Goal: Task Accomplishment & Management: Complete application form

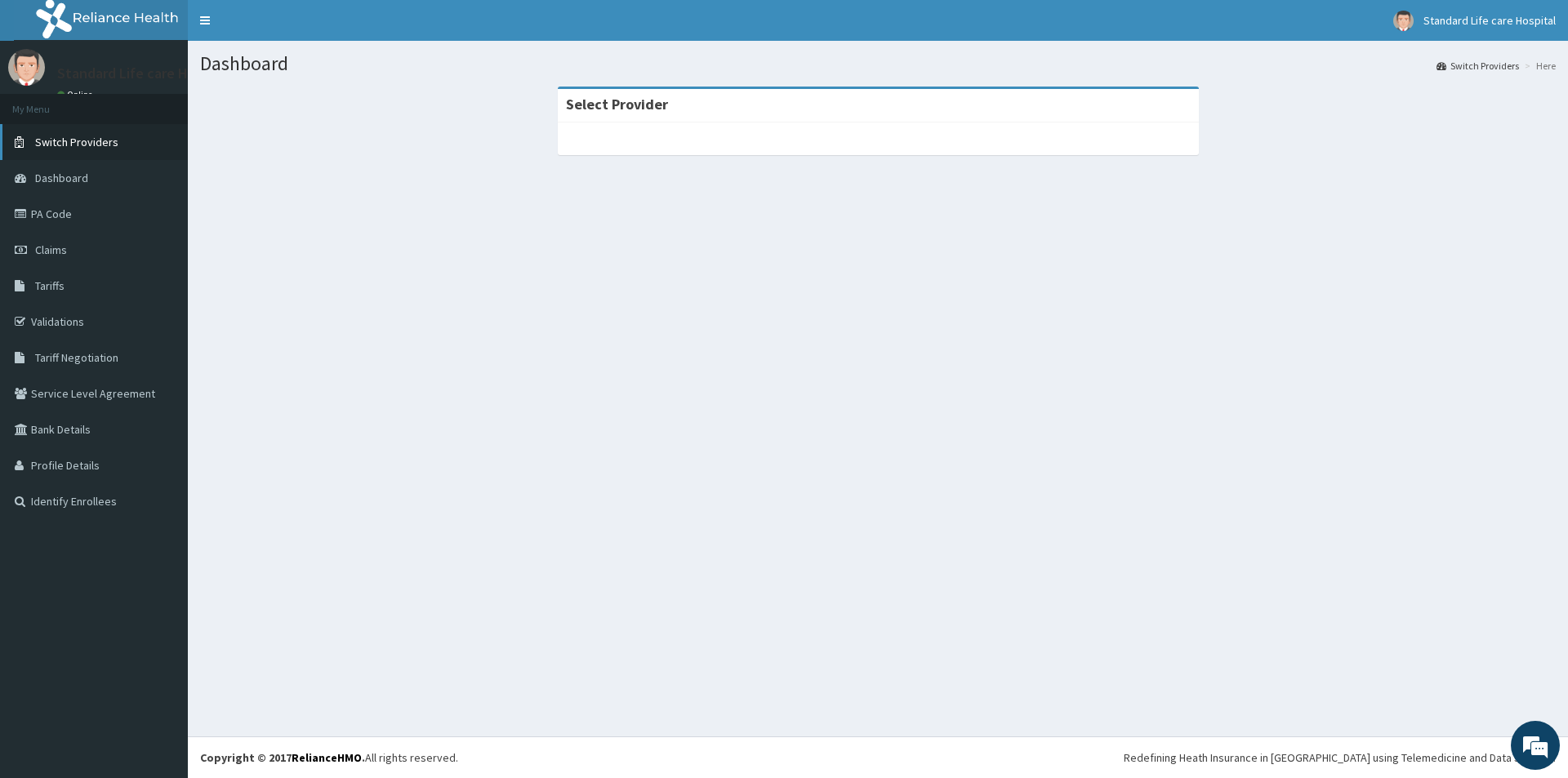
click at [119, 140] on link "Switch Providers" at bounding box center [94, 142] width 188 height 36
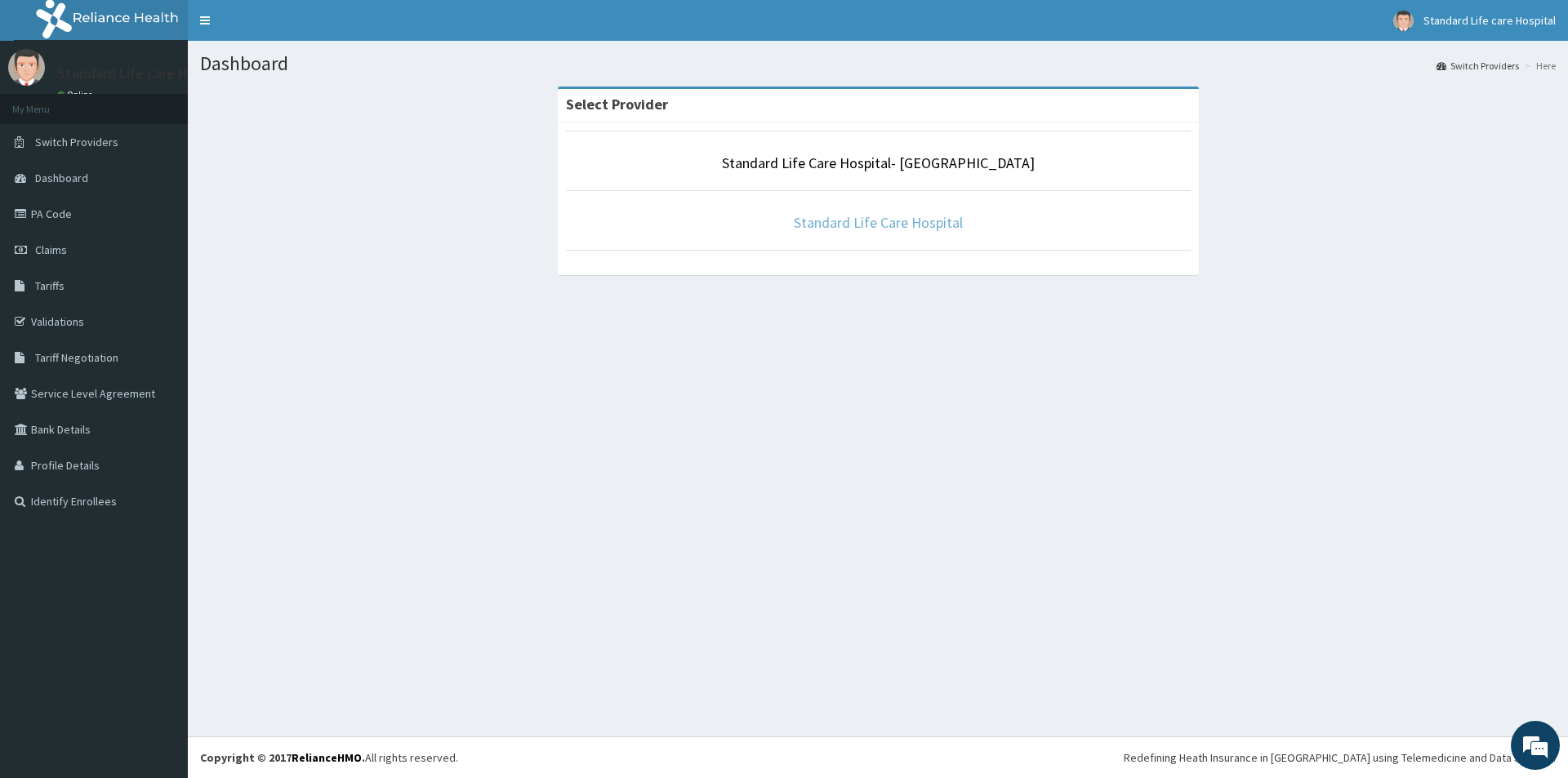
click at [882, 218] on link "Standard Life Care Hospital" at bounding box center [878, 223] width 169 height 19
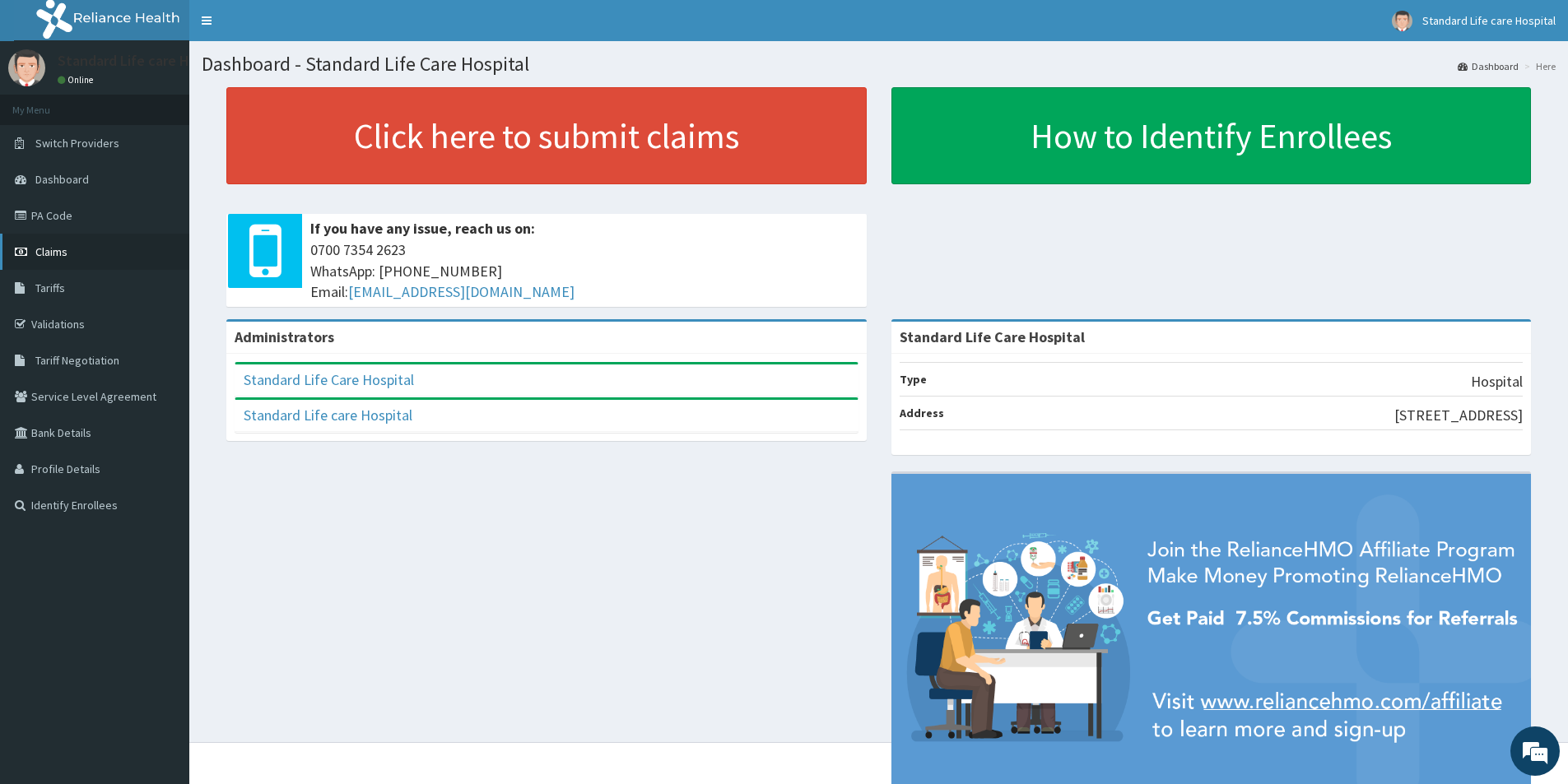
click at [52, 247] on span "Claims" at bounding box center [51, 252] width 32 height 15
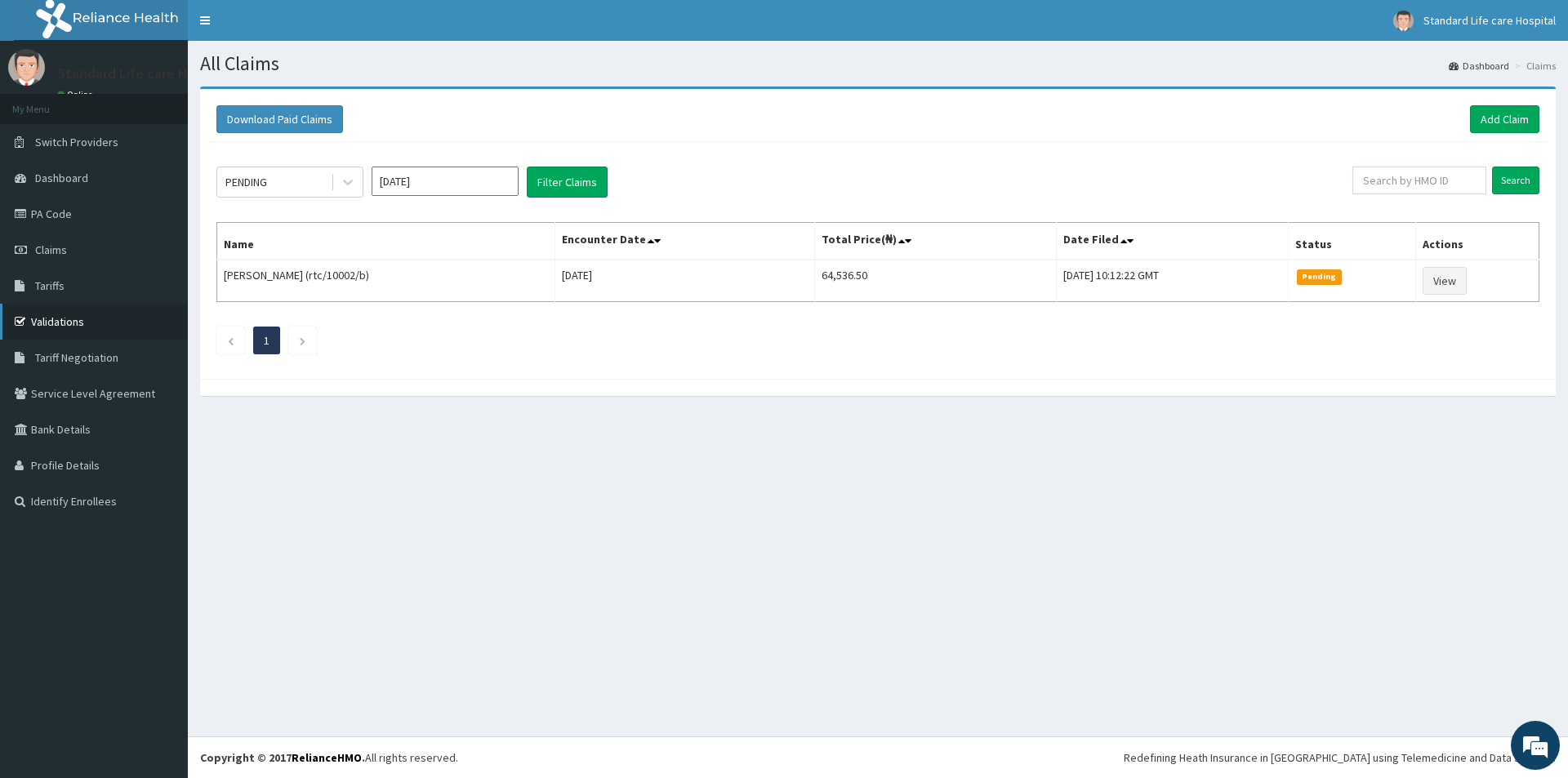
click at [60, 322] on link "Validations" at bounding box center [94, 321] width 188 height 36
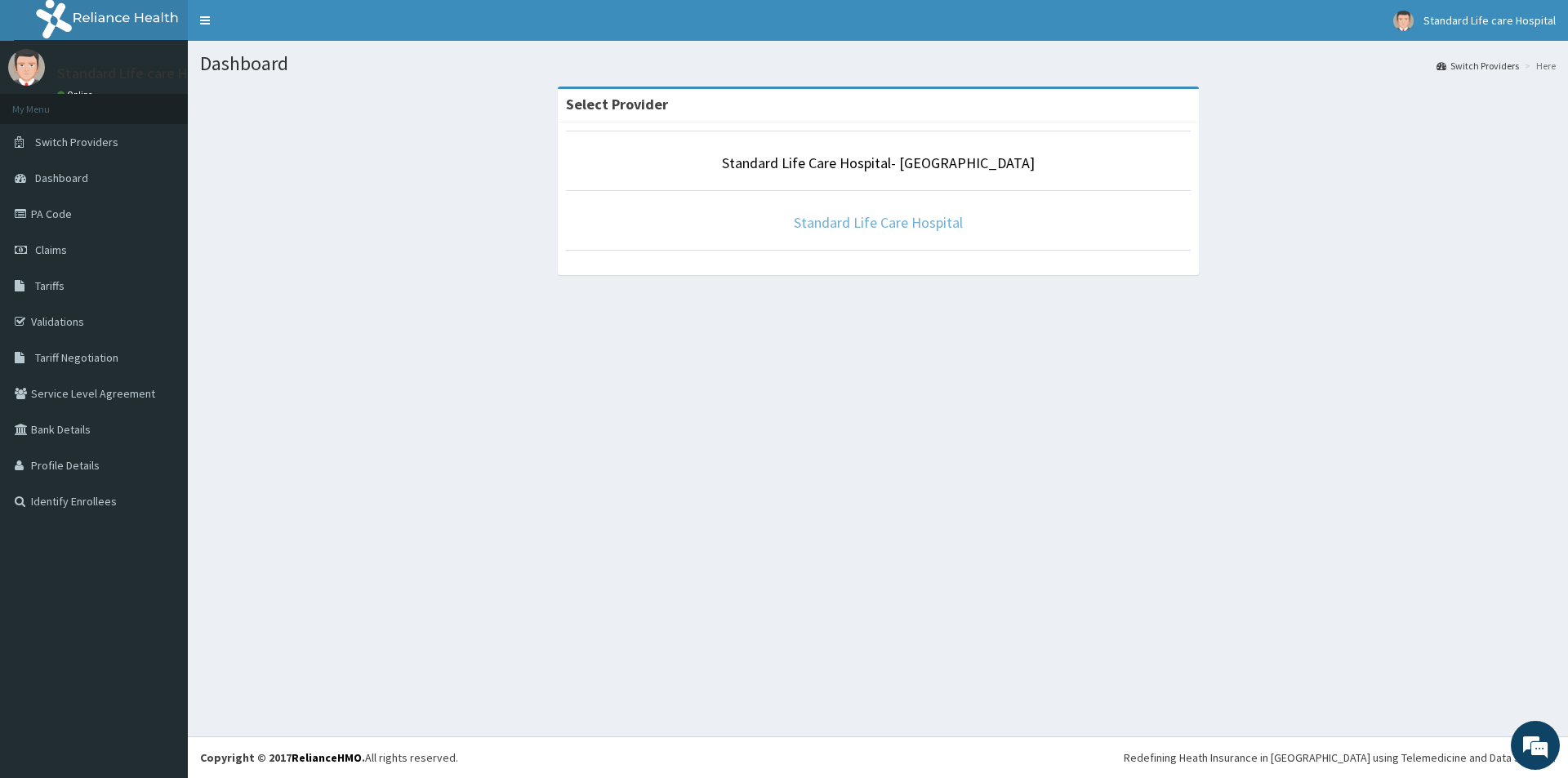
click at [866, 222] on link "Standard Life Care Hospital" at bounding box center [878, 223] width 169 height 19
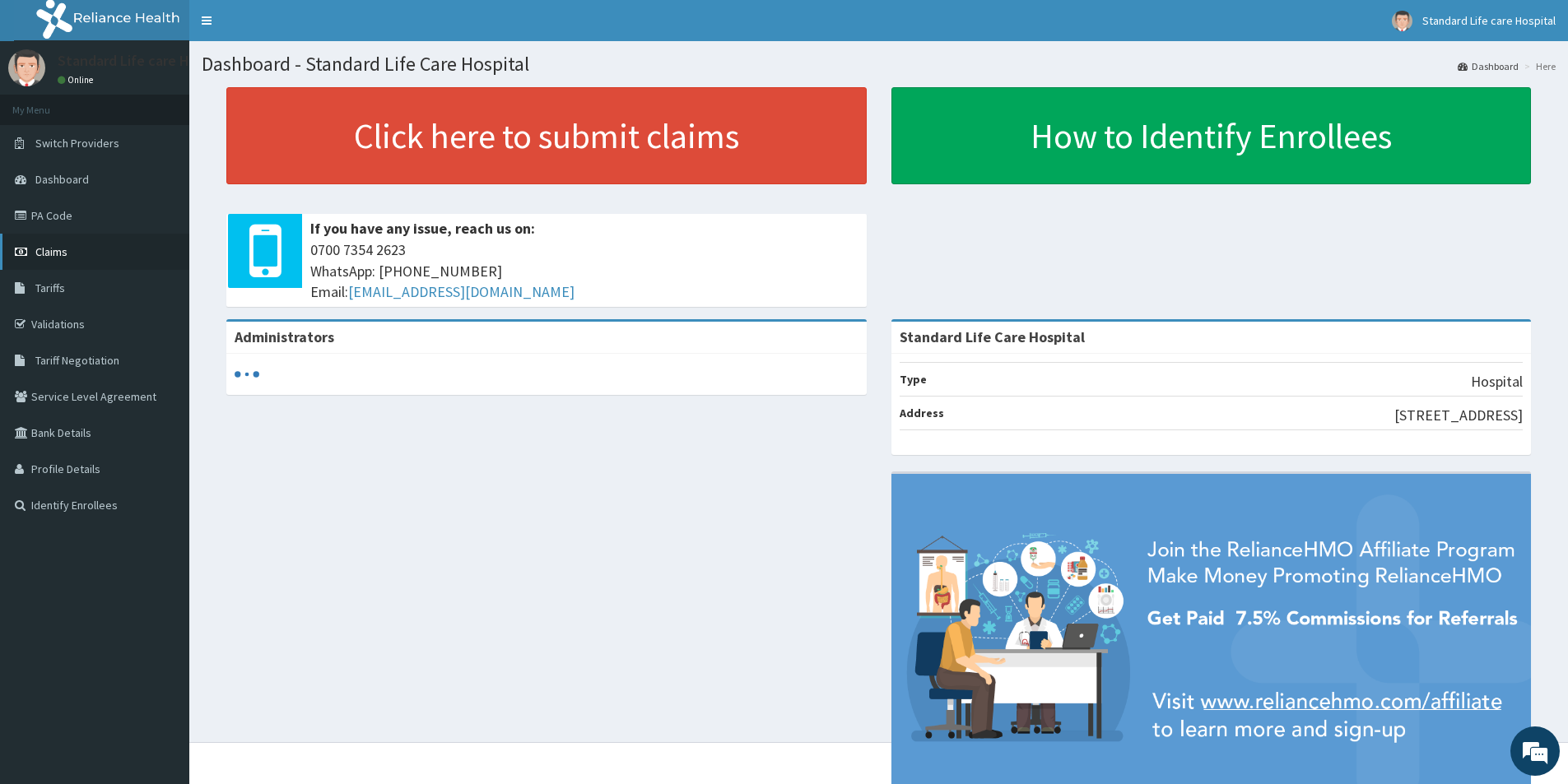
click at [78, 258] on link "Claims" at bounding box center [95, 252] width 189 height 36
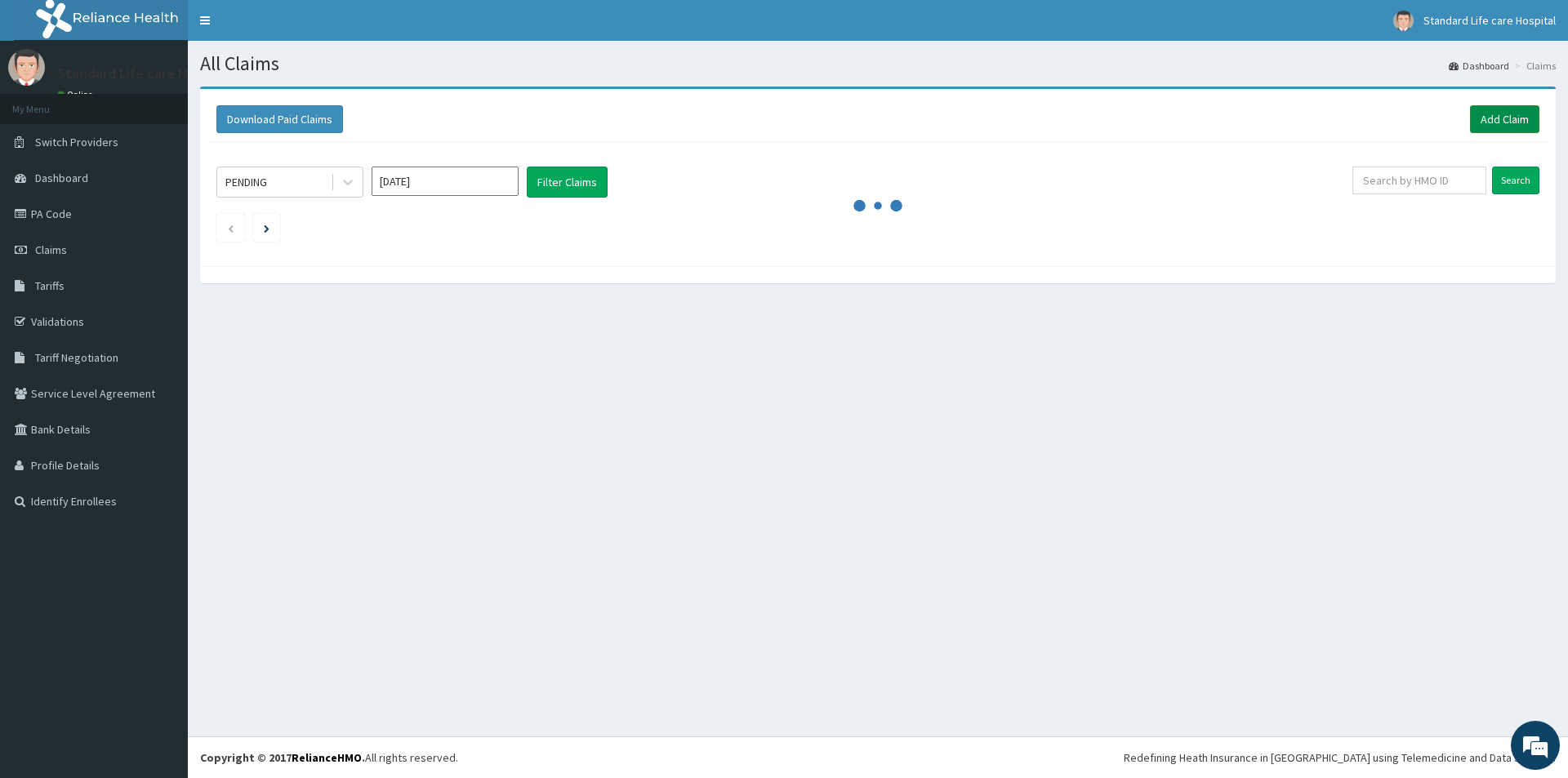
click at [1499, 120] on link "Add Claim" at bounding box center [1504, 119] width 70 height 28
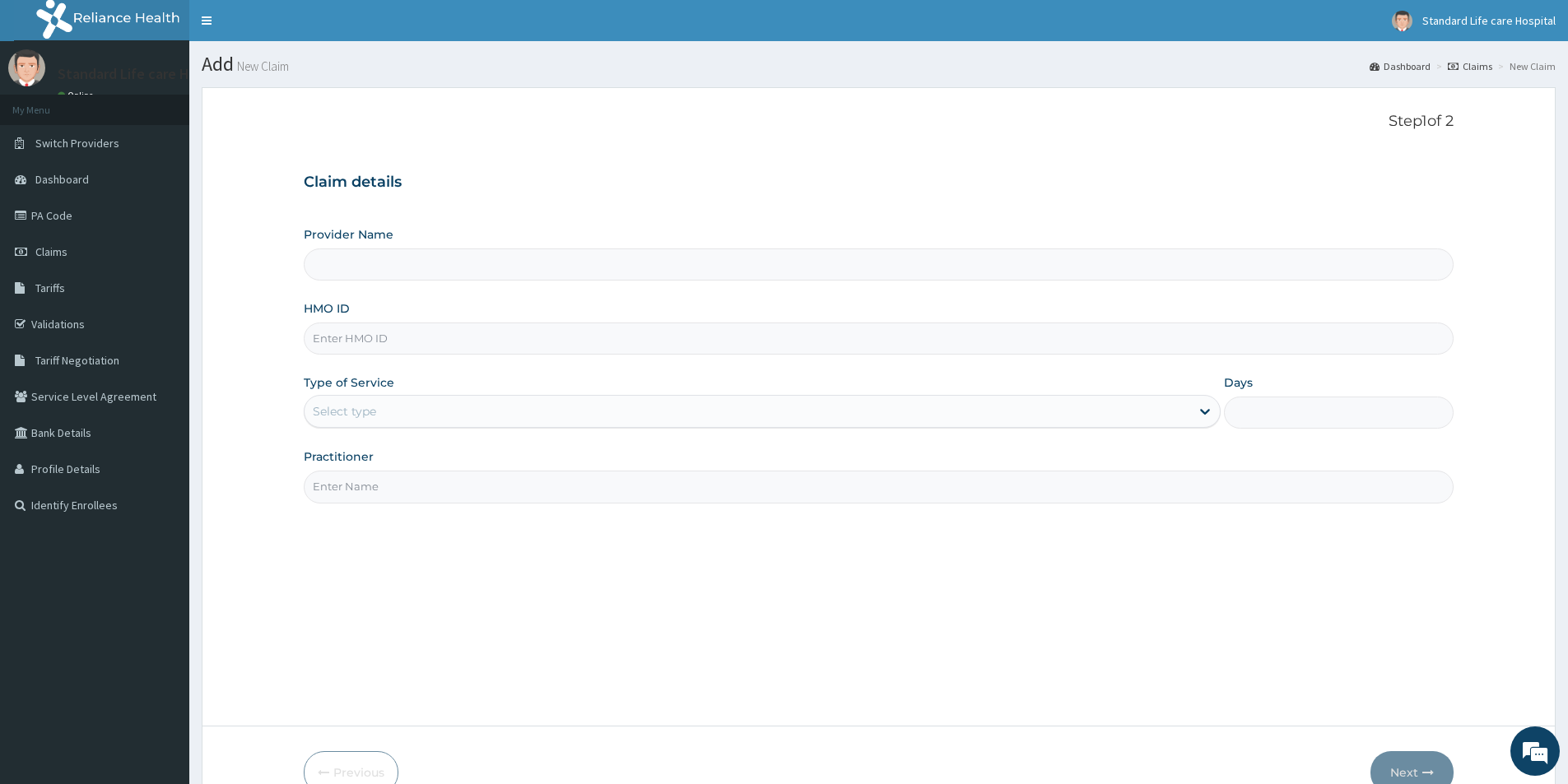
type input "Standard Life Care Hospital"
click at [361, 339] on input "HMO ID" at bounding box center [878, 339] width 1150 height 32
type input "gsv/10816/b"
click at [403, 409] on div "Select type" at bounding box center [747, 411] width 886 height 26
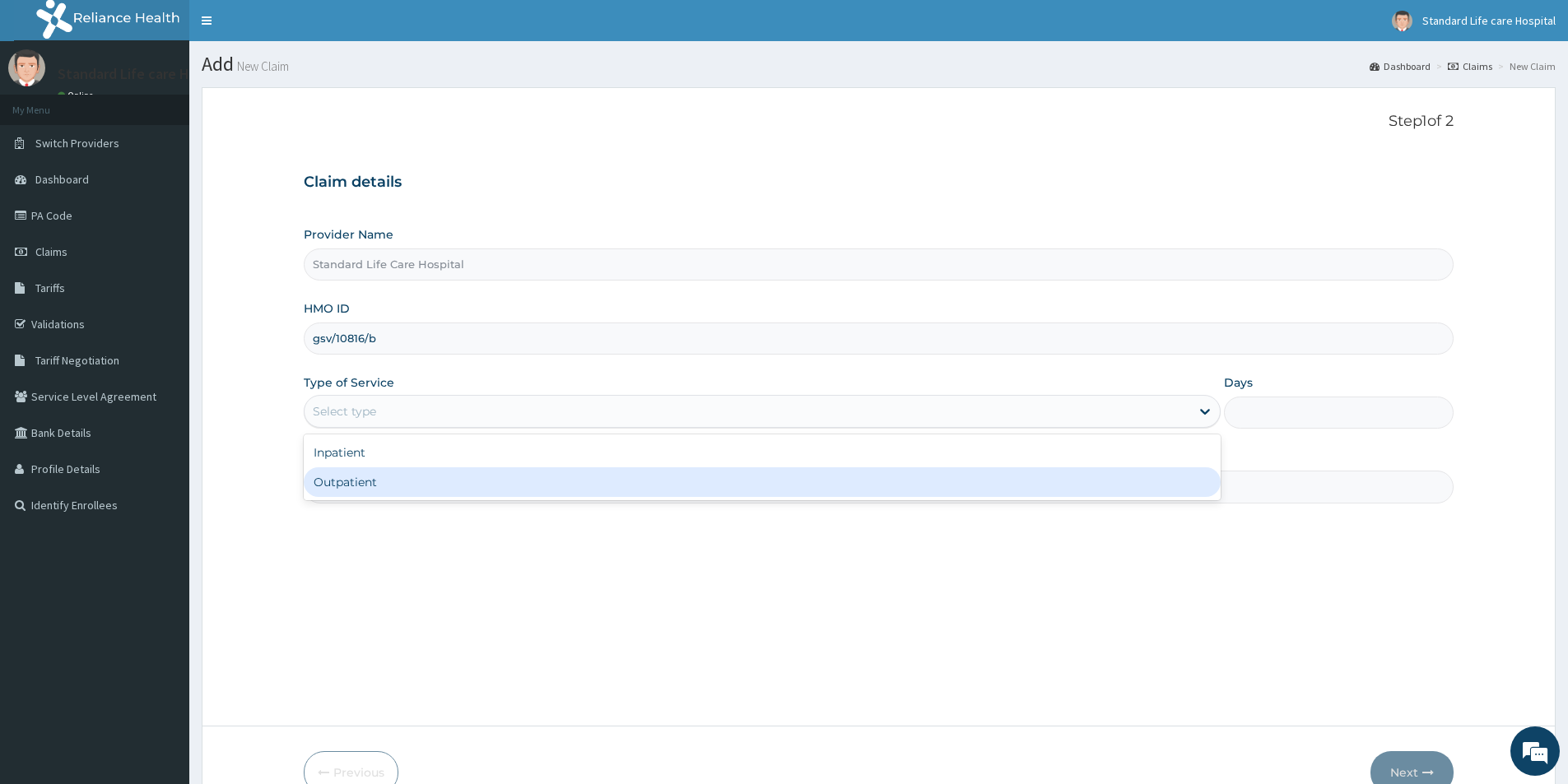
click at [413, 486] on div "Outpatient" at bounding box center [762, 482] width 917 height 30
type input "1"
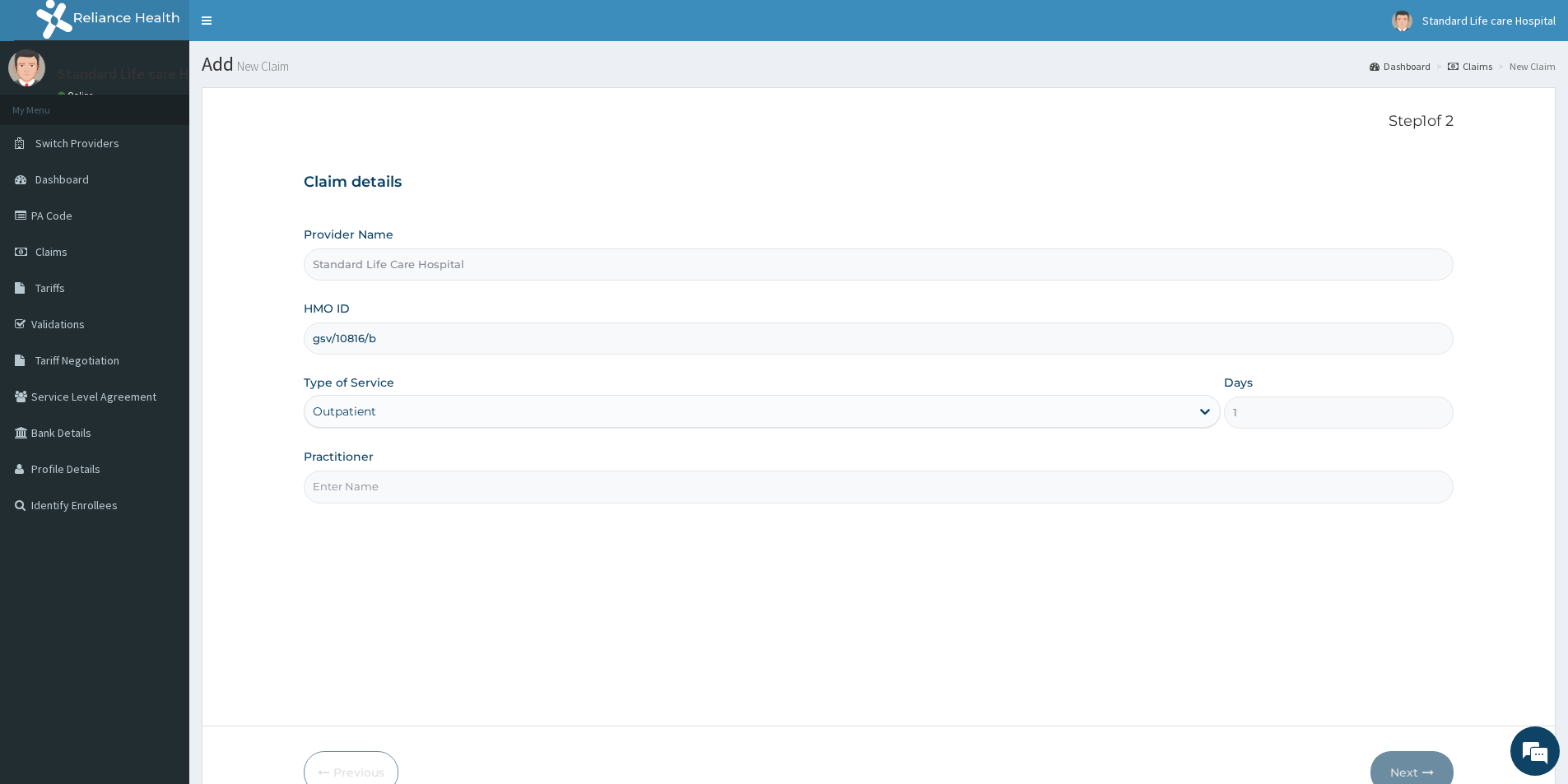
click at [413, 486] on input "Practitioner" at bounding box center [878, 487] width 1150 height 32
type input "dr korede"
click at [1394, 772] on button "Next" at bounding box center [1412, 773] width 83 height 43
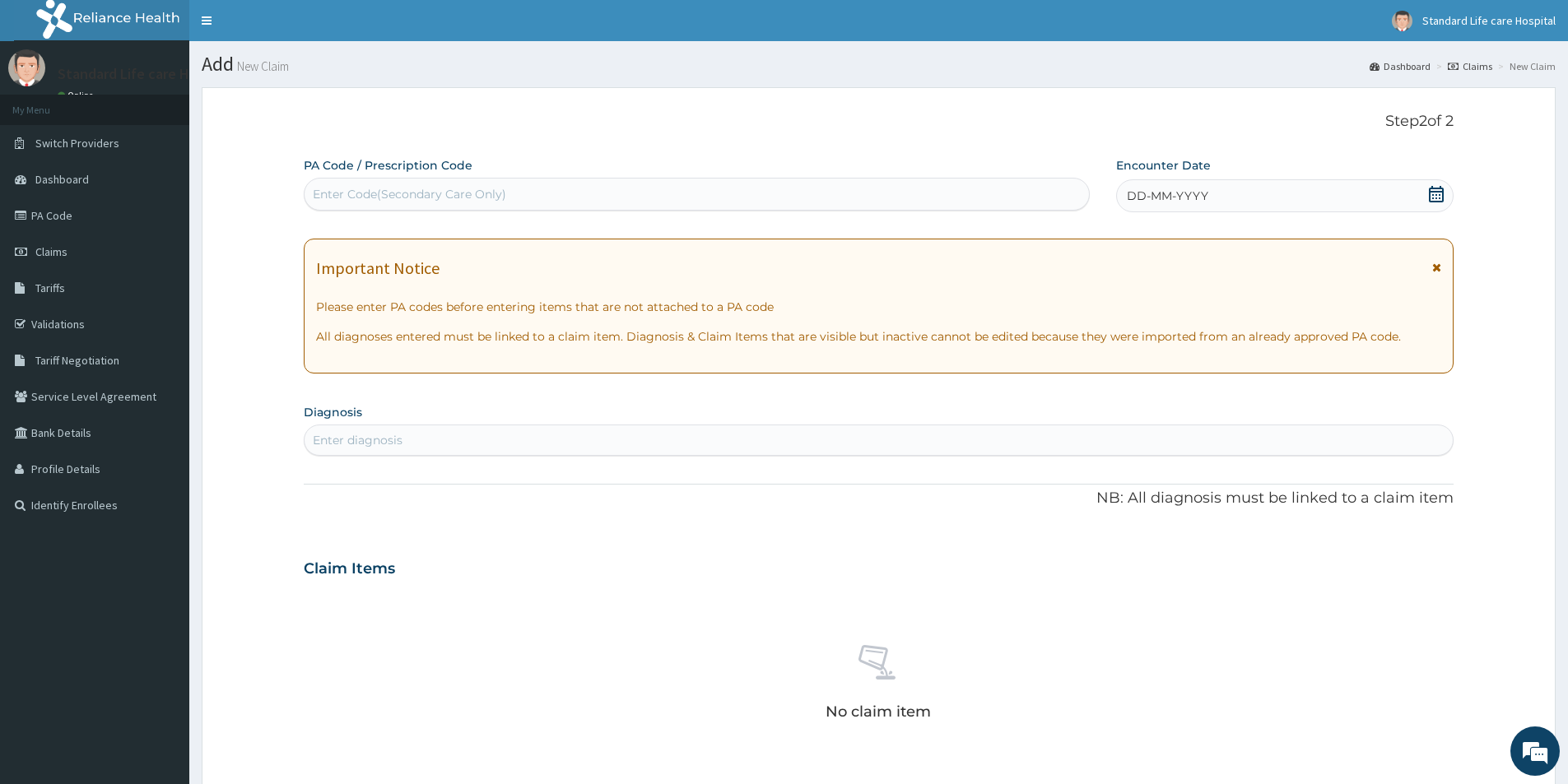
click at [1437, 194] on icon at bounding box center [1436, 194] width 17 height 17
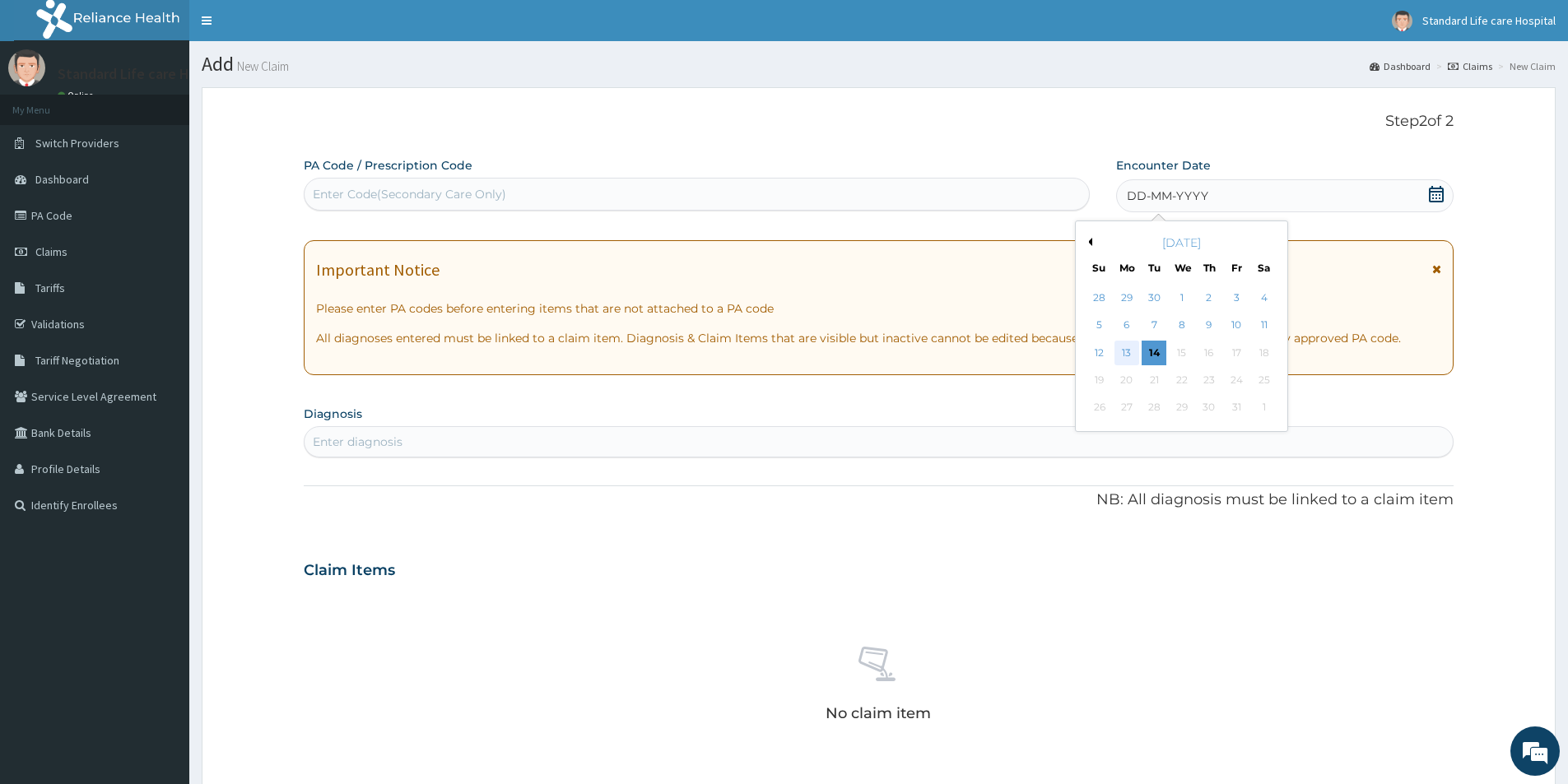
click at [1131, 353] on div "13" at bounding box center [1127, 353] width 25 height 25
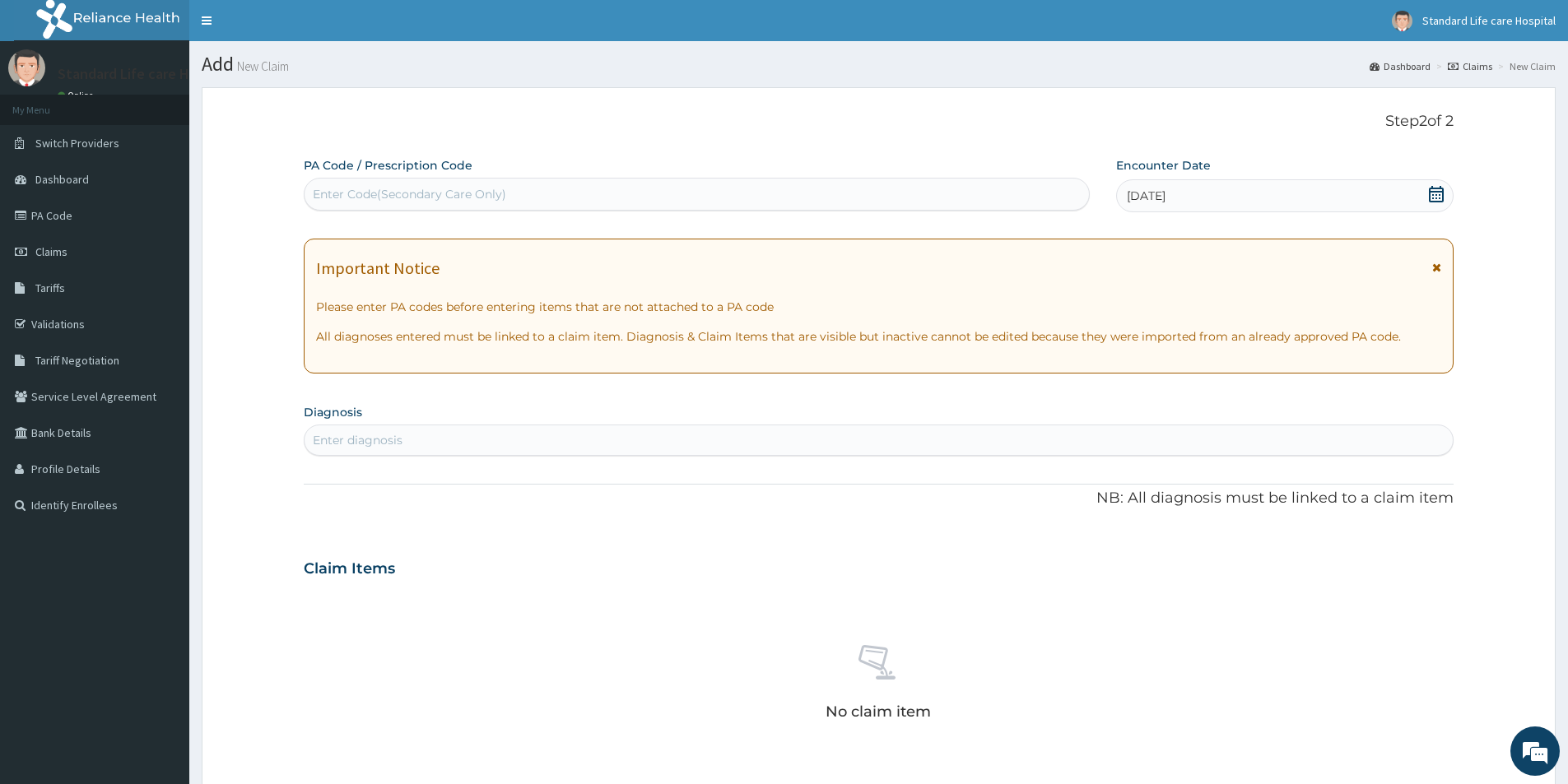
click at [438, 438] on div "Enter diagnosis" at bounding box center [878, 440] width 1148 height 26
type input "[MEDICAL_DATA]"
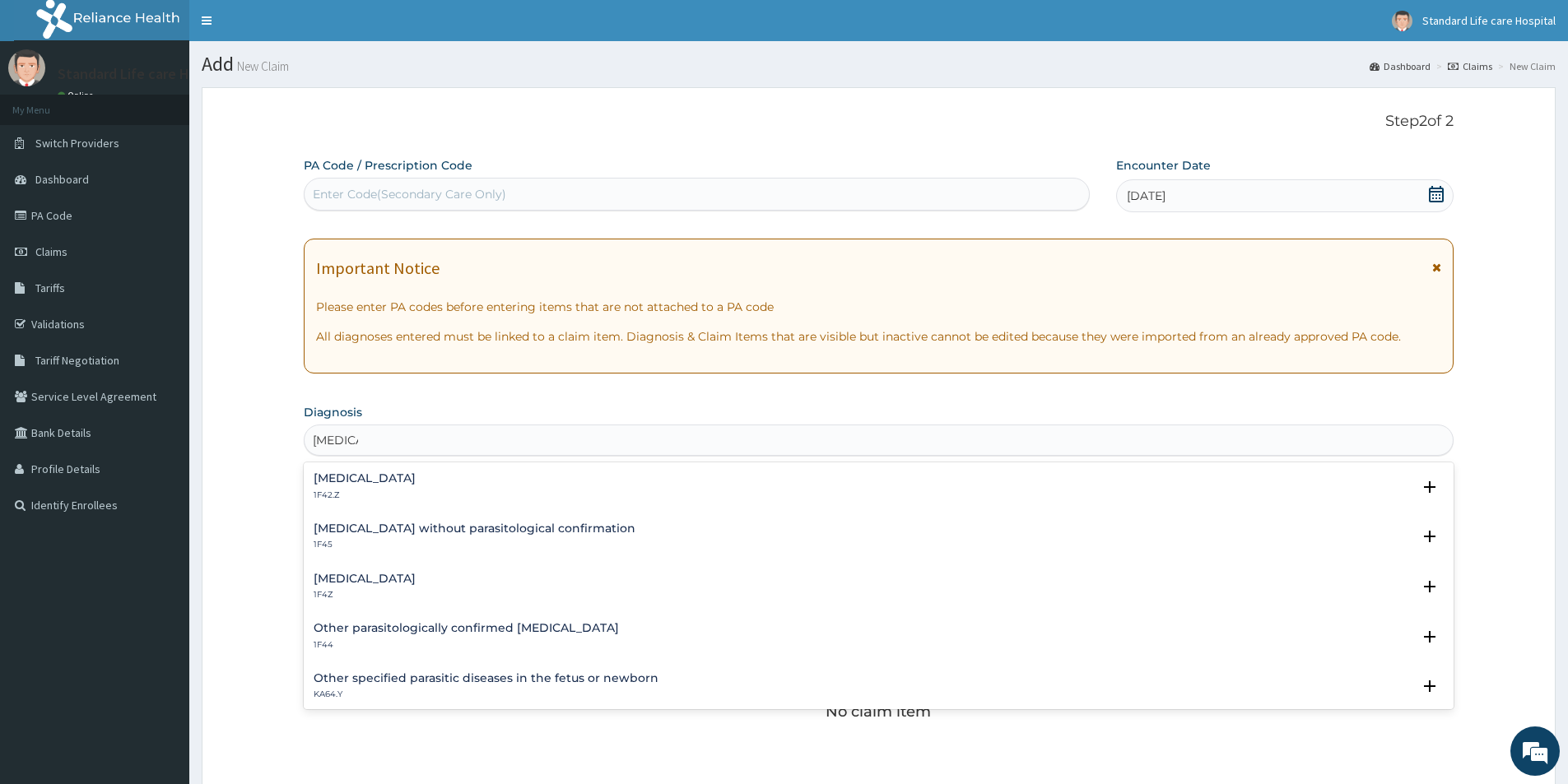
click at [405, 581] on h4 "Malaria, unspecified" at bounding box center [365, 579] width 102 height 12
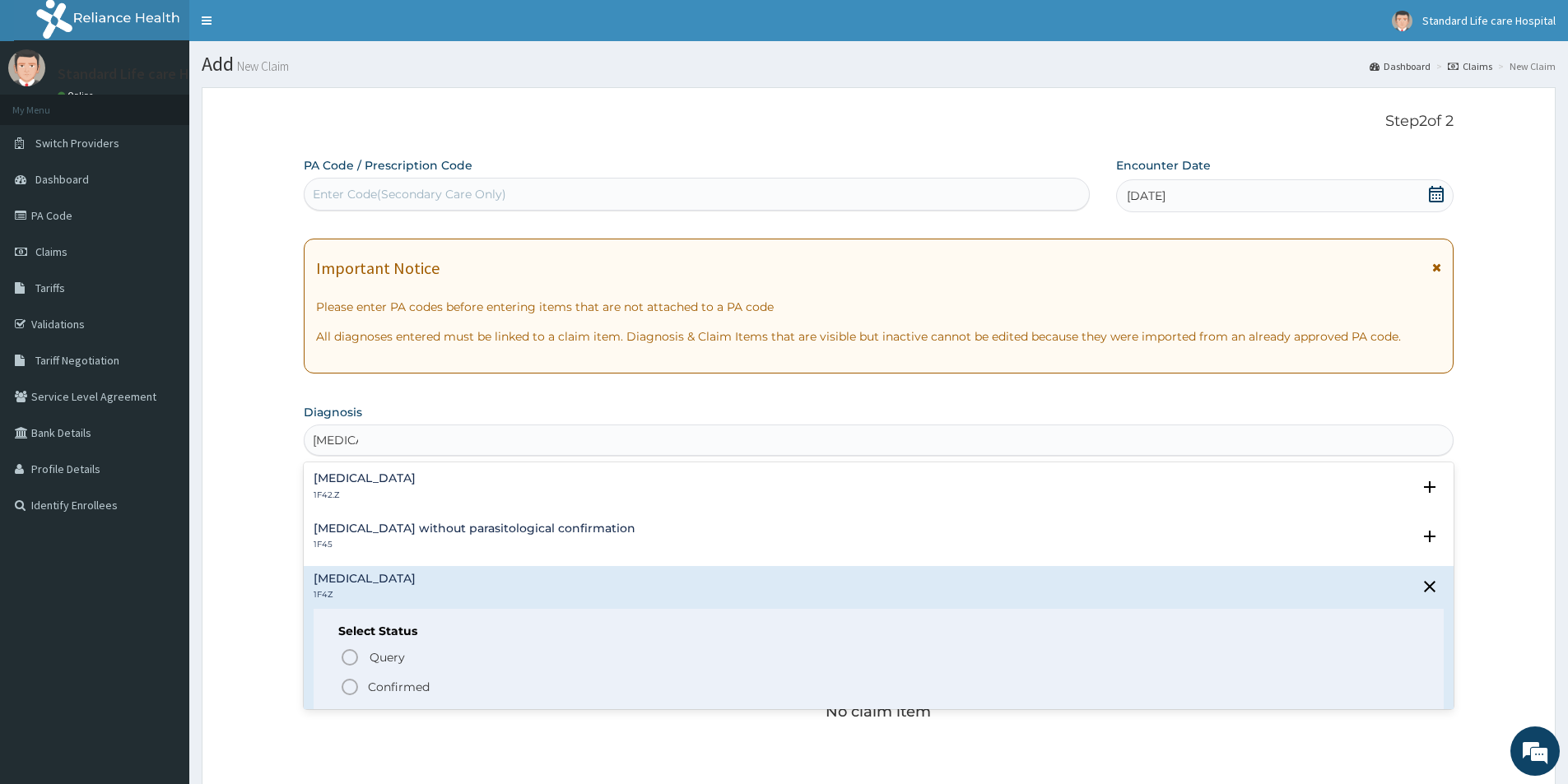
click at [353, 687] on icon "status option filled" at bounding box center [350, 687] width 20 height 20
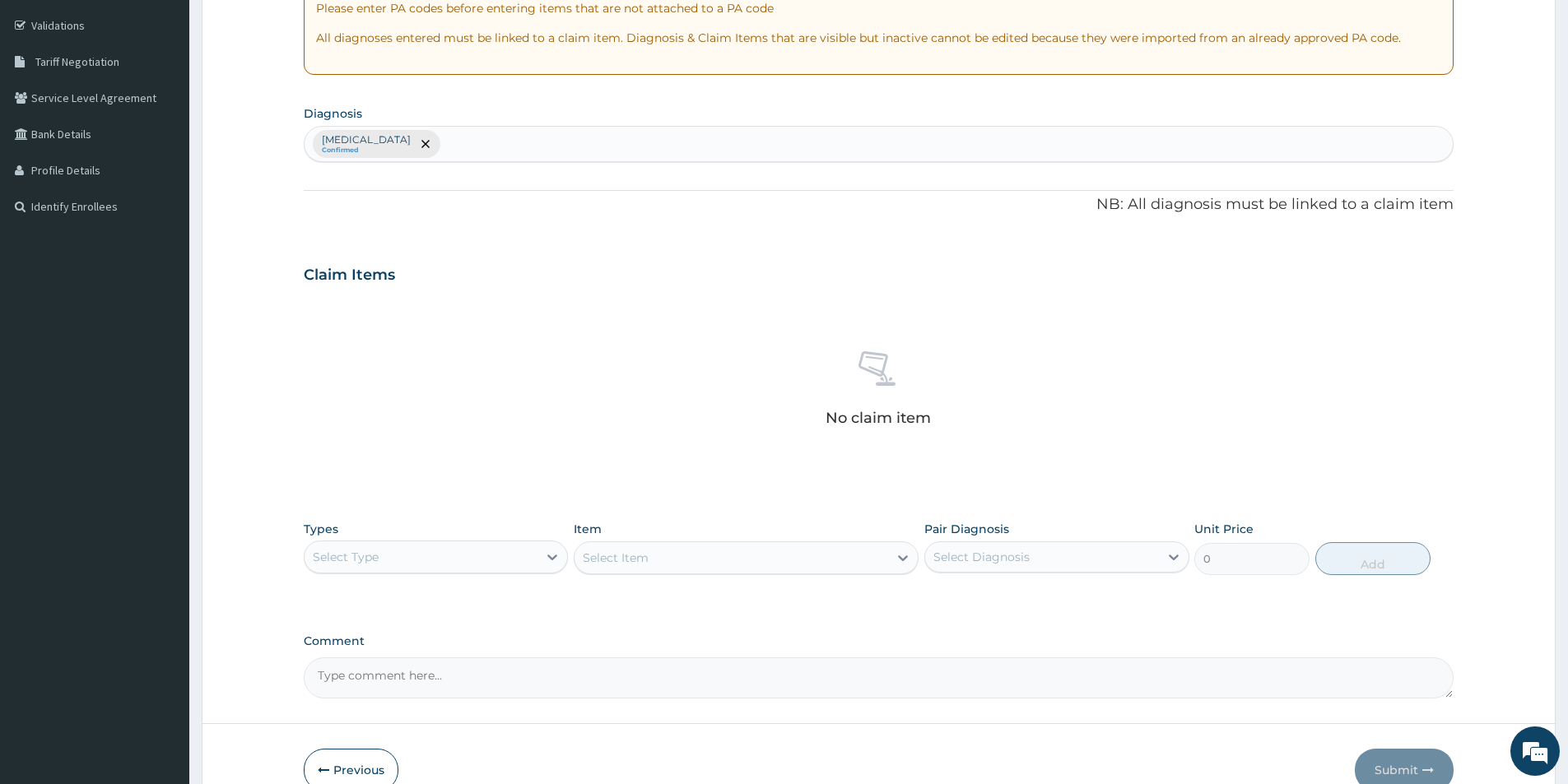
scroll to position [386, 0]
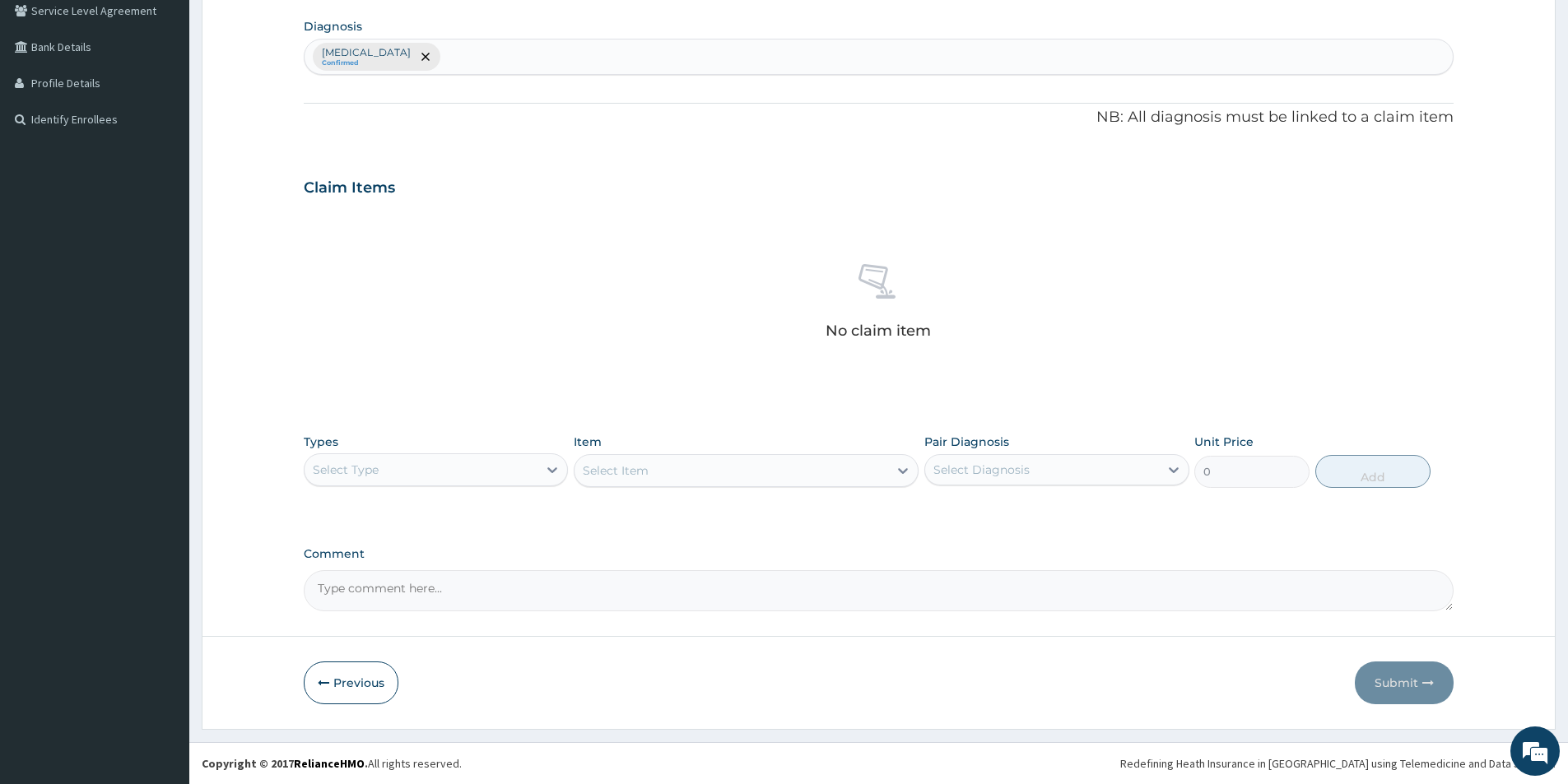
click at [495, 472] on div "Select Type" at bounding box center [421, 470] width 233 height 26
click at [467, 567] on div "Procedures" at bounding box center [435, 571] width 264 height 30
click at [684, 472] on div "Select Item" at bounding box center [731, 471] width 314 height 26
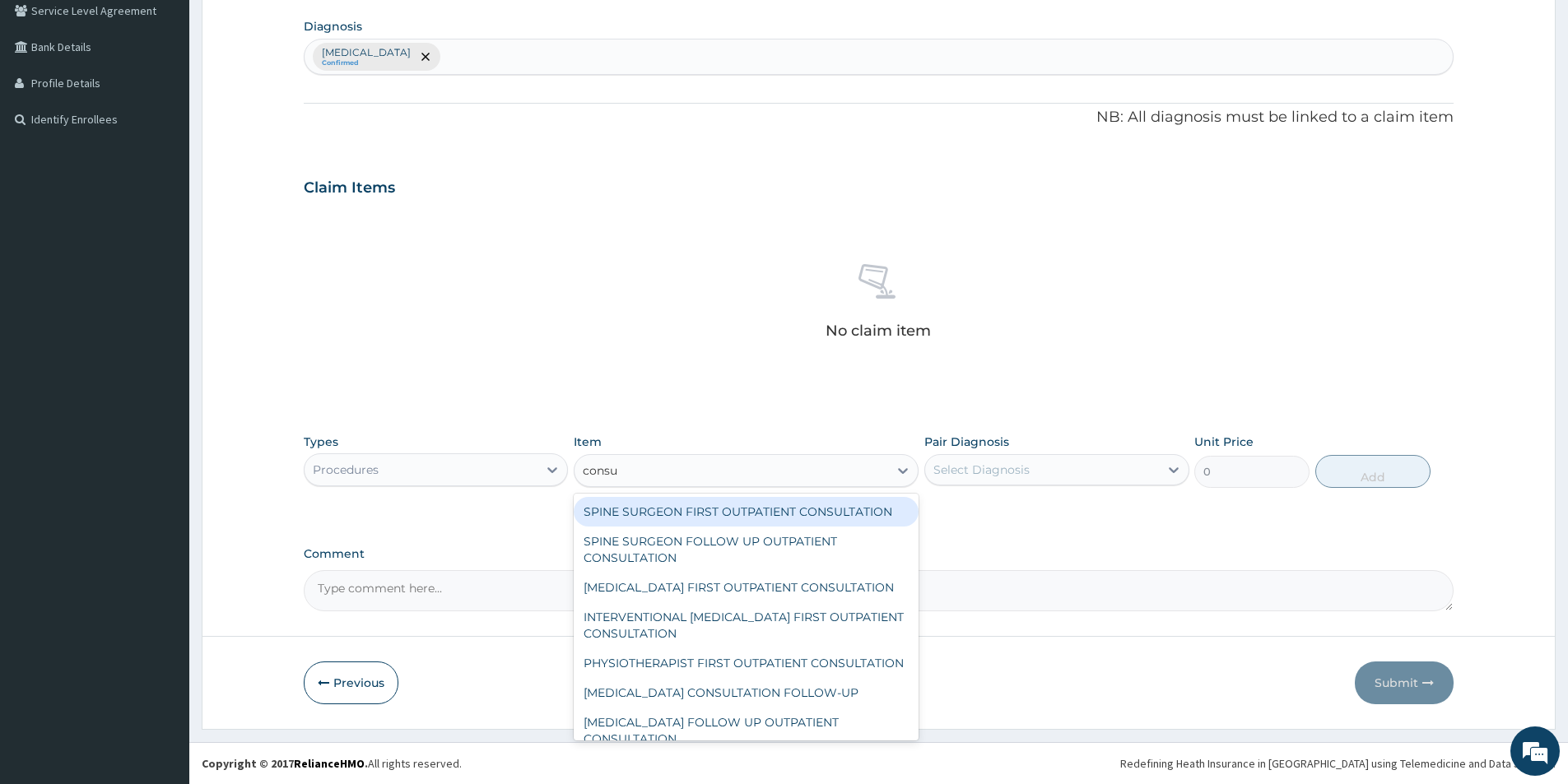
type input "consul"
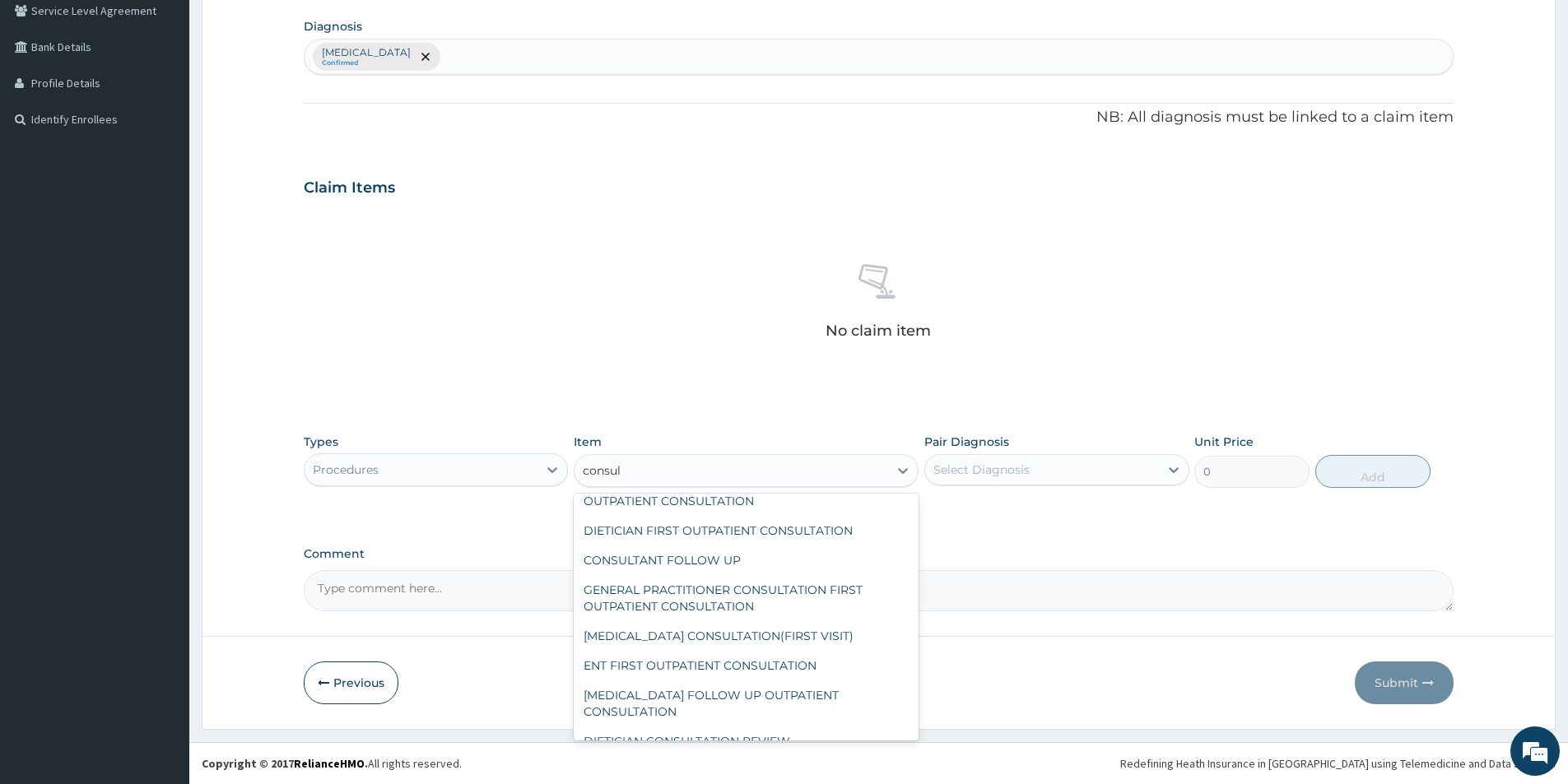
scroll to position [2896, 0]
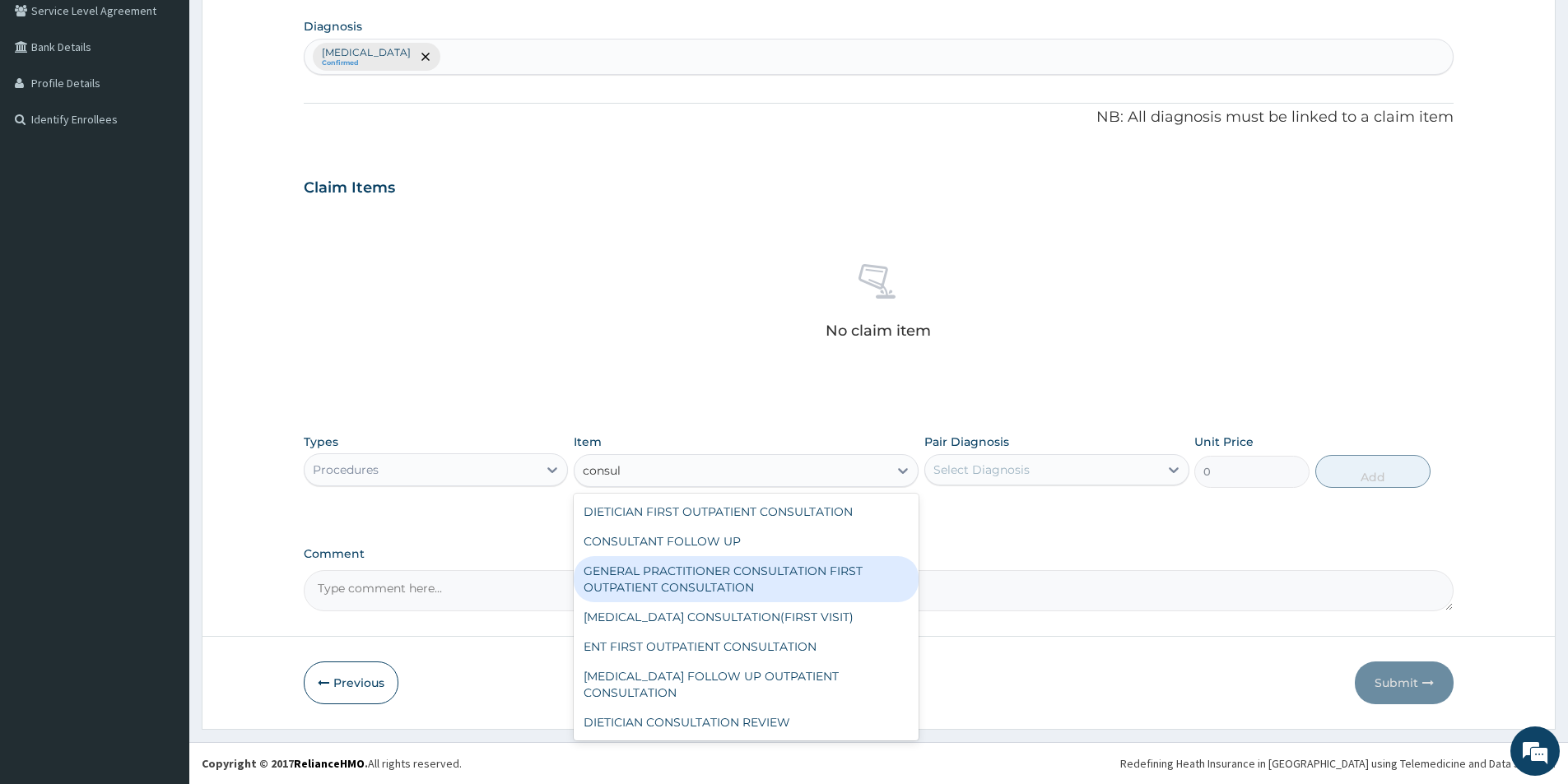
click at [735, 602] on div "GENERAL PRACTITIONER CONSULTATION FIRST OUTPATIENT CONSULTATION" at bounding box center [745, 579] width 345 height 46
type input "3000"
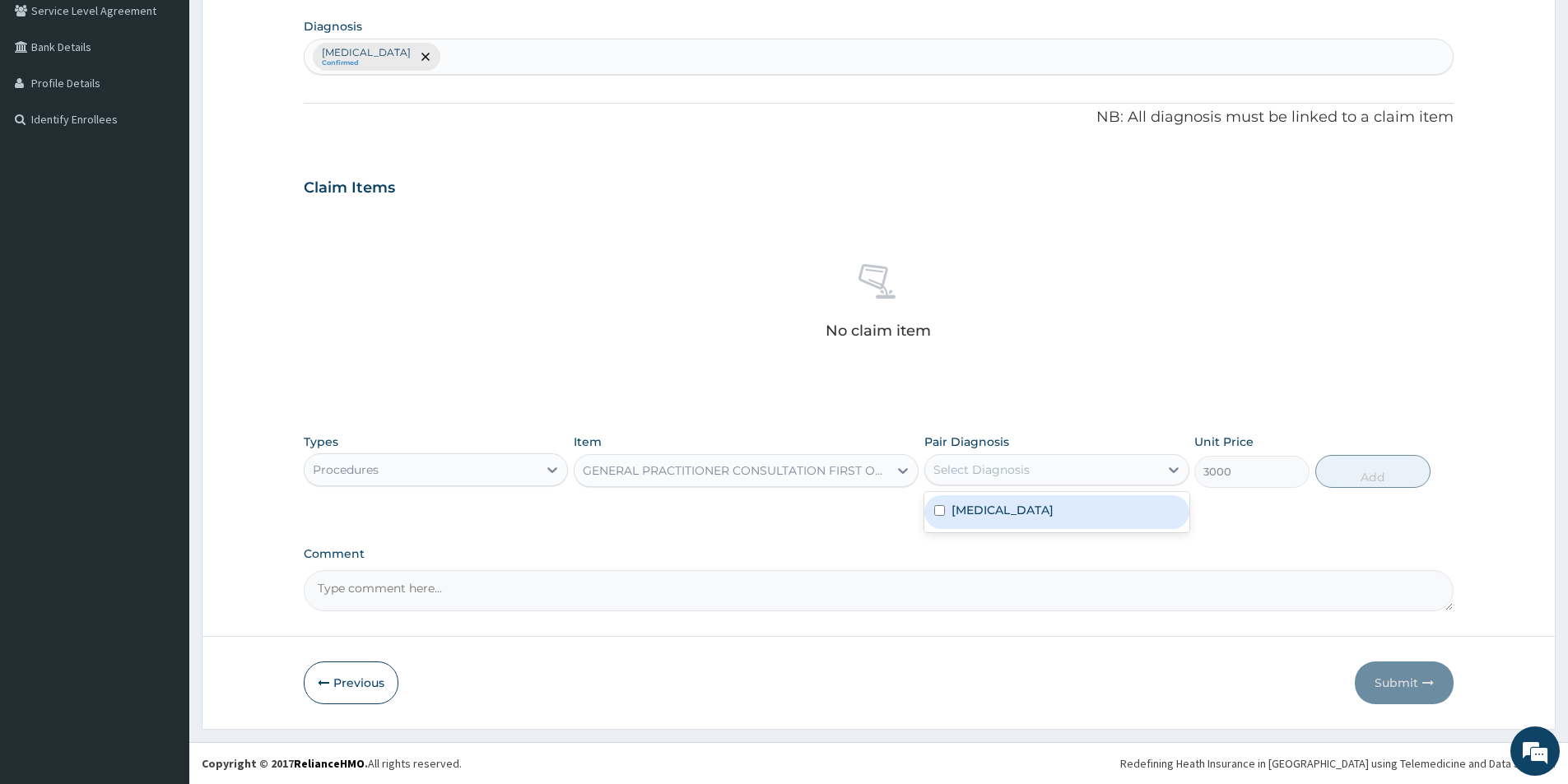
click at [1010, 474] on div "Select Diagnosis" at bounding box center [981, 470] width 96 height 17
click at [939, 510] on input "checkbox" at bounding box center [939, 510] width 11 height 11
checkbox input "true"
click at [1372, 474] on button "Add" at bounding box center [1372, 472] width 115 height 33
type input "0"
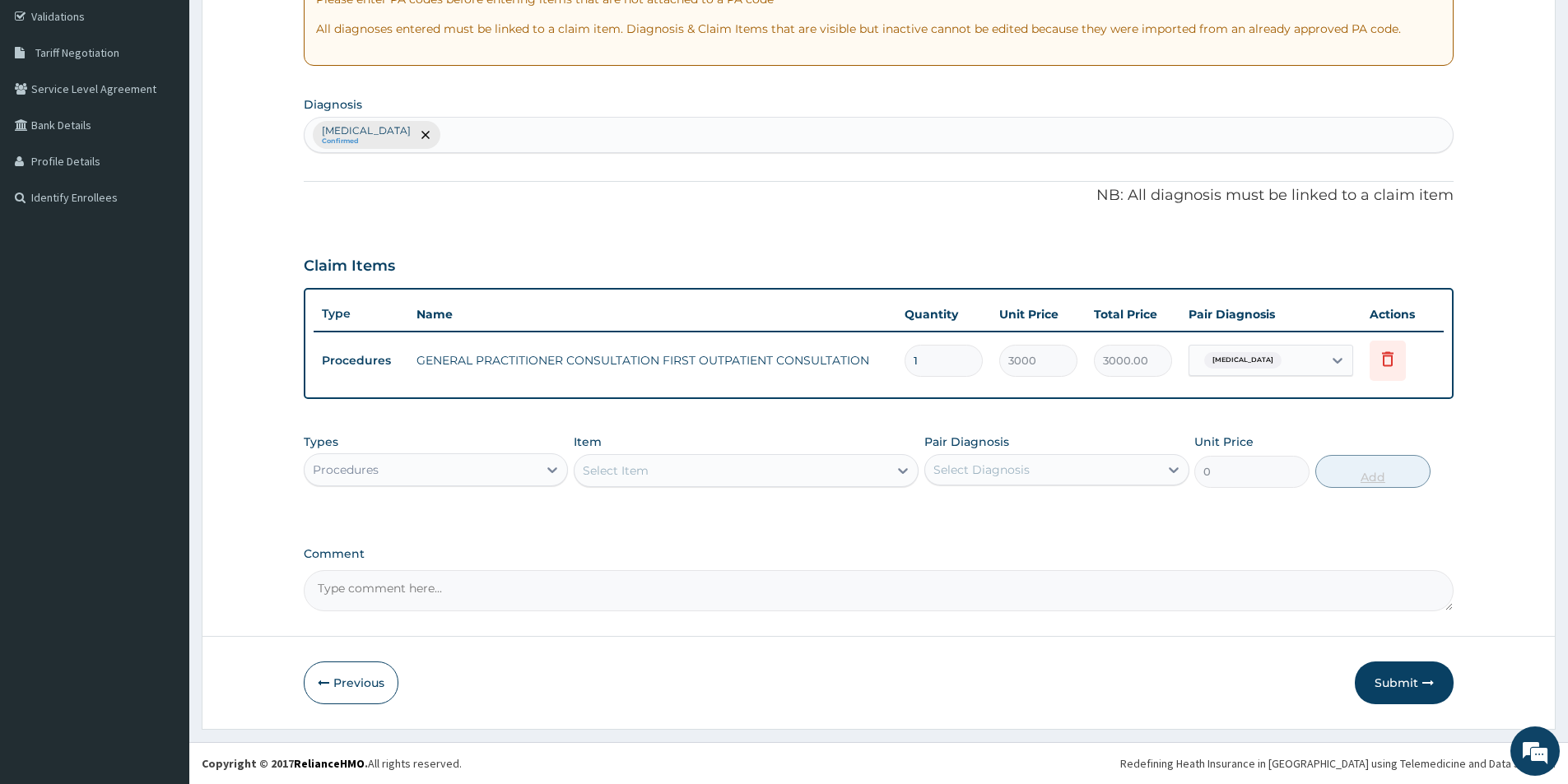
scroll to position [308, 0]
click at [501, 467] on div "Procedures" at bounding box center [421, 470] width 233 height 26
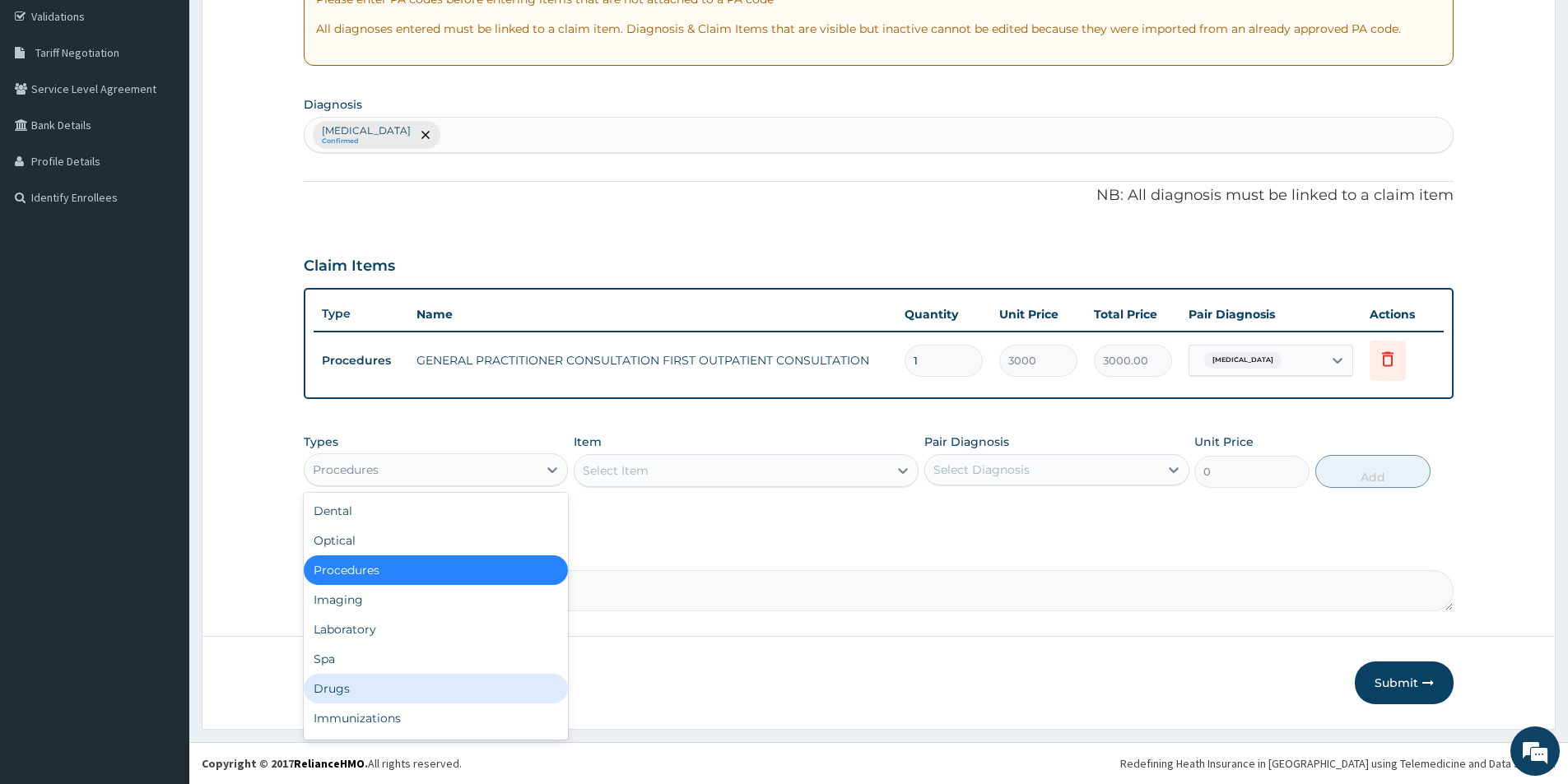
click at [370, 690] on div "Drugs" at bounding box center [435, 689] width 264 height 30
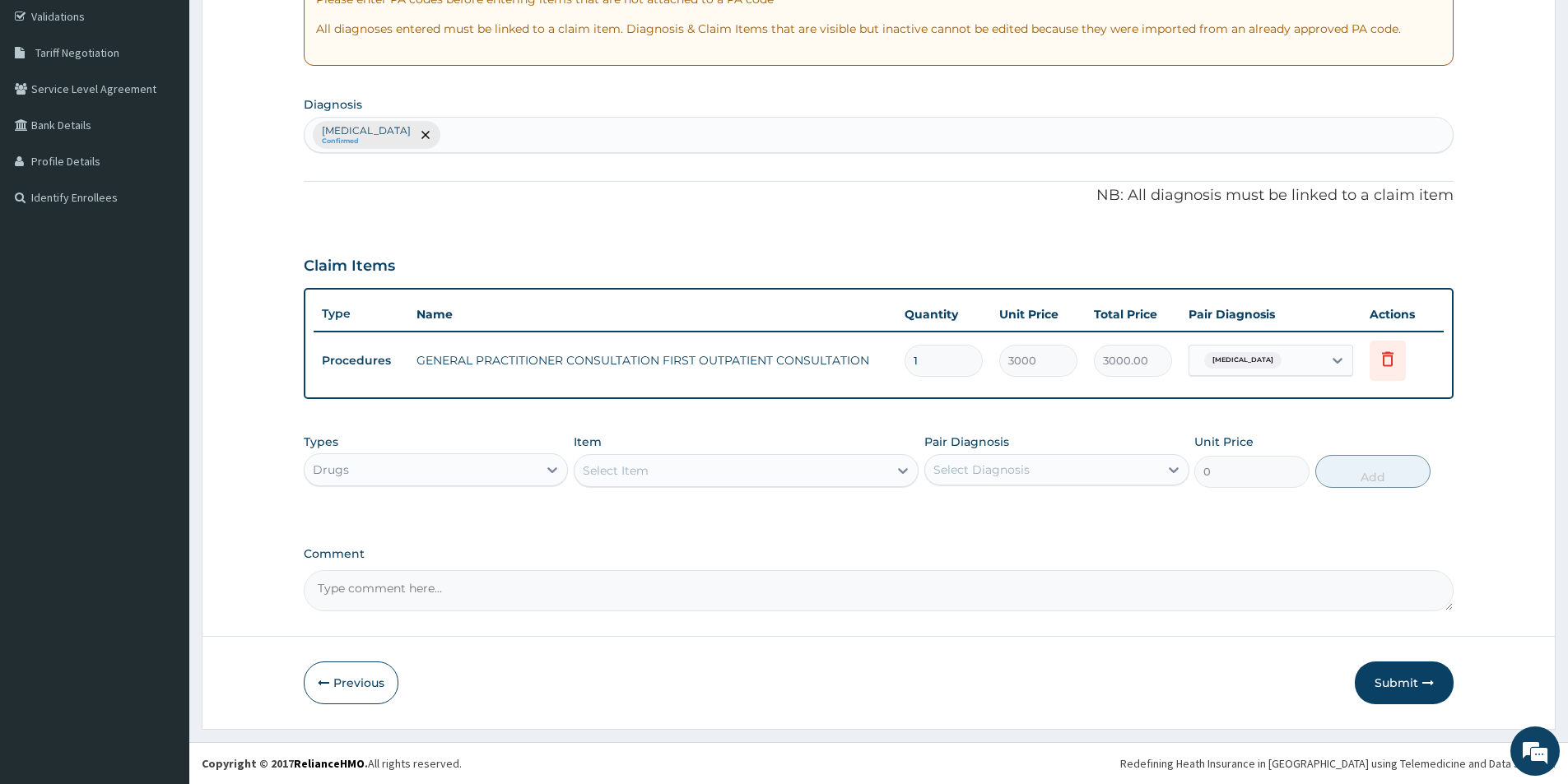
click at [687, 470] on div "Select Item" at bounding box center [731, 471] width 314 height 26
type input "malaria"
click at [478, 472] on div "Drugs" at bounding box center [421, 470] width 233 height 26
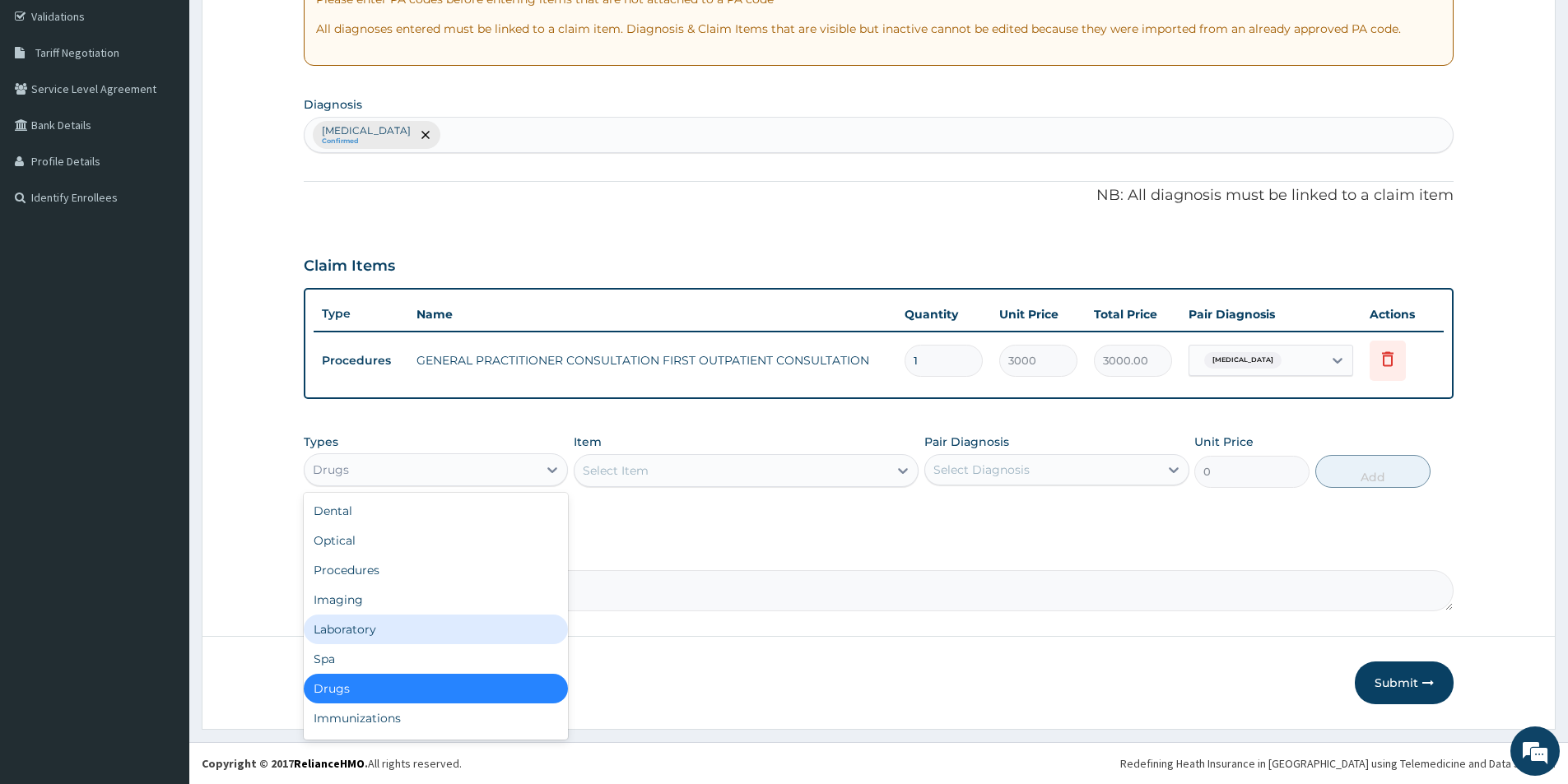
click at [390, 624] on div "Laboratory" at bounding box center [435, 630] width 264 height 30
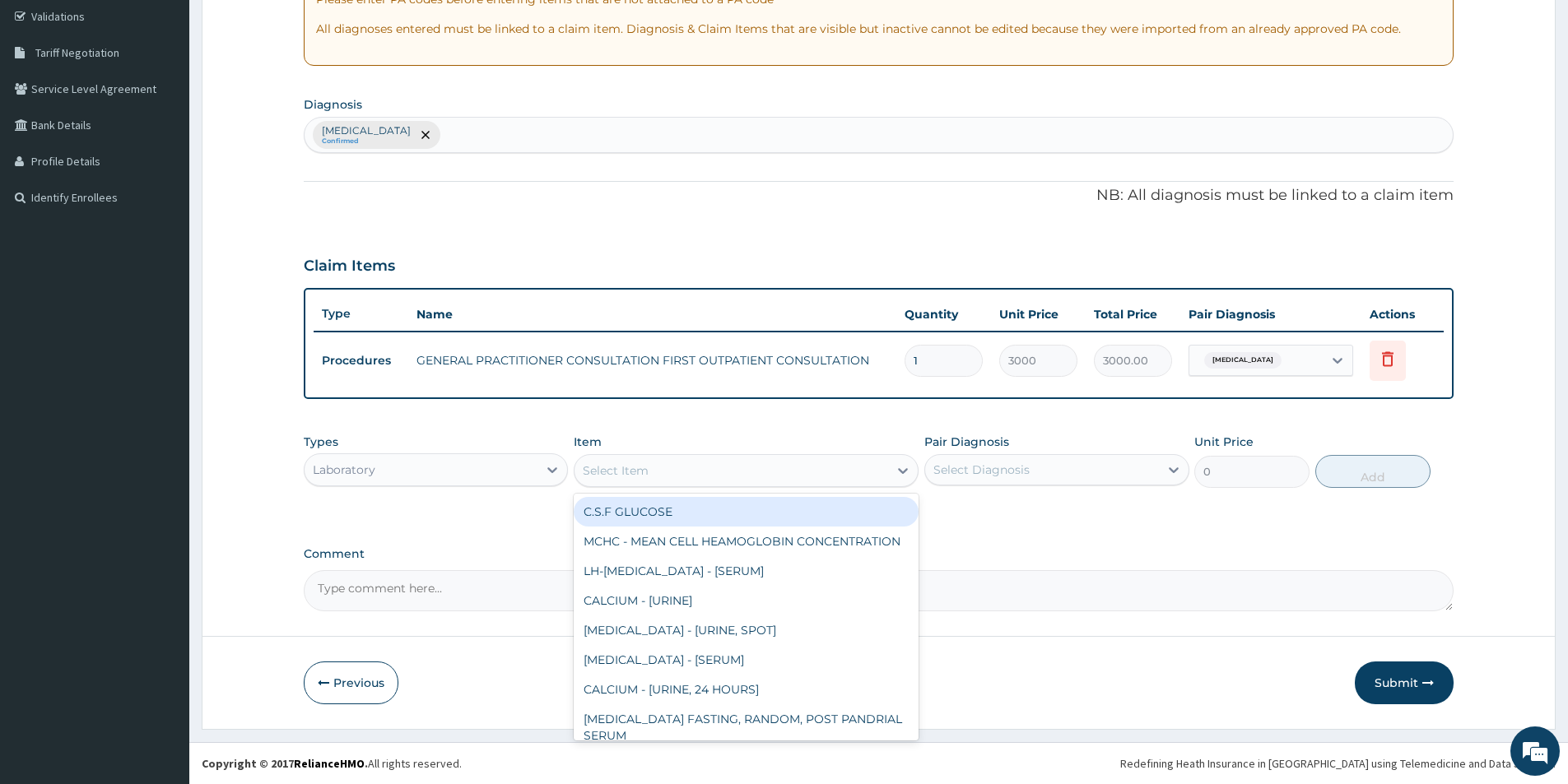
click at [718, 472] on div "Select Item" at bounding box center [731, 471] width 314 height 26
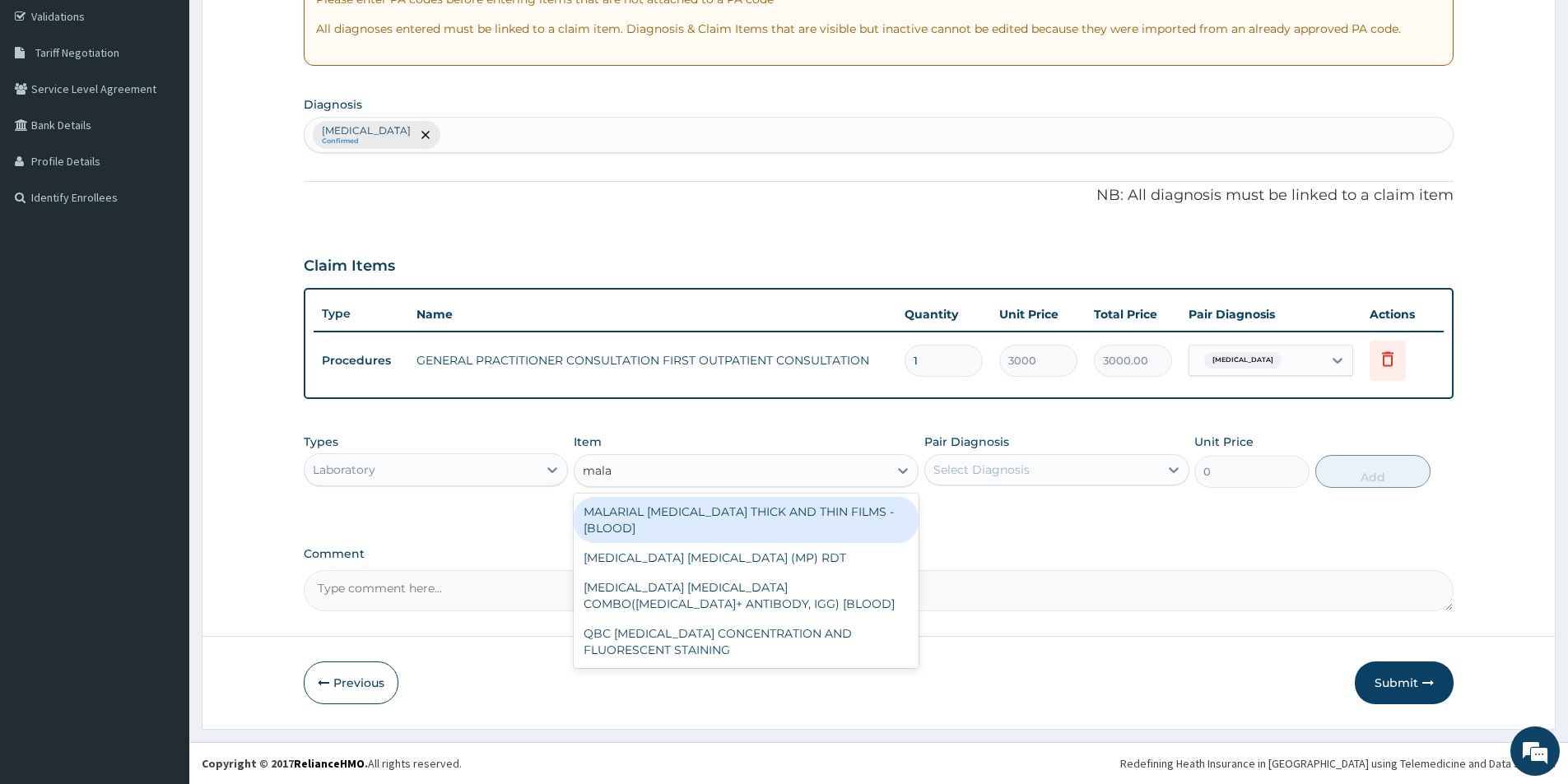
type input "malar"
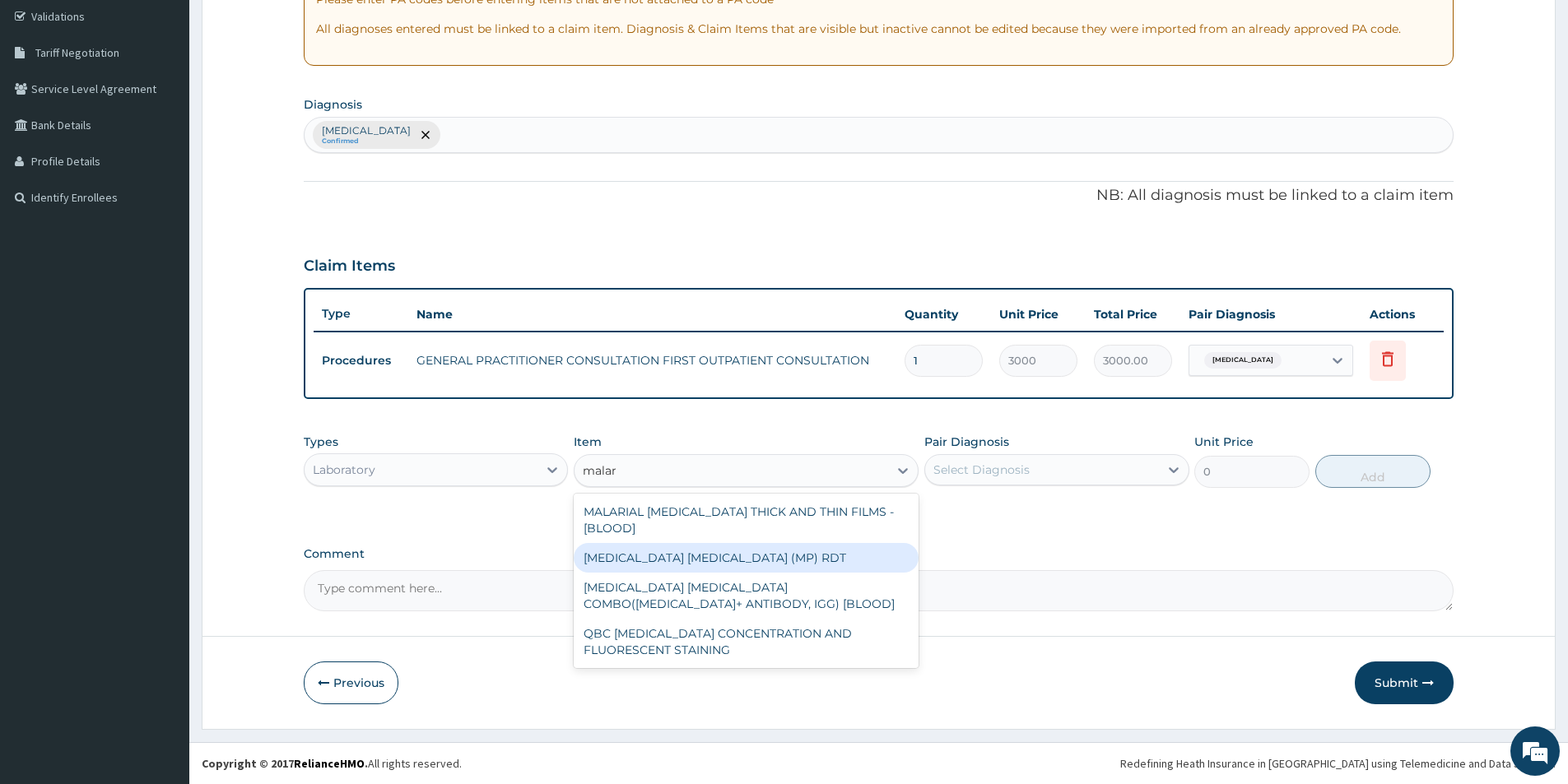
click at [714, 543] on div "MALARIA PARASITE (MP) RDT" at bounding box center [745, 558] width 345 height 30
type input "1500"
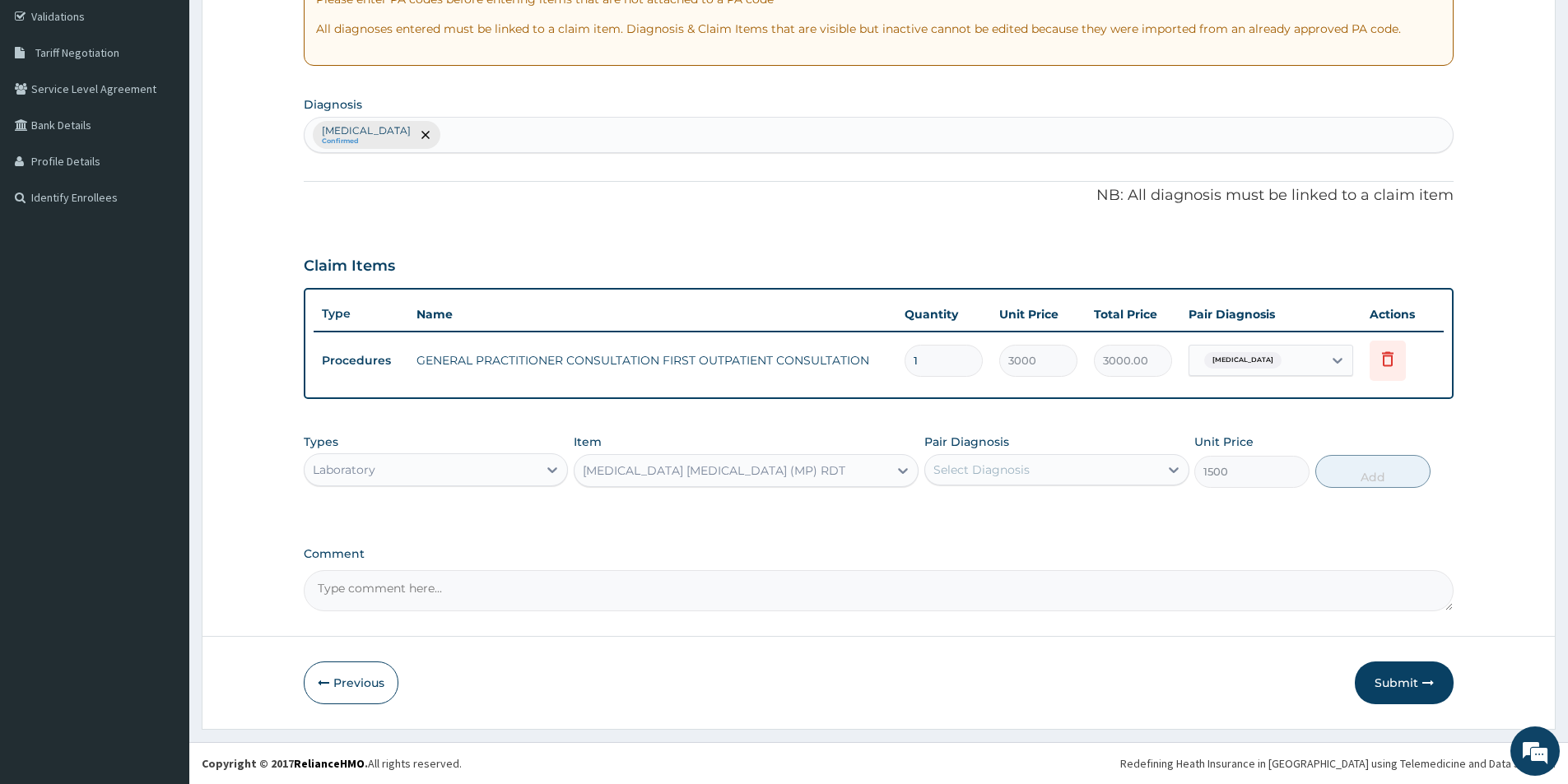
click at [1007, 472] on div "Select Diagnosis" at bounding box center [981, 470] width 96 height 17
click at [997, 510] on label "Malaria, unspecified" at bounding box center [1002, 510] width 102 height 17
checkbox input "true"
click at [1372, 477] on button "Add" at bounding box center [1372, 472] width 115 height 33
type input "0"
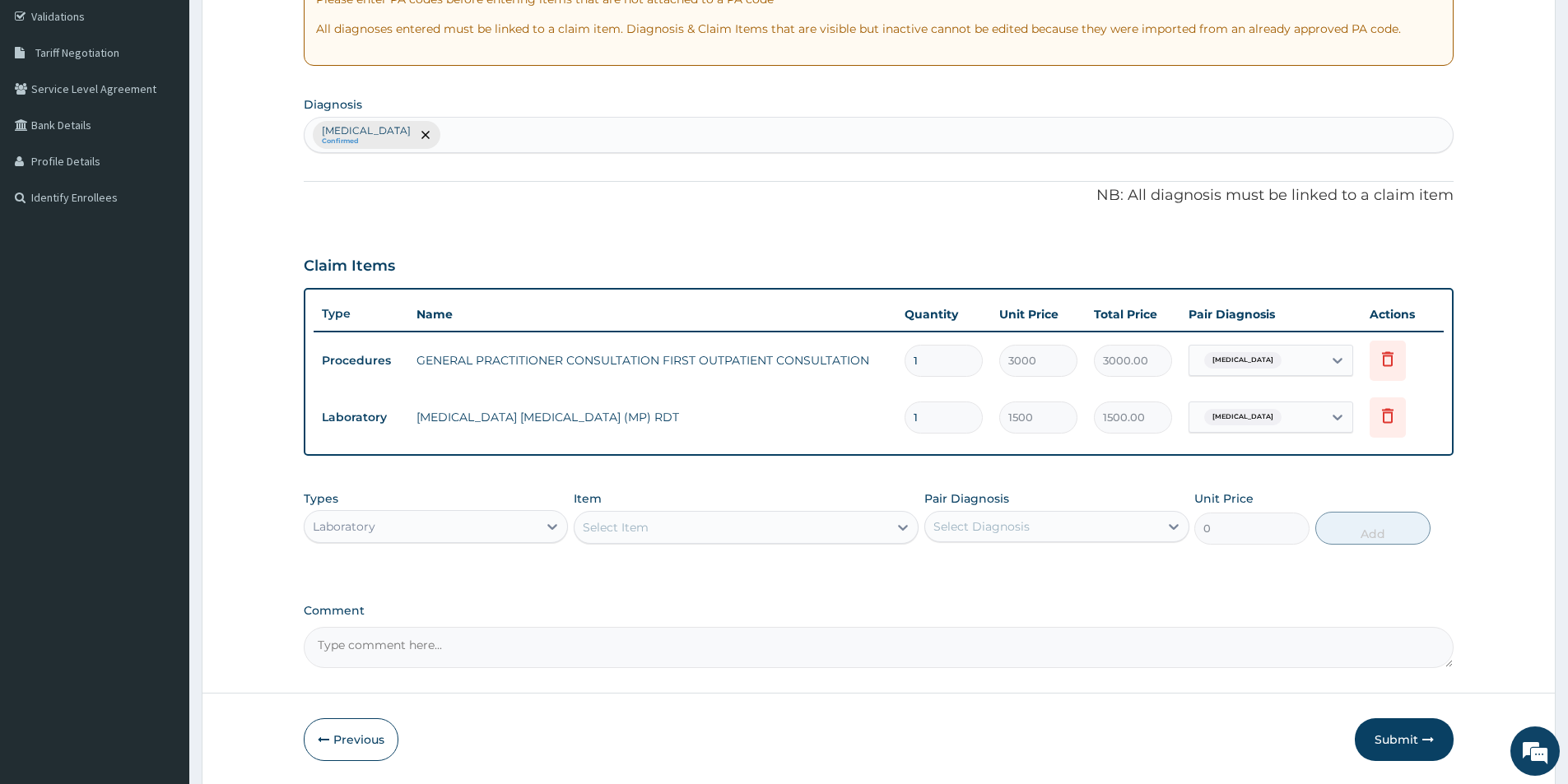
click at [505, 532] on div "Laboratory" at bounding box center [421, 527] width 233 height 26
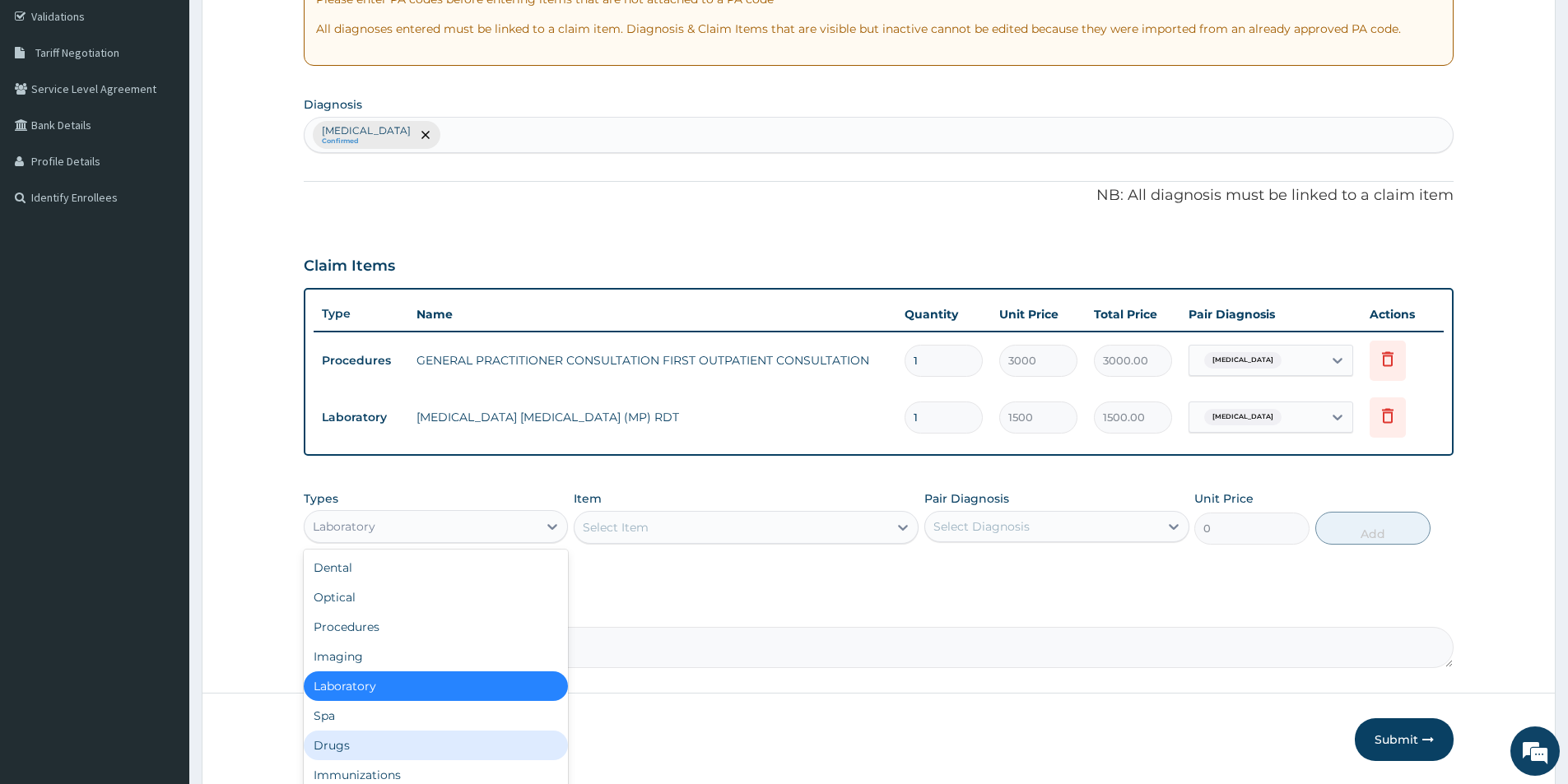
click at [392, 740] on div "Drugs" at bounding box center [435, 745] width 264 height 30
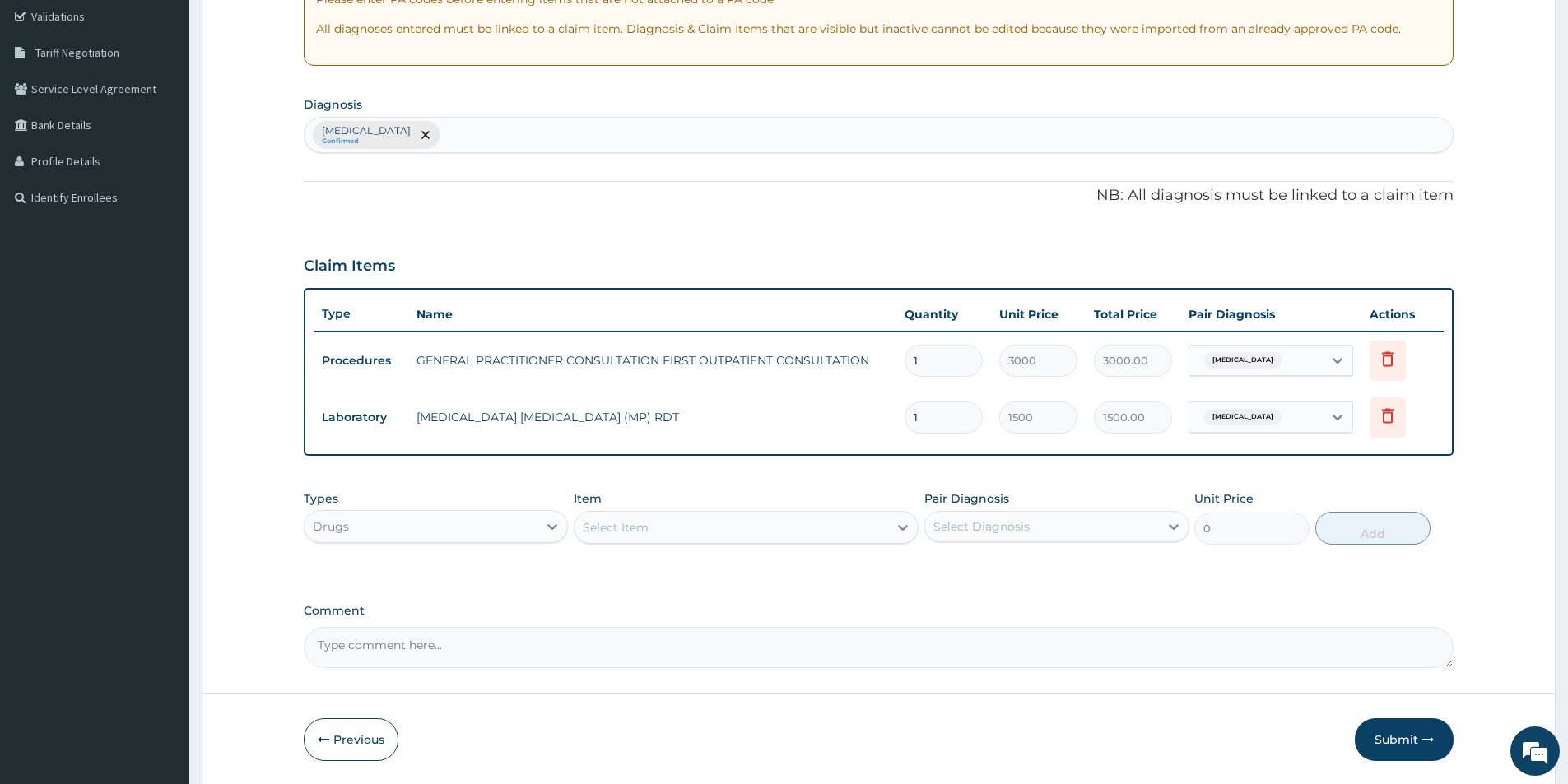
click at [660, 530] on div "Select Item" at bounding box center [731, 528] width 314 height 26
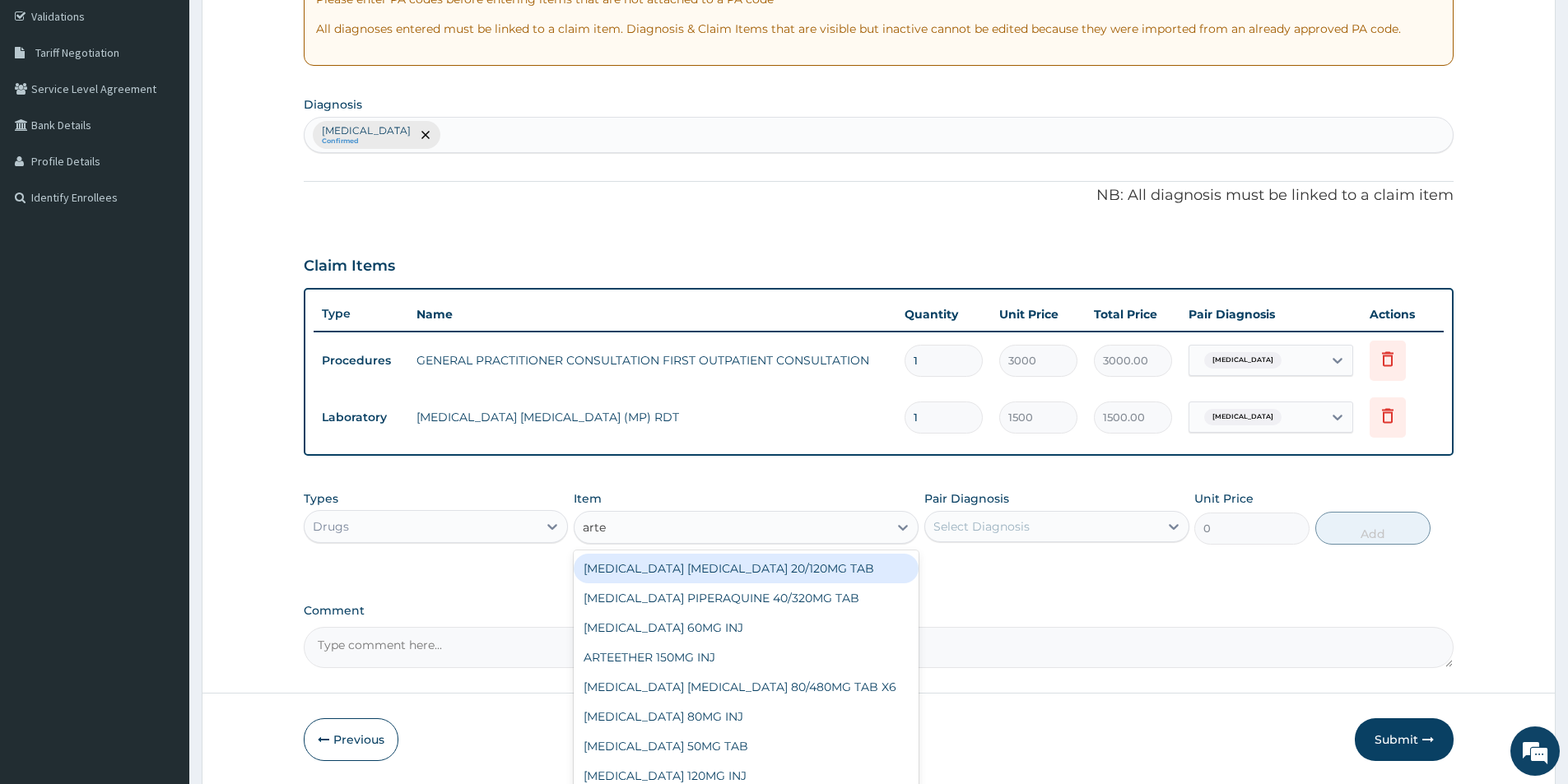
type input "artem"
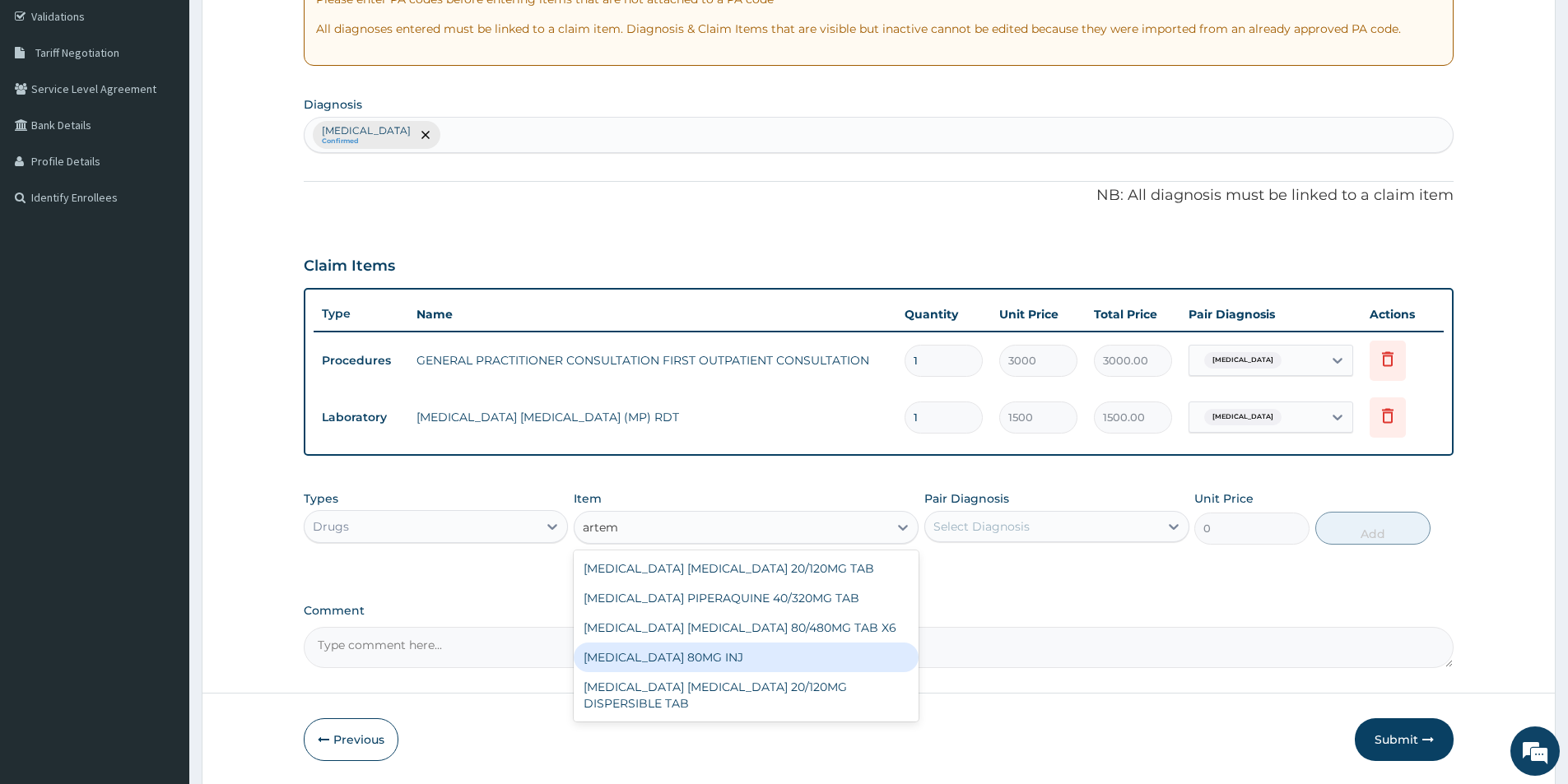
click at [696, 661] on div "ARTEMETHER 80MG INJ" at bounding box center [745, 658] width 345 height 30
type input "1400"
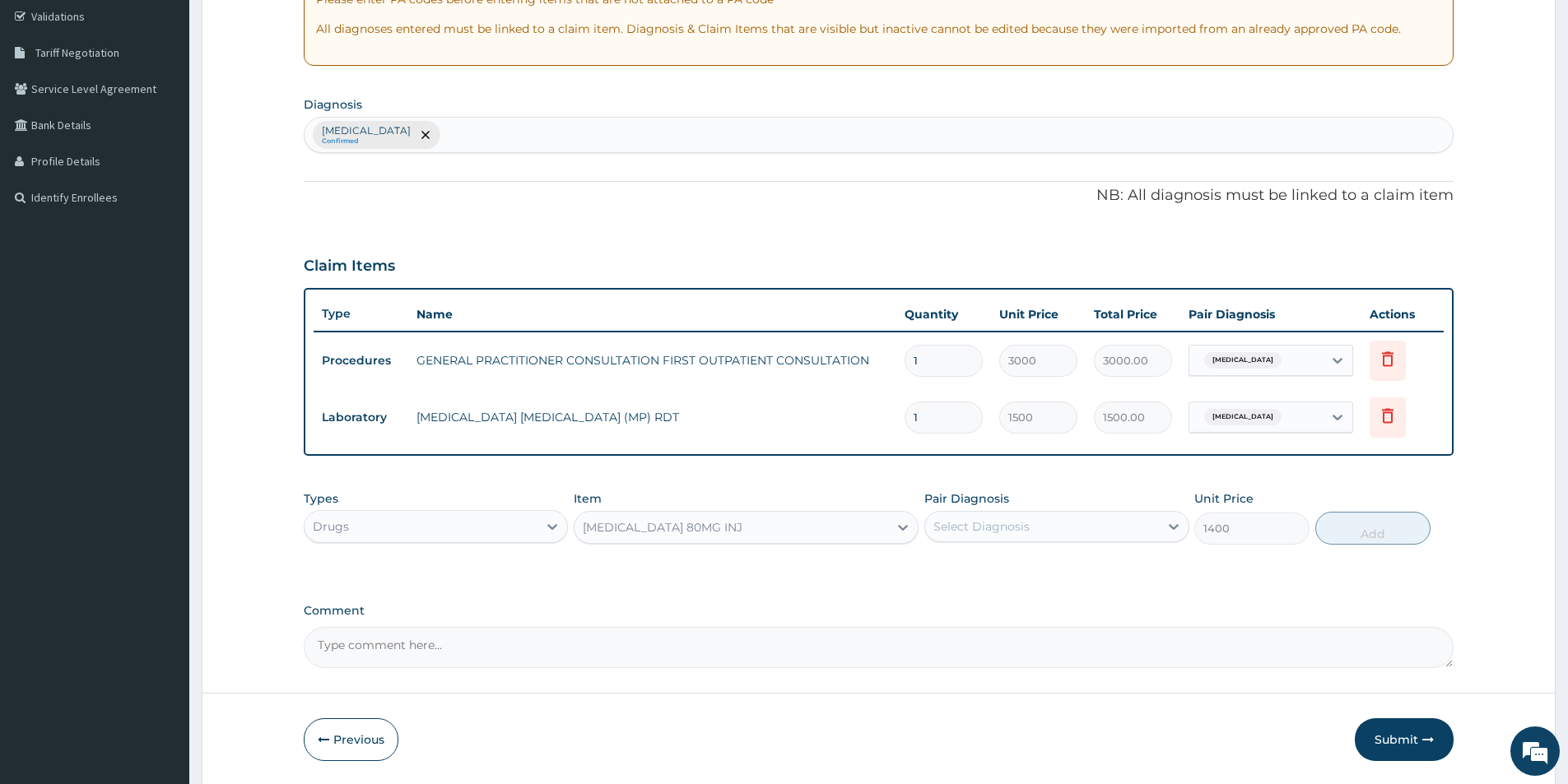
click at [971, 528] on div "Select Diagnosis" at bounding box center [981, 526] width 96 height 17
click at [965, 572] on label "Malaria, unspecified" at bounding box center [1002, 567] width 102 height 17
checkbox input "true"
click at [1369, 532] on button "Add" at bounding box center [1372, 529] width 115 height 33
type input "0"
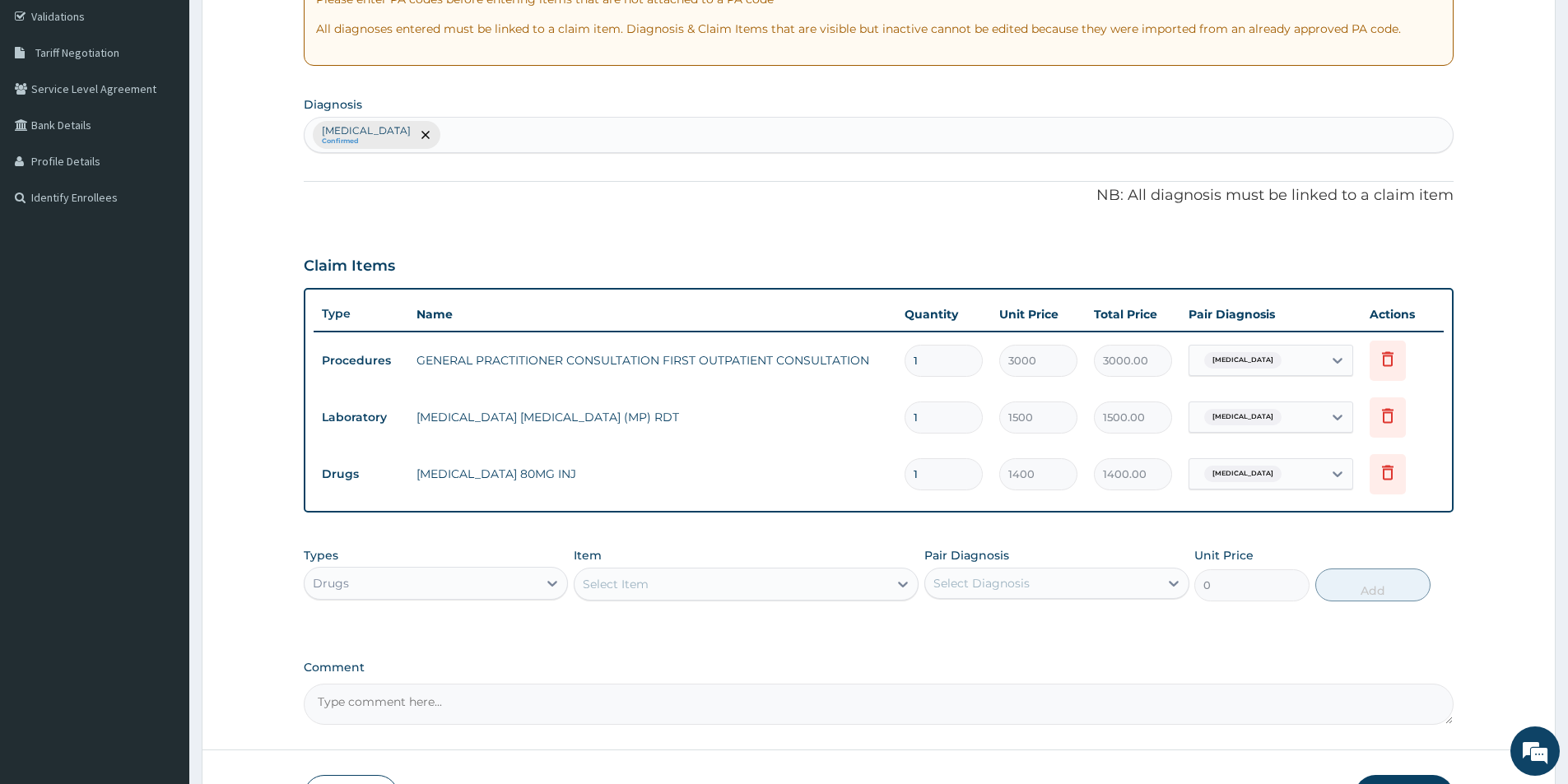
type input "0.00"
type input "2"
type input "2800.00"
type input "2"
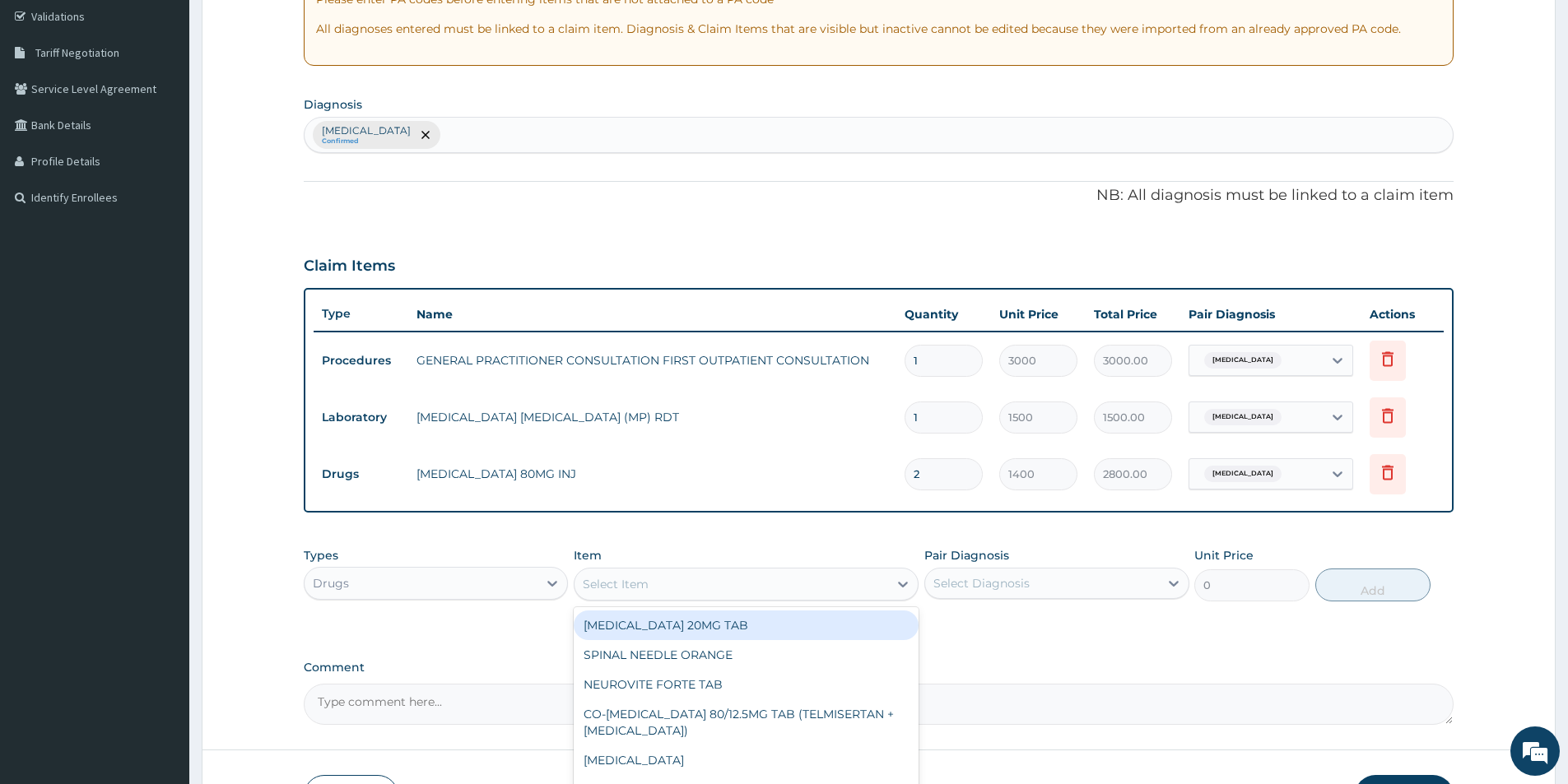
click at [747, 581] on div "Select Item" at bounding box center [731, 584] width 314 height 26
type input "prome"
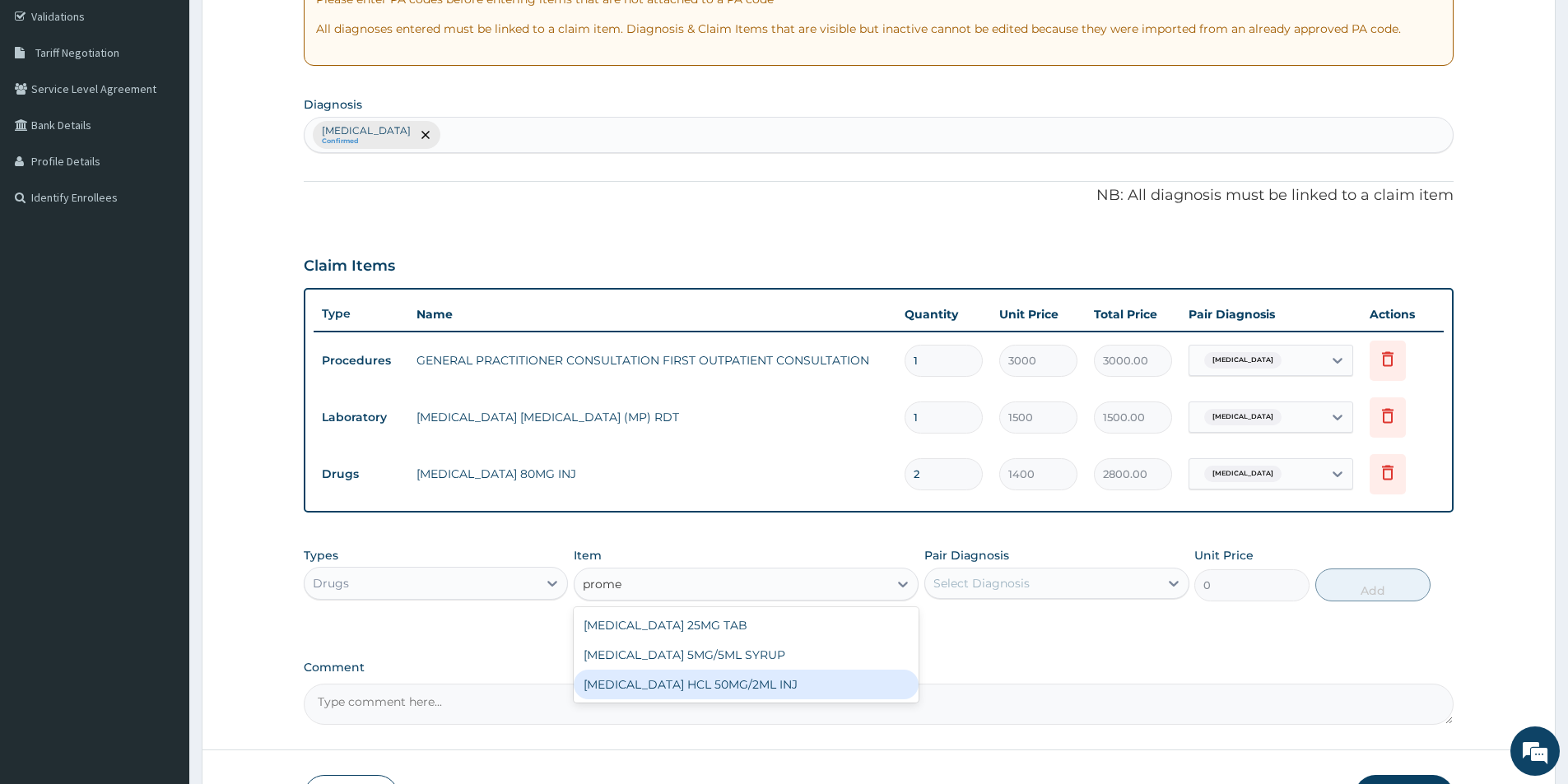
click at [769, 679] on div "PROMETHAZINE HCL 50MG/2ML INJ" at bounding box center [745, 685] width 345 height 30
type input "700"
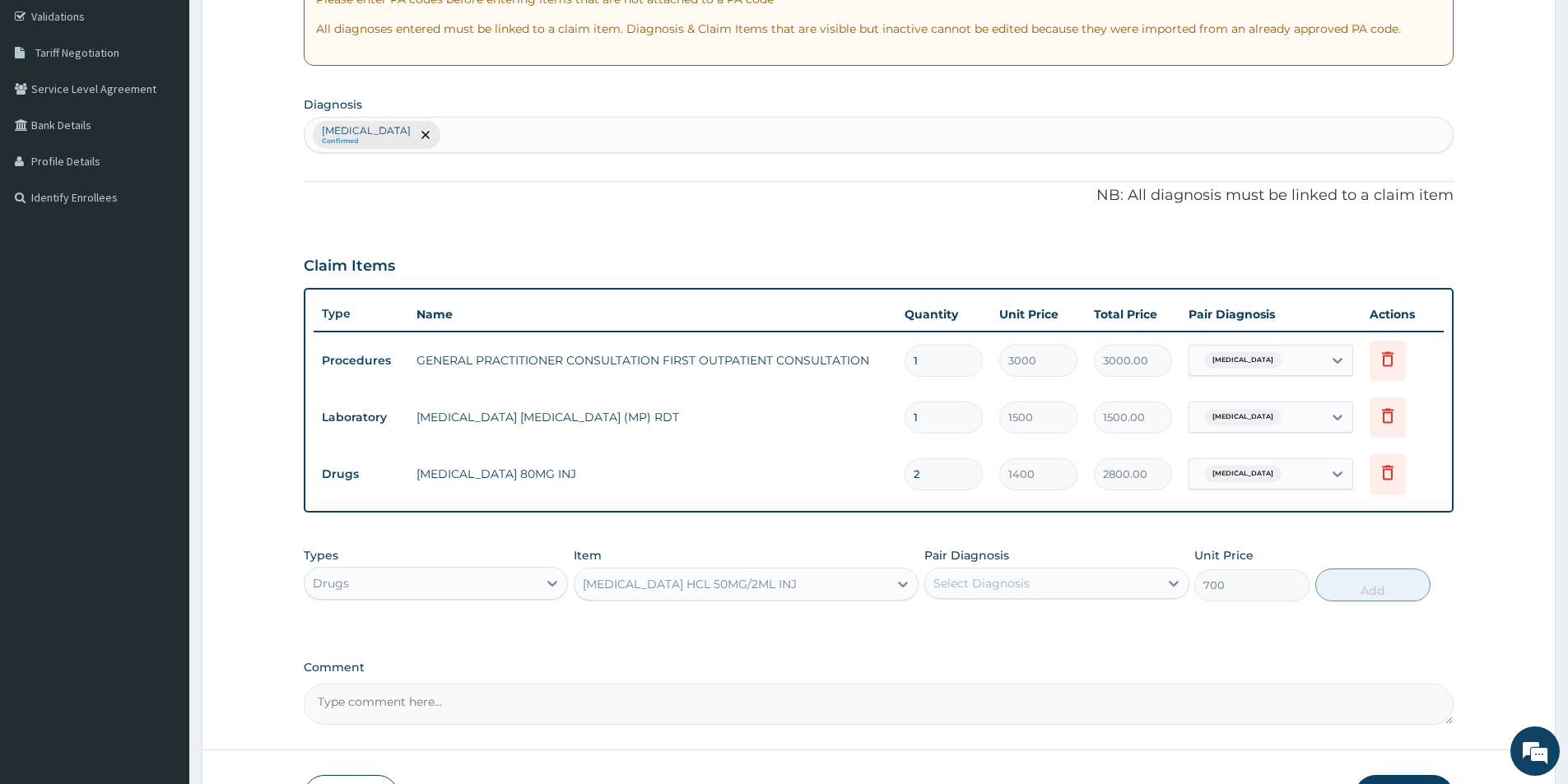
click at [1076, 585] on div "Select Diagnosis" at bounding box center [1042, 583] width 233 height 26
click at [1029, 624] on label "Malaria, unspecified" at bounding box center [1002, 624] width 102 height 17
checkbox input "true"
click at [1369, 590] on button "Add" at bounding box center [1372, 586] width 115 height 33
type input "0"
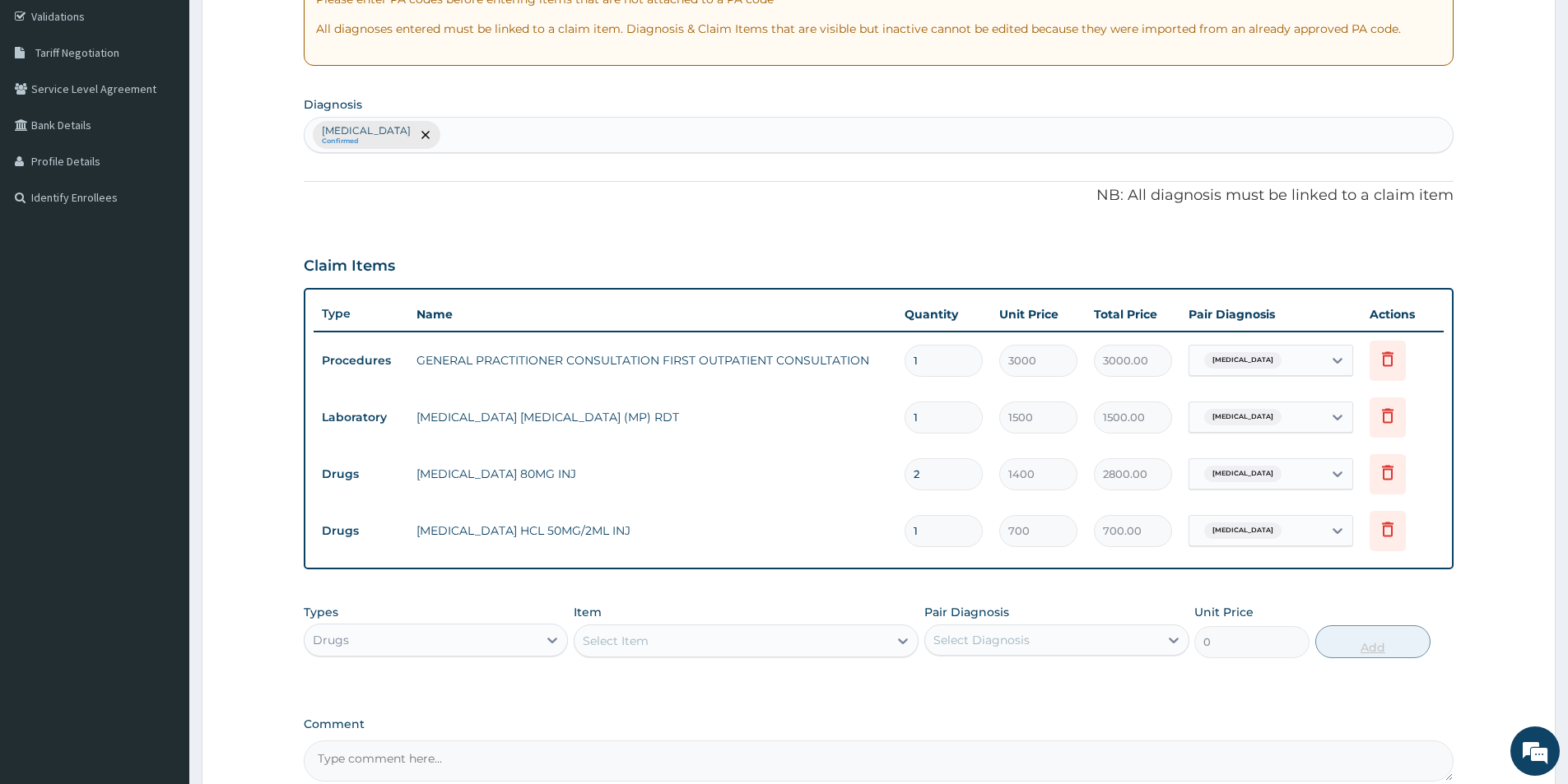
type input "0.00"
type input "2"
type input "1400.00"
type input "0.00"
type input "3"
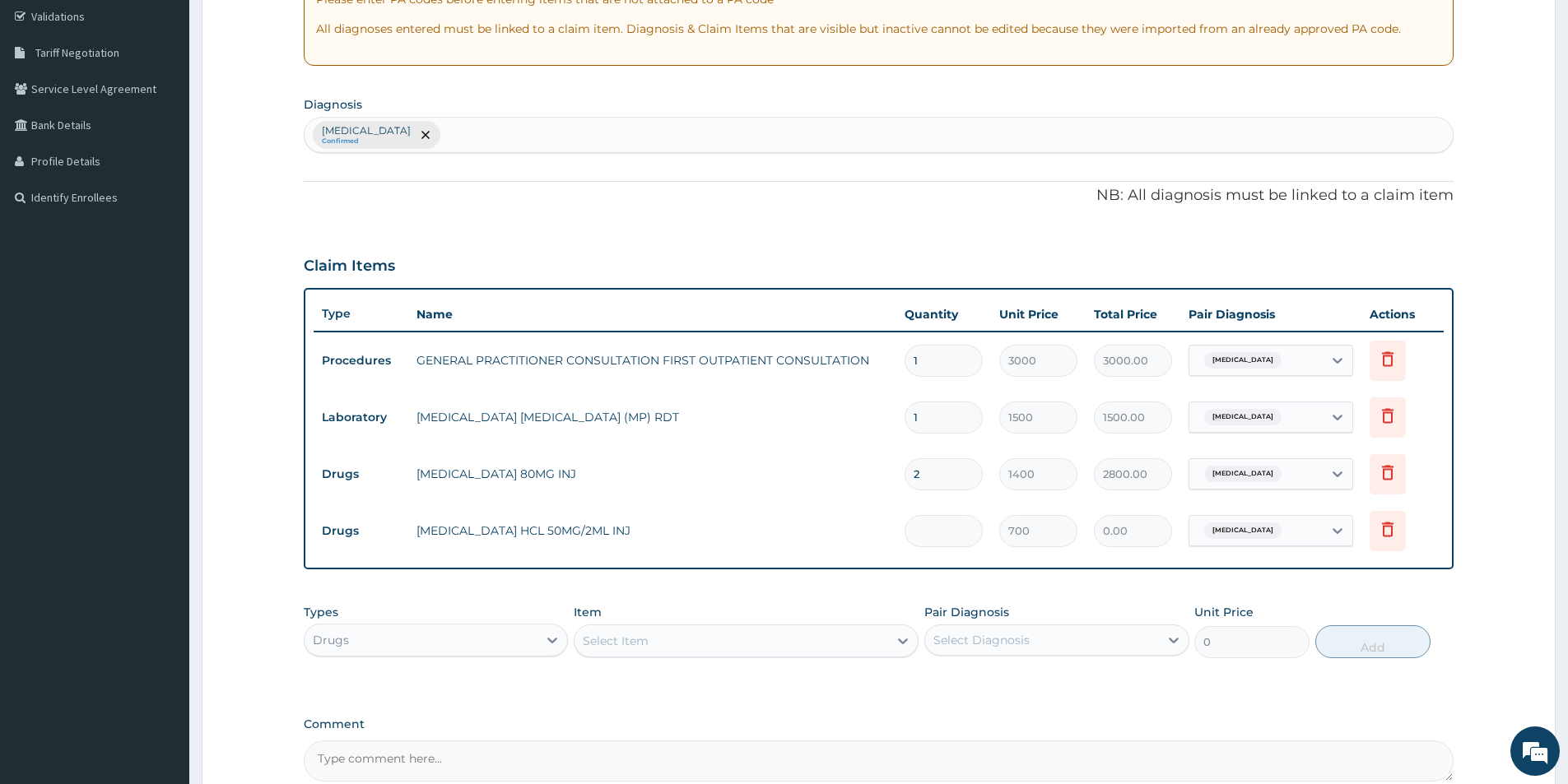
type input "2100.00"
type input "3"
click at [932, 475] on input "2" at bounding box center [943, 474] width 78 height 32
type input "0.00"
type input "6"
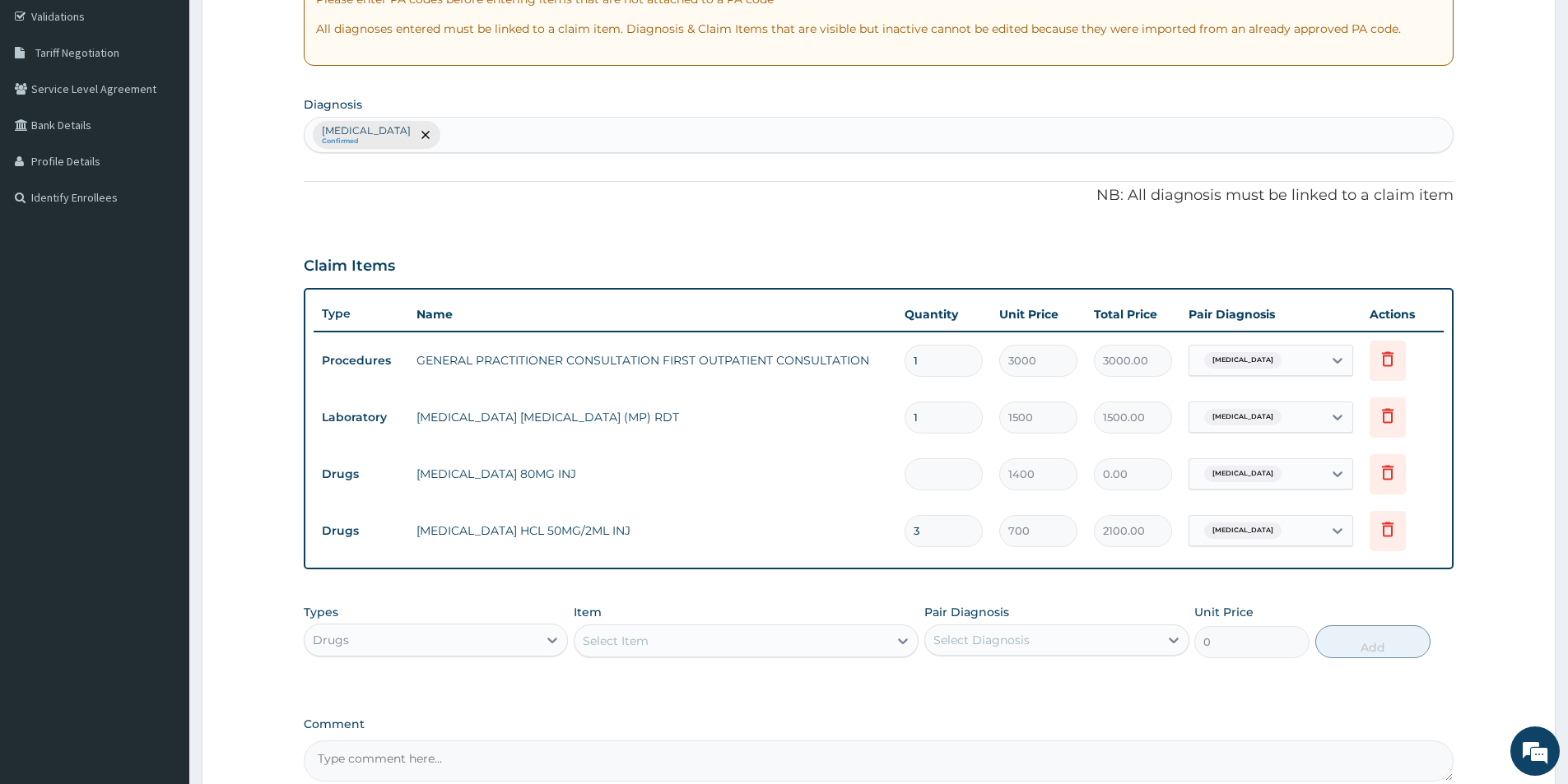
type input "8400.00"
type input "6"
click at [702, 645] on div "Select Item" at bounding box center [731, 641] width 314 height 26
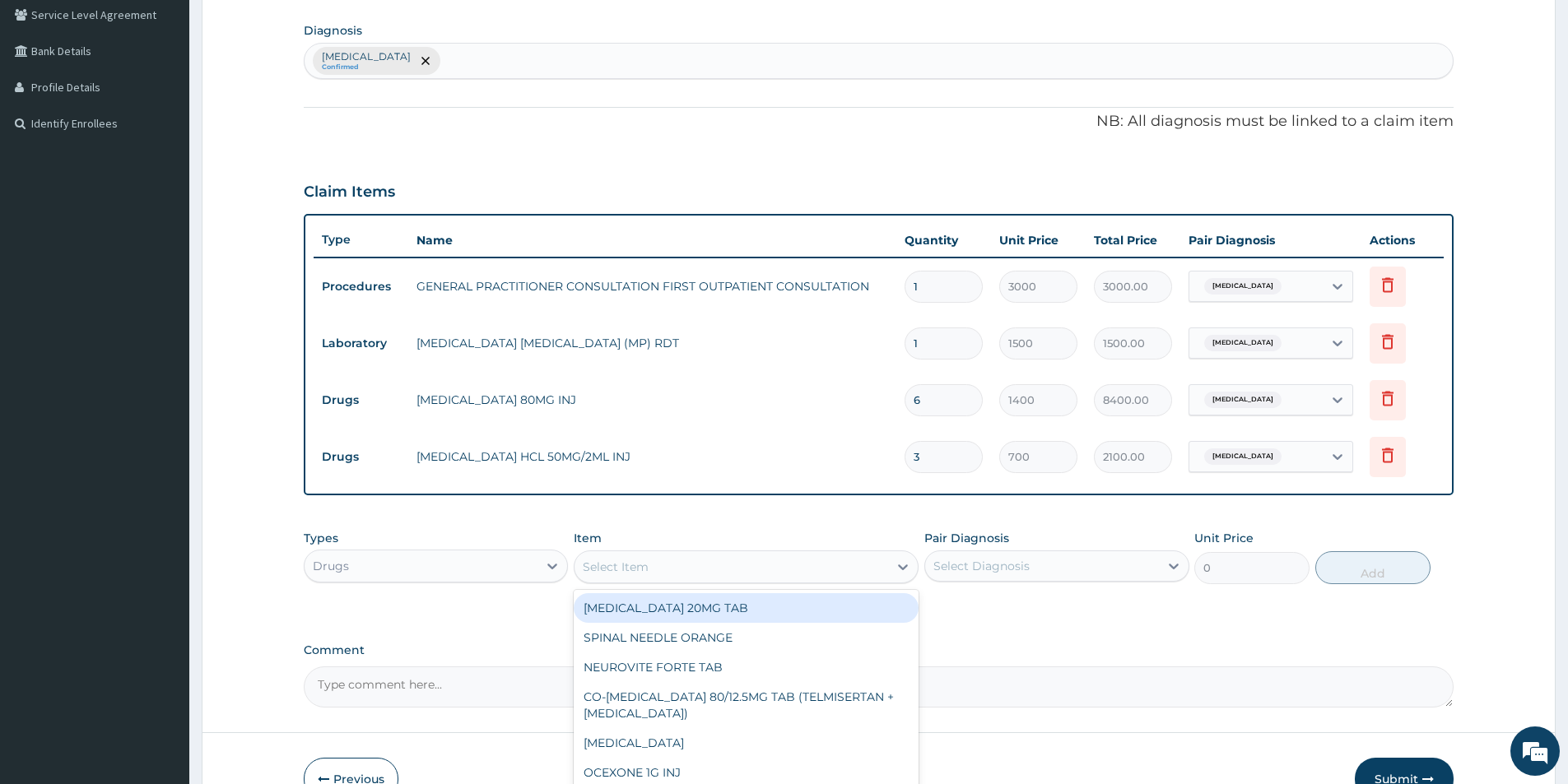
scroll to position [478, 0]
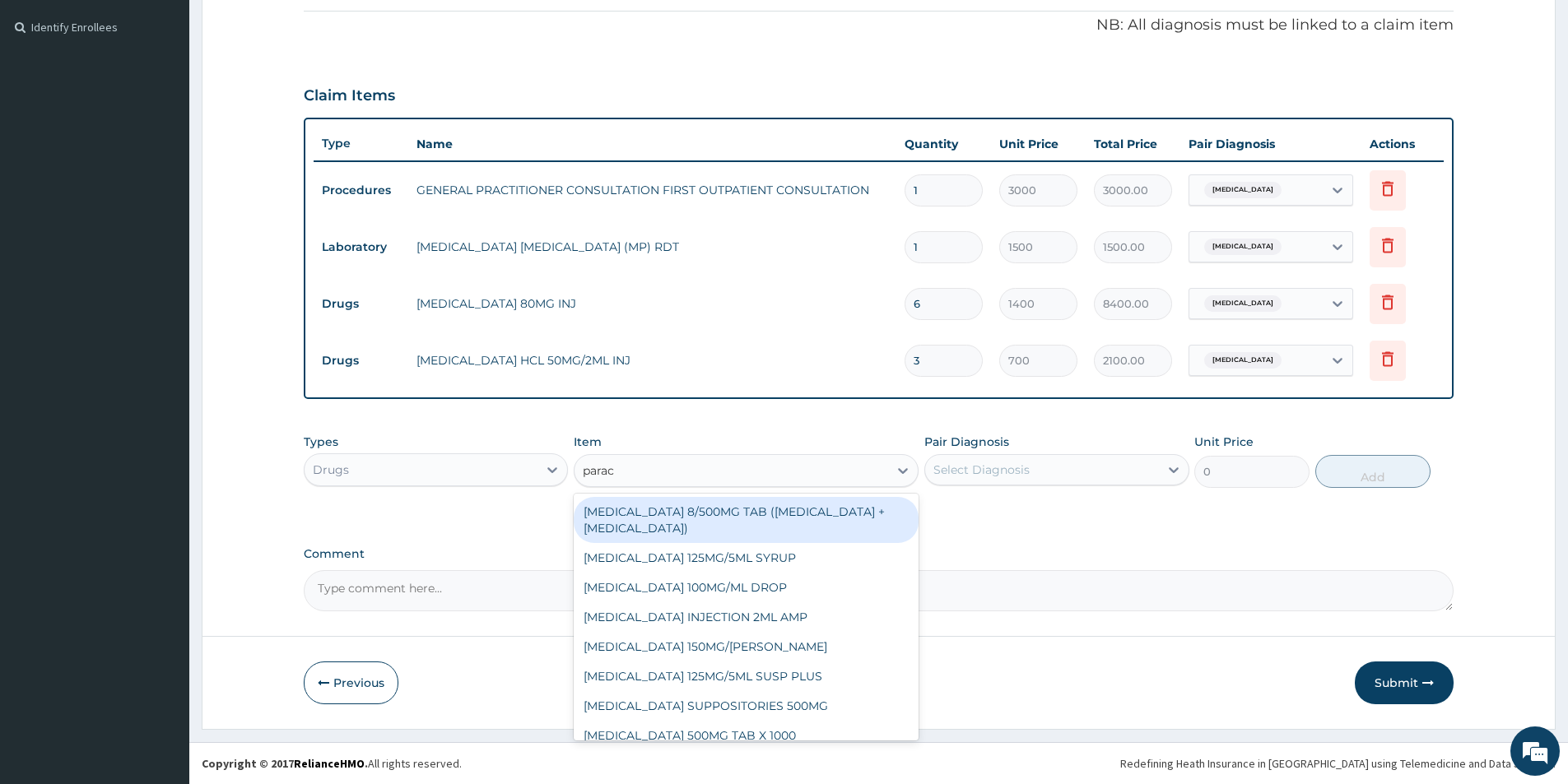
type input "parace"
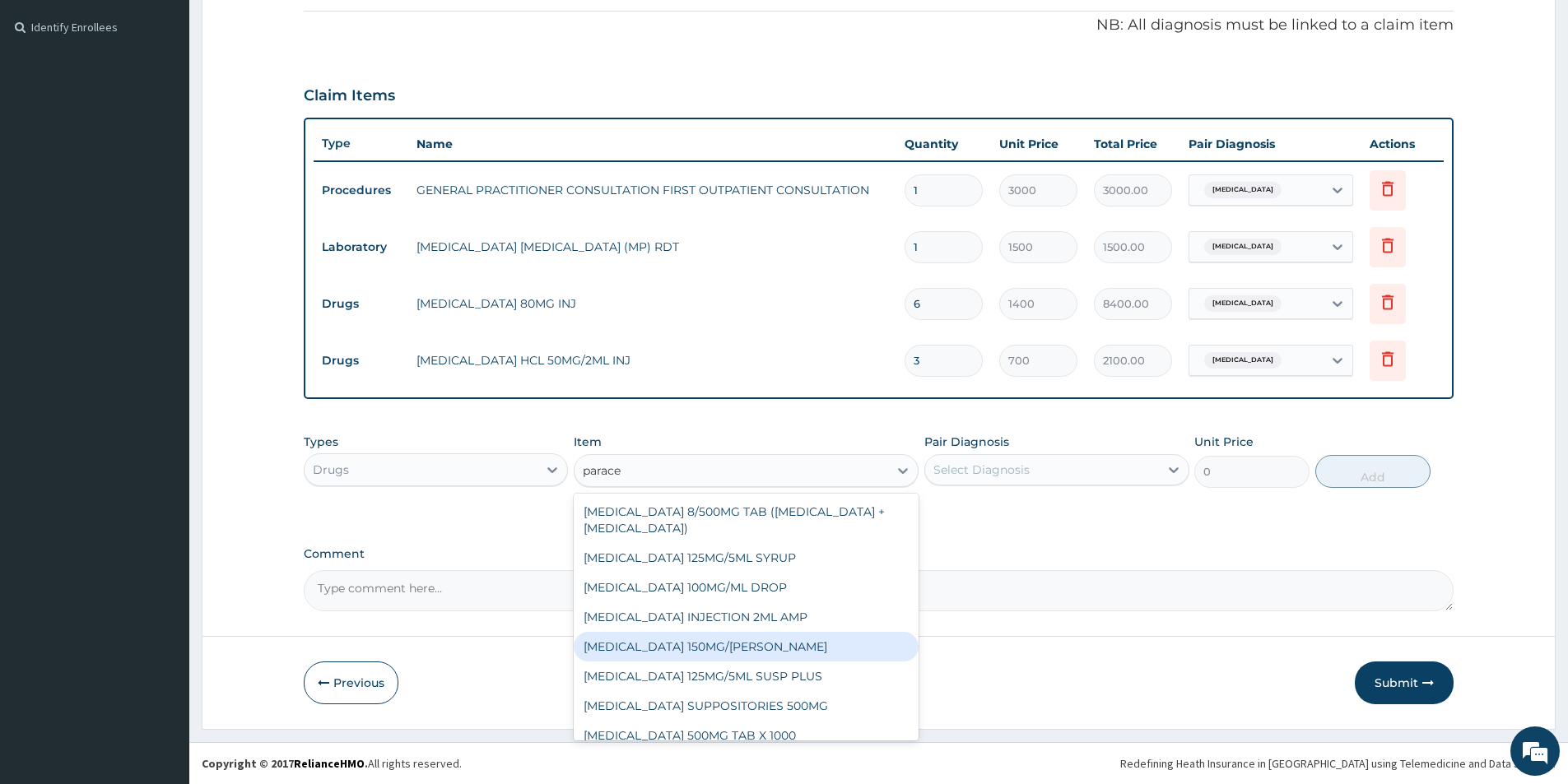
scroll to position [13, 0]
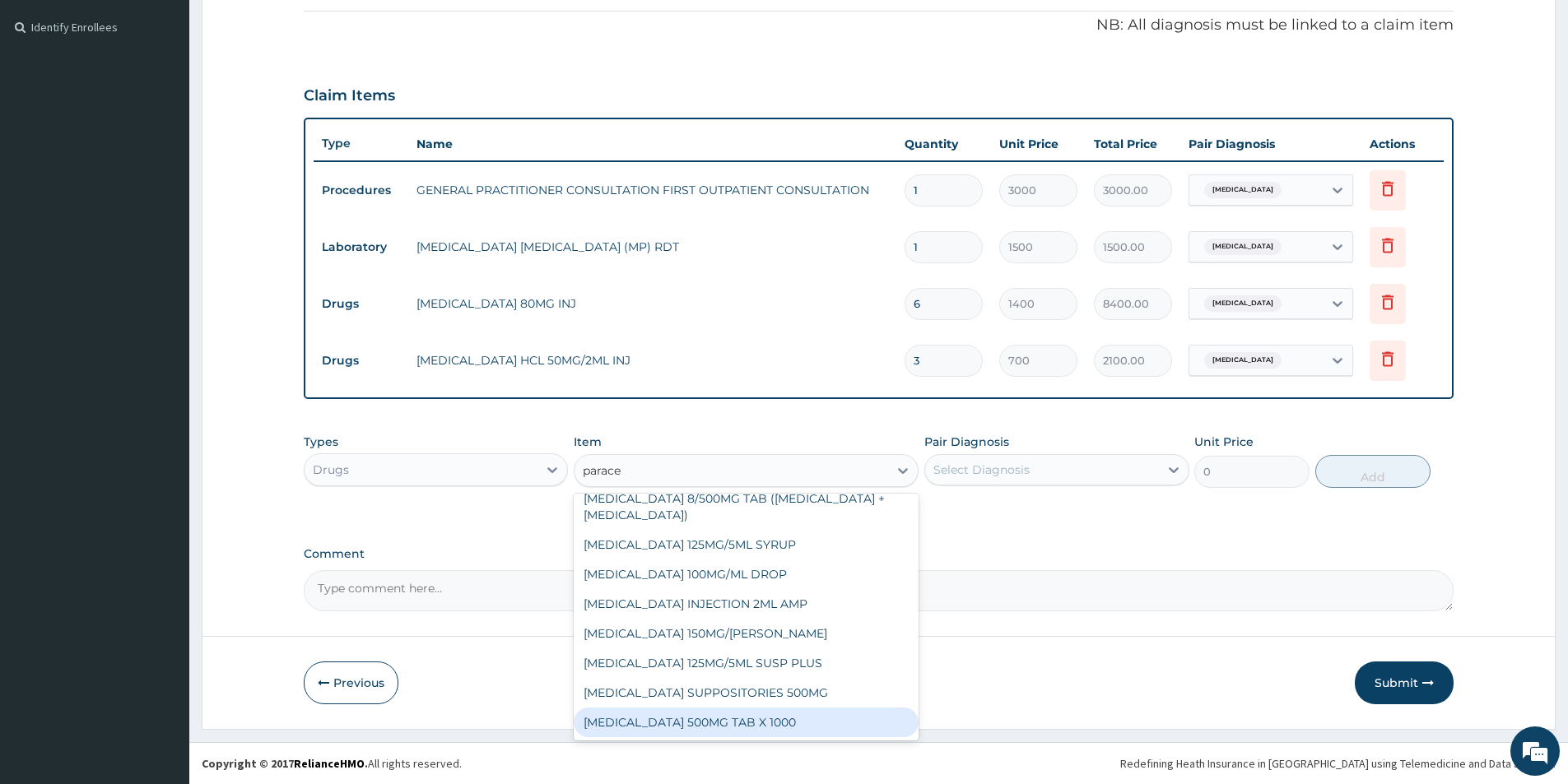
click at [723, 726] on div "PARACETAMOL 500MG TAB X 1000" at bounding box center [745, 723] width 345 height 30
type input "11.03"
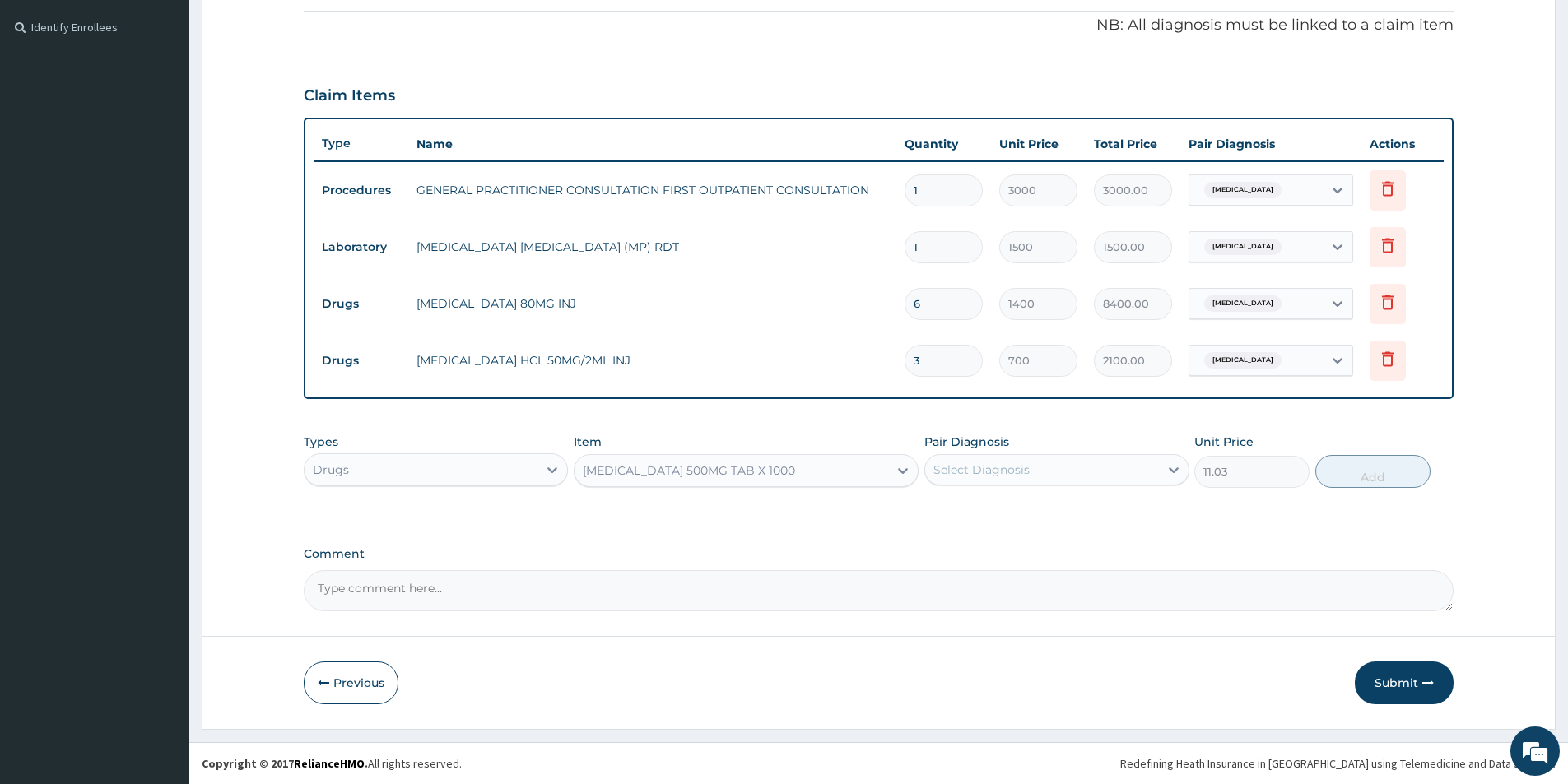
click at [992, 464] on div "Select Diagnosis" at bounding box center [981, 470] width 96 height 17
click at [978, 516] on label "Malaria, unspecified" at bounding box center [1002, 510] width 102 height 17
checkbox input "true"
click at [1371, 477] on button "Add" at bounding box center [1372, 472] width 115 height 33
type input "0"
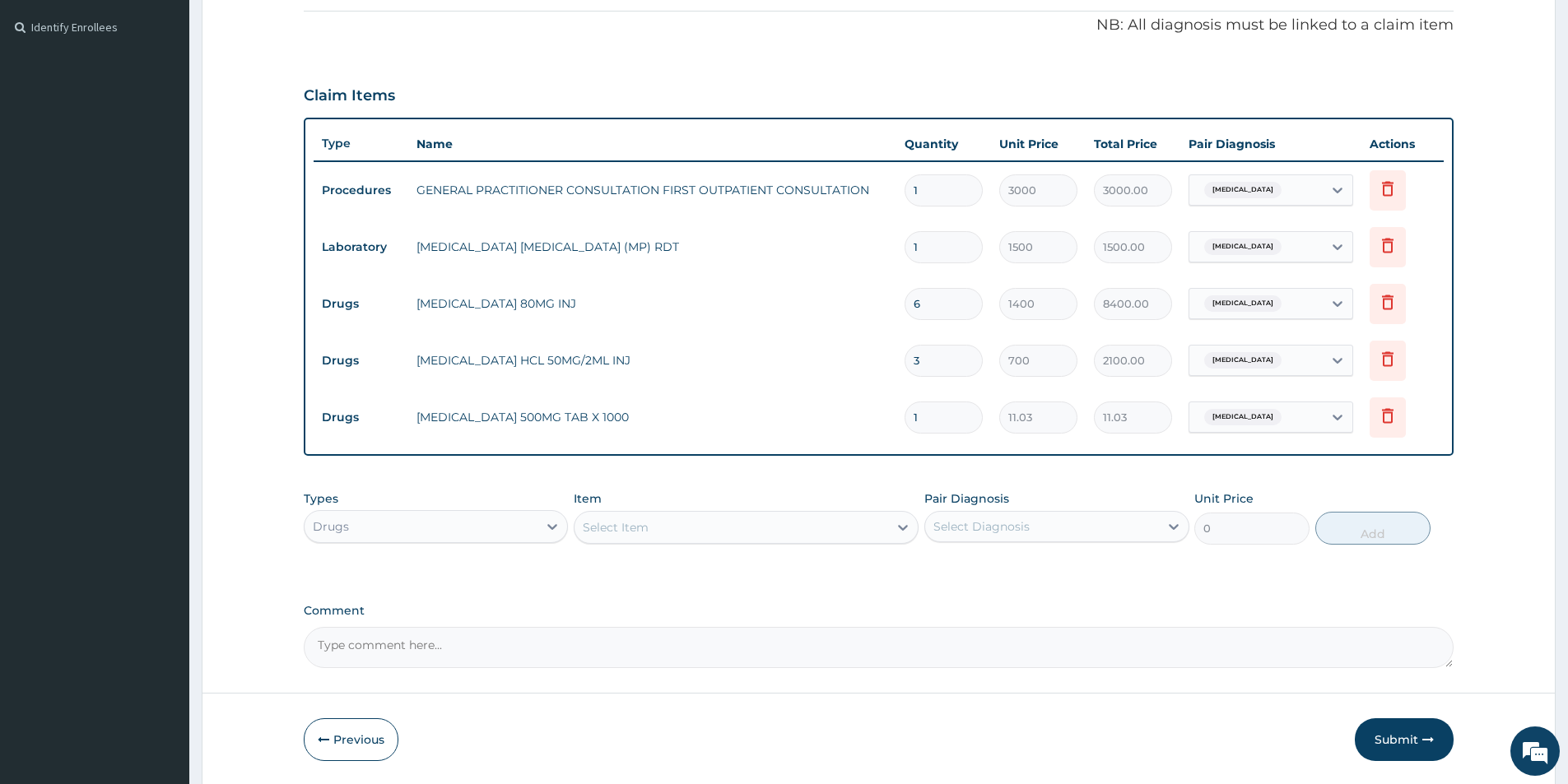
type input "18"
type input "198.54"
type input "18"
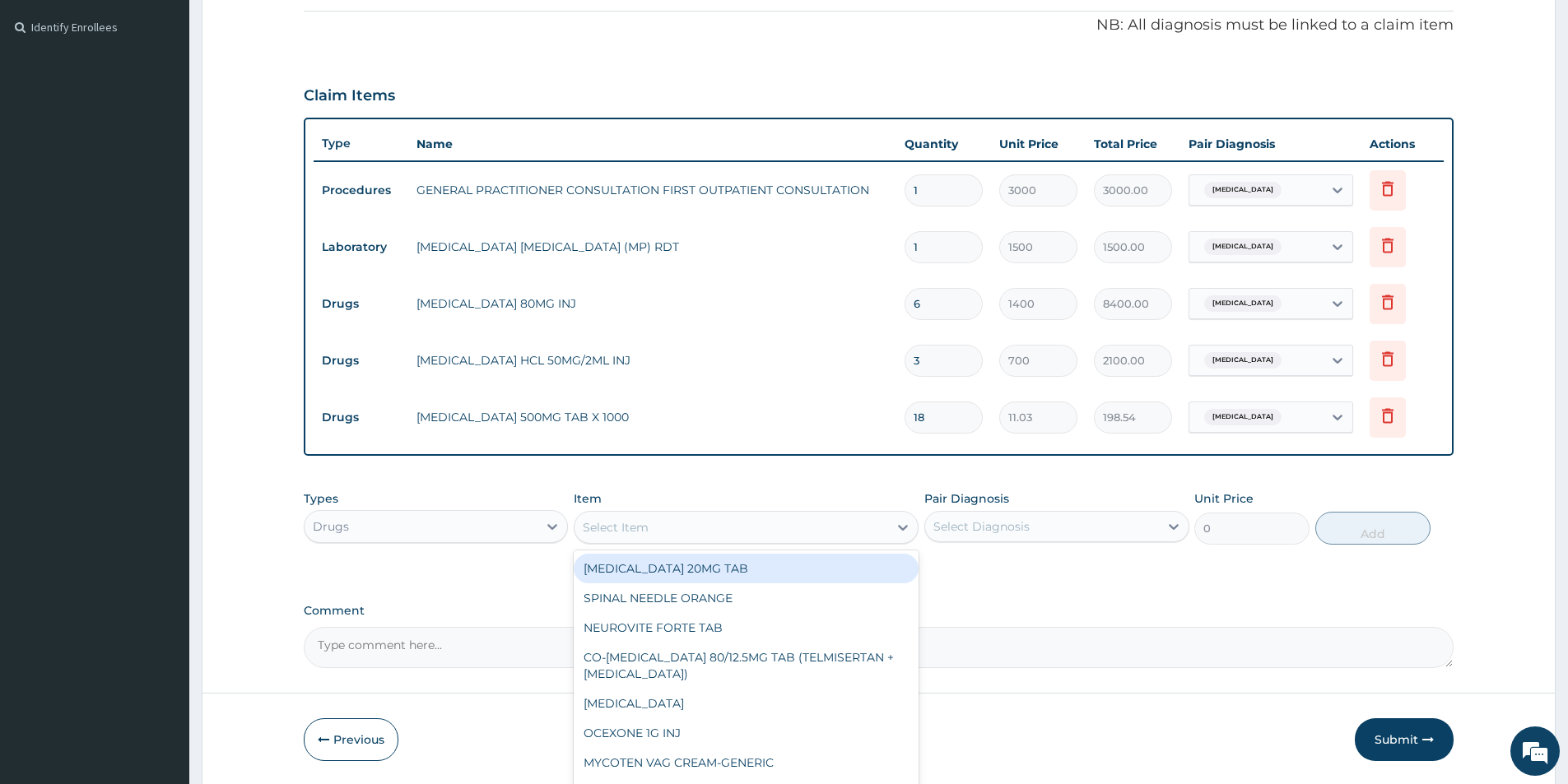
click at [642, 530] on div "Select Item" at bounding box center [616, 527] width 66 height 17
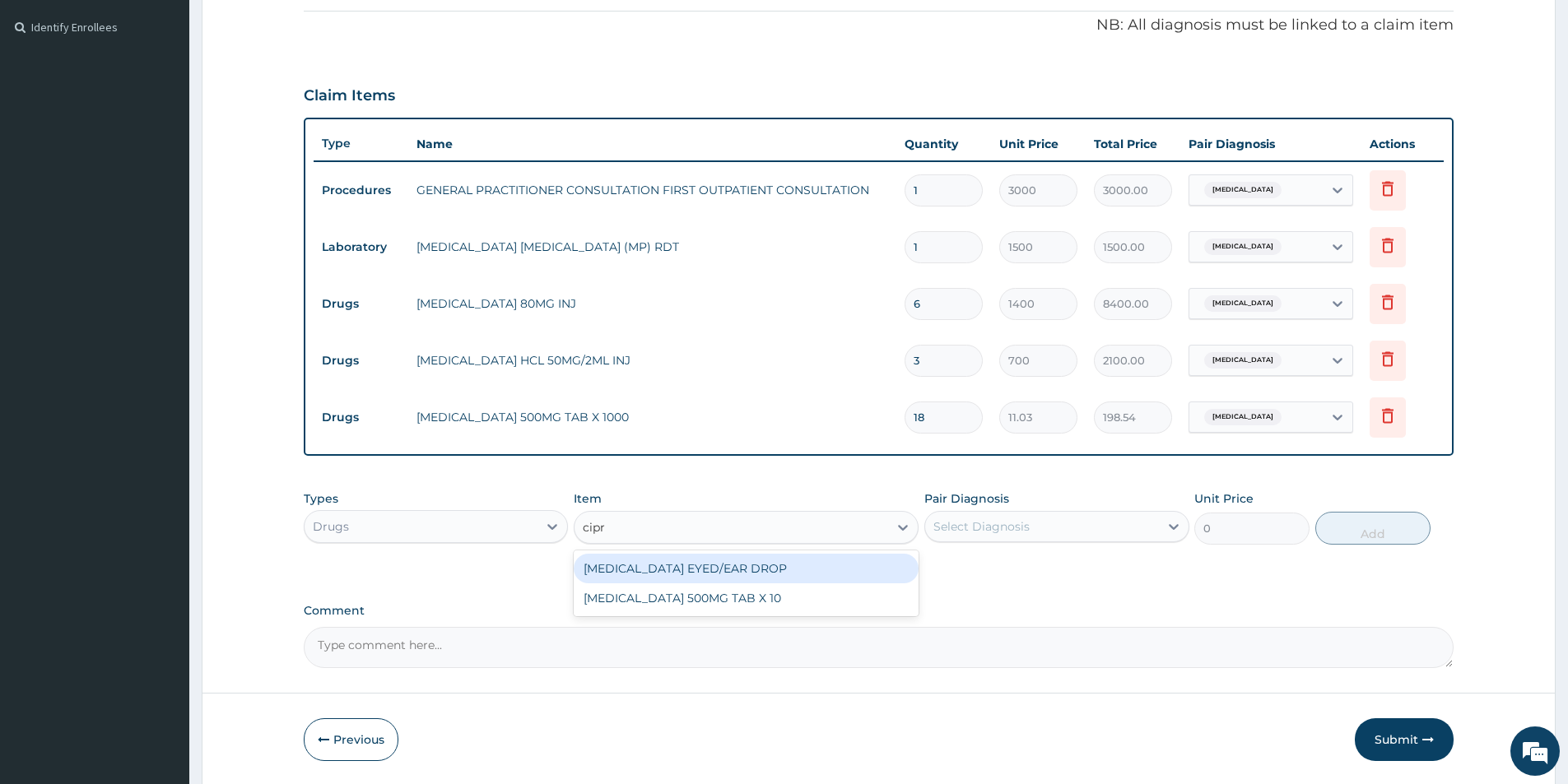
type input "cipro"
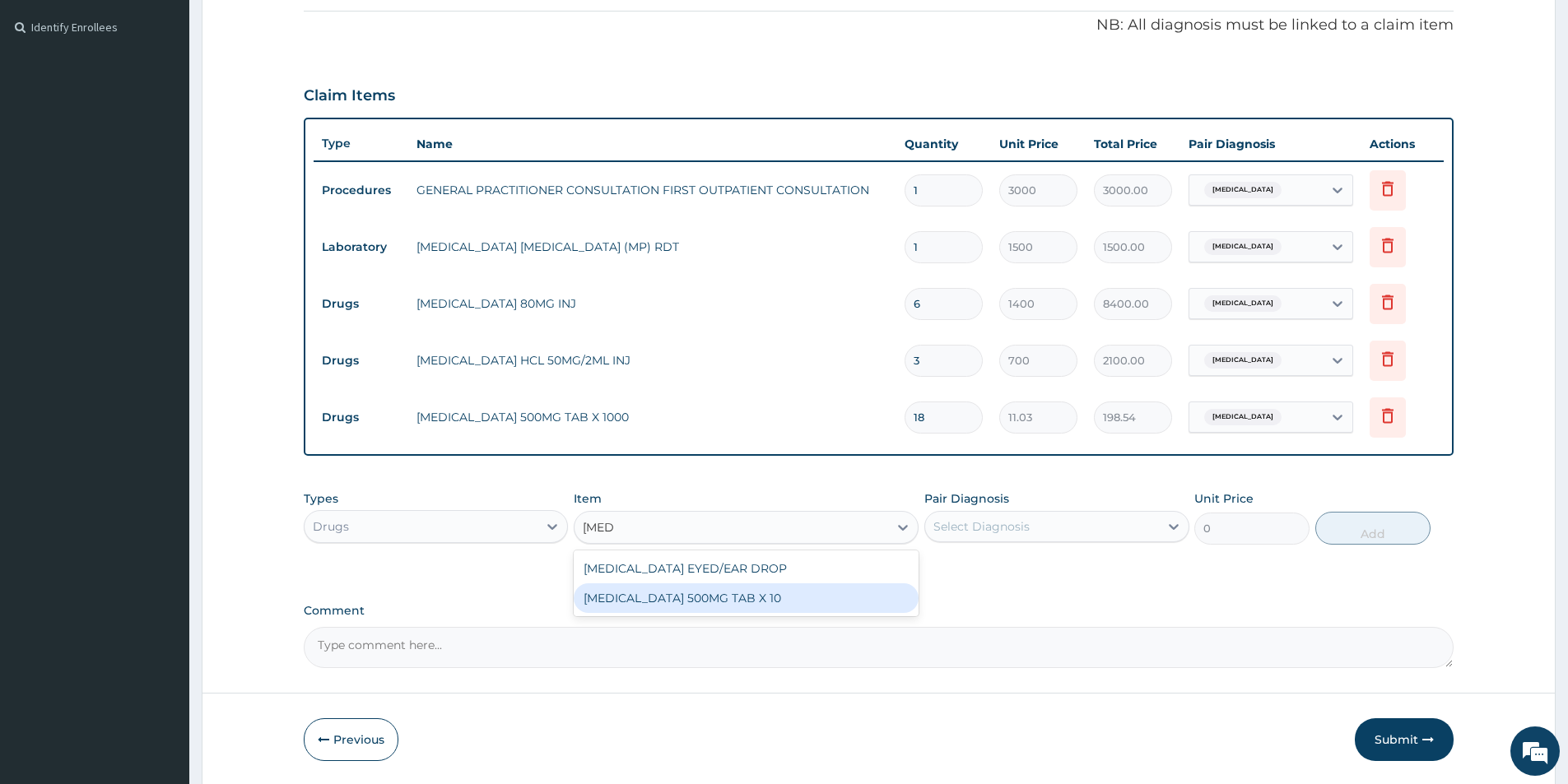
click at [684, 593] on div "CIPROFLOXACIN 500MG TAB X 10" at bounding box center [745, 598] width 345 height 30
type input "63"
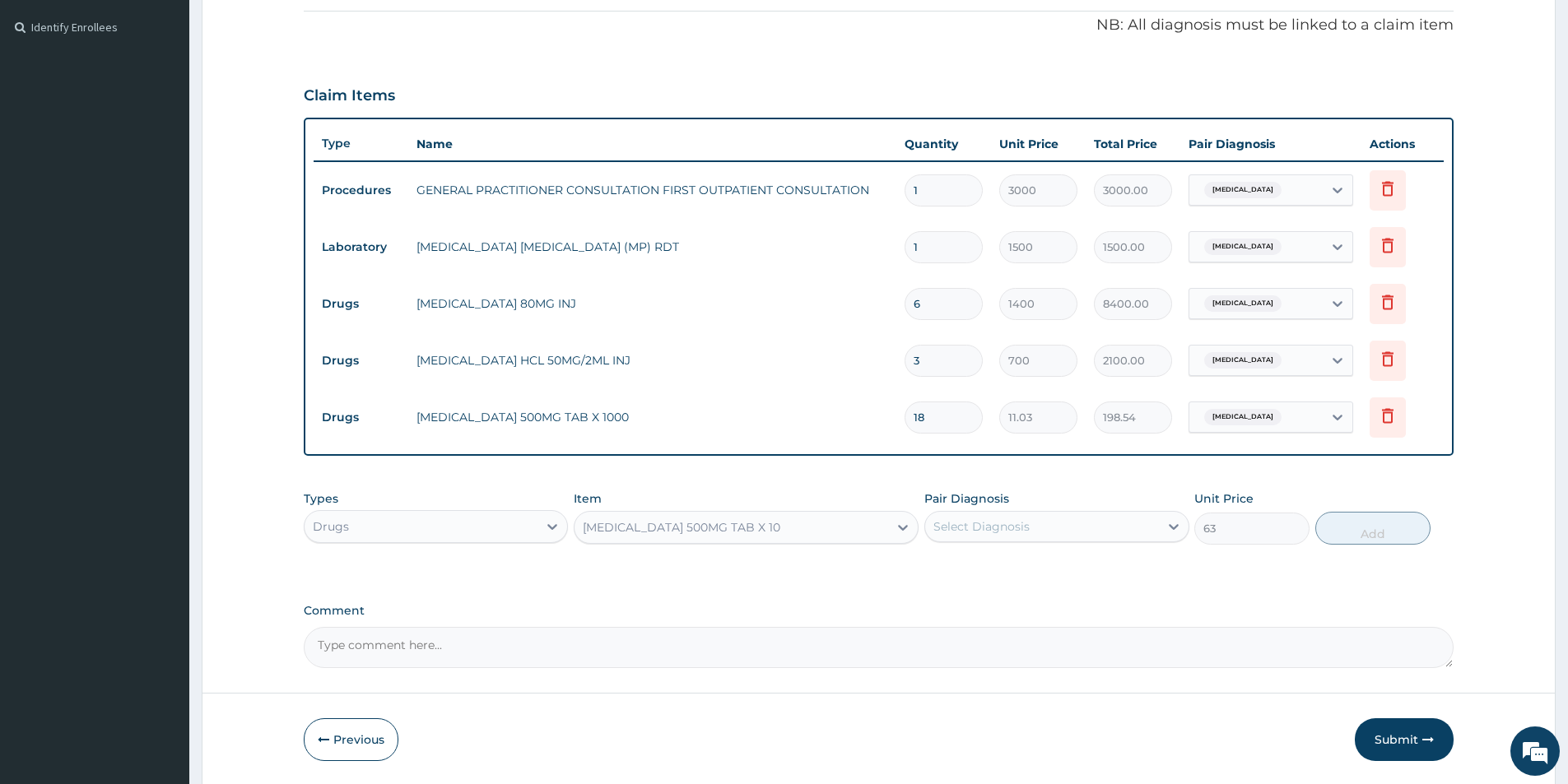
click at [958, 521] on div "Select Diagnosis" at bounding box center [981, 526] width 96 height 17
click at [944, 567] on input "checkbox" at bounding box center [939, 567] width 11 height 11
checkbox input "true"
click at [1376, 532] on button "Add" at bounding box center [1372, 529] width 115 height 33
type input "0"
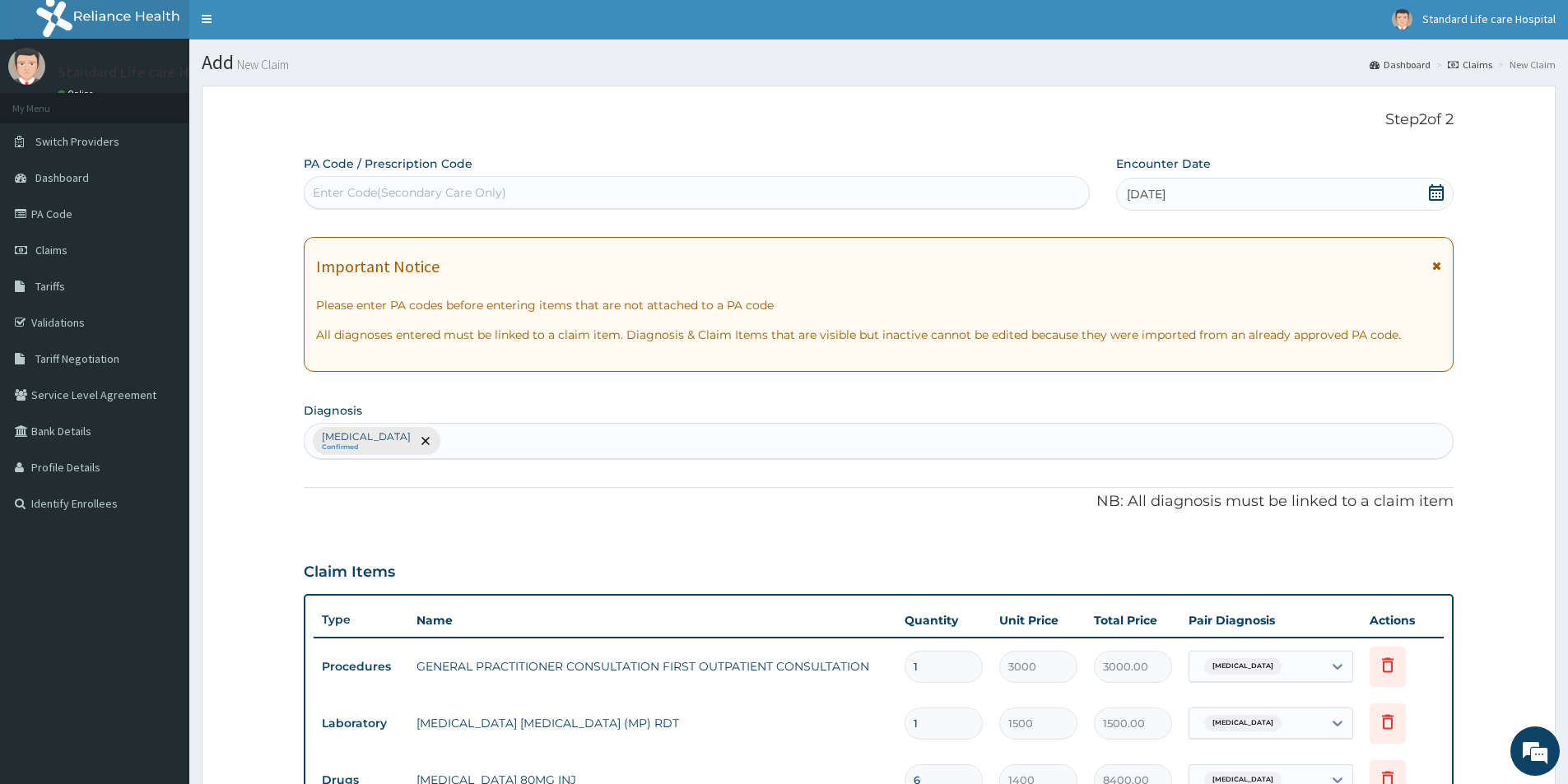
scroll to position [0, 0]
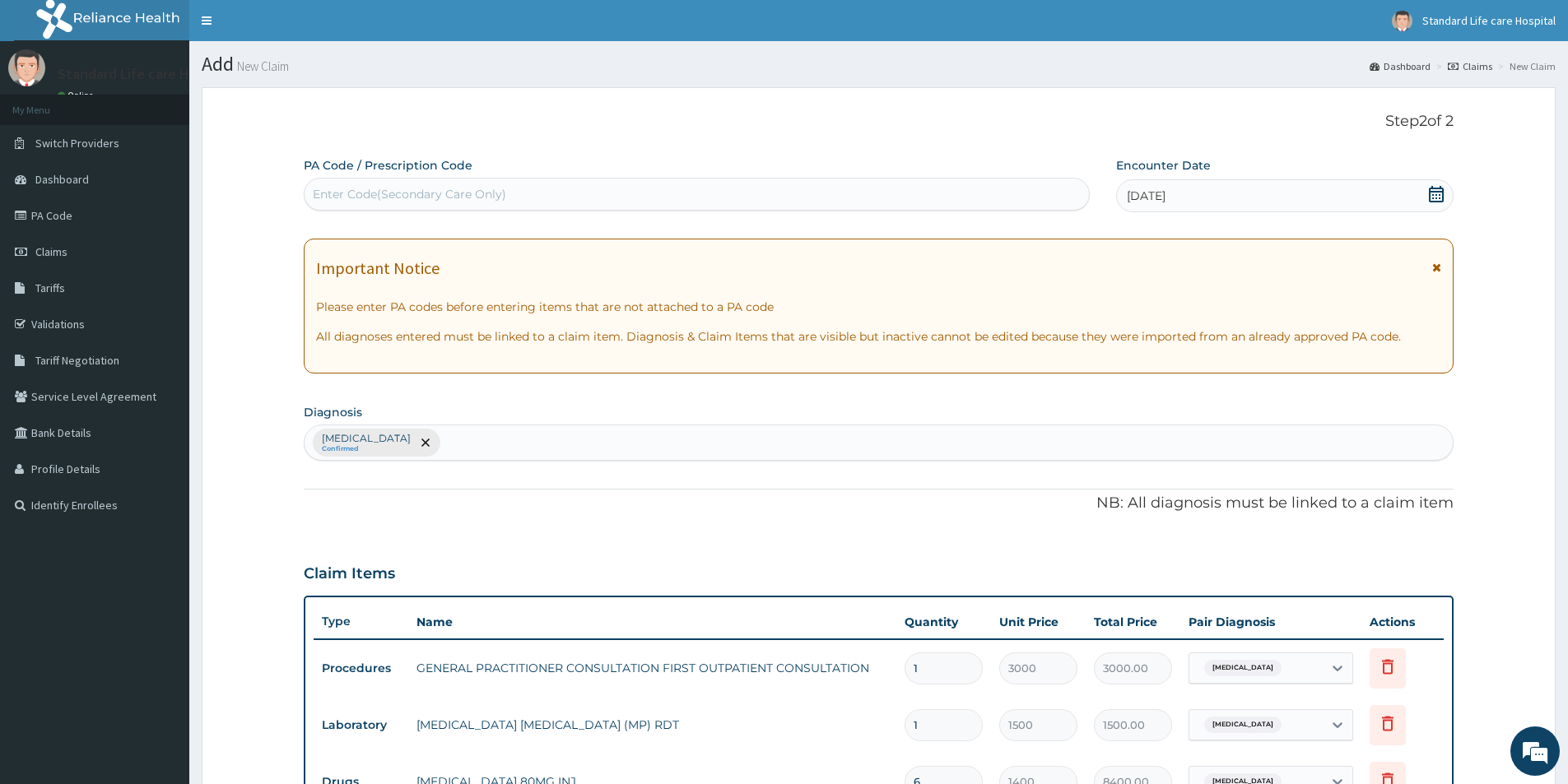
click at [482, 446] on div "Malaria, unspecified Confirmed" at bounding box center [878, 442] width 1148 height 34
type input "upper"
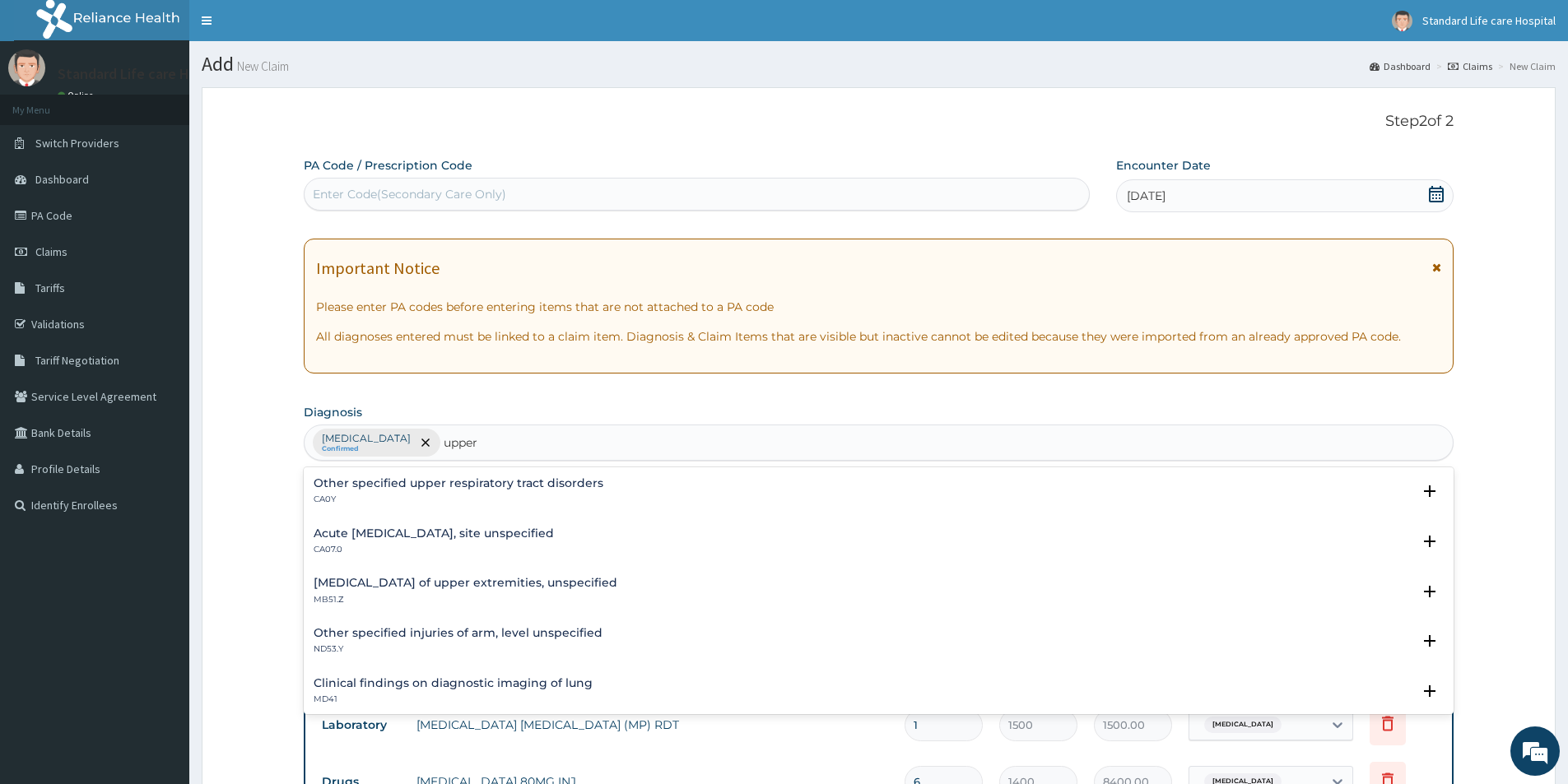
click at [460, 536] on h4 "Acute upper respiratory infection, site unspecified" at bounding box center [434, 534] width 240 height 12
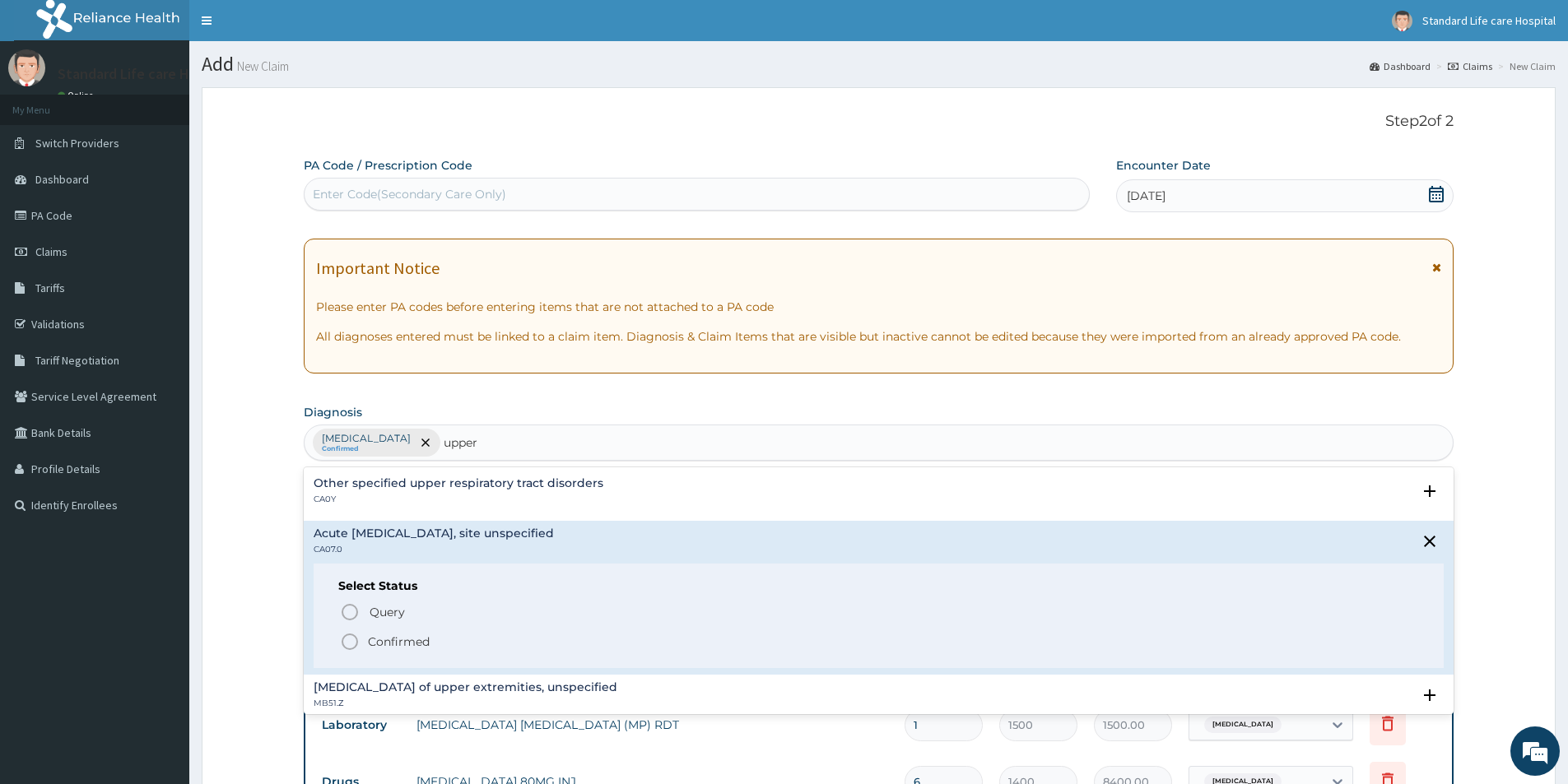
click at [351, 641] on icon "status option filled" at bounding box center [350, 642] width 20 height 20
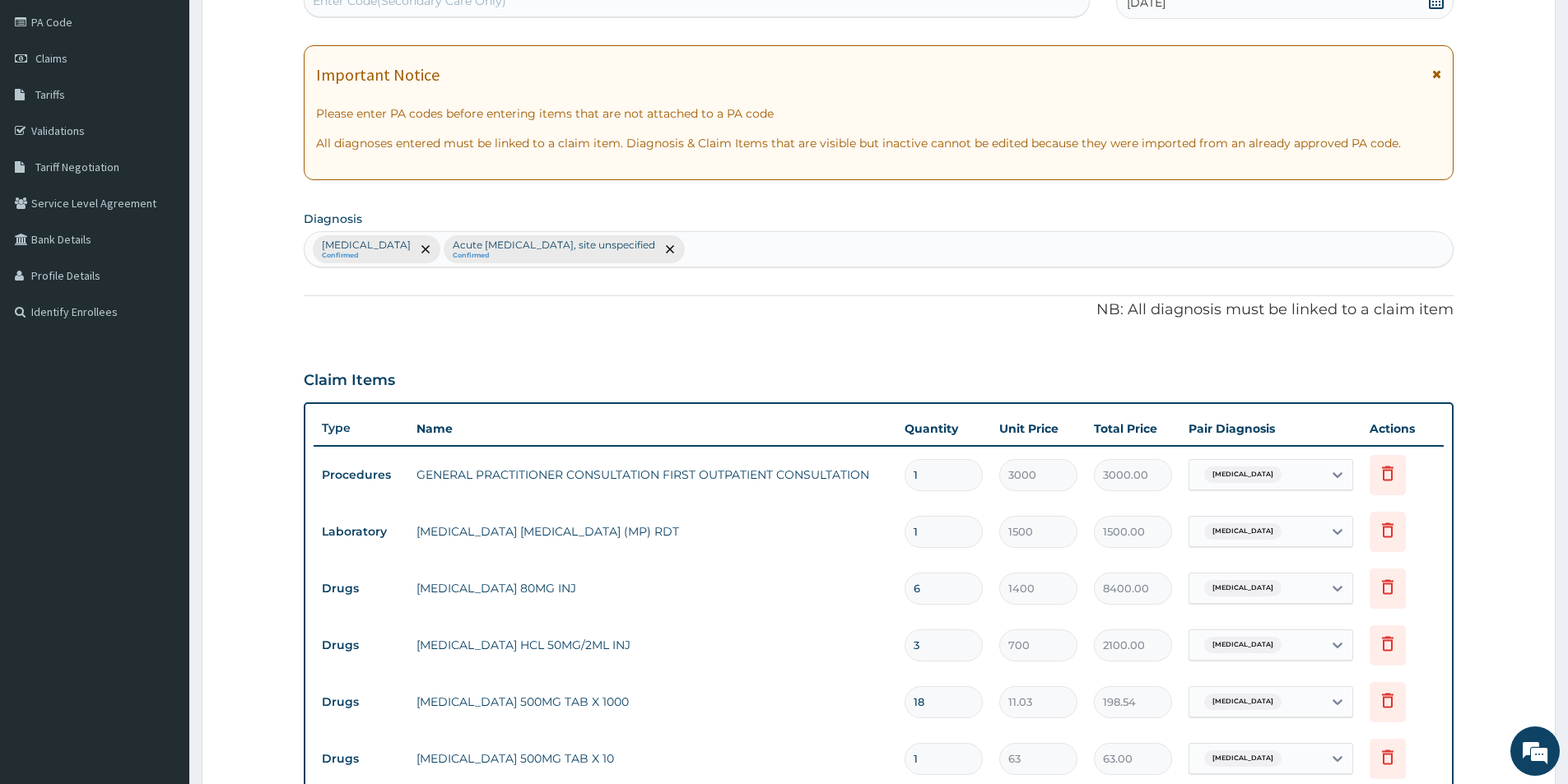
scroll to position [494, 0]
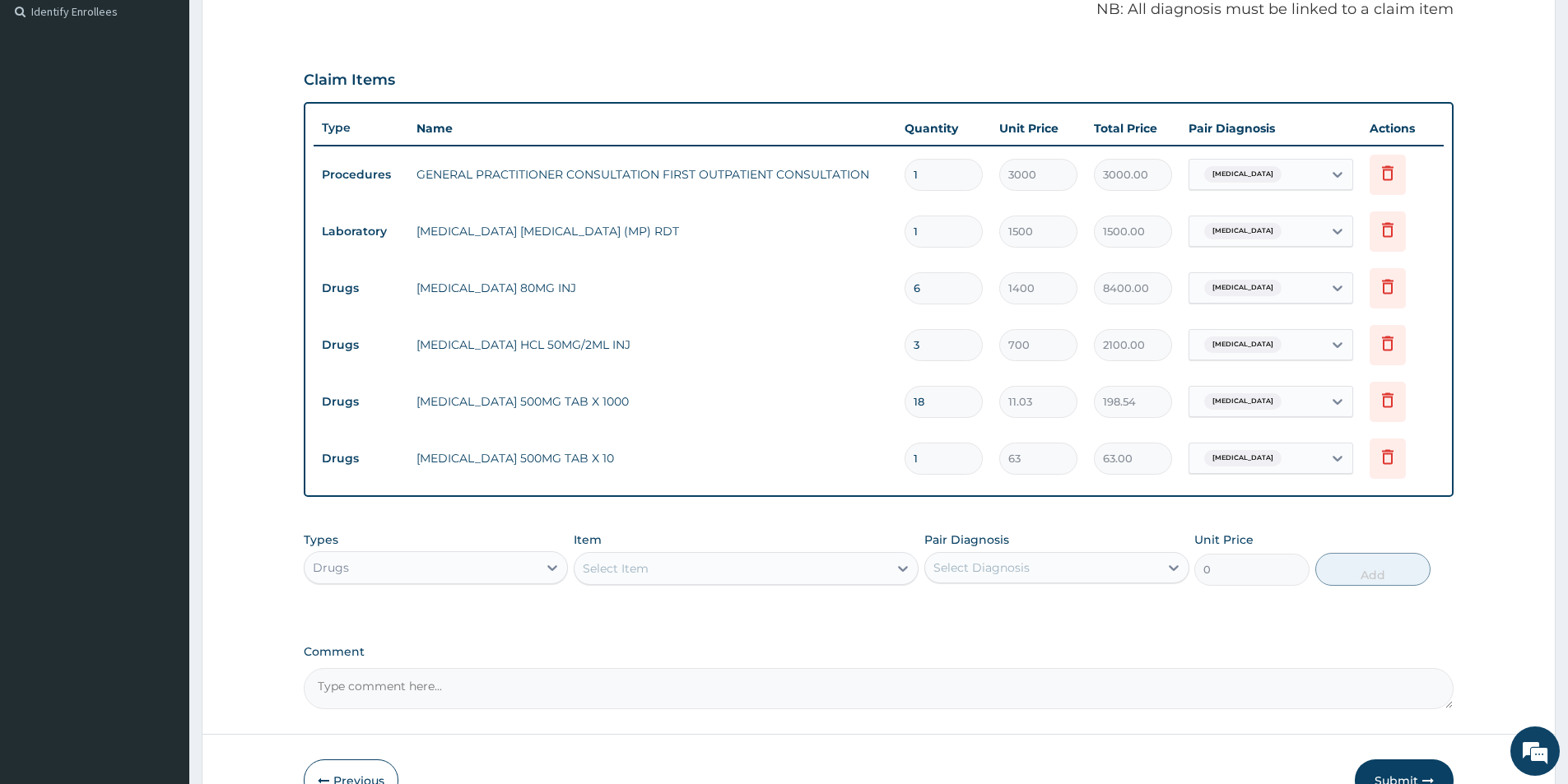
click at [1277, 454] on span "Malaria, unspecified" at bounding box center [1243, 458] width 77 height 17
click at [1201, 540] on input "checkbox" at bounding box center [1204, 542] width 11 height 11
checkbox input "true"
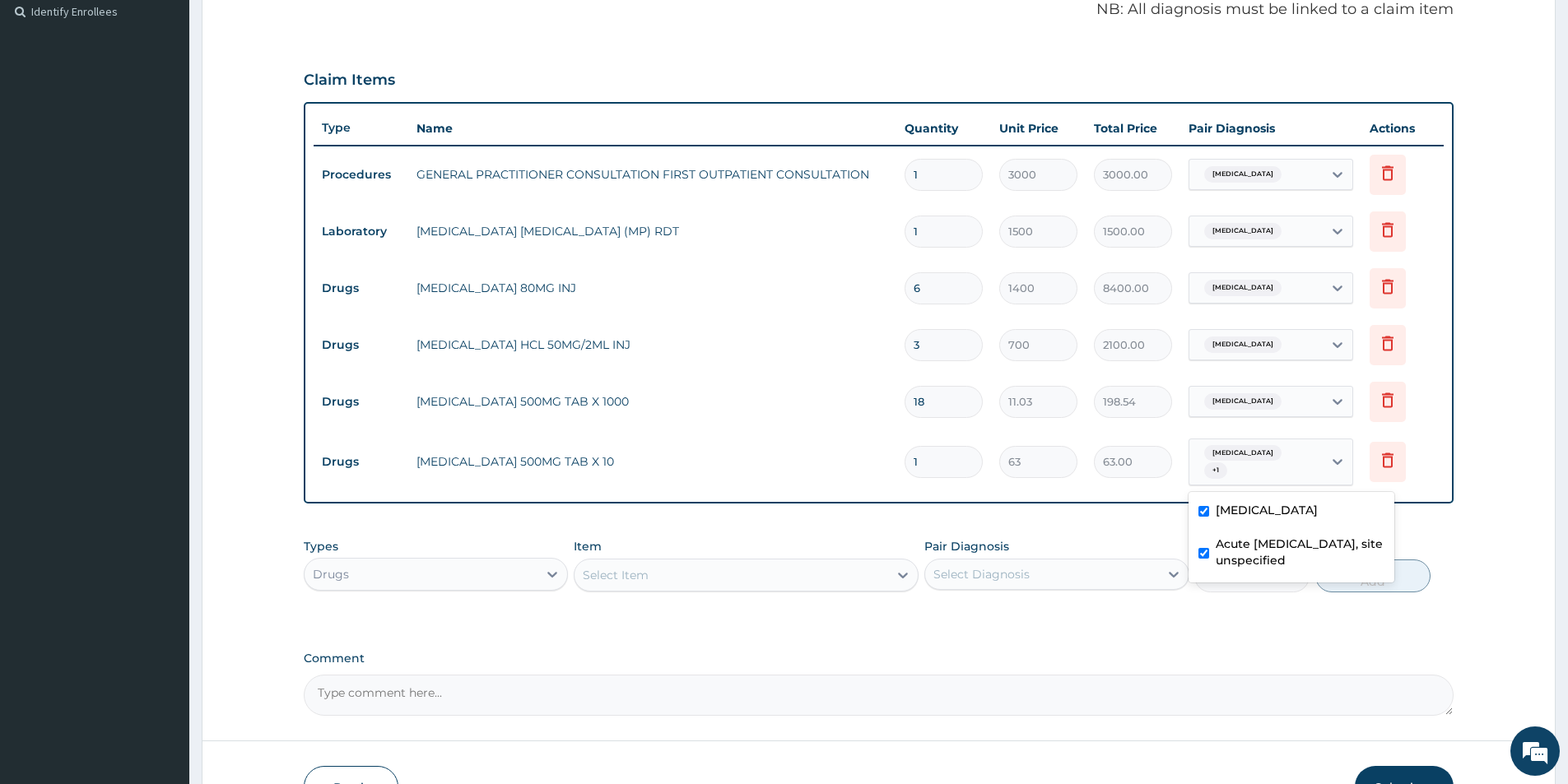
click at [1201, 506] on input "checkbox" at bounding box center [1204, 511] width 11 height 11
checkbox input "false"
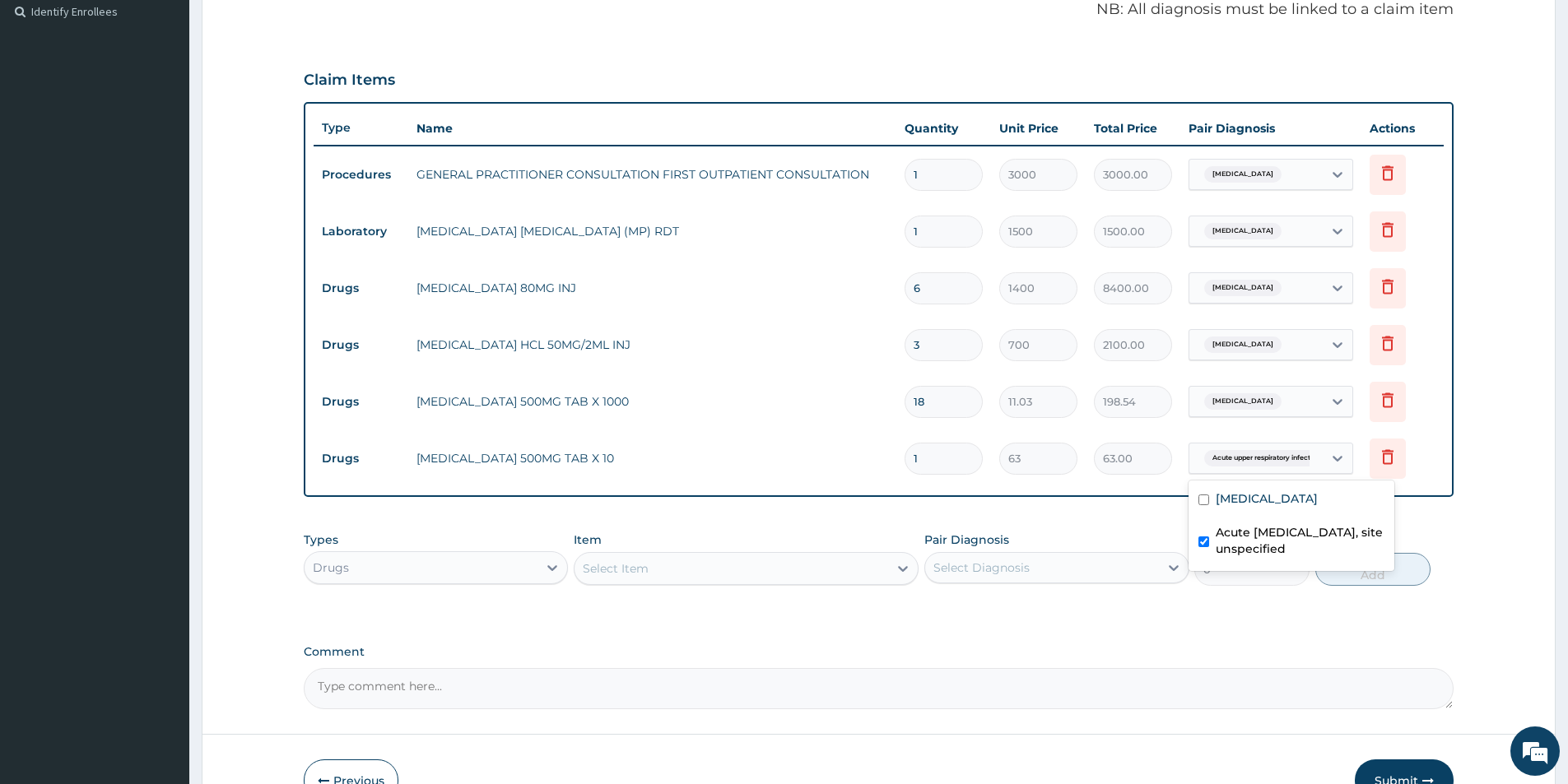
click at [1169, 623] on div "PA Code / Prescription Code Enter Code(Secondary Care Only) Encounter Date 13-1…" at bounding box center [878, 186] width 1150 height 1046
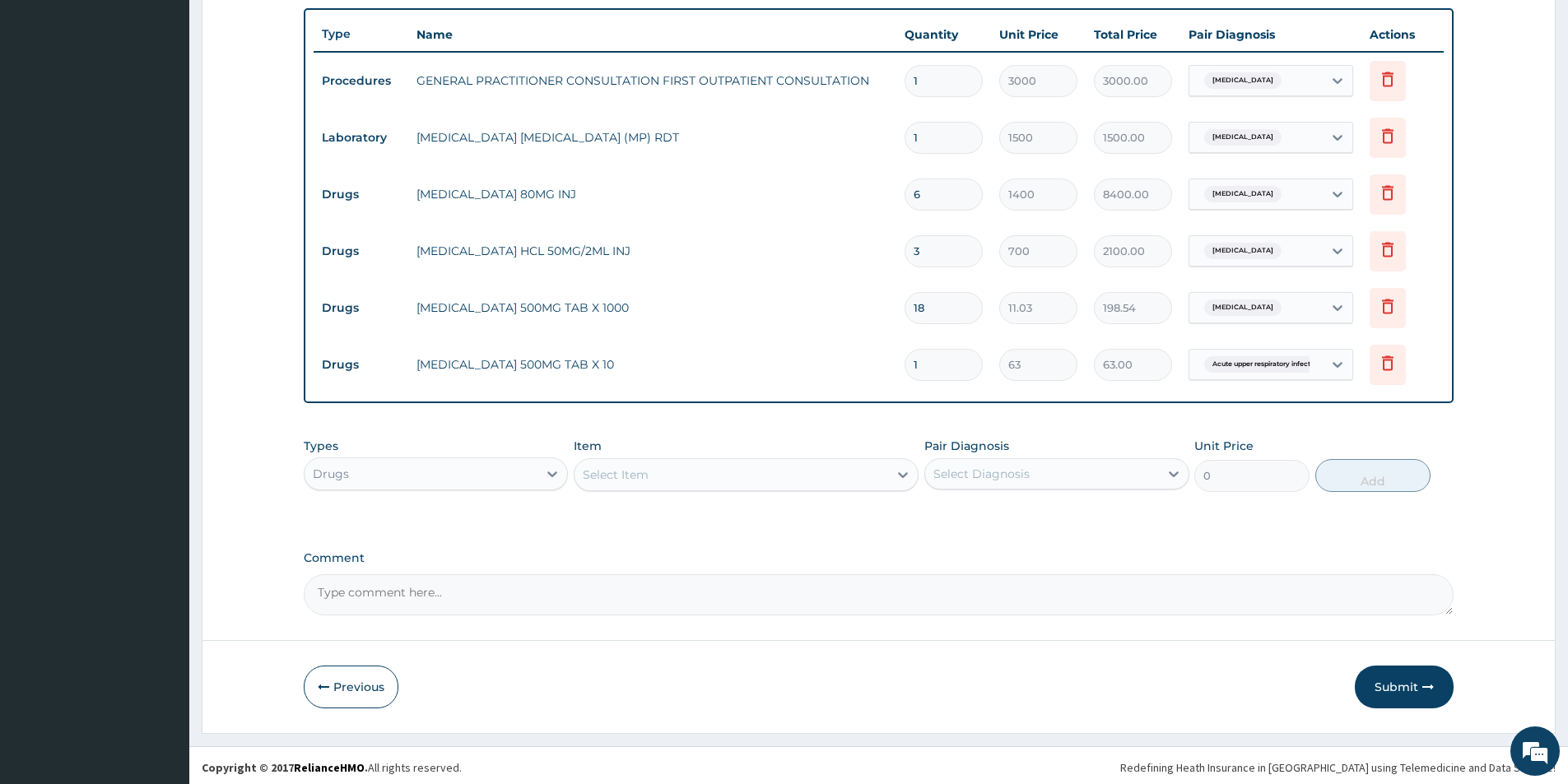
scroll to position [592, 0]
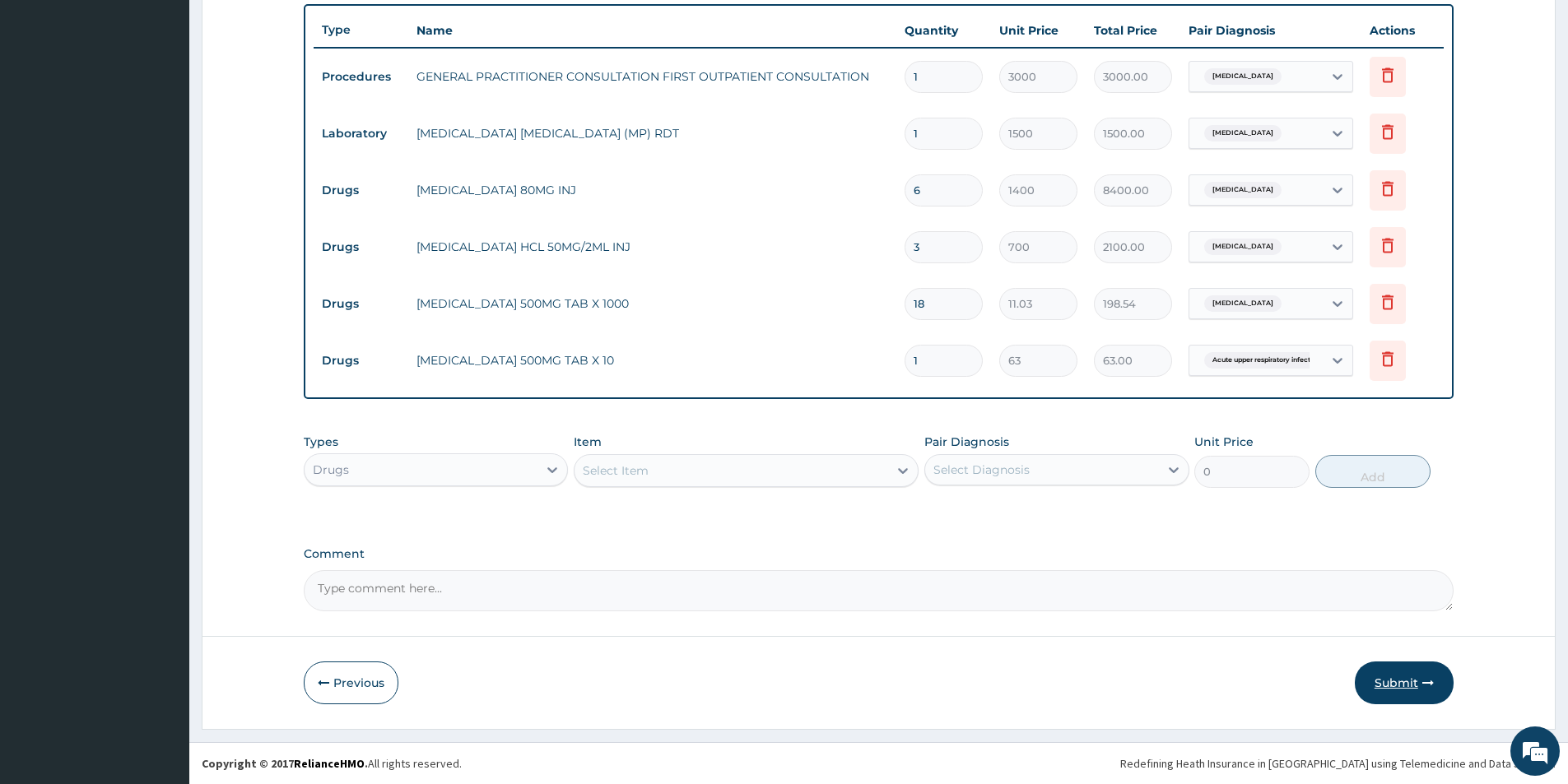
click at [1404, 687] on button "Submit" at bounding box center [1404, 683] width 99 height 43
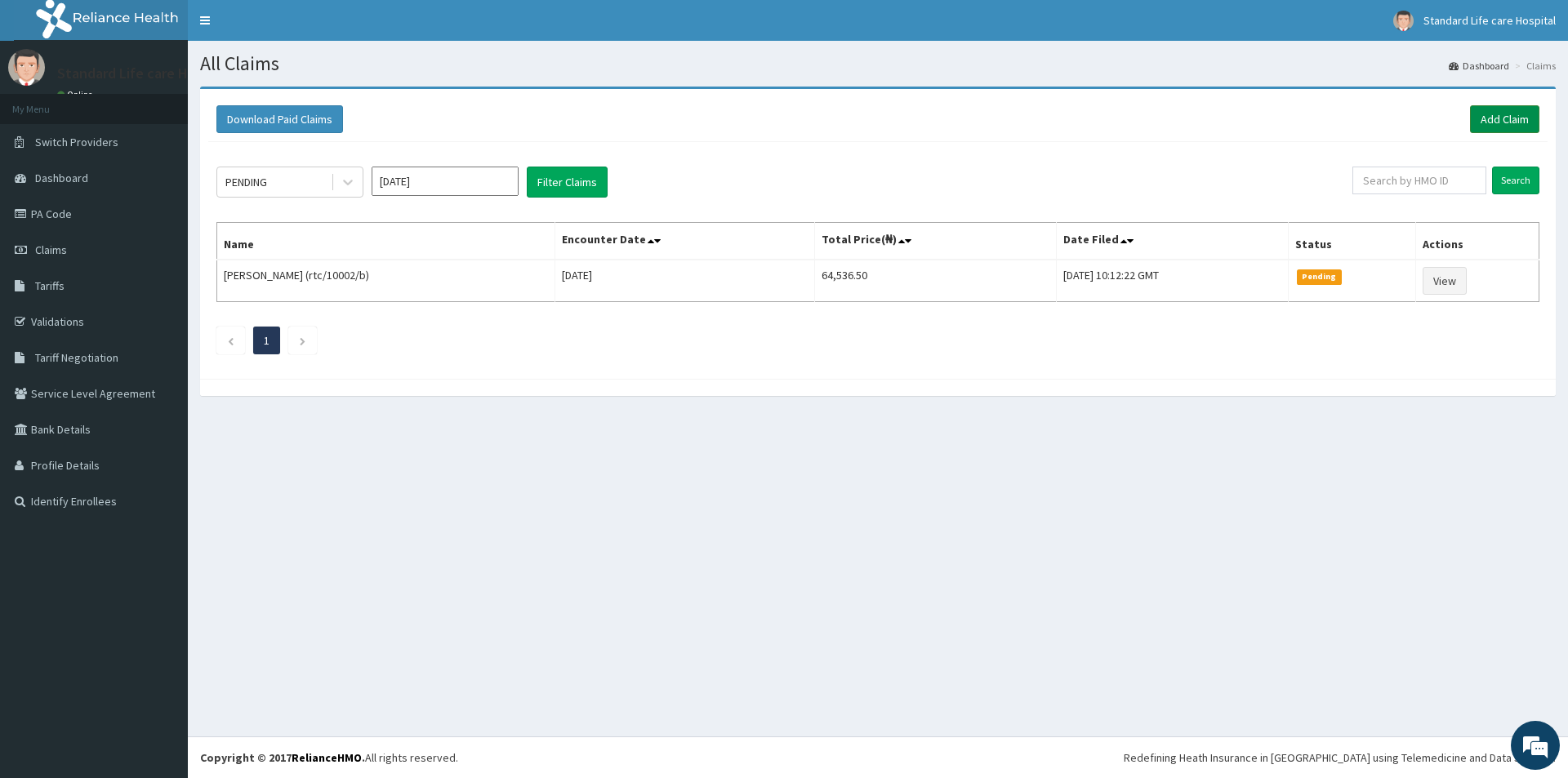
click at [1515, 117] on link "Add Claim" at bounding box center [1504, 119] width 70 height 28
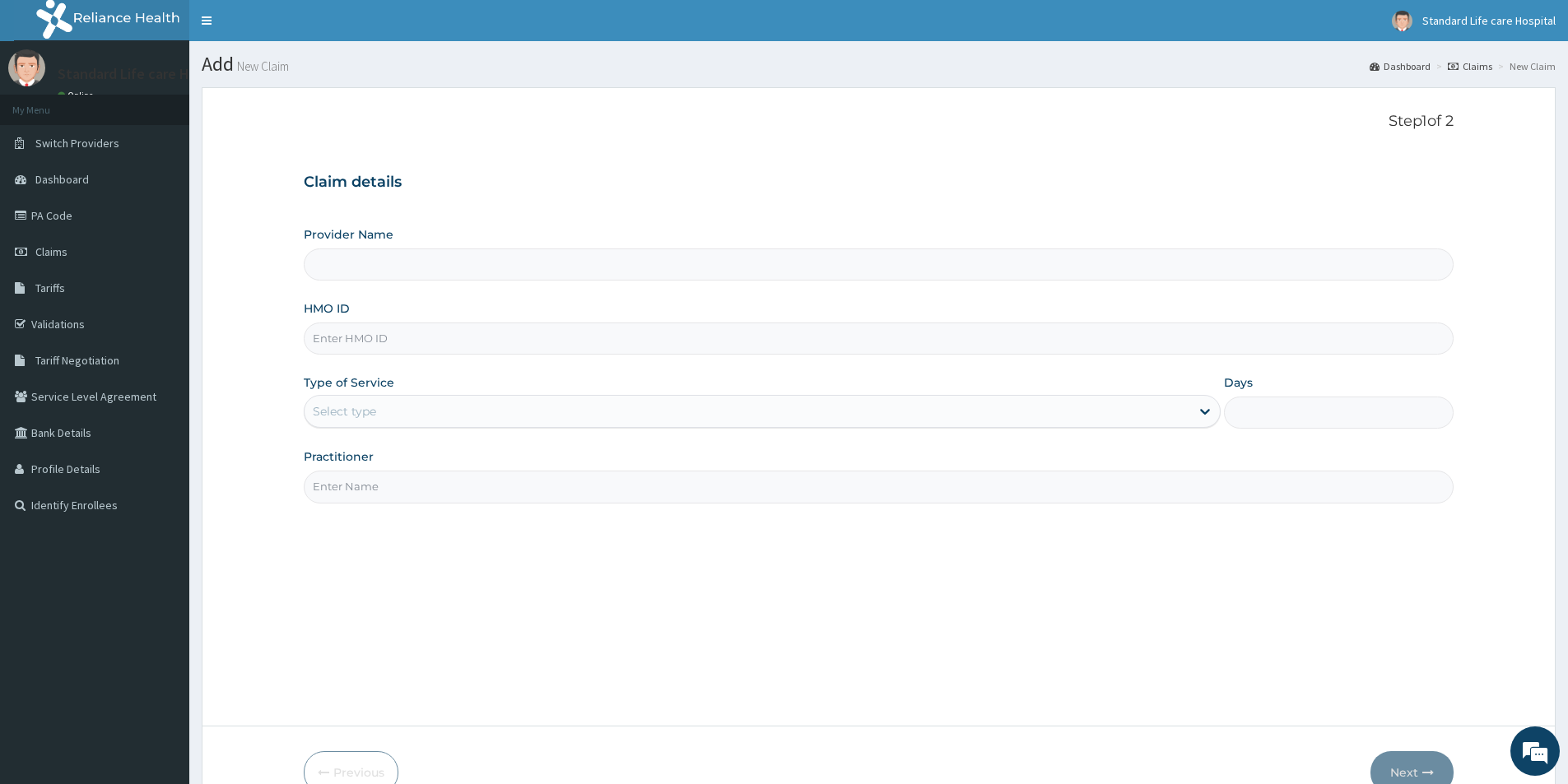
type input "Standard Life Care Hospital"
click at [372, 339] on input "HMO ID" at bounding box center [878, 339] width 1150 height 32
type input "ha/1/069/9706c"
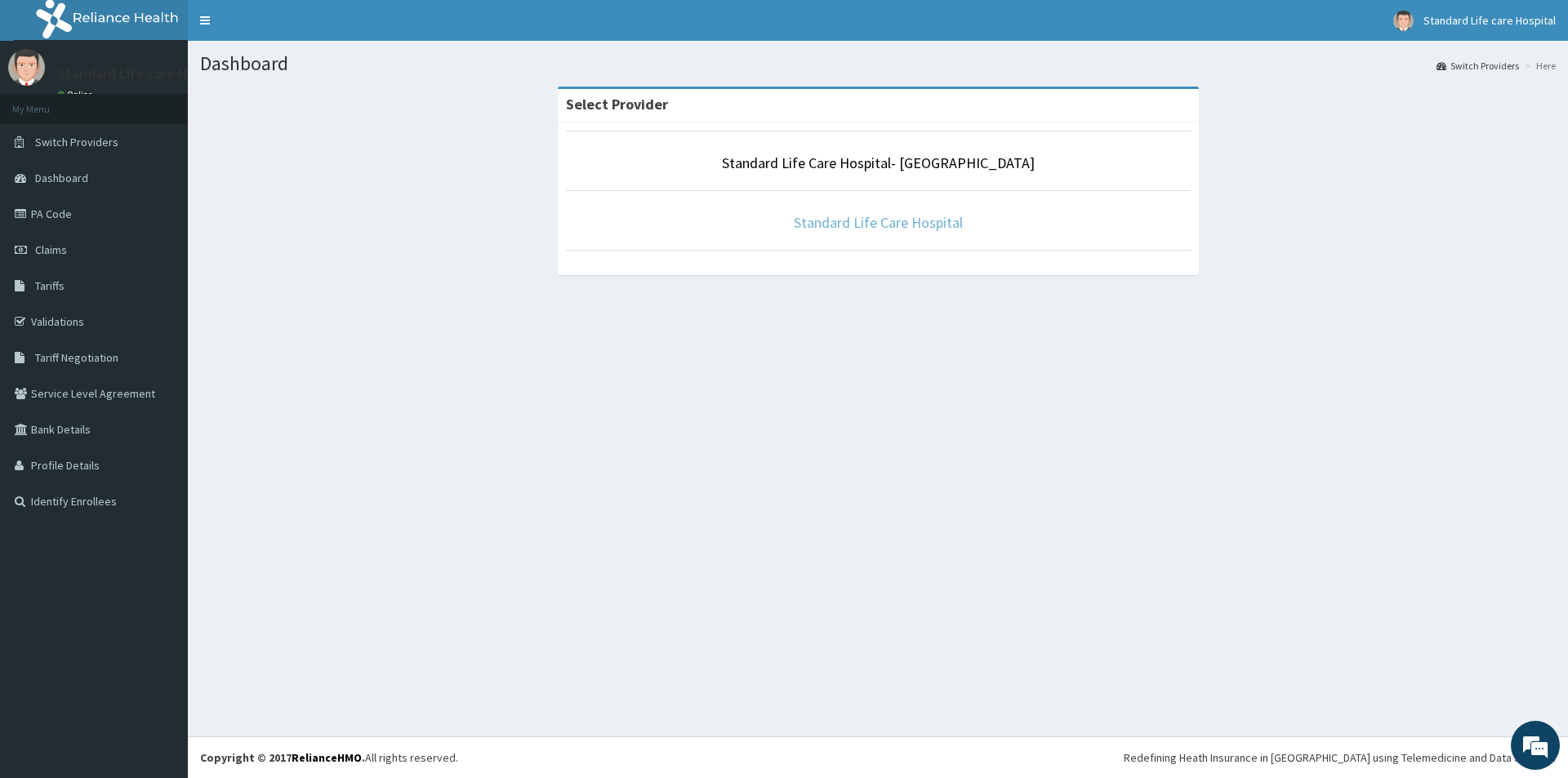
click at [898, 223] on link "Standard Life Care Hospital" at bounding box center [878, 223] width 169 height 19
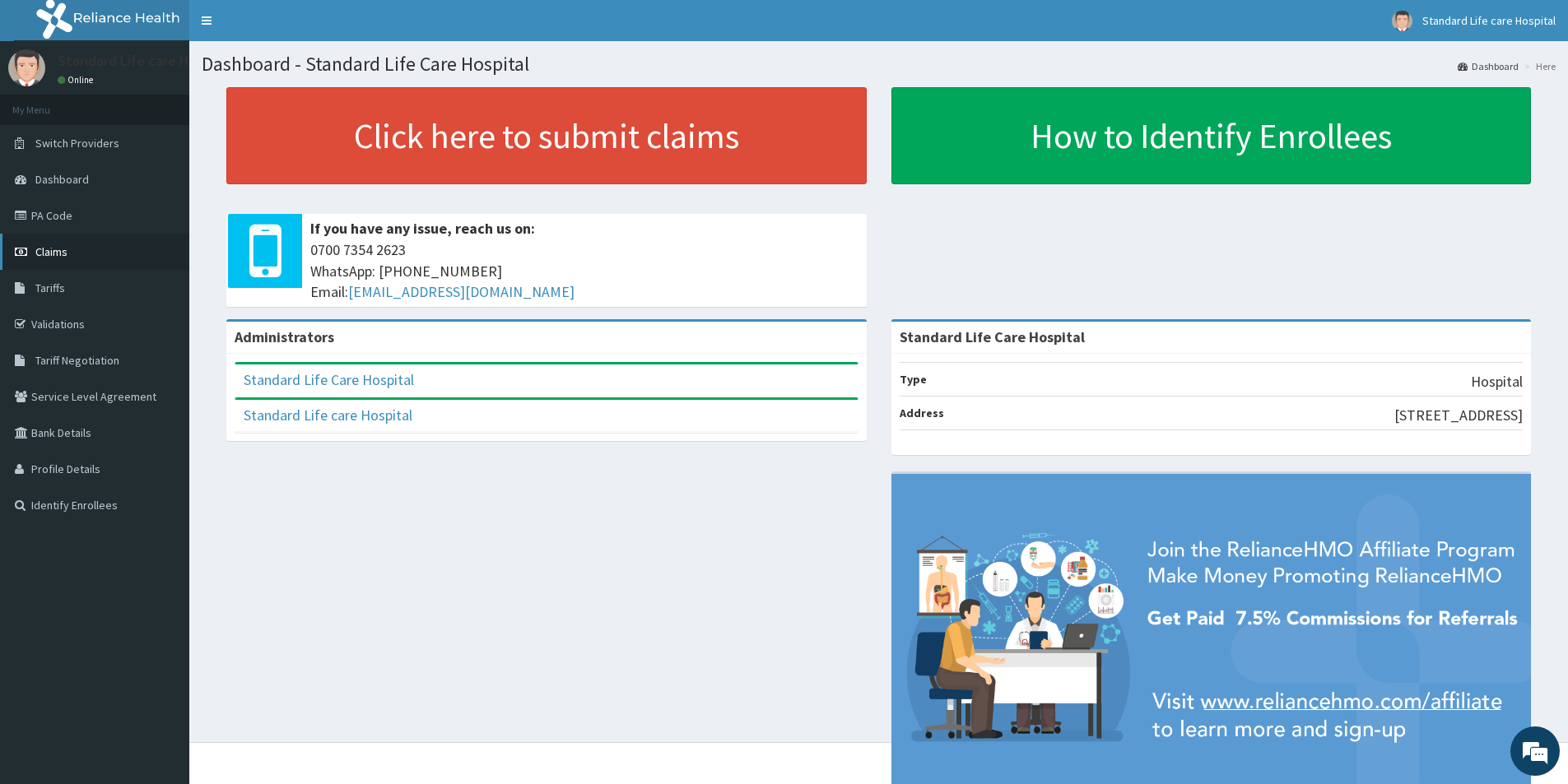
click at [50, 248] on span "Claims" at bounding box center [51, 252] width 32 height 15
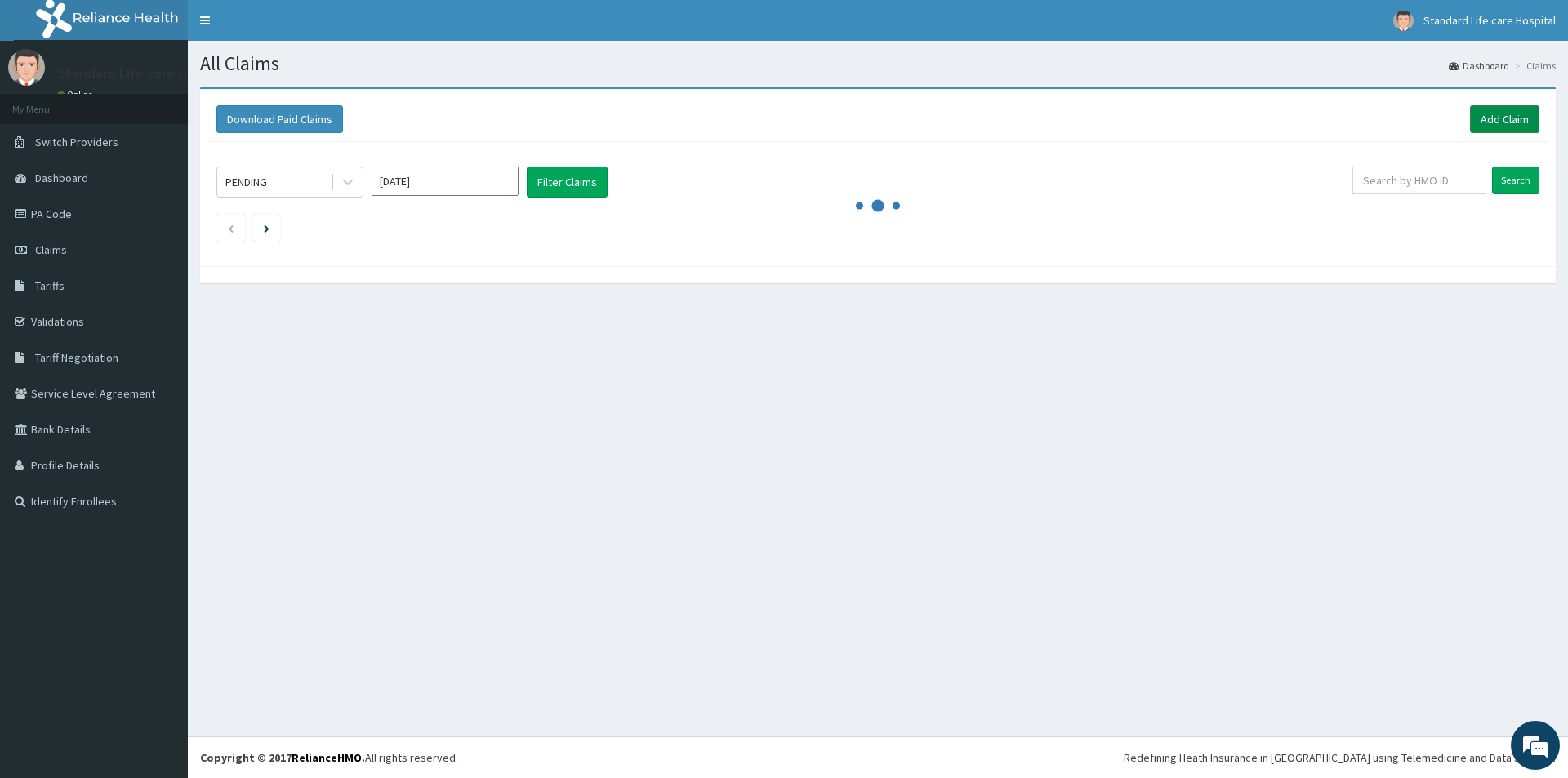
click at [1505, 125] on link "Add Claim" at bounding box center [1504, 119] width 70 height 28
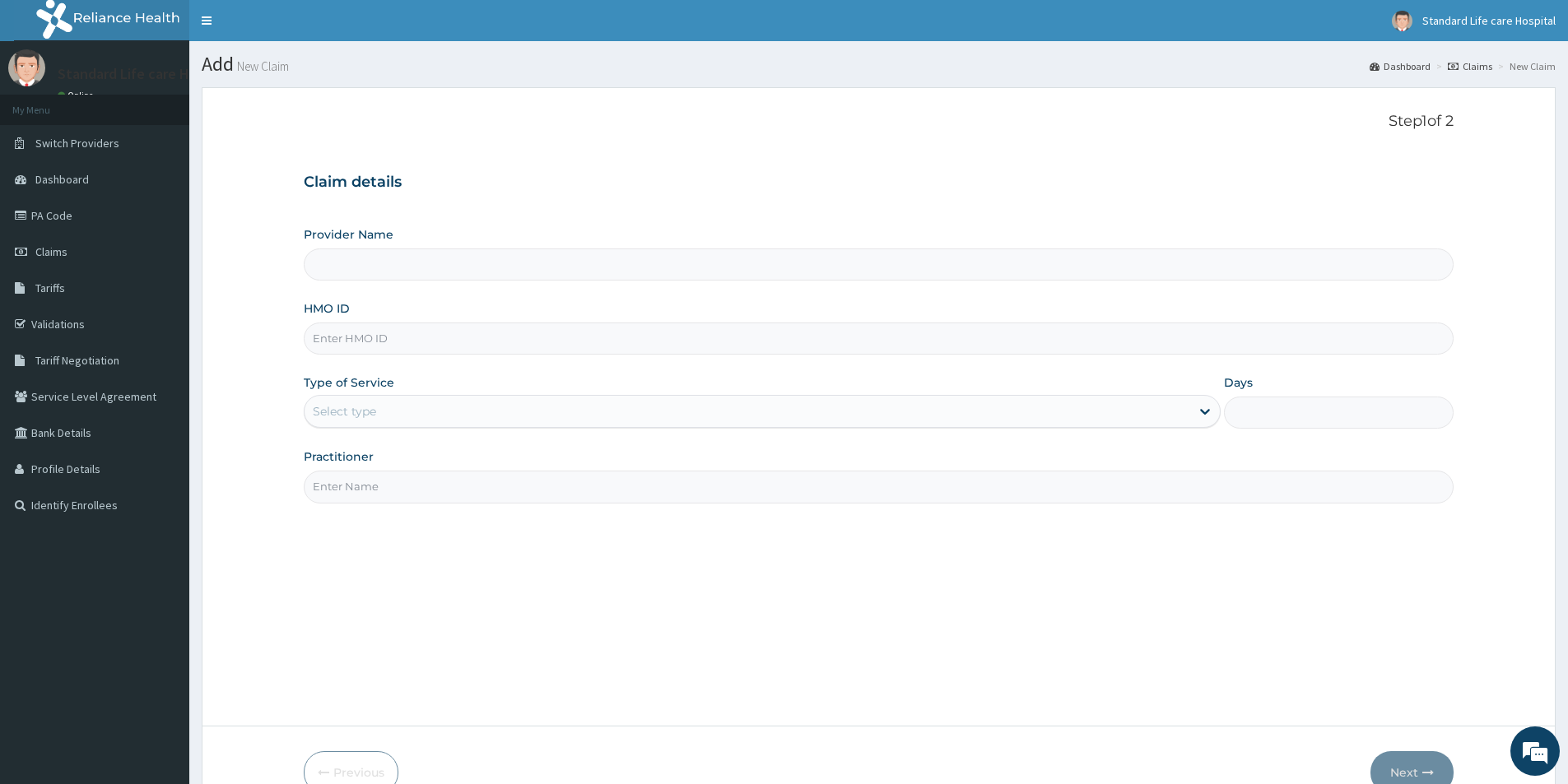
type input "Standard Life Care Hospital"
click at [359, 338] on input "HMO ID" at bounding box center [878, 339] width 1150 height 32
type input "nlp/10008/c"
click at [386, 407] on div "Select type" at bounding box center [747, 411] width 886 height 26
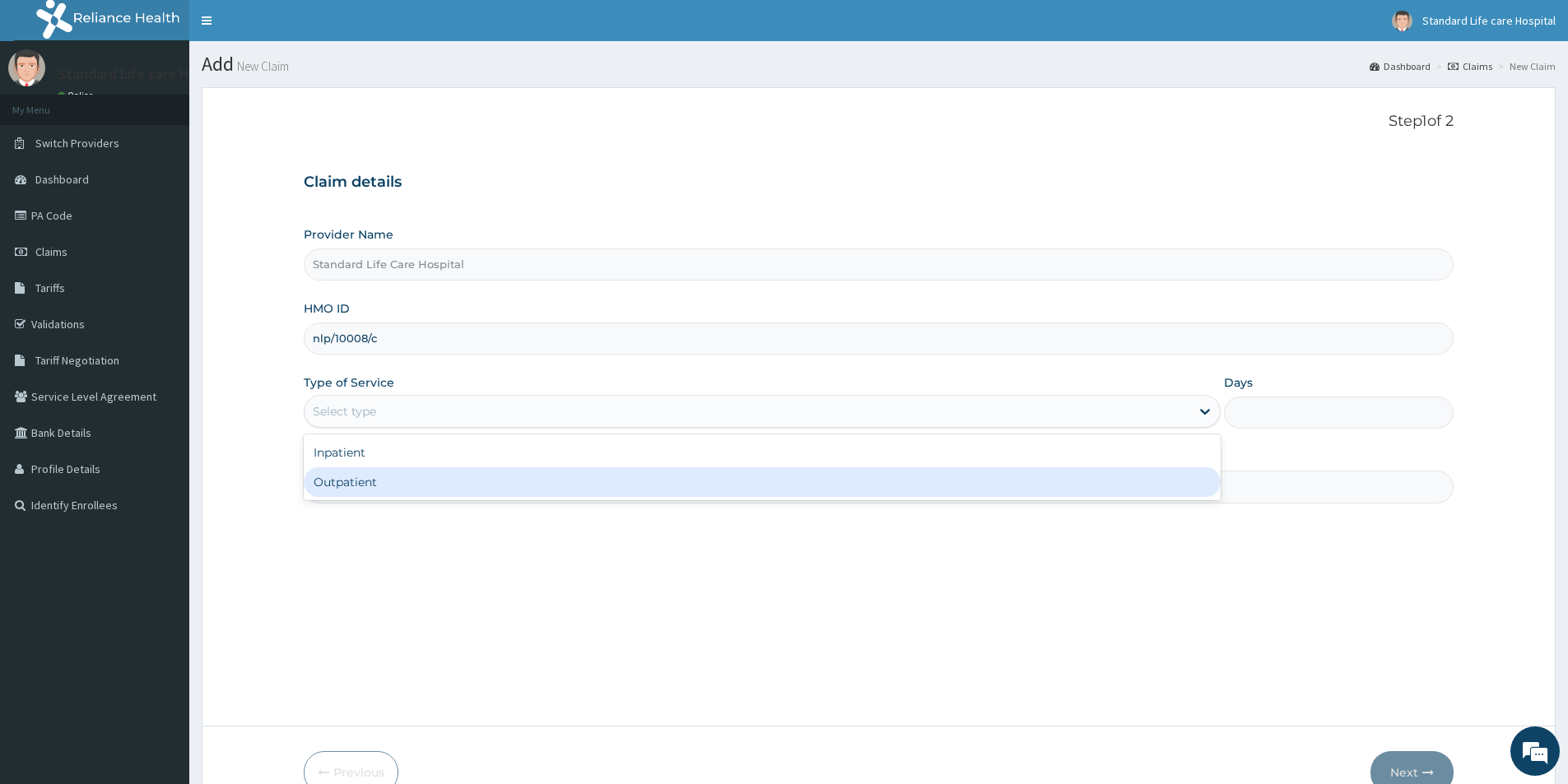
click at [384, 481] on div "Outpatient" at bounding box center [762, 482] width 917 height 30
type input "1"
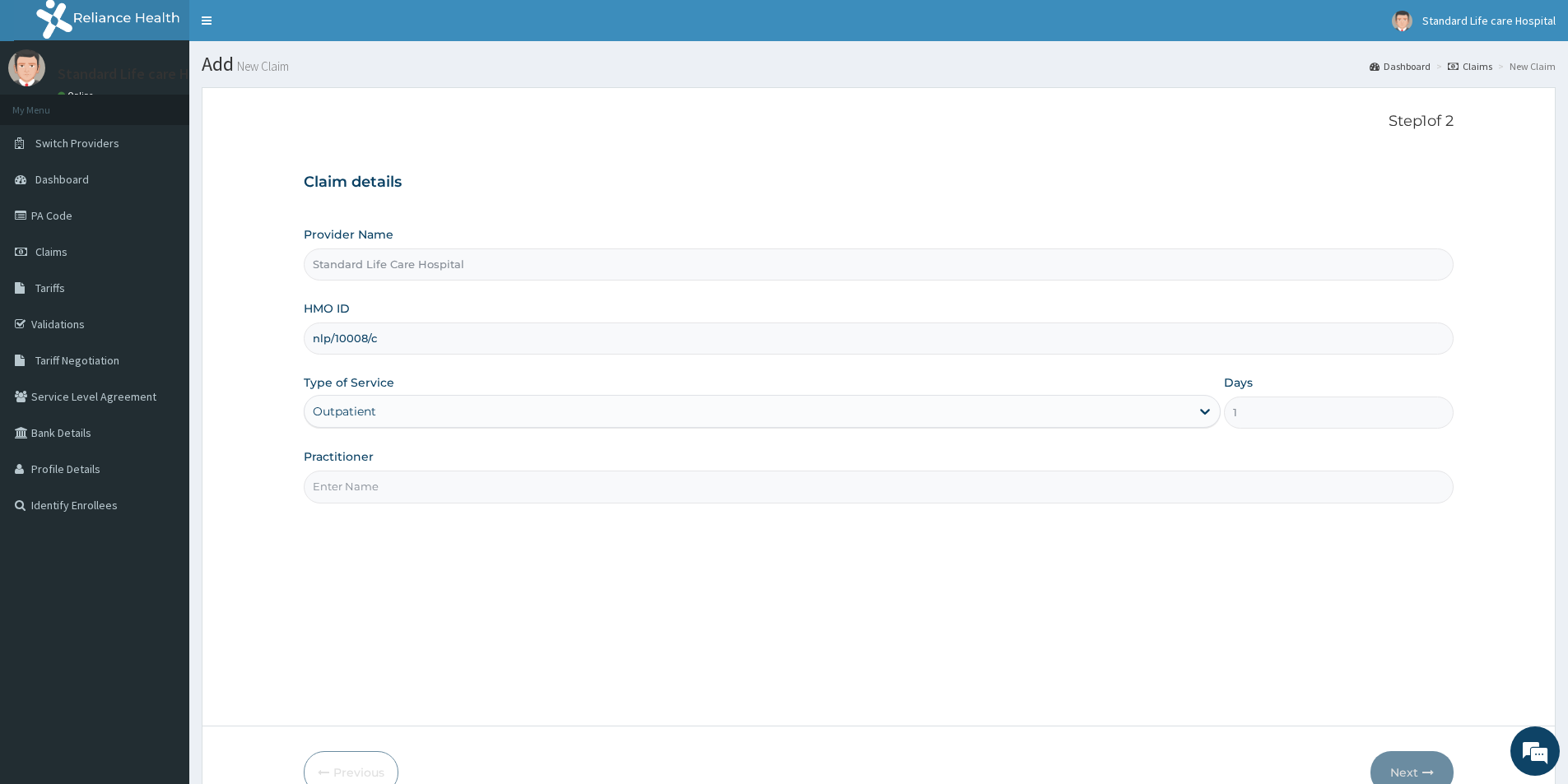
click at [388, 480] on input "Practitioner" at bounding box center [878, 487] width 1150 height 32
type input "dr korede"
click at [1415, 771] on button "Next" at bounding box center [1412, 773] width 83 height 43
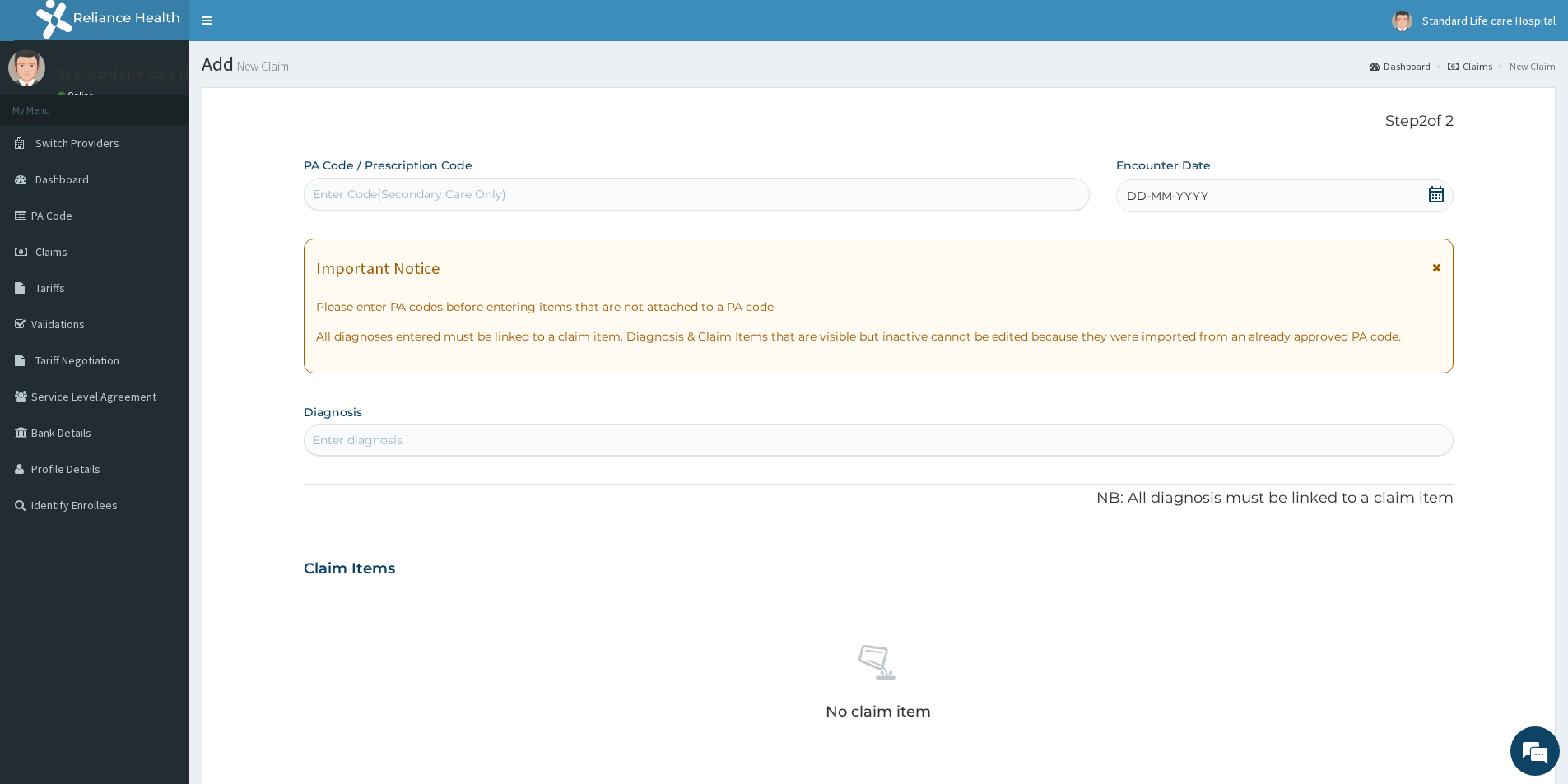
click at [1434, 196] on icon at bounding box center [1436, 194] width 17 height 17
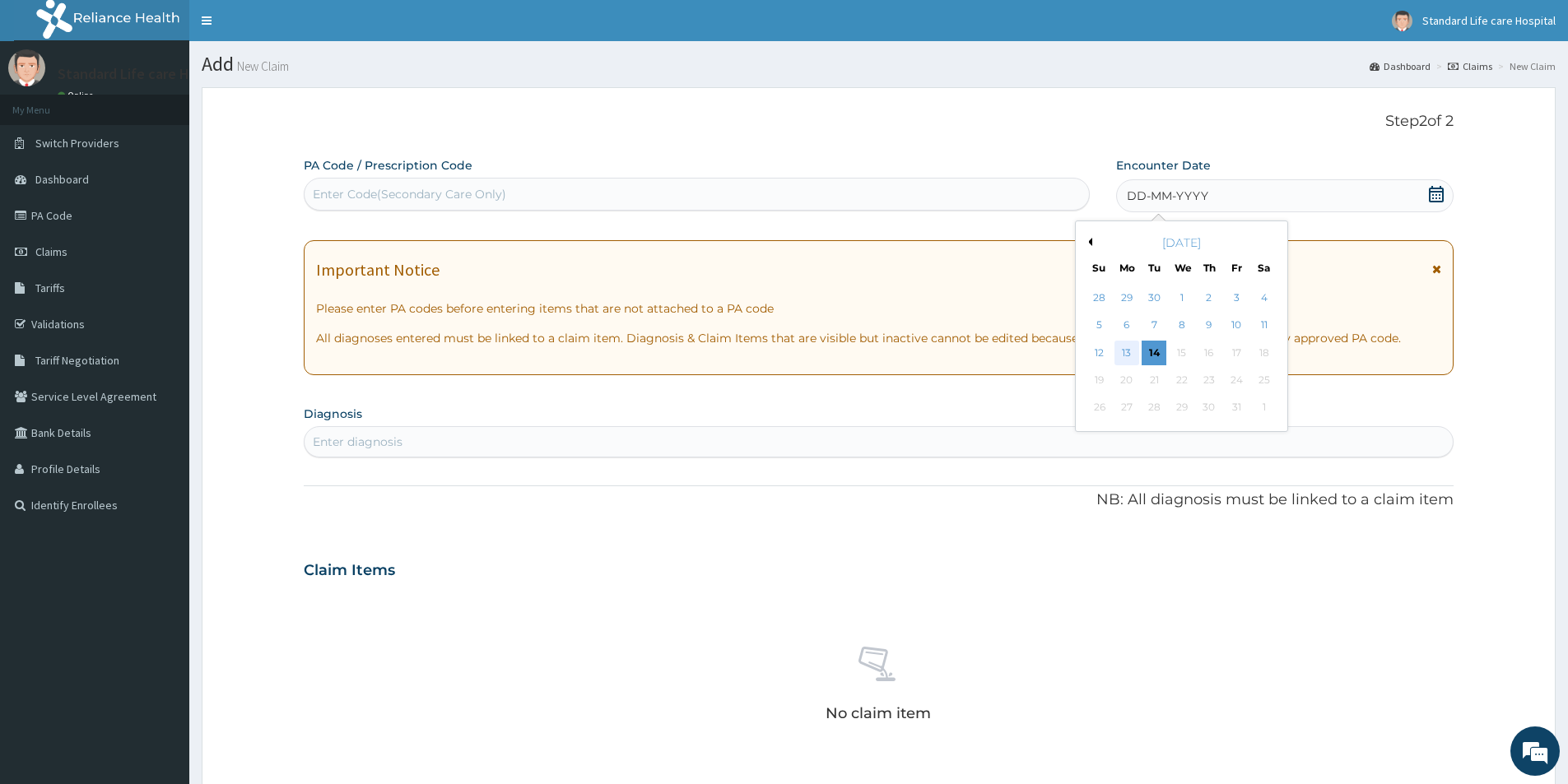
click at [1131, 357] on div "13" at bounding box center [1127, 353] width 25 height 25
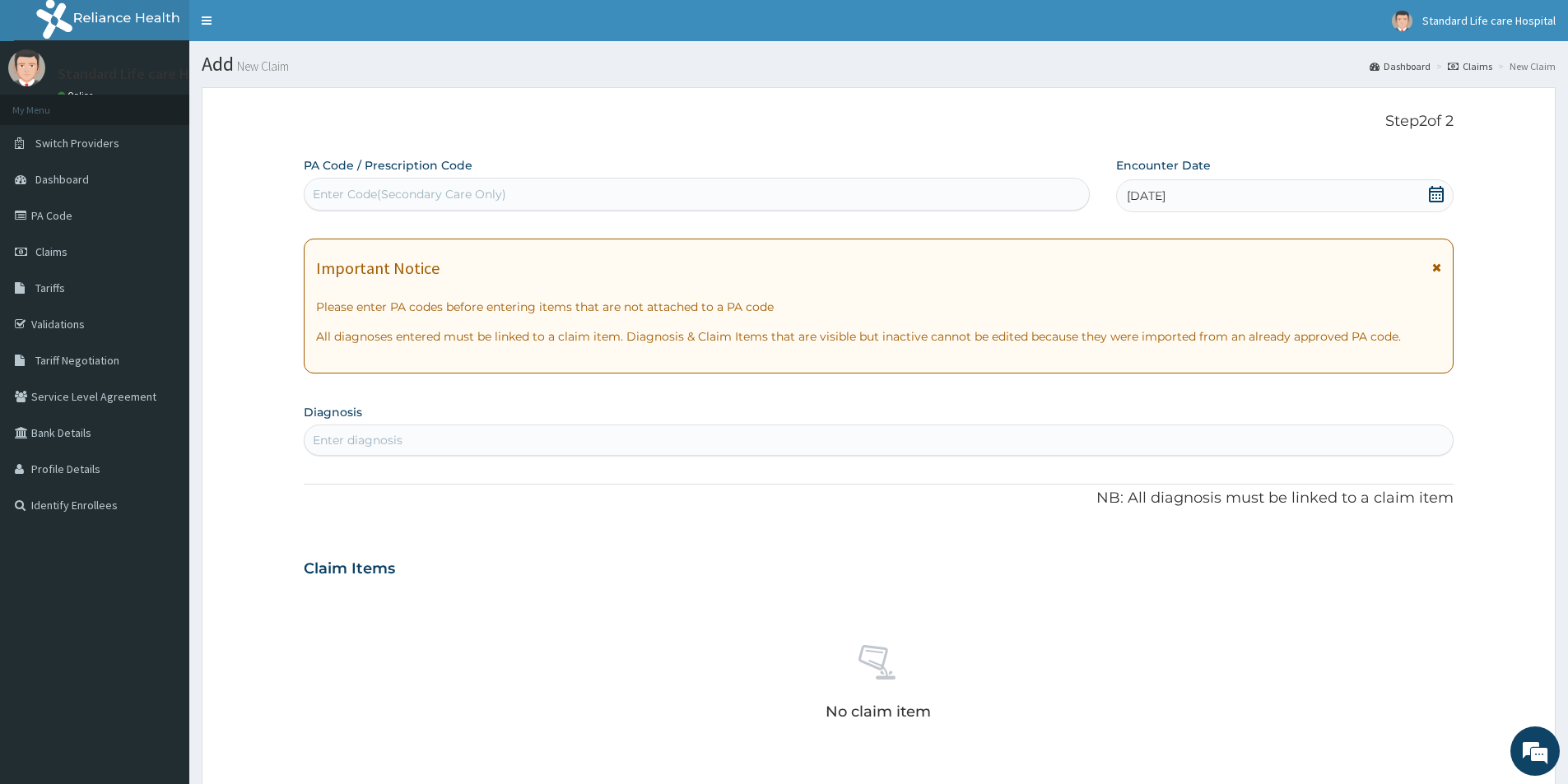
click at [410, 434] on div "Enter diagnosis" at bounding box center [878, 440] width 1148 height 26
type input "malaria"
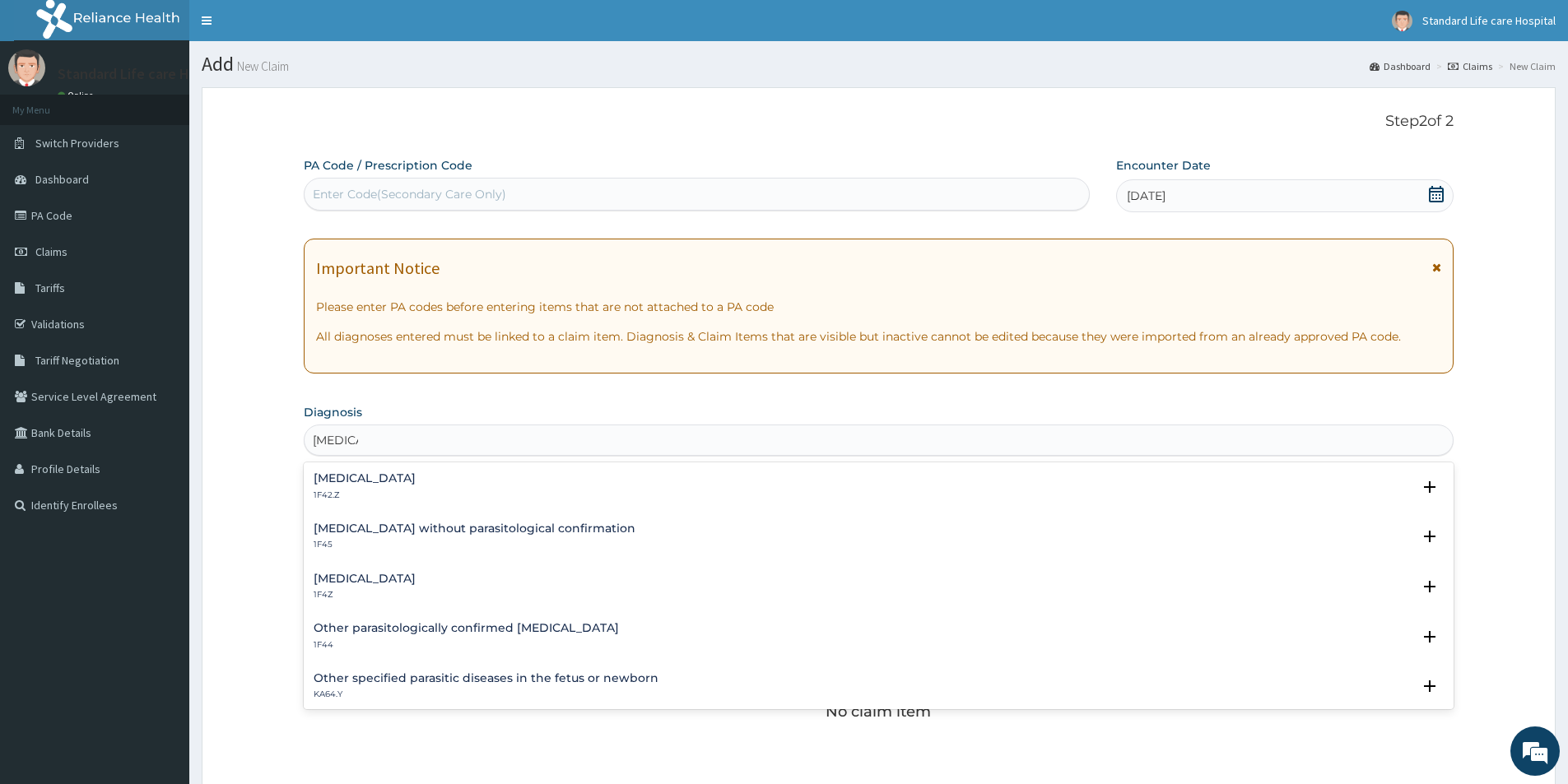
click at [379, 578] on h4 "Malaria, unspecified" at bounding box center [365, 579] width 102 height 12
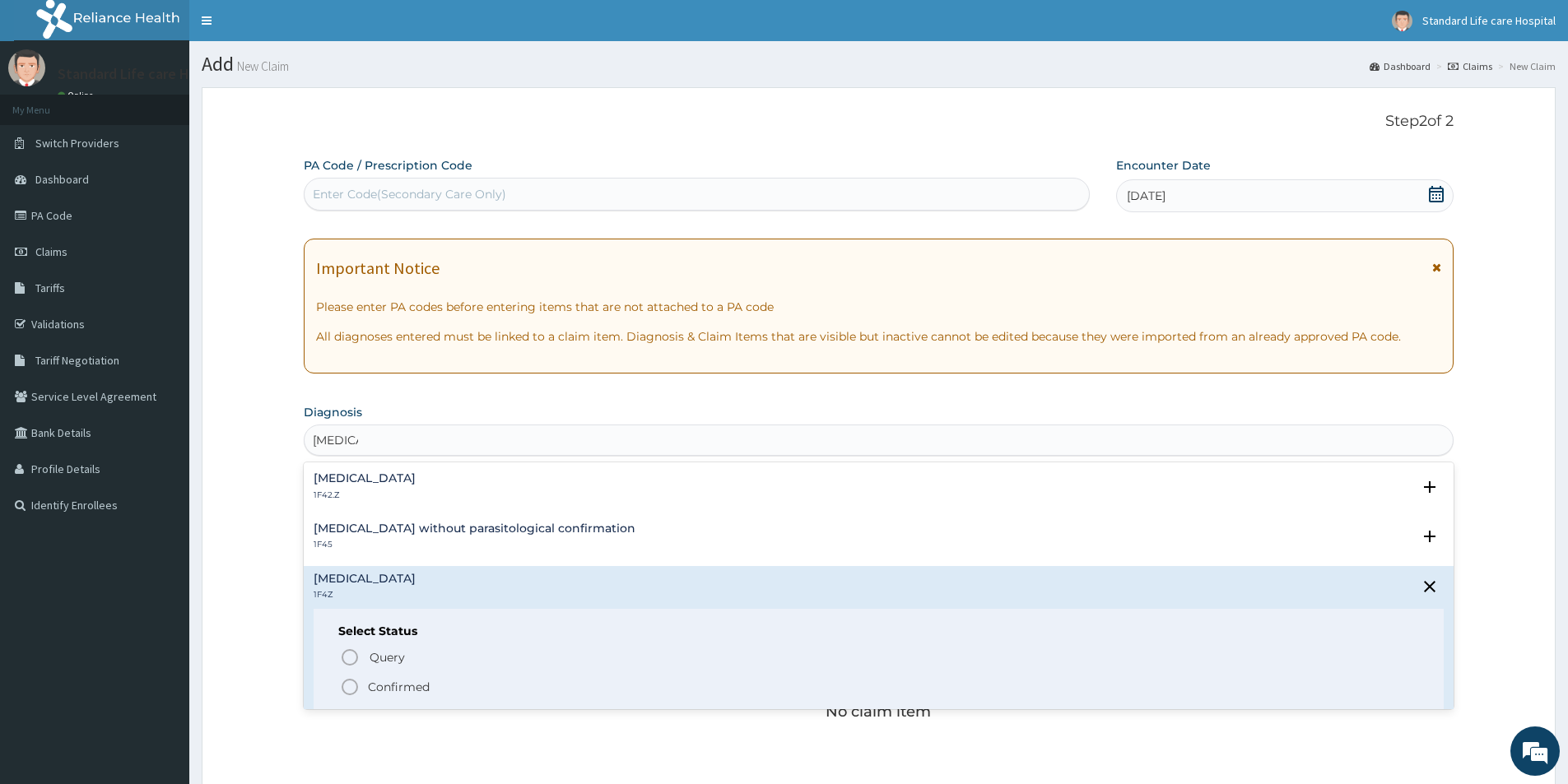
click at [356, 685] on circle "status option filled" at bounding box center [349, 687] width 15 height 15
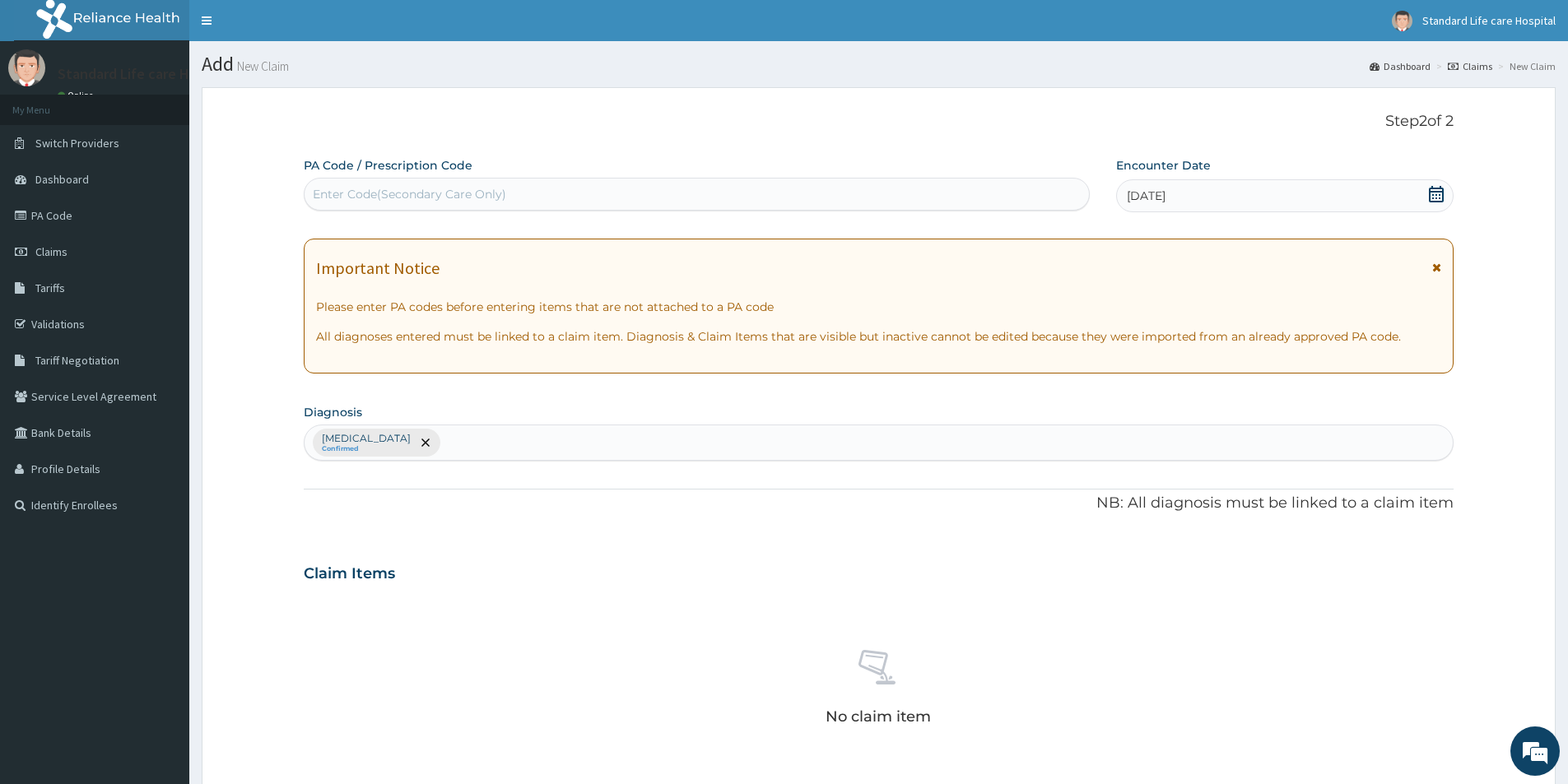
scroll to position [386, 0]
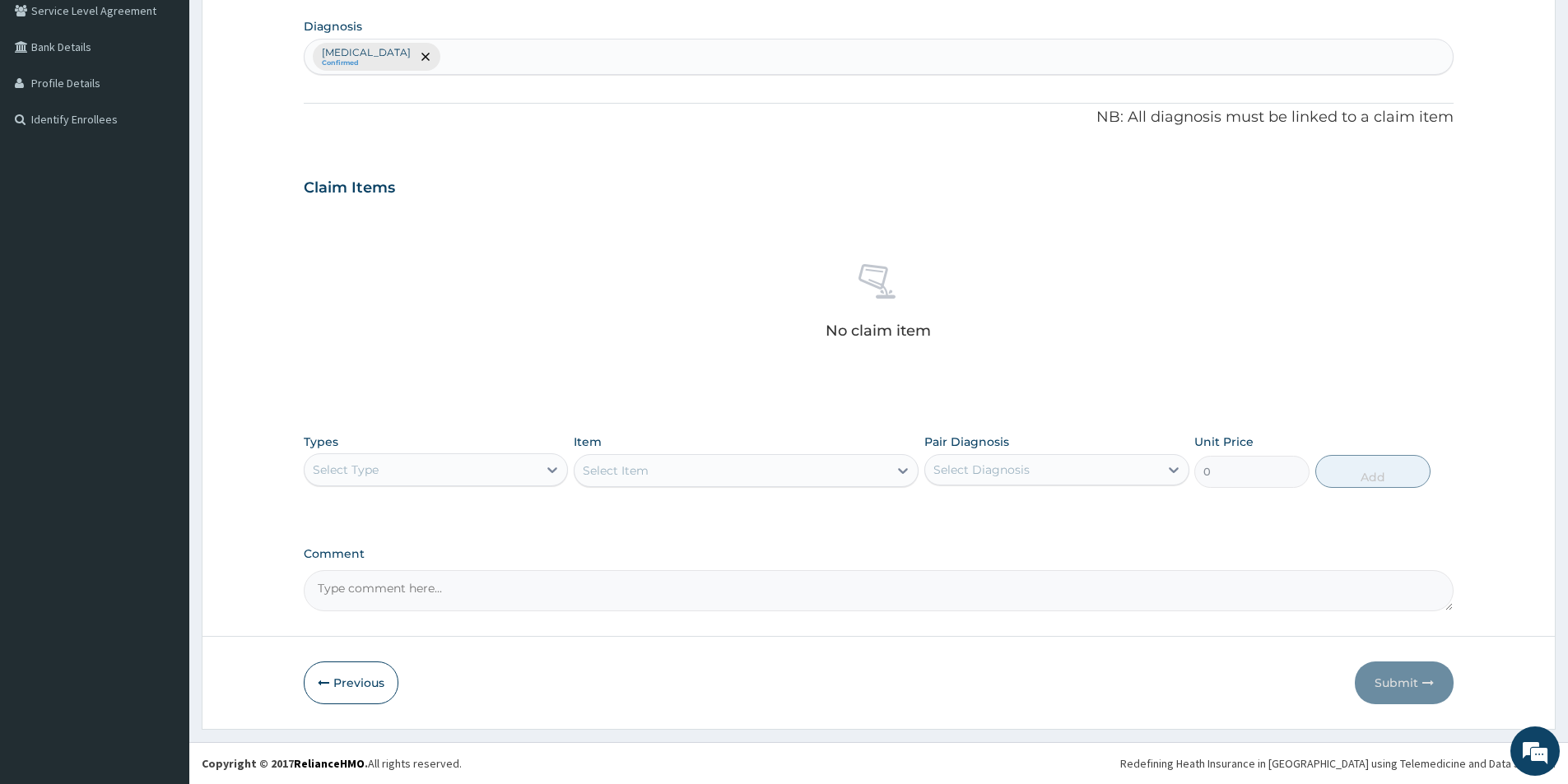
click at [450, 476] on div "Select Type" at bounding box center [421, 470] width 233 height 26
click at [388, 569] on div "Procedures" at bounding box center [435, 571] width 264 height 30
click at [737, 465] on div "Select Item" at bounding box center [731, 471] width 314 height 26
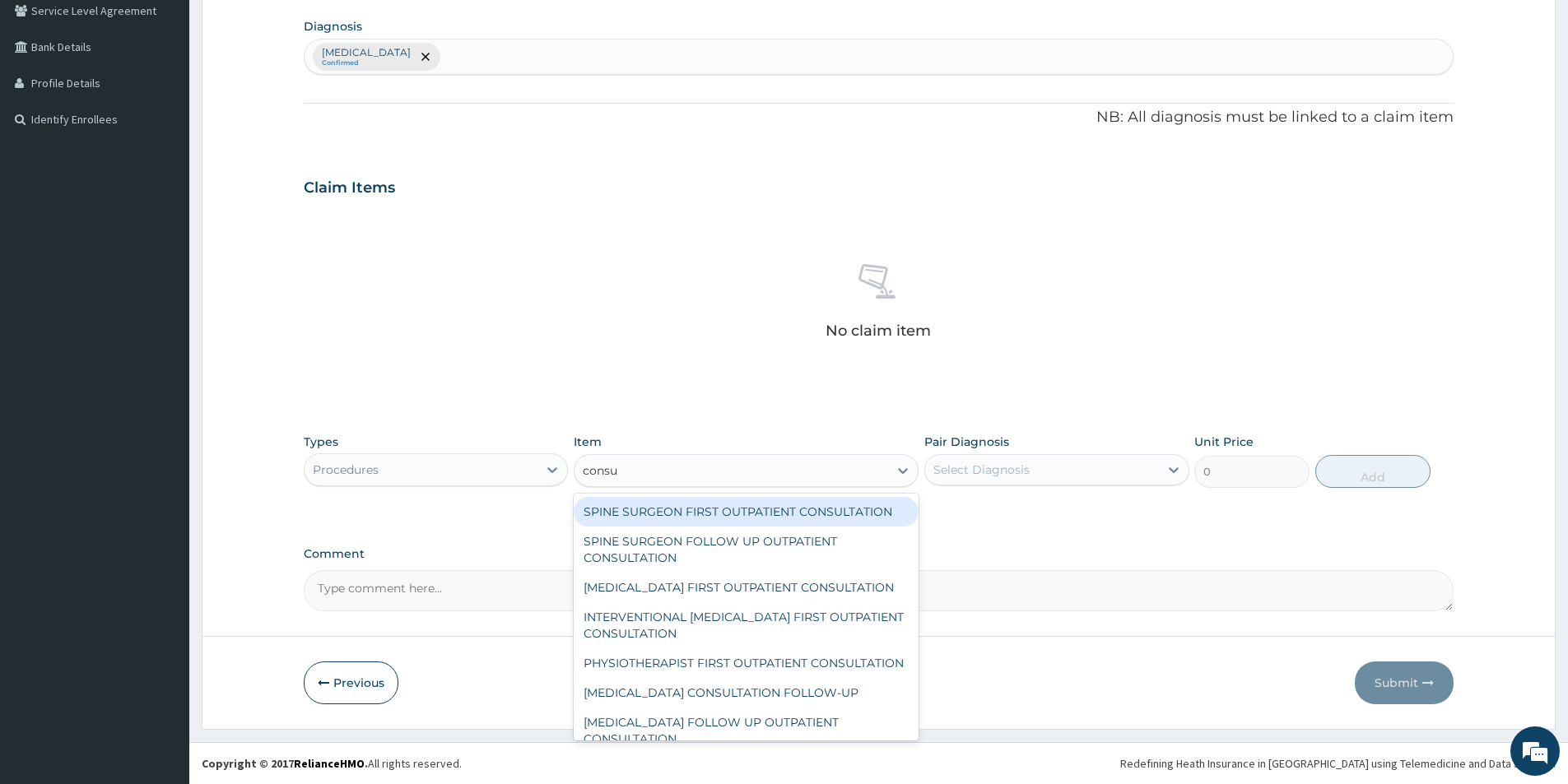
type input "consul"
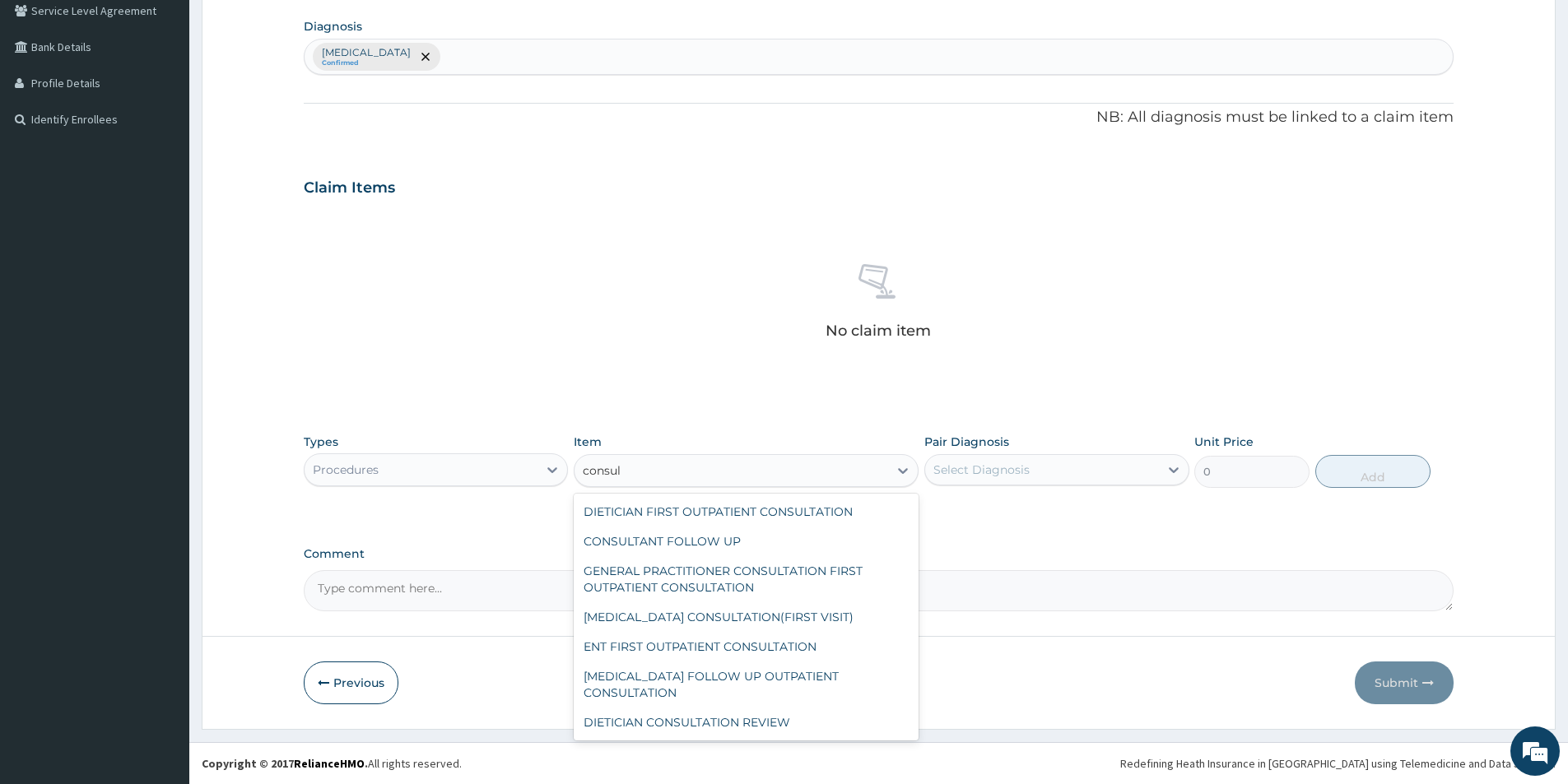
scroll to position [2926, 0]
click at [726, 602] on div "GENERAL PRACTITIONER CONSULTATION FIRST OUTPATIENT CONSULTATION" at bounding box center [745, 579] width 345 height 46
type input "3000"
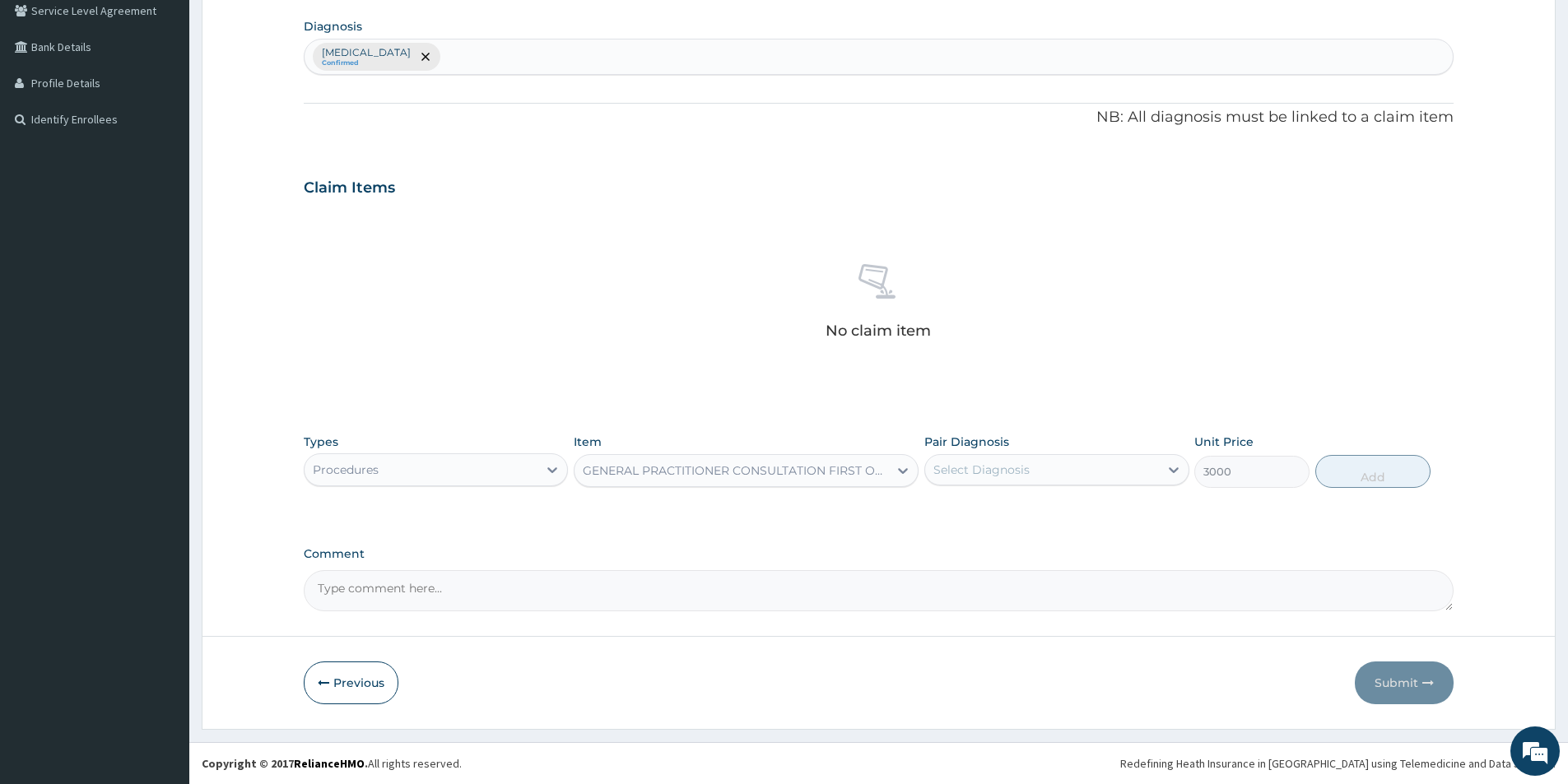
click at [1065, 474] on div "Select Diagnosis" at bounding box center [1042, 470] width 233 height 26
click at [1026, 508] on label "Malaria, unspecified" at bounding box center [1002, 510] width 102 height 17
checkbox input "true"
click at [1372, 474] on button "Add" at bounding box center [1372, 472] width 115 height 33
type input "0"
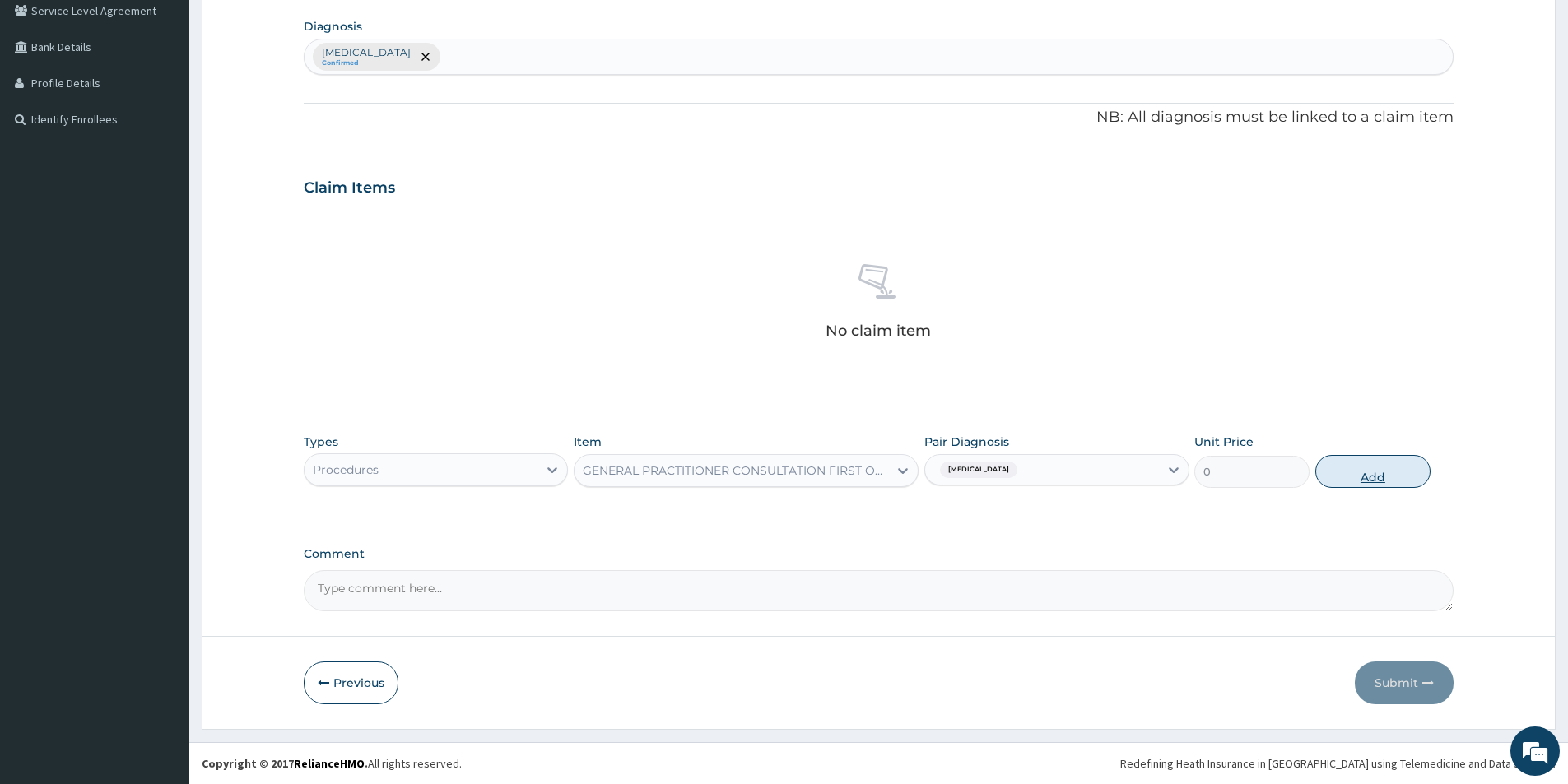
scroll to position [308, 0]
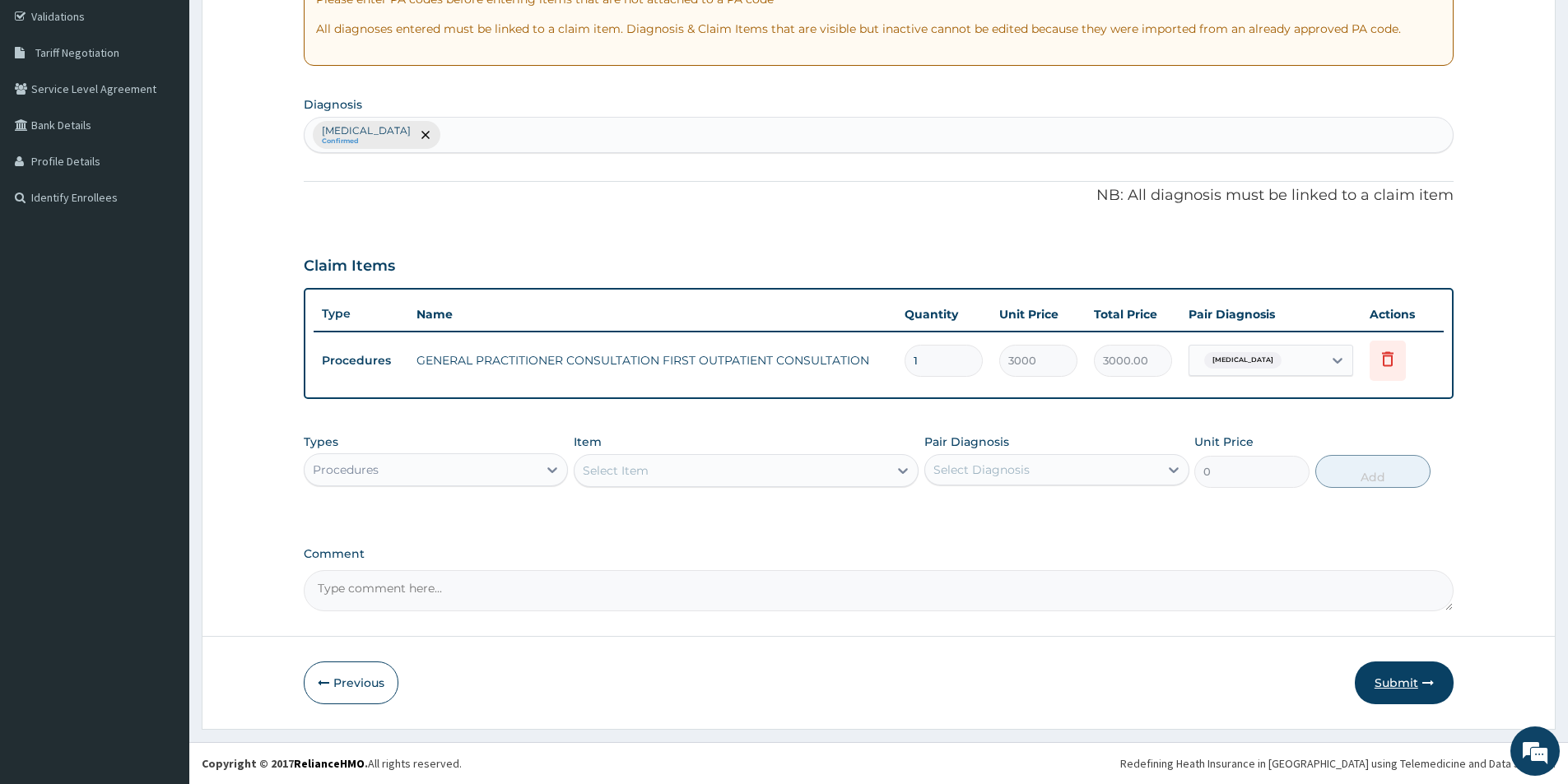
click at [1395, 686] on button "Submit" at bounding box center [1404, 683] width 99 height 43
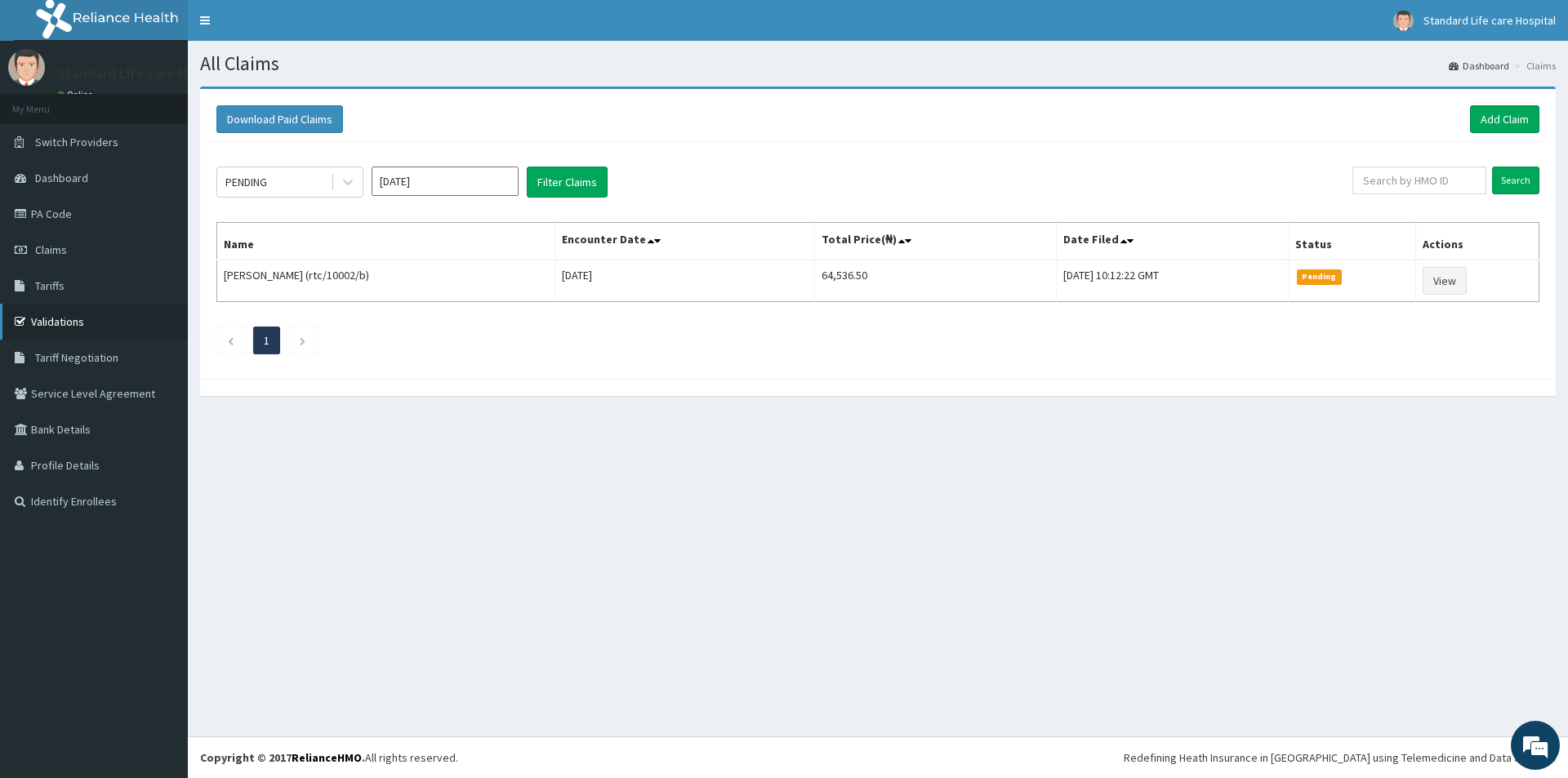
click at [64, 317] on link "Validations" at bounding box center [94, 321] width 188 height 36
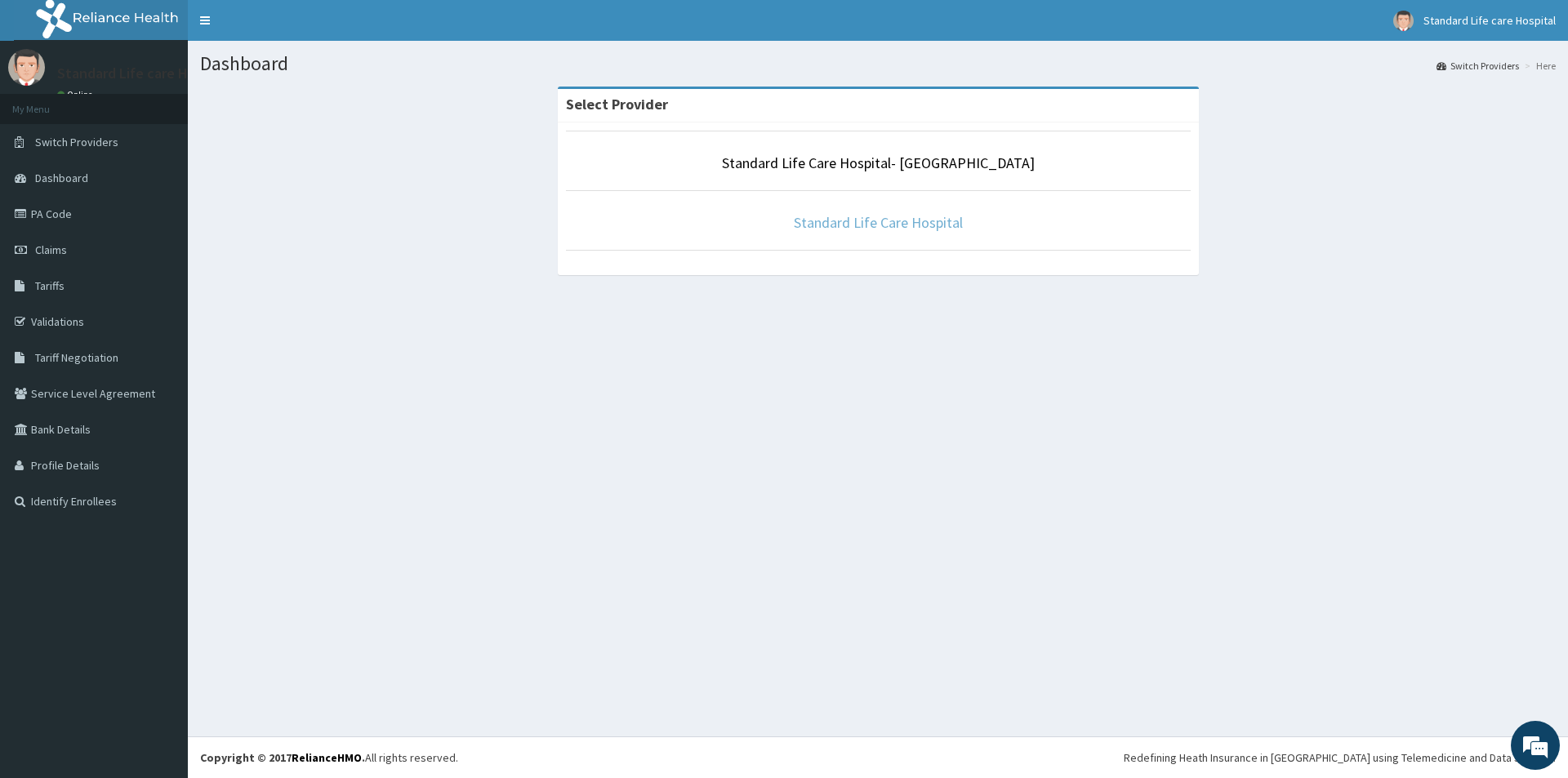
click at [858, 224] on link "Standard Life Care Hospital" at bounding box center [878, 223] width 169 height 19
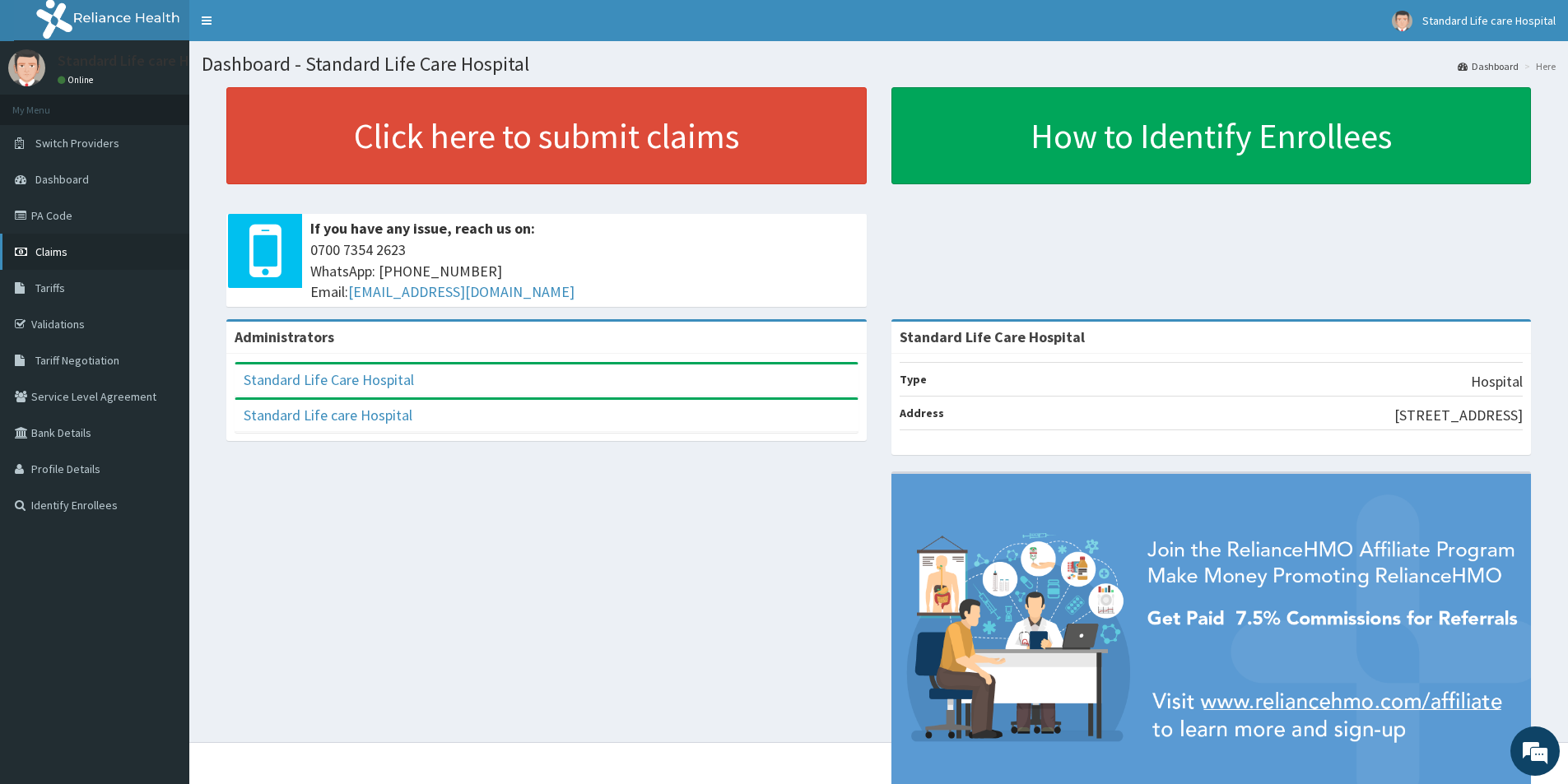
click at [63, 247] on span "Claims" at bounding box center [51, 252] width 32 height 15
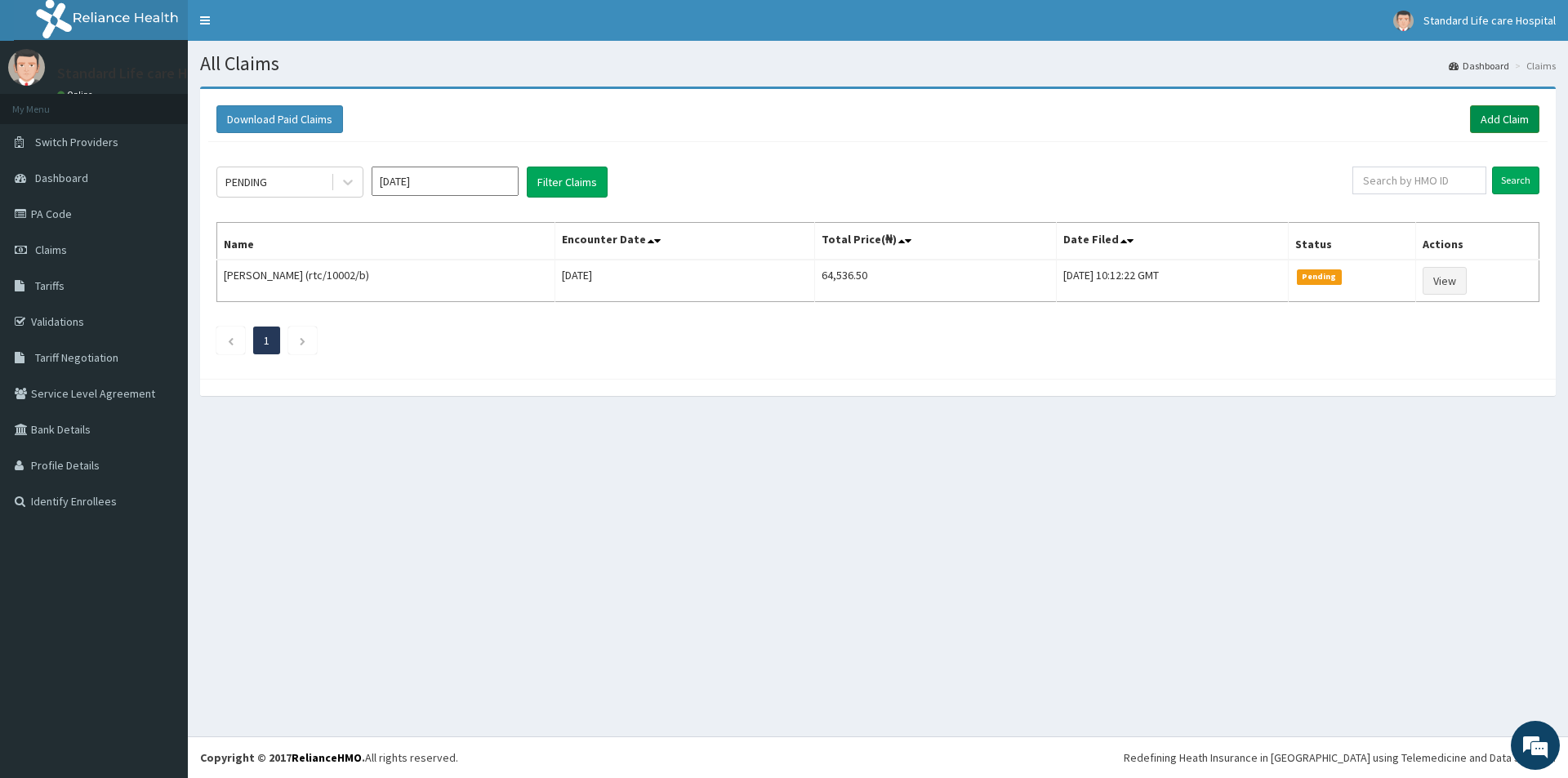
click at [1516, 122] on link "Add Claim" at bounding box center [1504, 119] width 70 height 28
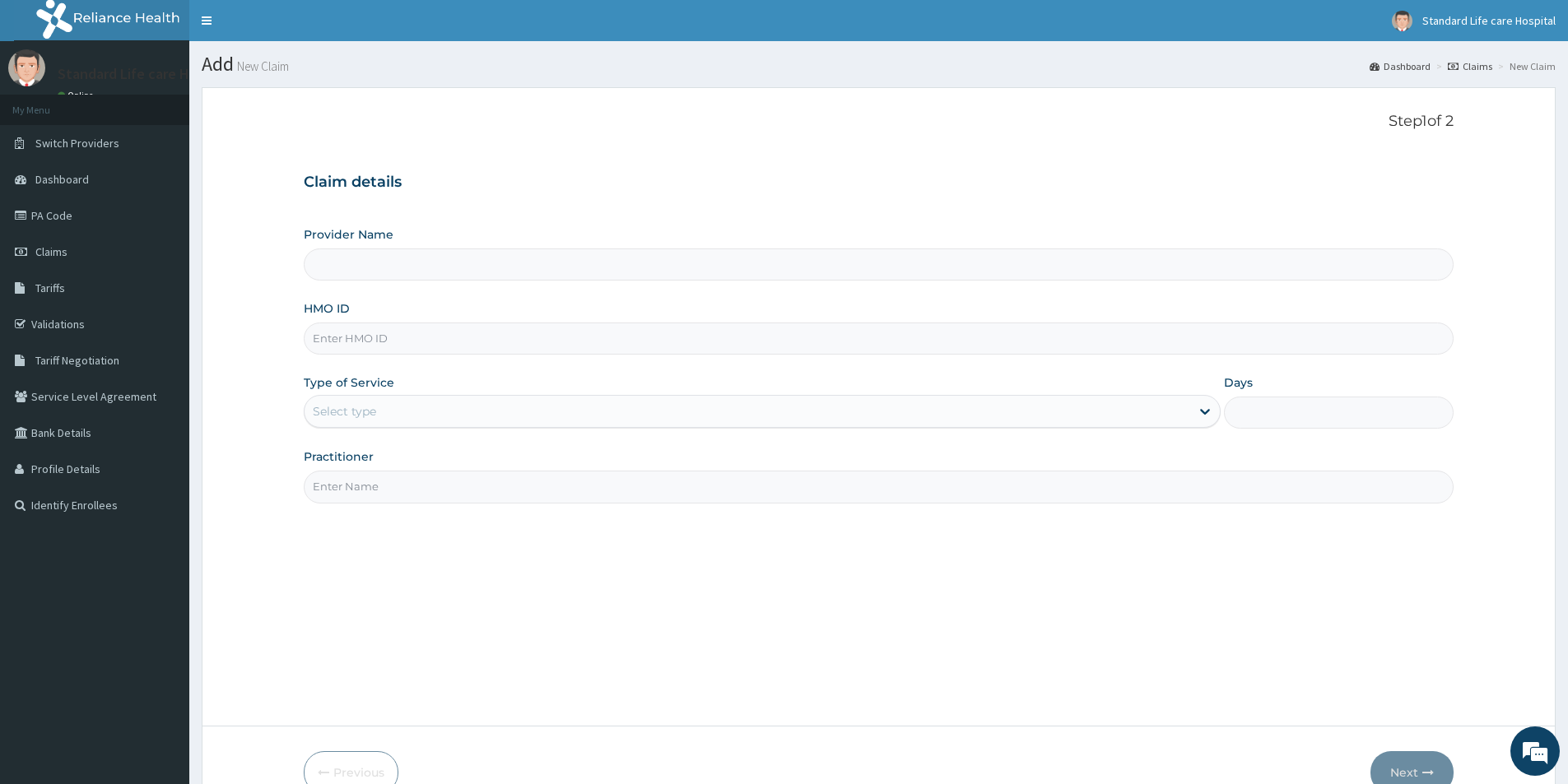
type input "Standard Life Care Hospital"
click at [378, 349] on input "HMO ID" at bounding box center [878, 339] width 1150 height 32
type input "sbg/10498/a"
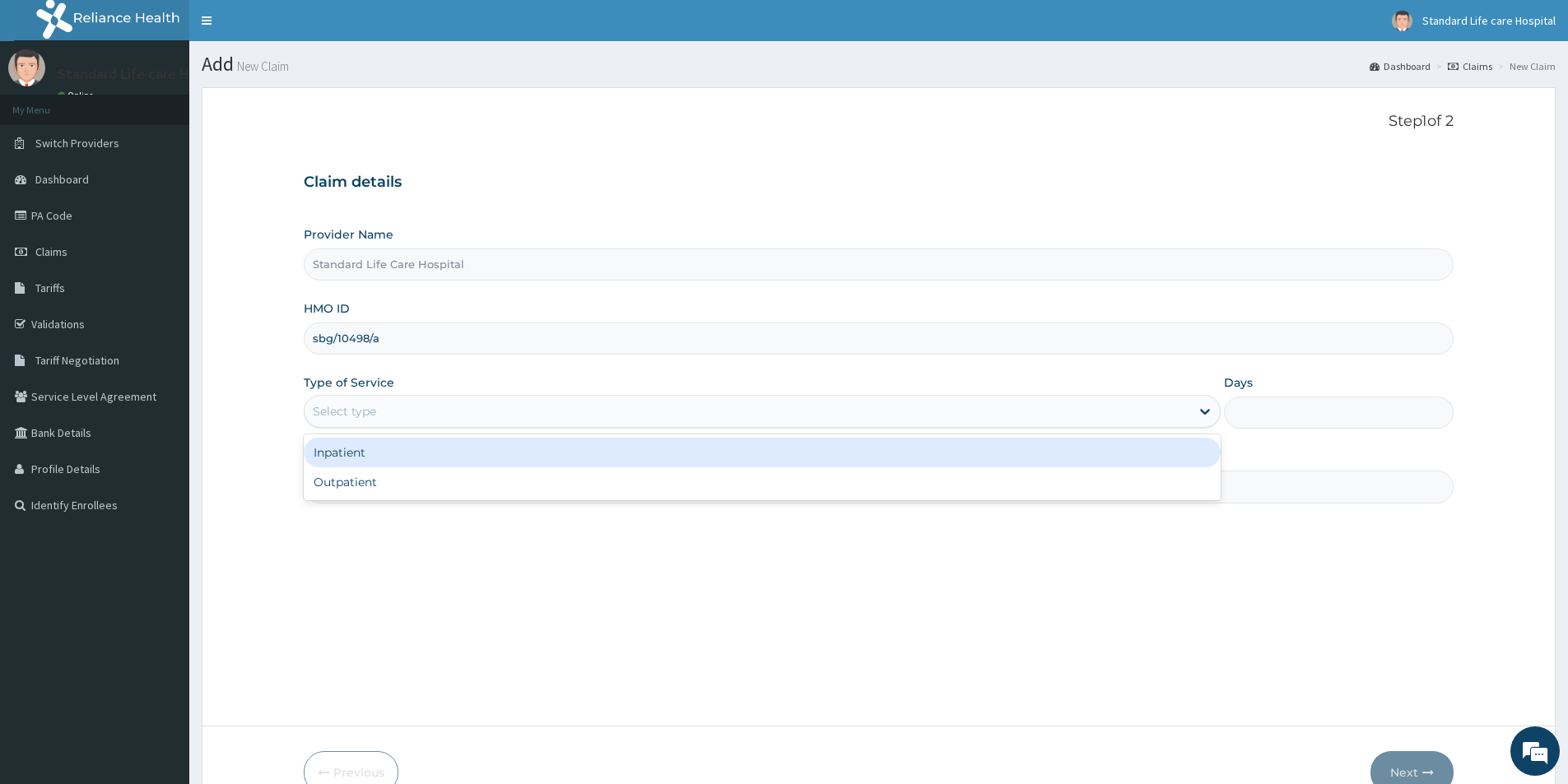
click at [355, 404] on div "Select type" at bounding box center [345, 411] width 63 height 17
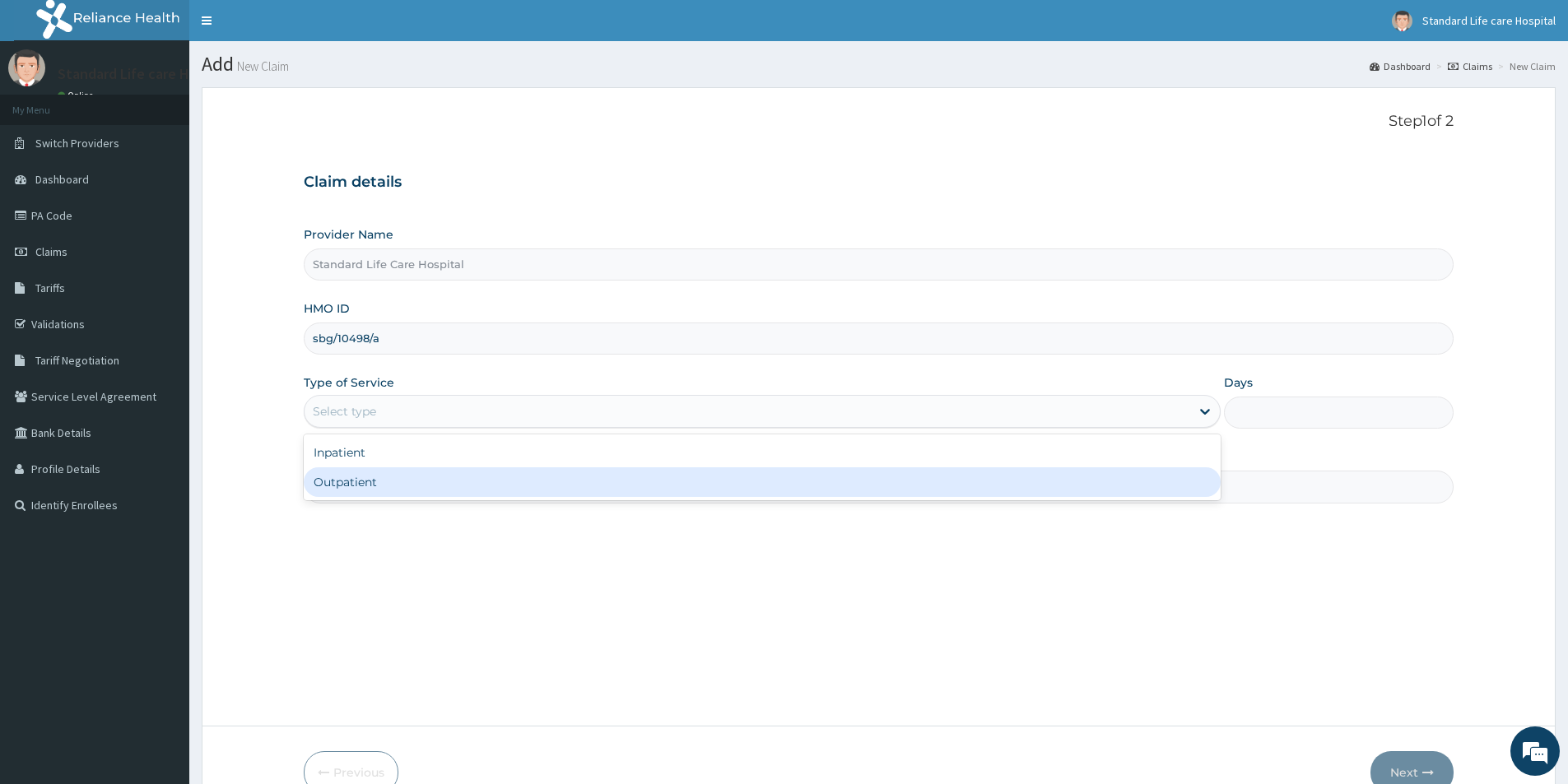
click at [361, 486] on div "Outpatient" at bounding box center [762, 482] width 917 height 30
type input "1"
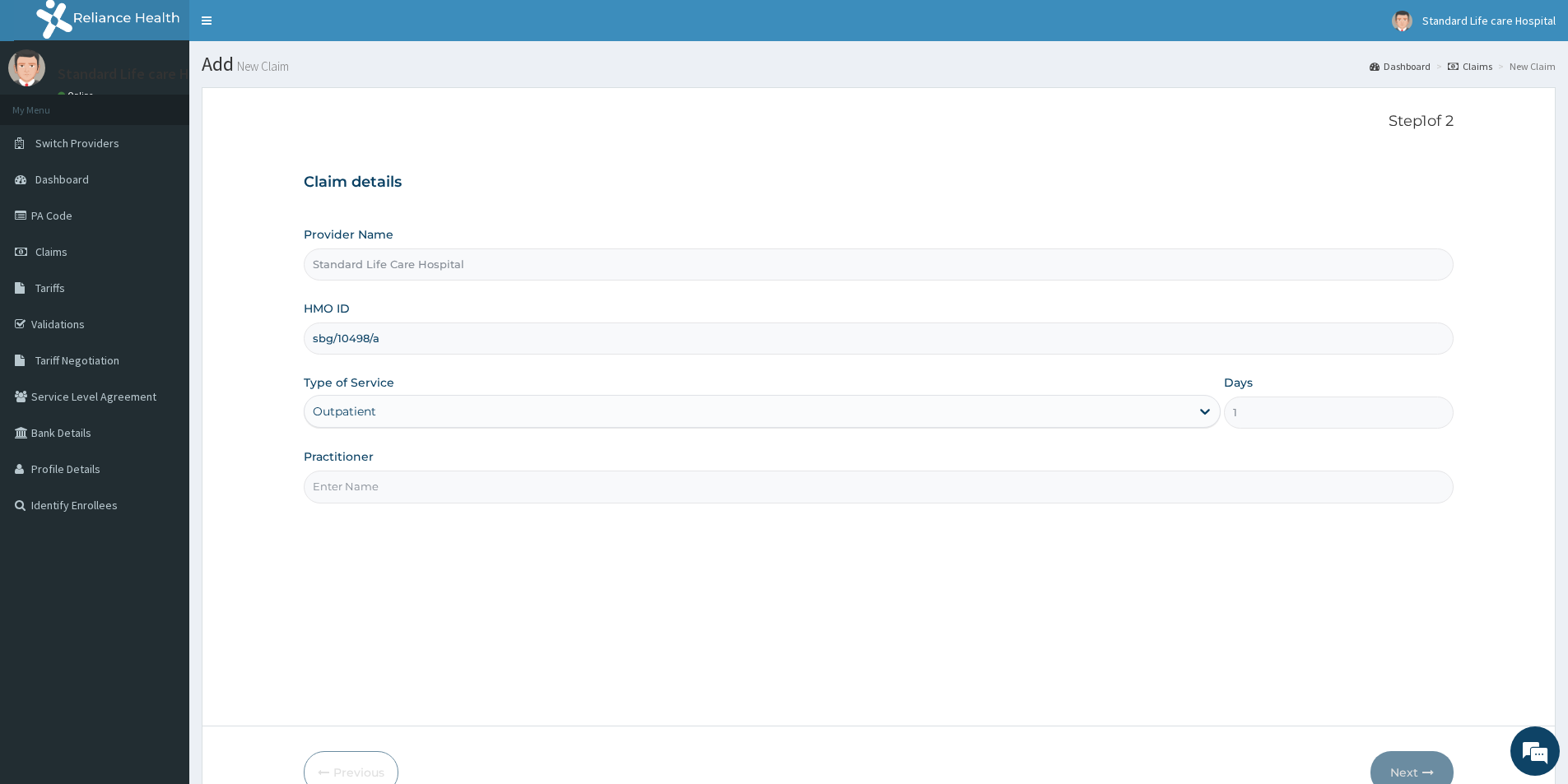
click at [362, 487] on input "Practitioner" at bounding box center [878, 487] width 1150 height 32
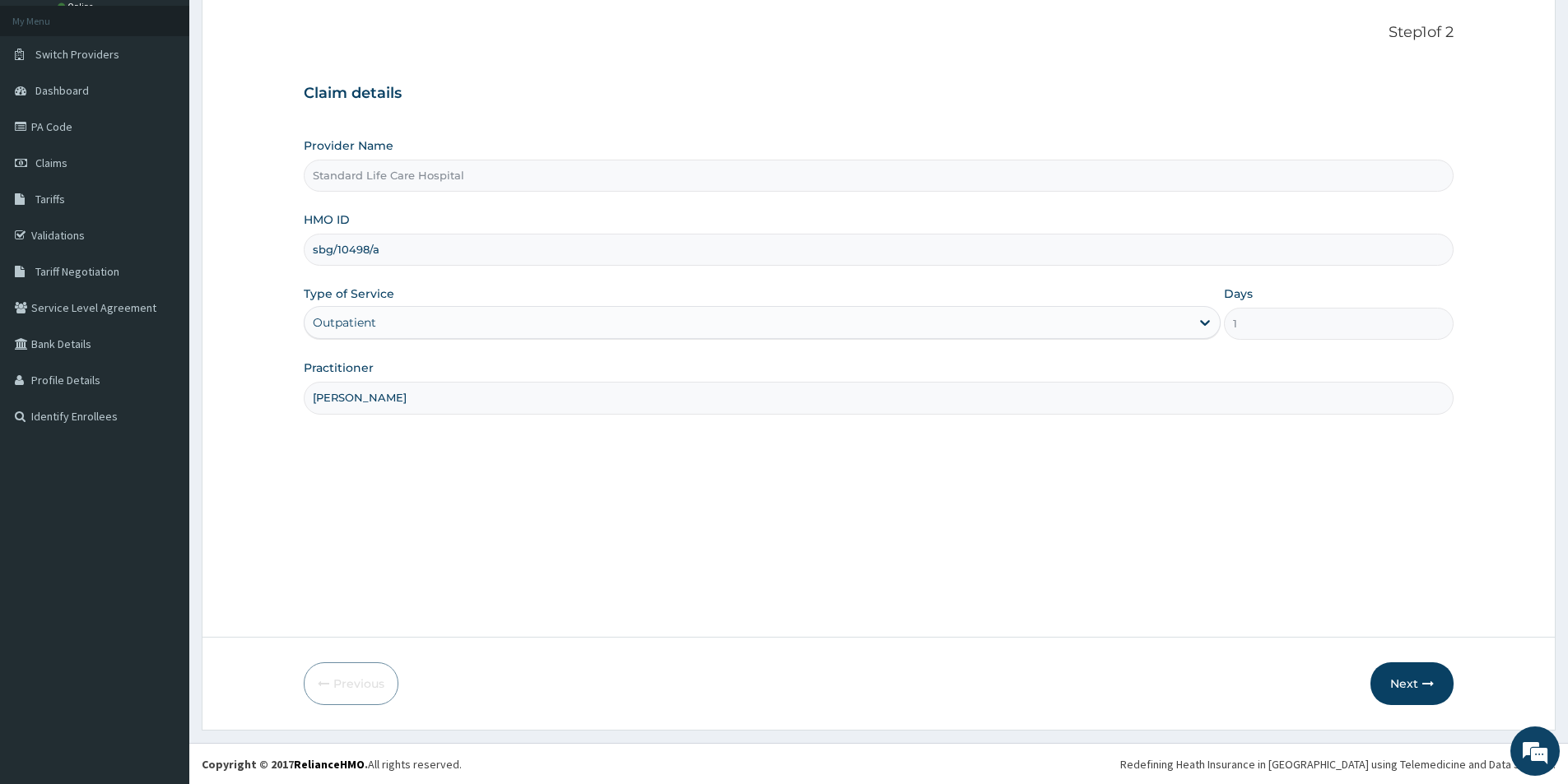
scroll to position [89, 0]
type input "dr korede"
click at [1396, 679] on button "Next" at bounding box center [1412, 683] width 83 height 43
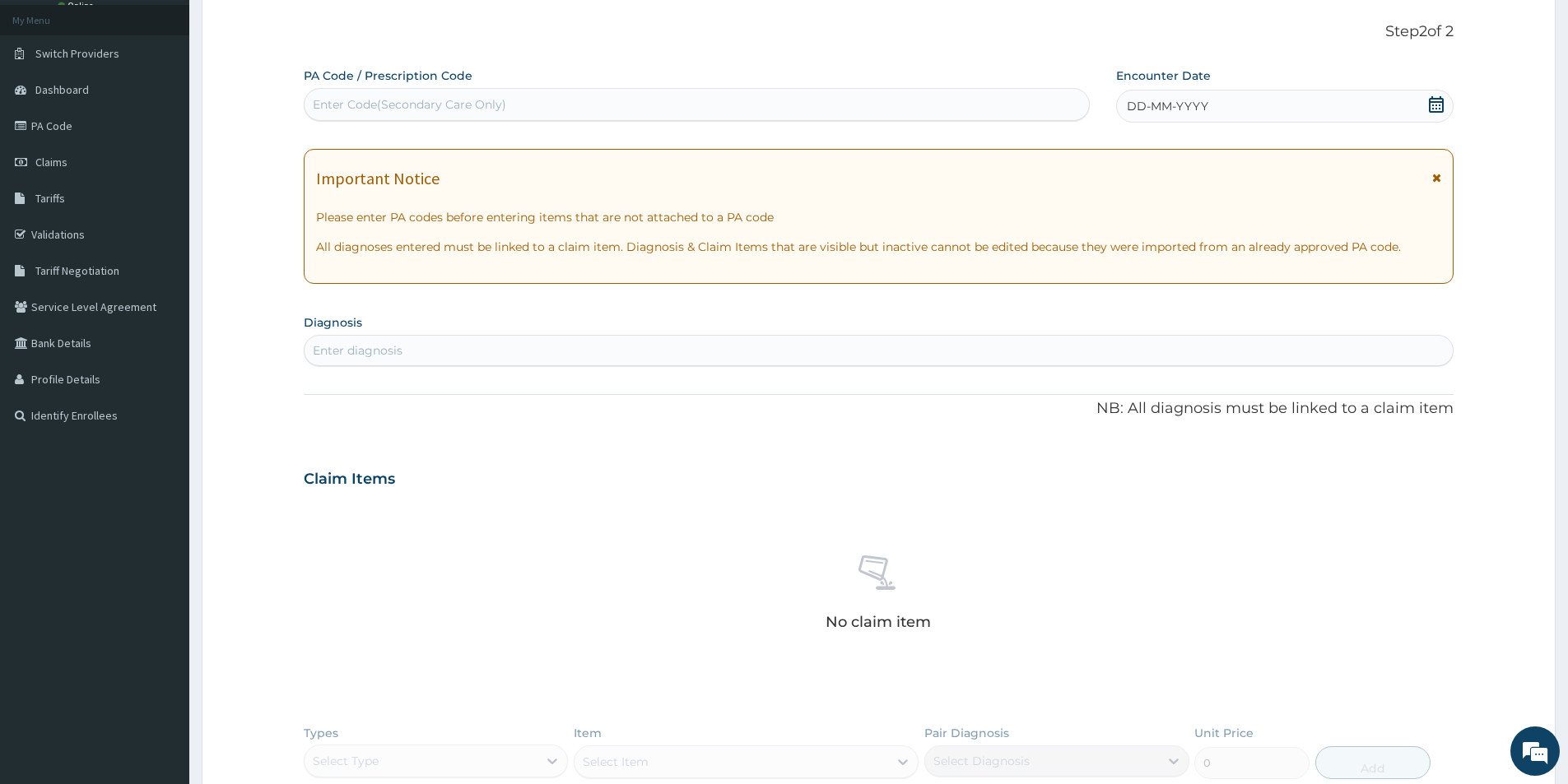
click at [1444, 101] on div "DD-MM-YYYY" at bounding box center [1285, 106] width 337 height 33
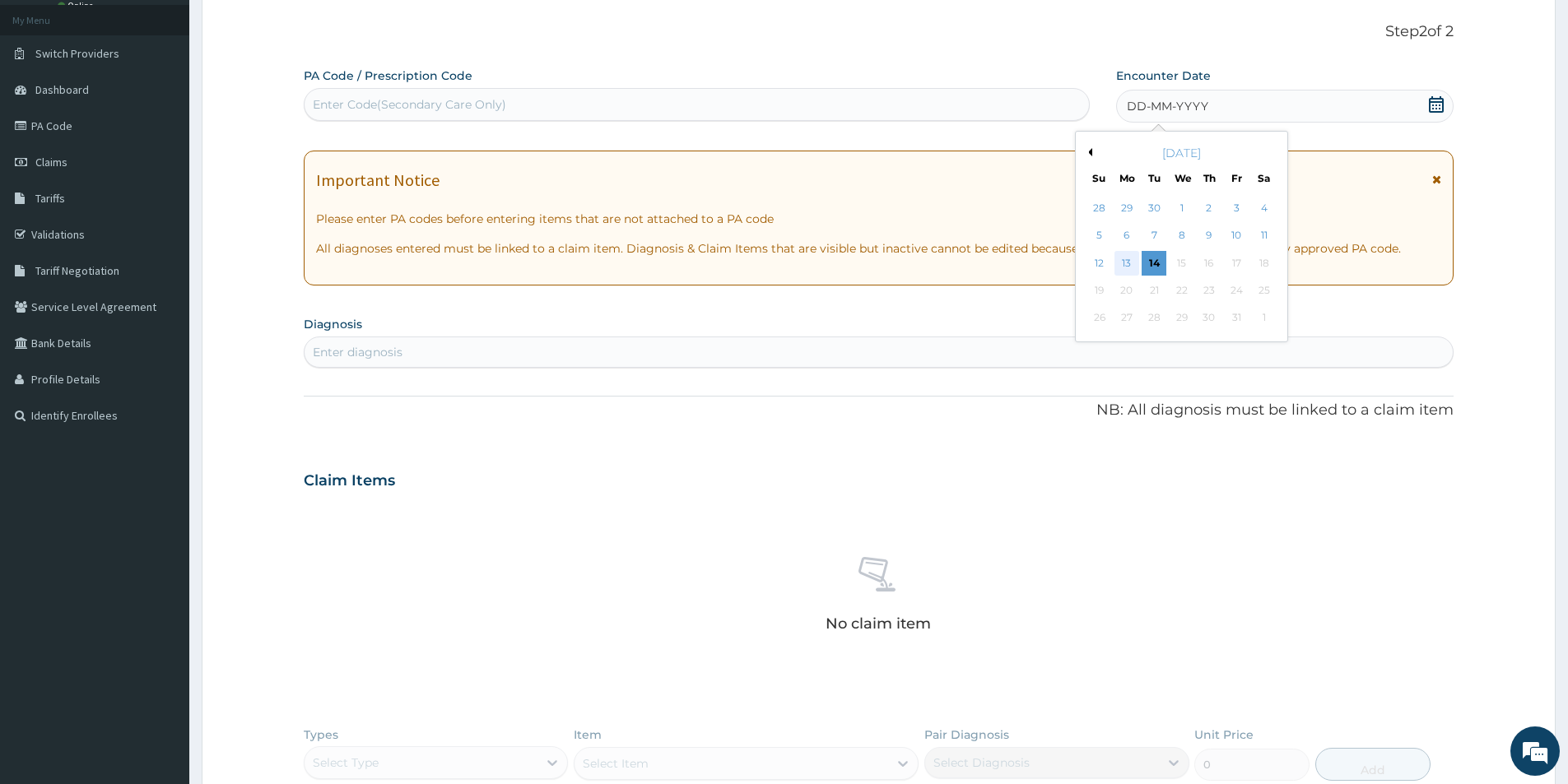
click at [1126, 268] on div "13" at bounding box center [1127, 263] width 25 height 25
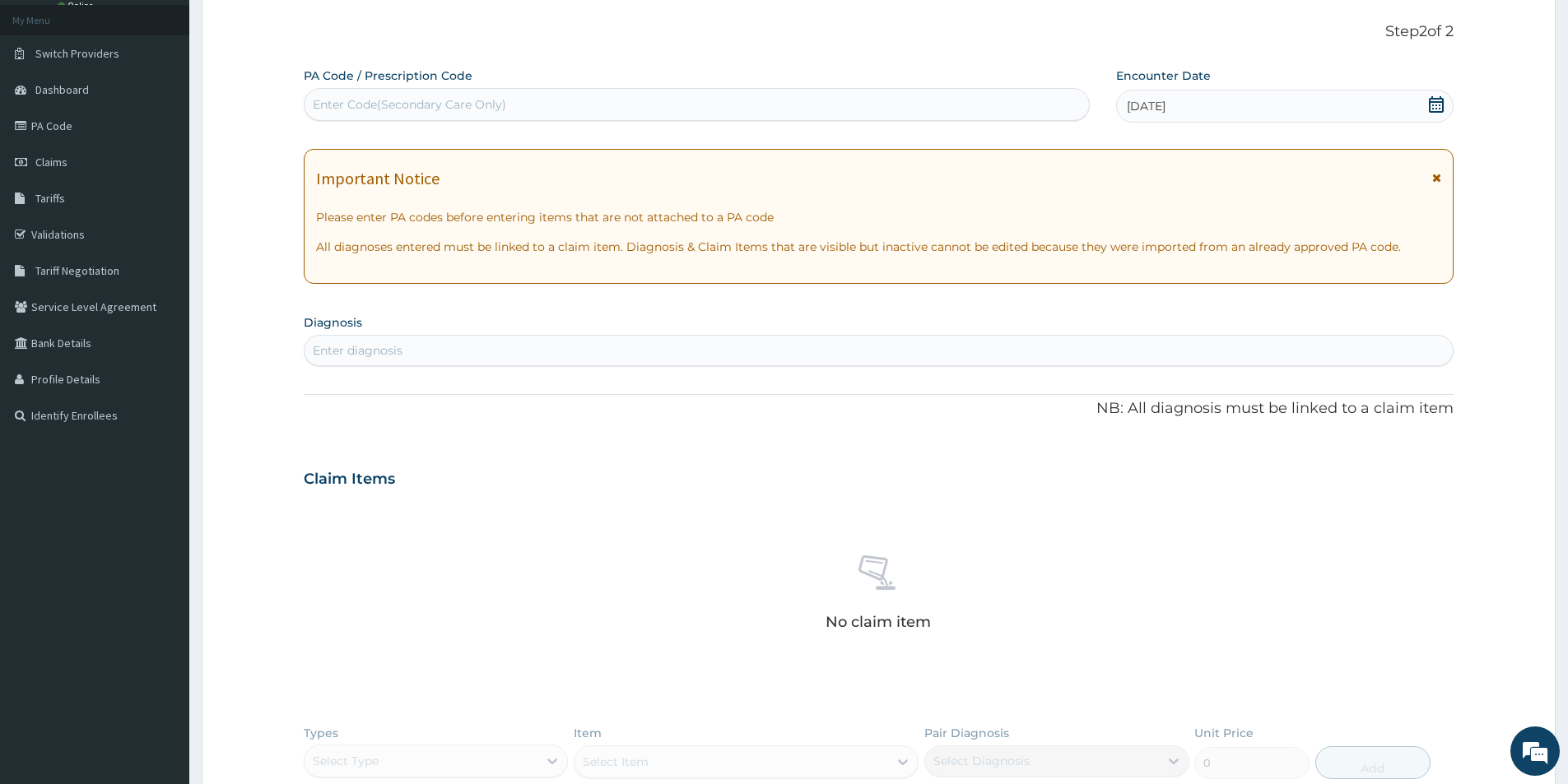
click at [488, 348] on div "Enter diagnosis" at bounding box center [878, 351] width 1148 height 26
click at [507, 102] on div "Enter Code(Secondary Care Only)" at bounding box center [696, 104] width 784 height 26
type input "PA/E4A8AA"
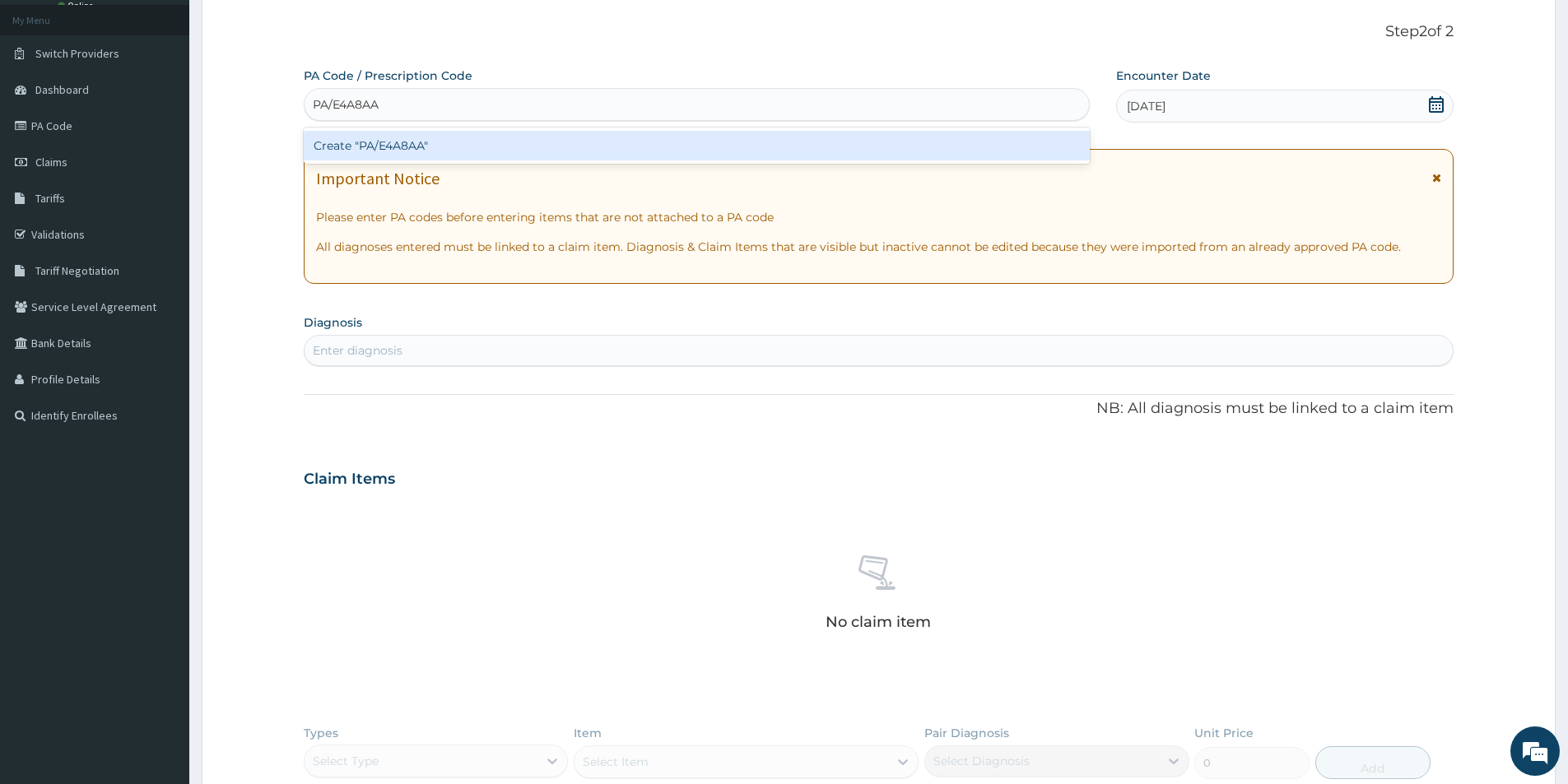
click at [509, 144] on div "Create "PA/E4A8AA"" at bounding box center [696, 146] width 786 height 30
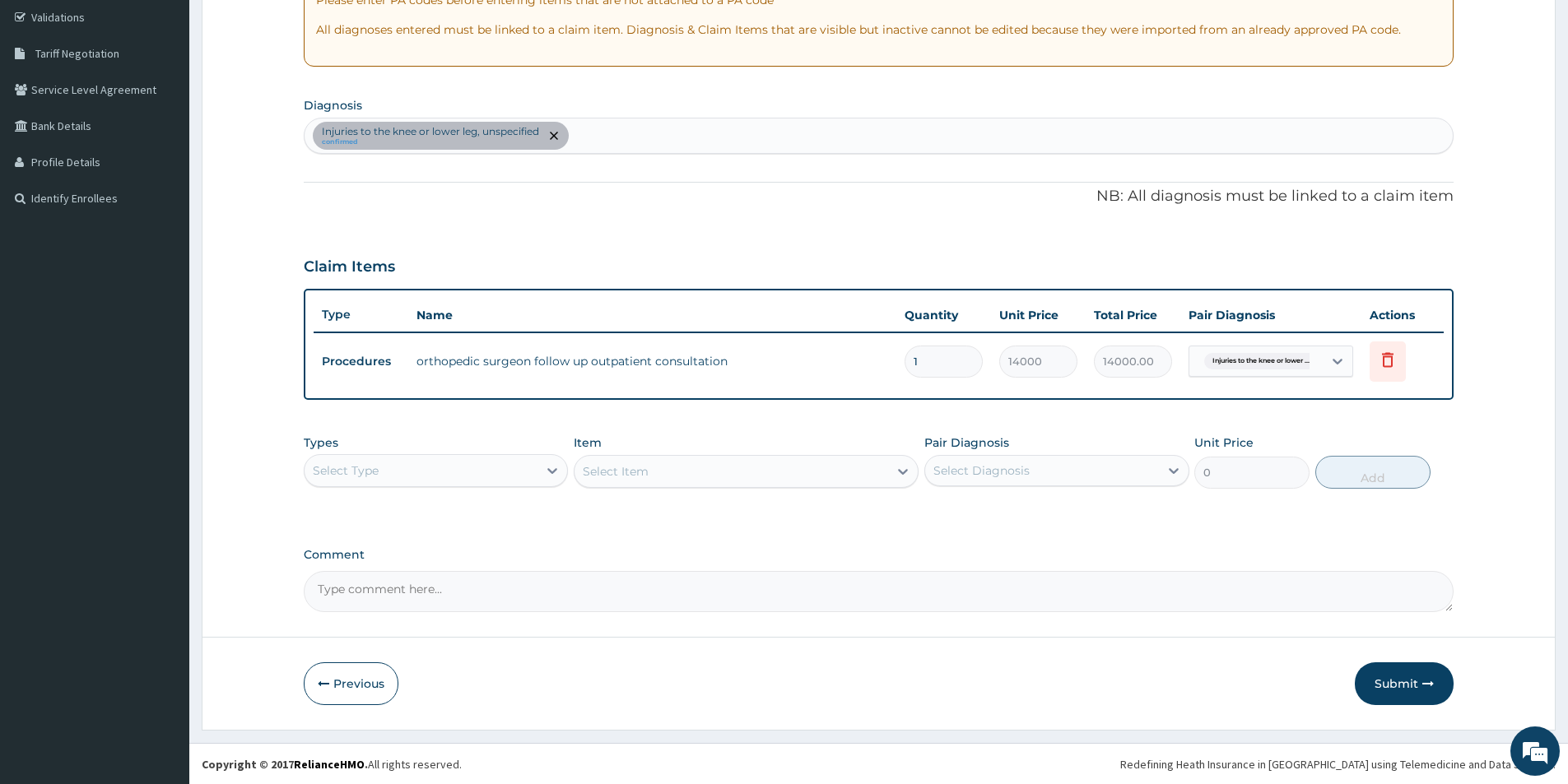
scroll to position [308, 0]
click at [1398, 686] on button "Submit" at bounding box center [1404, 683] width 99 height 43
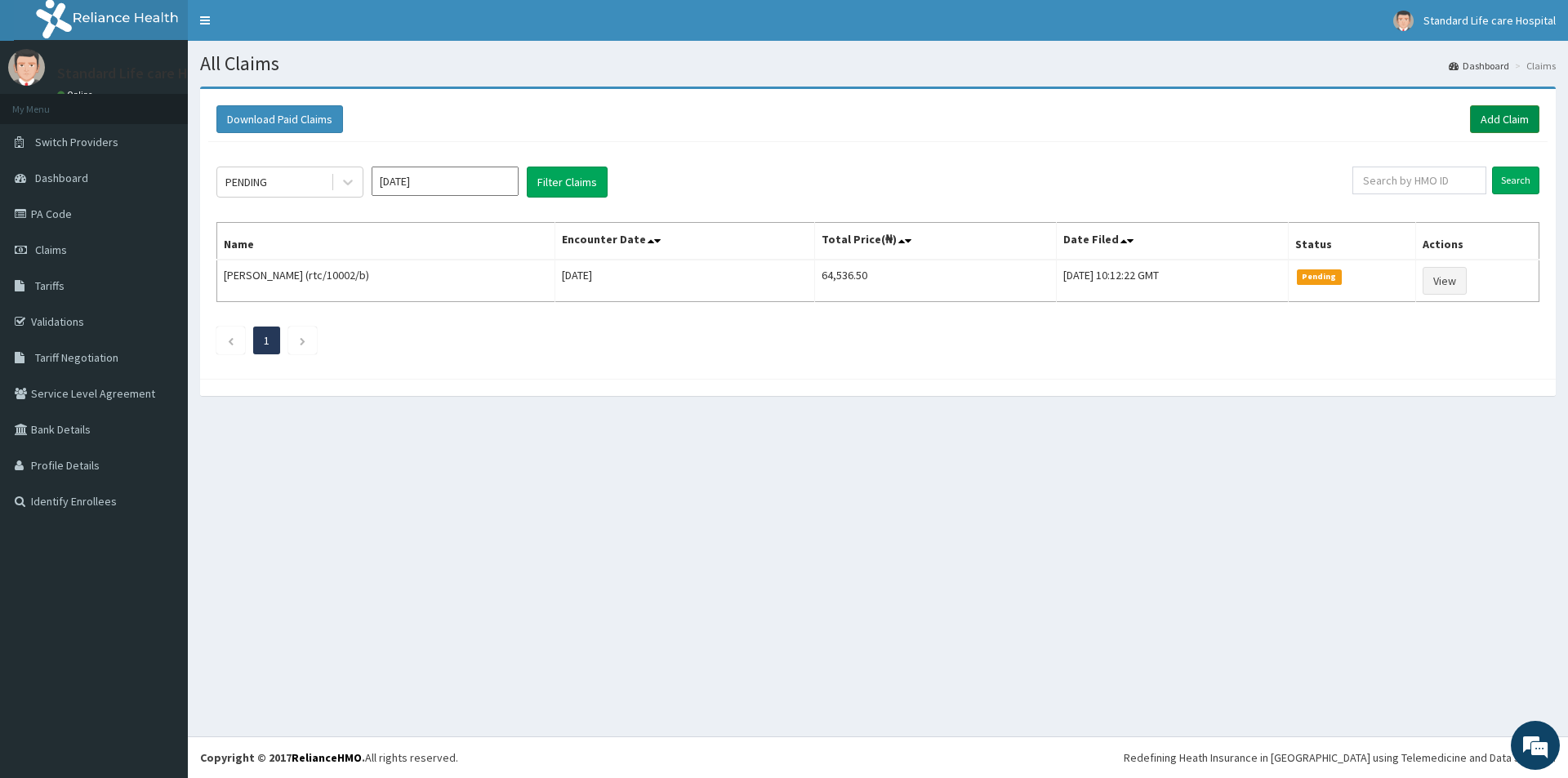
click at [1504, 118] on link "Add Claim" at bounding box center [1504, 119] width 70 height 28
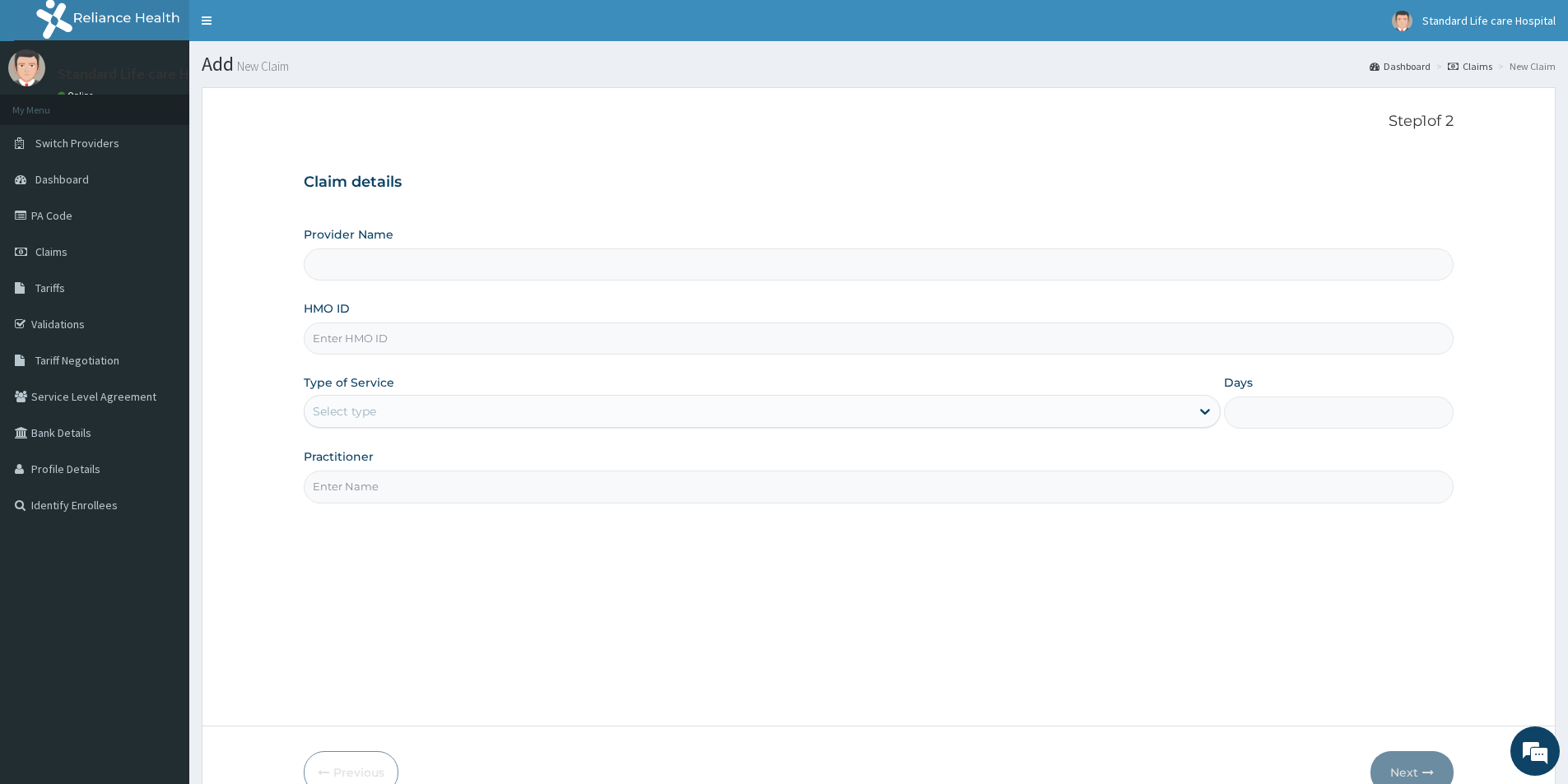
type input "Standard Life Care Hospital"
click at [431, 337] on input "HMO ID" at bounding box center [878, 339] width 1150 height 32
click at [334, 347] on input "HMO ID" at bounding box center [878, 339] width 1150 height 32
click at [327, 336] on input "HMO ID" at bounding box center [878, 339] width 1150 height 32
click at [79, 247] on link "Claims" at bounding box center [95, 252] width 189 height 36
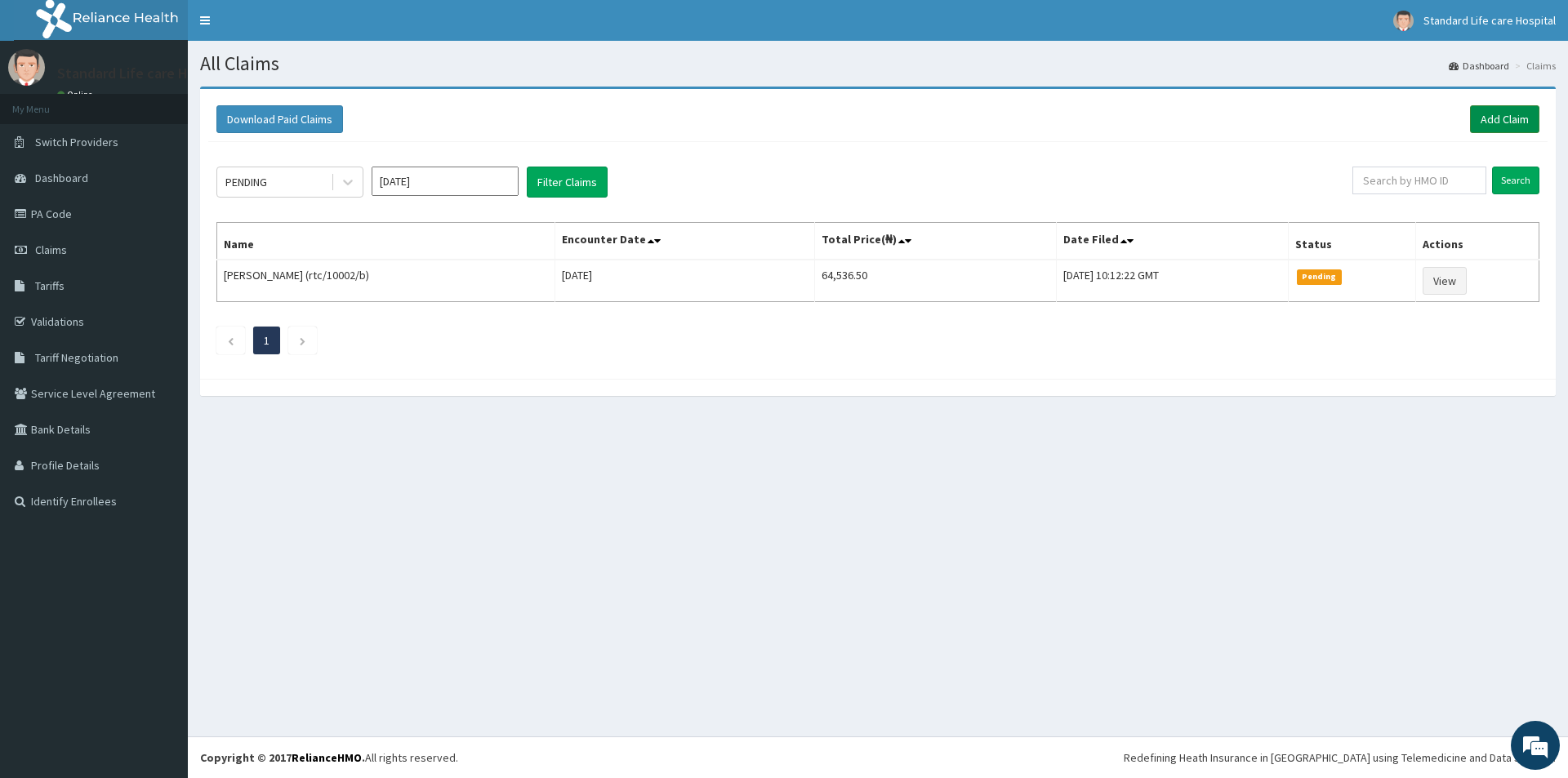
click at [1517, 120] on link "Add Claim" at bounding box center [1504, 119] width 70 height 28
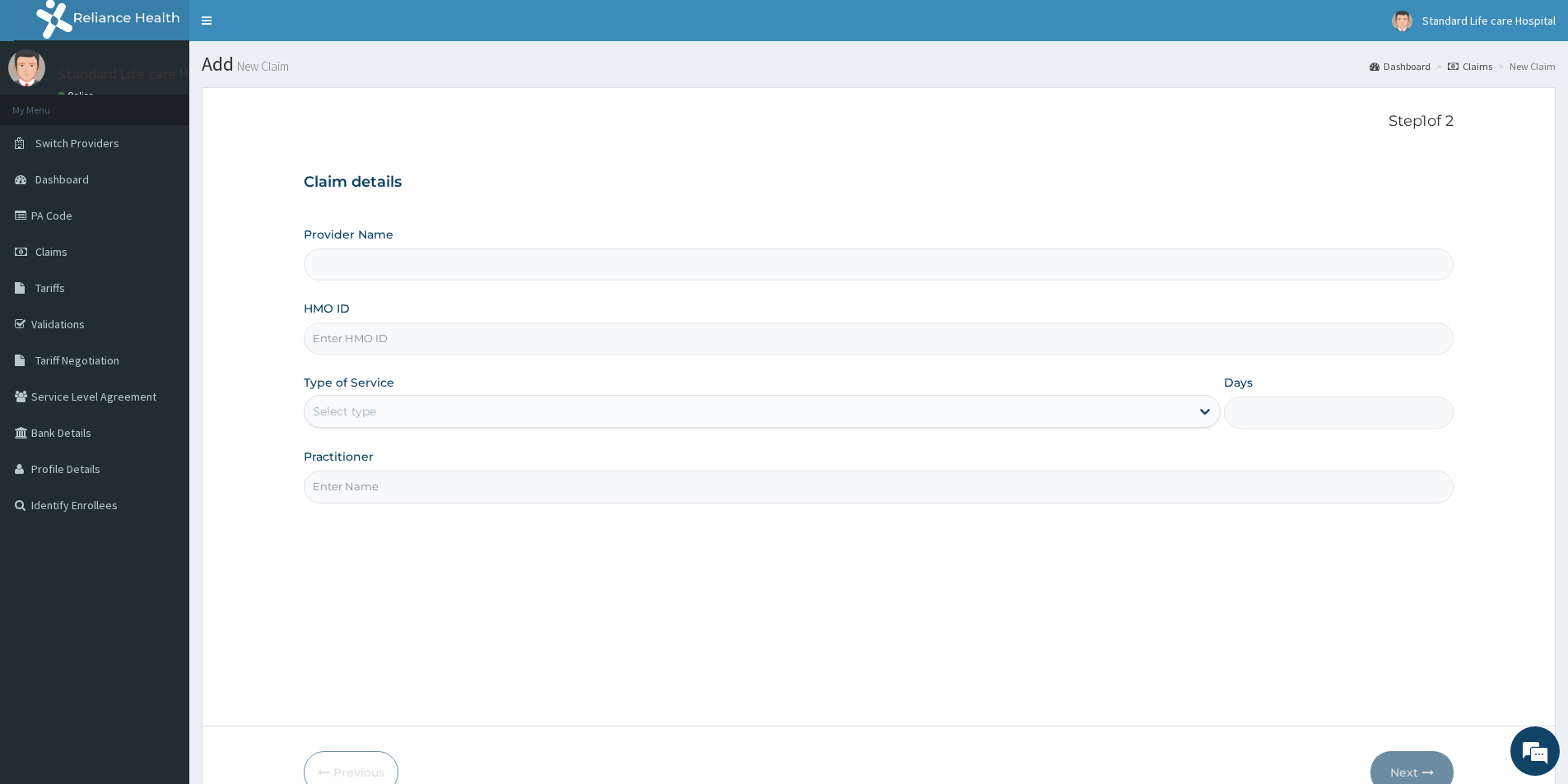
click at [380, 272] on input "Provider Name" at bounding box center [878, 264] width 1150 height 32
click at [381, 265] on input "Provider Name" at bounding box center [878, 264] width 1150 height 32
type input "Standard Life Care Hospital"
click at [355, 344] on input "HMO ID" at bounding box center [878, 339] width 1150 height 32
type input "mey/10063/b"
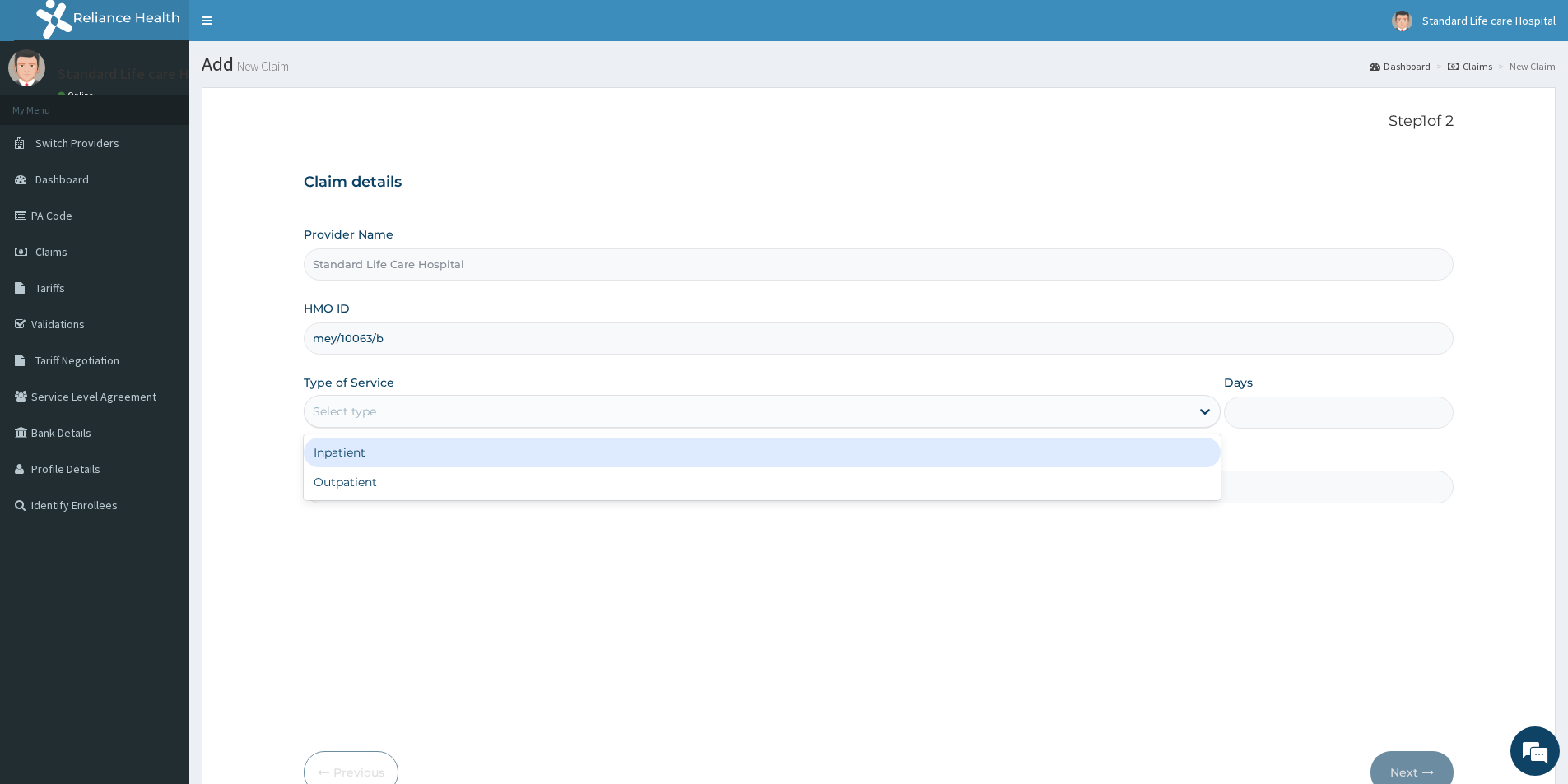
click at [324, 413] on div "Select type" at bounding box center [345, 411] width 63 height 17
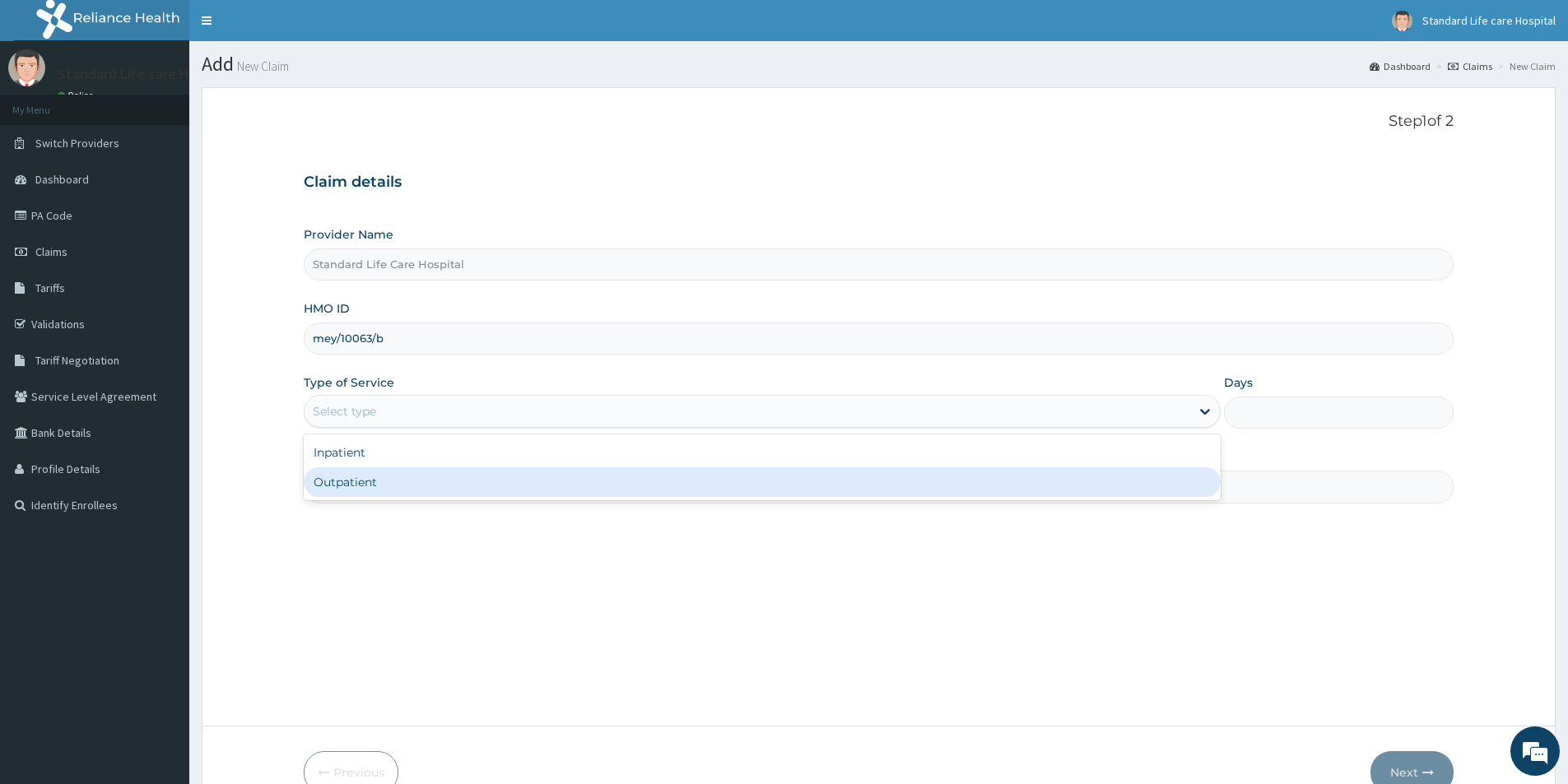
click at [346, 485] on div "Outpatient" at bounding box center [762, 482] width 917 height 30
type input "1"
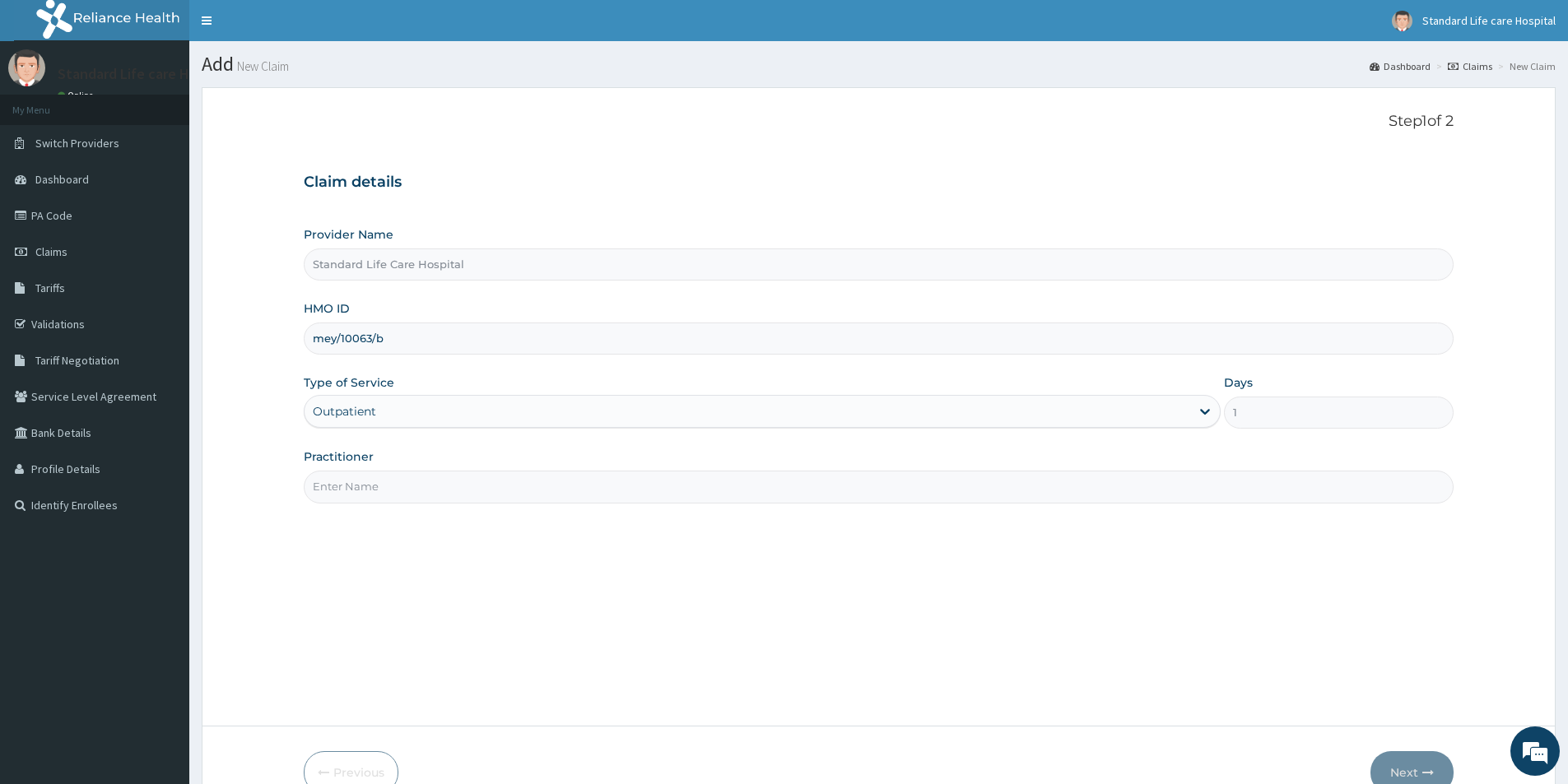
click at [354, 484] on input "Practitioner" at bounding box center [878, 487] width 1150 height 32
type input "[PERSON_NAME]"
click at [1406, 766] on button "Next" at bounding box center [1412, 773] width 83 height 43
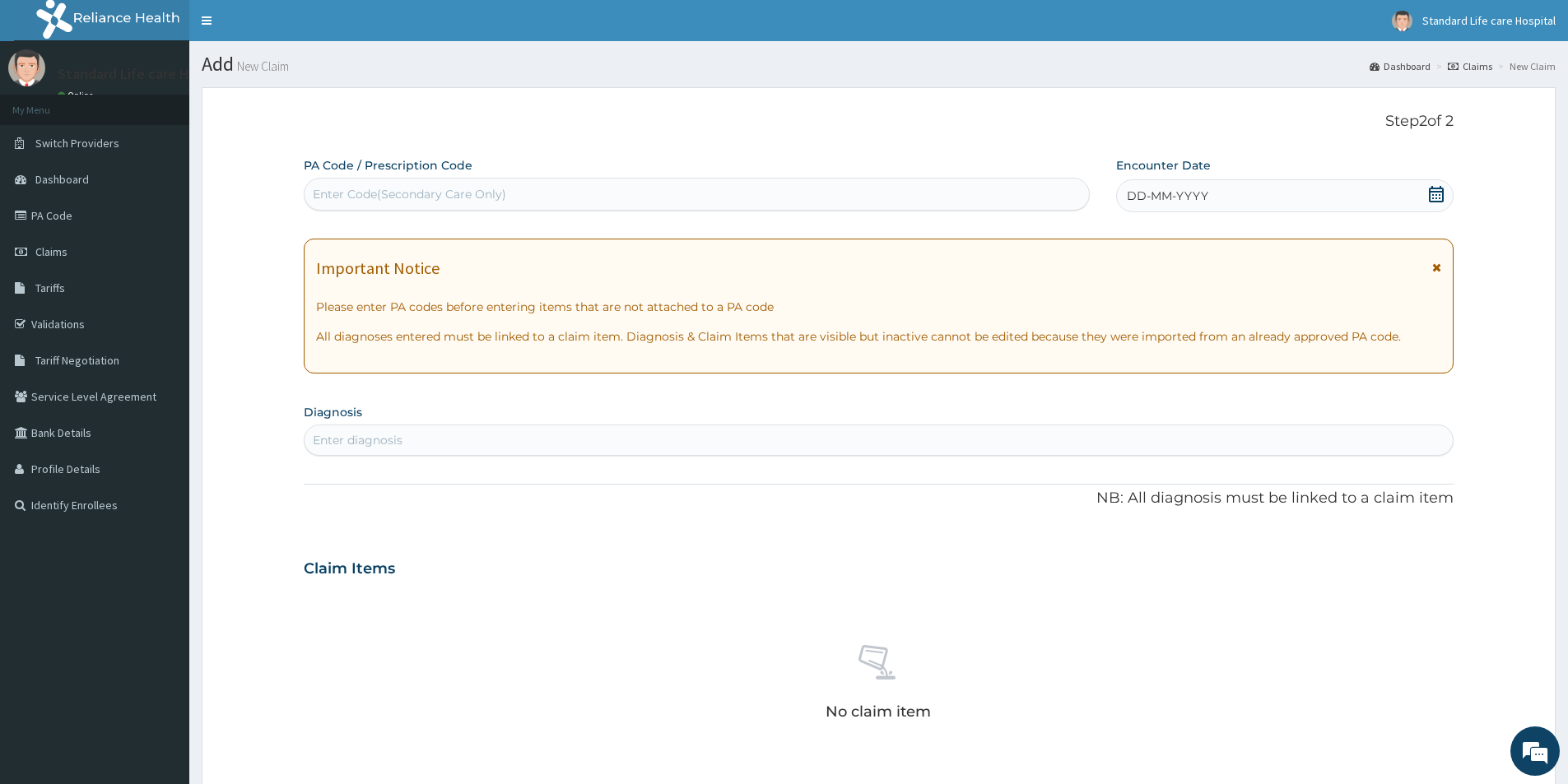
click at [1433, 191] on icon at bounding box center [1436, 194] width 15 height 17
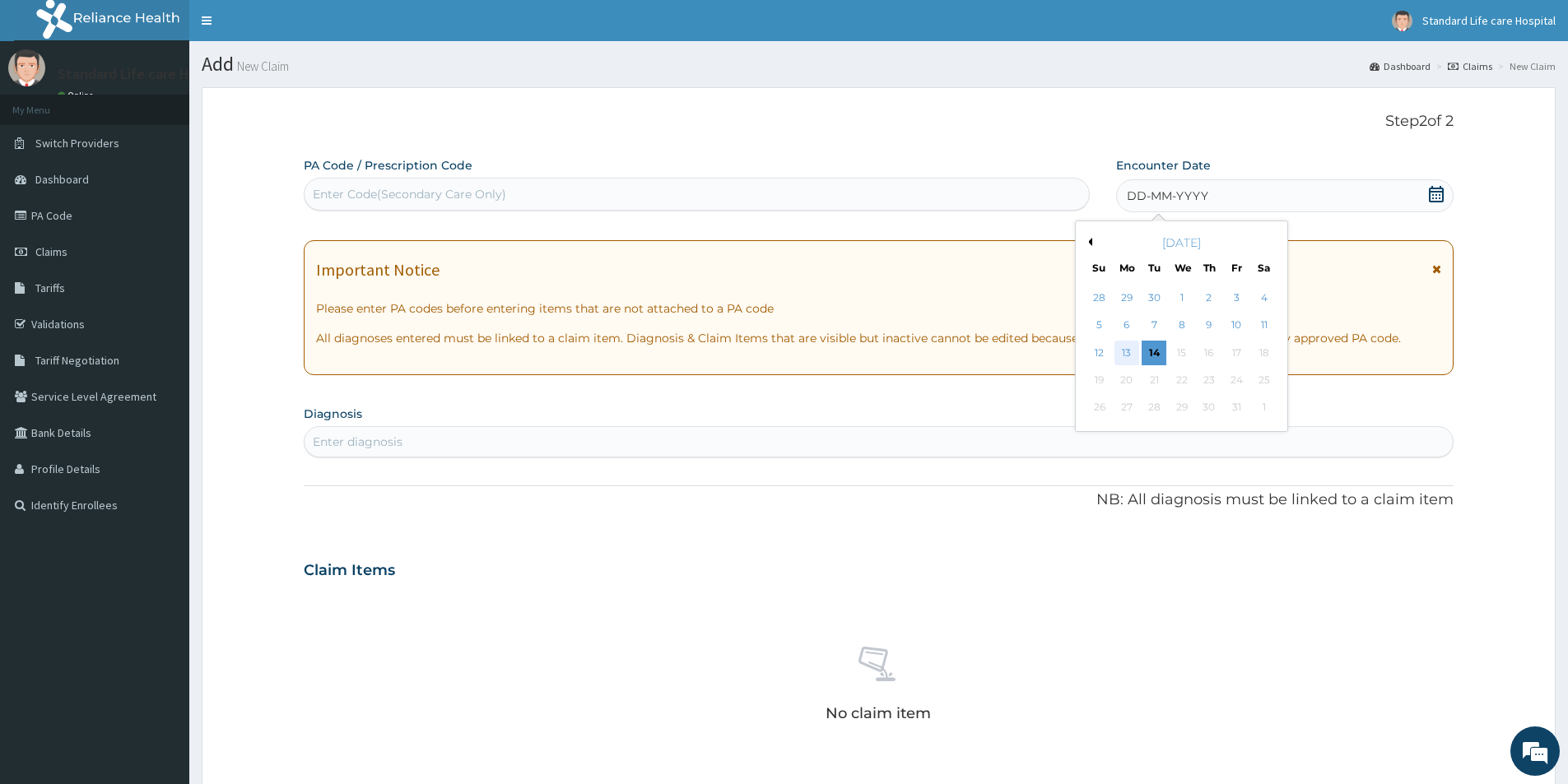
click at [1126, 356] on div "13" at bounding box center [1127, 353] width 25 height 25
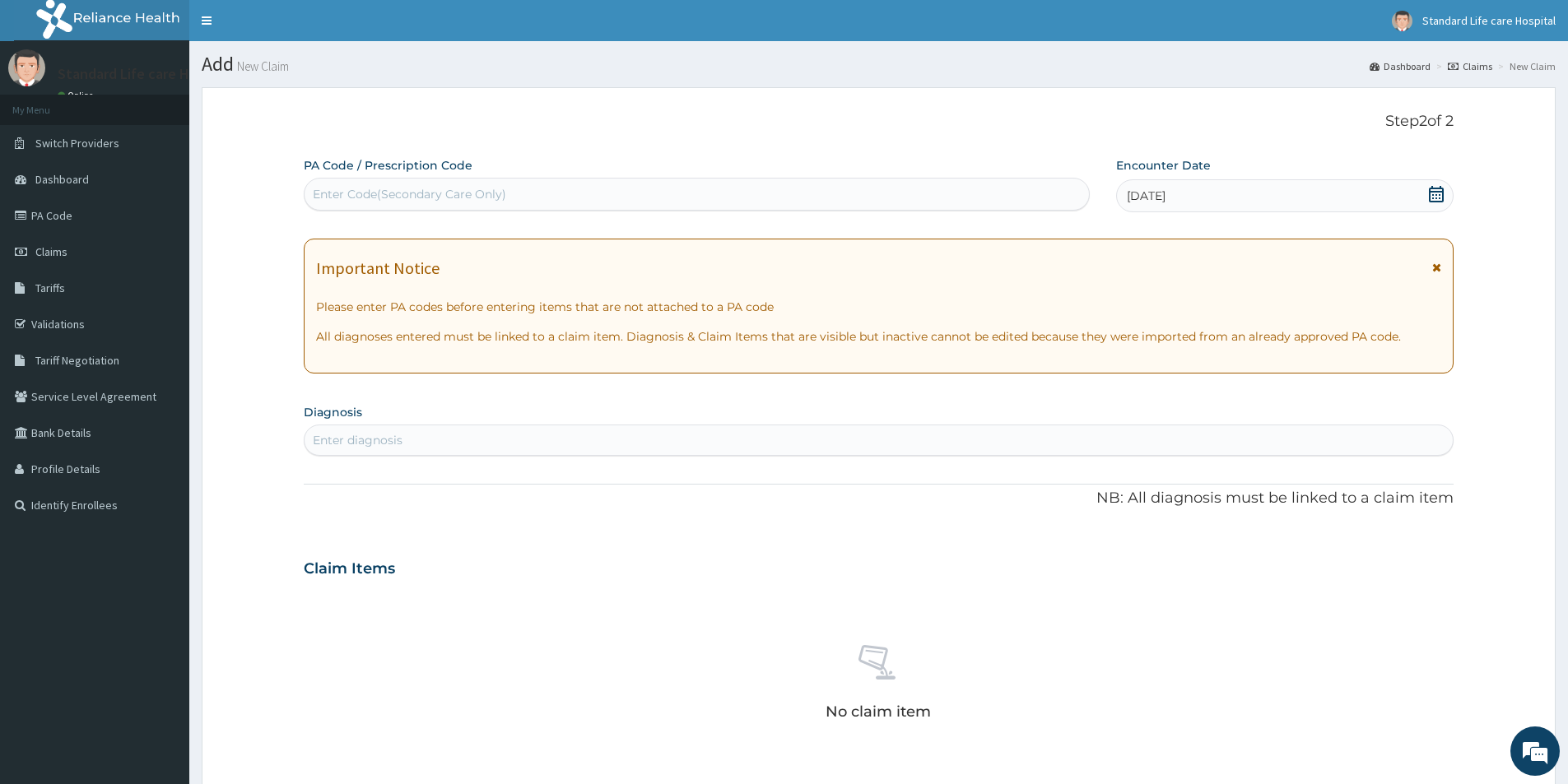
click at [632, 439] on div "Enter diagnosis" at bounding box center [878, 440] width 1148 height 26
type input "spo"
click at [652, 445] on div "Enter diagnosis" at bounding box center [878, 440] width 1148 height 26
type input "s"
type input "l"
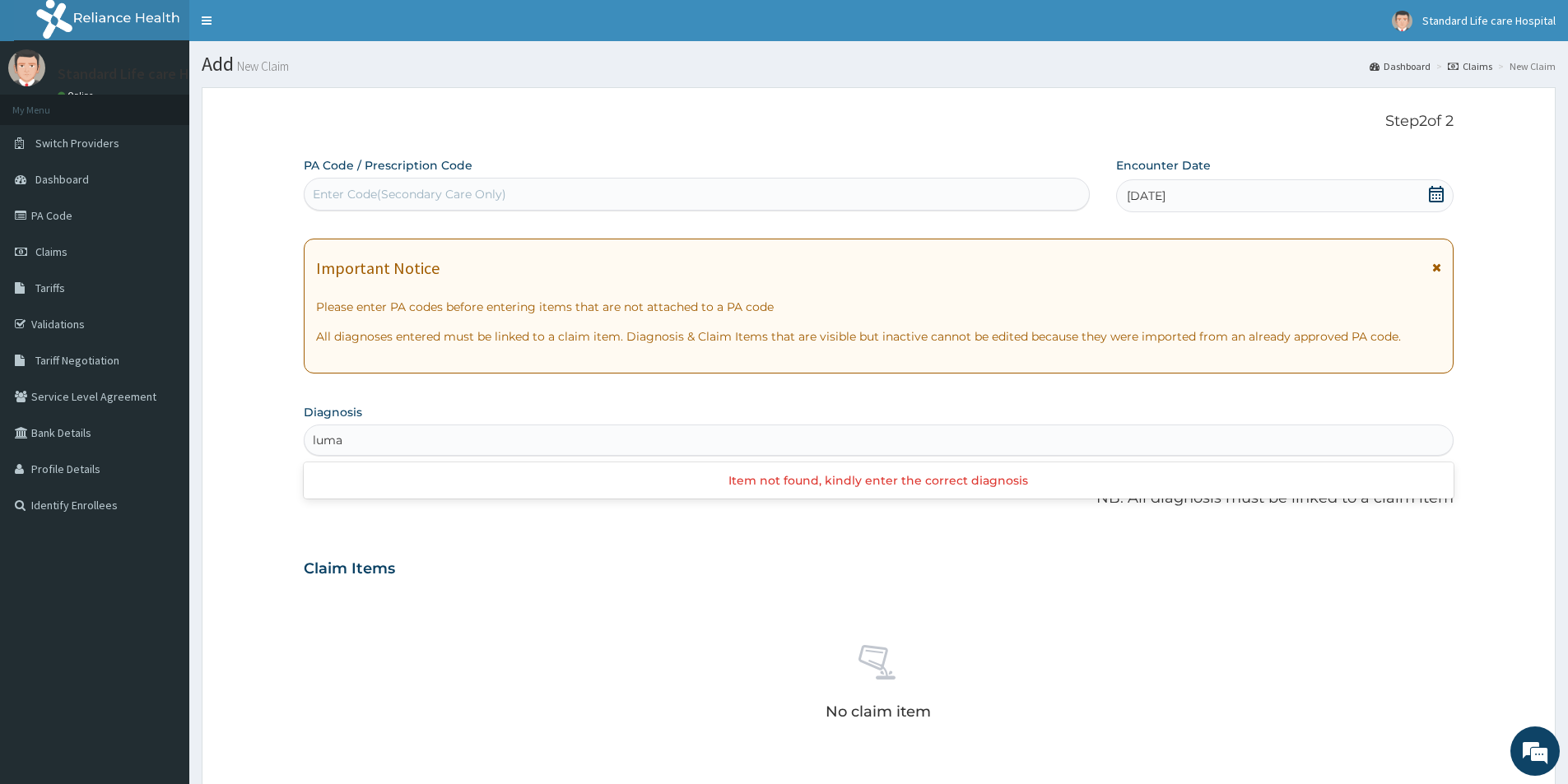
type input "luma"
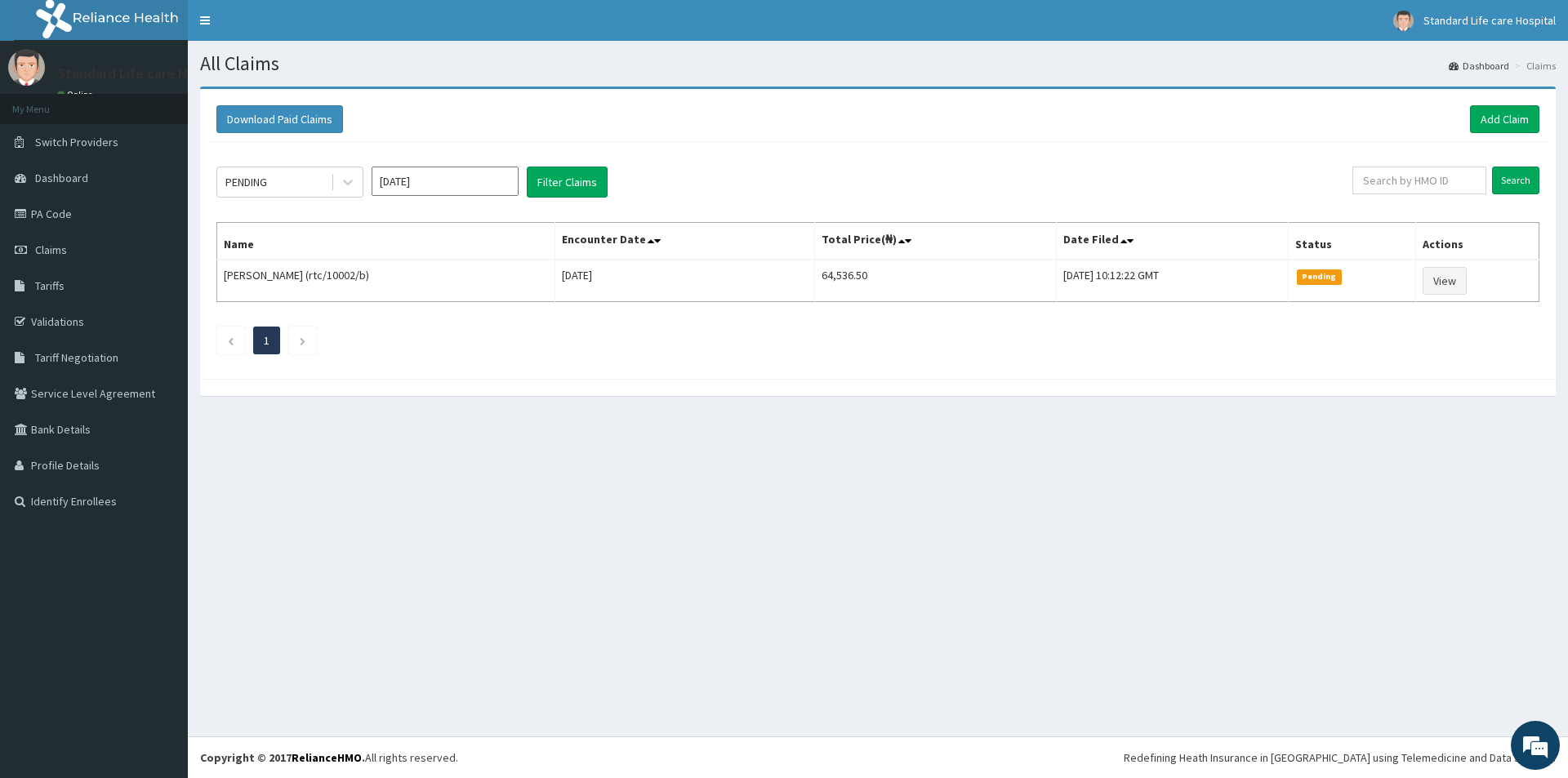
drag, startPoint x: 1465, startPoint y: 741, endPoint x: 1438, endPoint y: 791, distance: 56.8
drag, startPoint x: 1243, startPoint y: 761, endPoint x: 931, endPoint y: 653, distance: 330.2
click at [931, 653] on div "All Claims Dashboard Claims Download Paid Claims Add Claim × Note you can only …" at bounding box center [878, 389] width 1380 height 696
click at [1495, 115] on link "Add Claim" at bounding box center [1504, 119] width 70 height 28
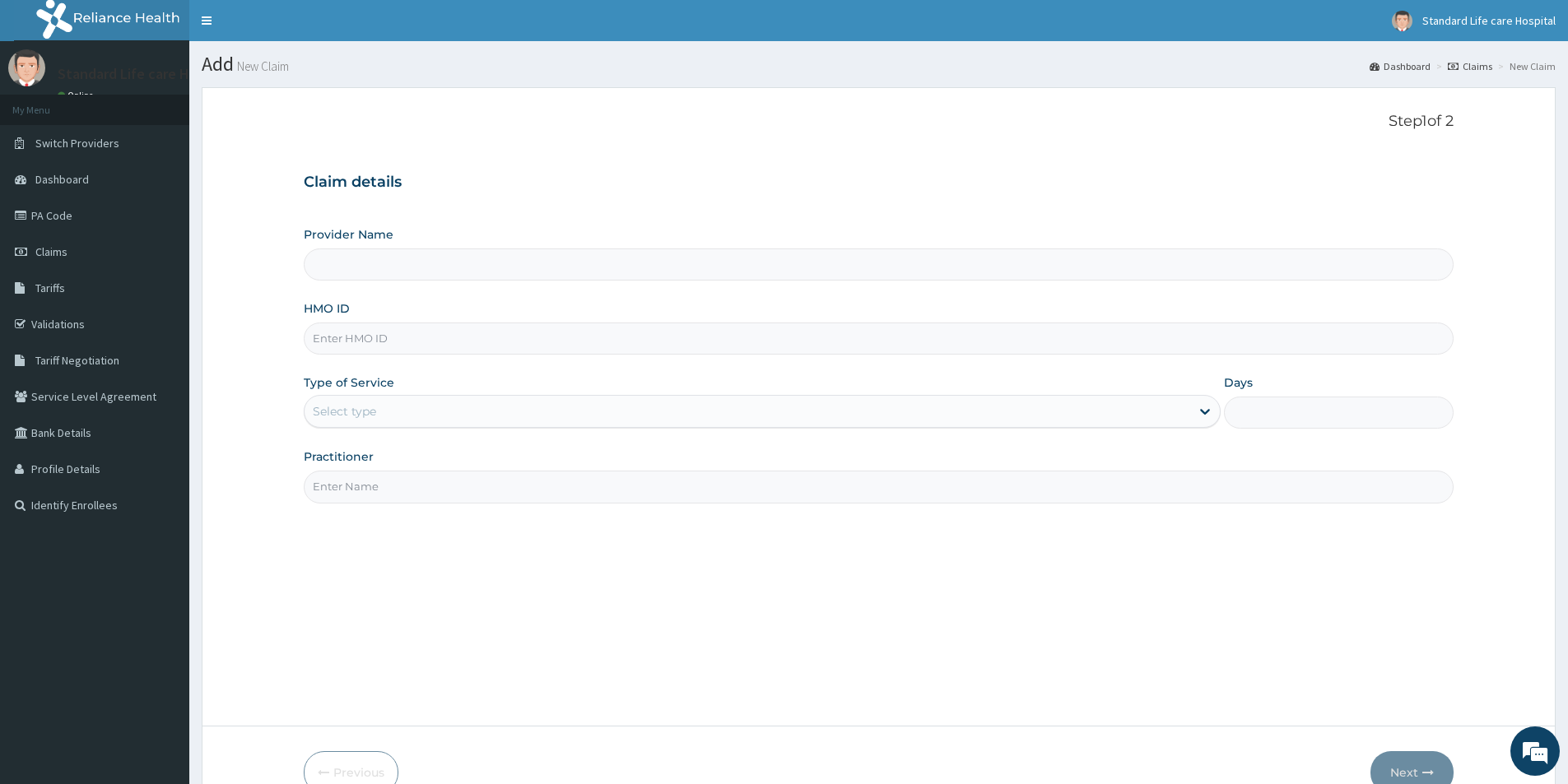
type input "Standard Life Care Hospital"
click at [340, 332] on input "HMO ID" at bounding box center [878, 339] width 1150 height 32
type input "MEY/10063/B"
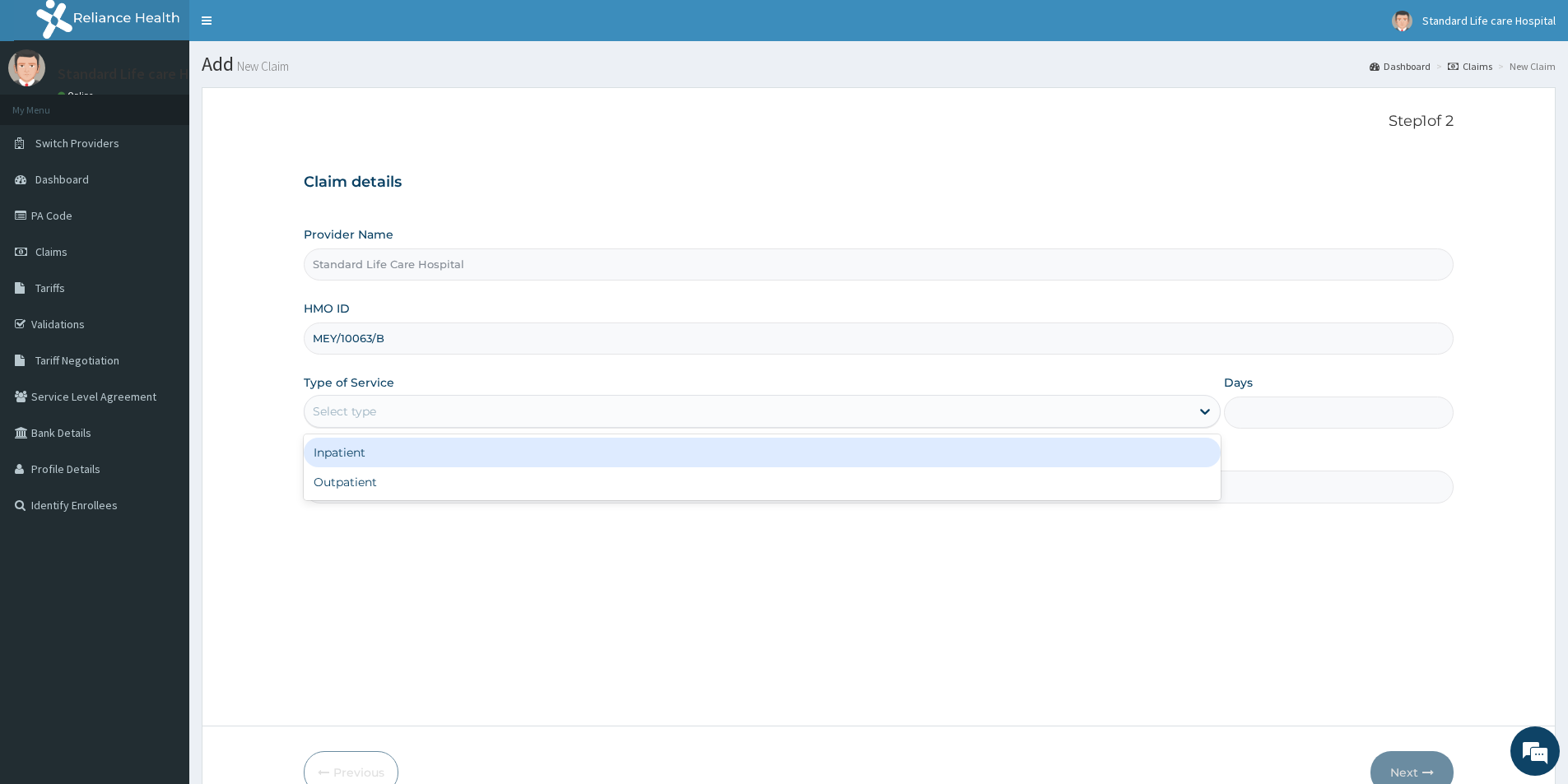
click at [420, 408] on div "Select type" at bounding box center [747, 411] width 886 height 26
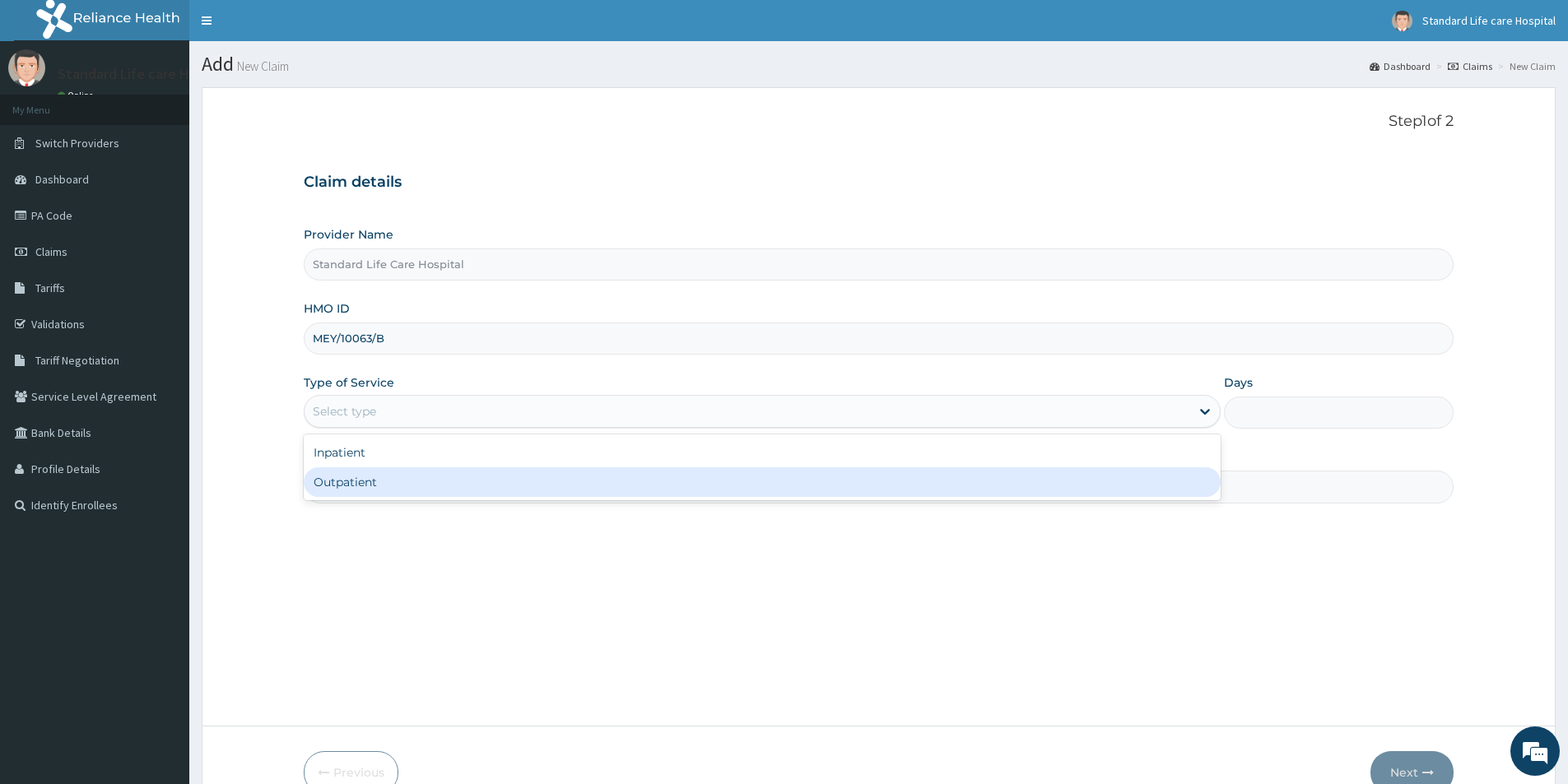
click at [346, 479] on div "Outpatient" at bounding box center [762, 482] width 917 height 30
type input "1"
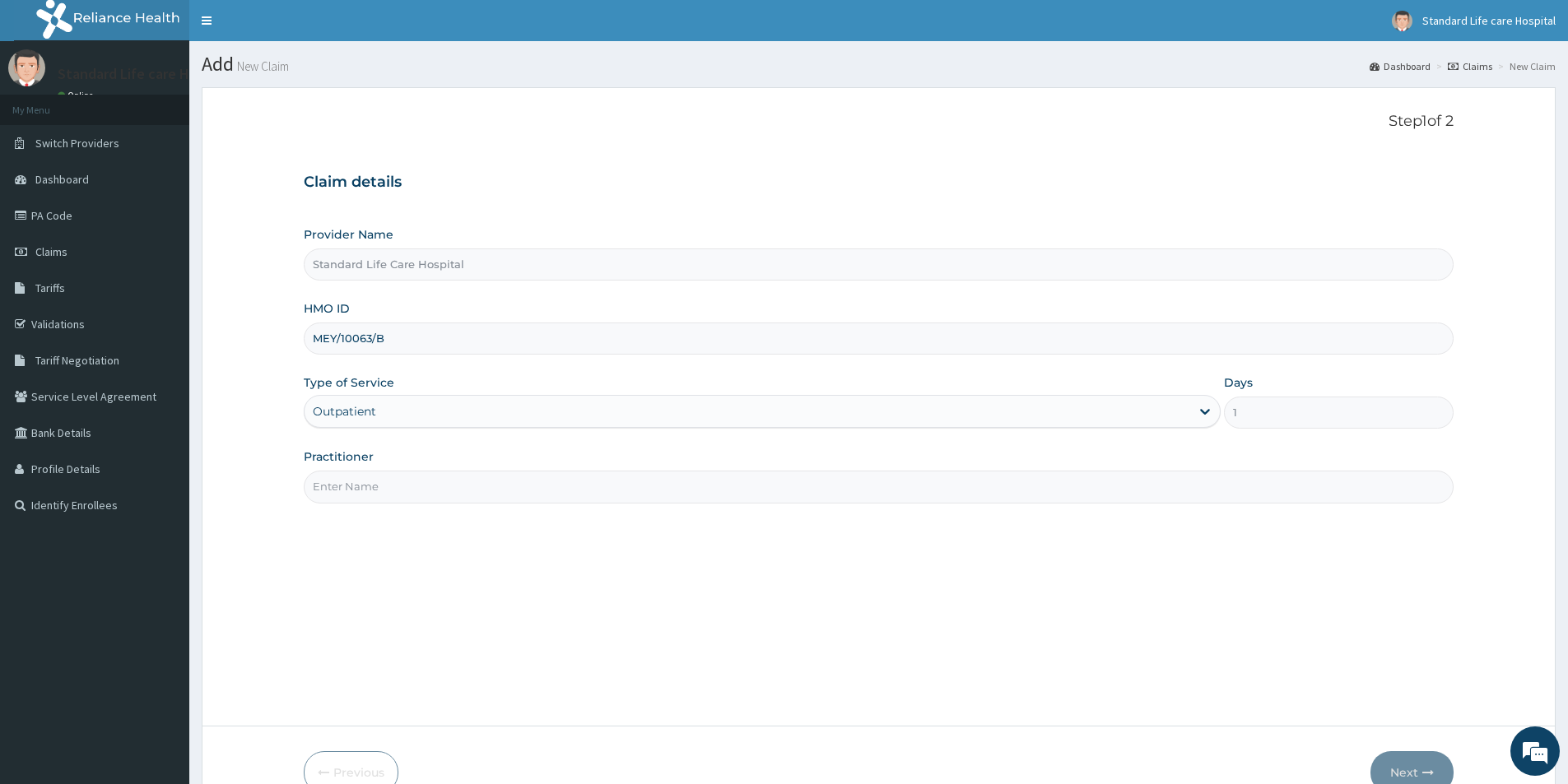
click at [351, 479] on input "Practitioner" at bounding box center [878, 487] width 1150 height 32
type input "[PERSON_NAME]"
click at [1408, 768] on button "Next" at bounding box center [1412, 773] width 83 height 43
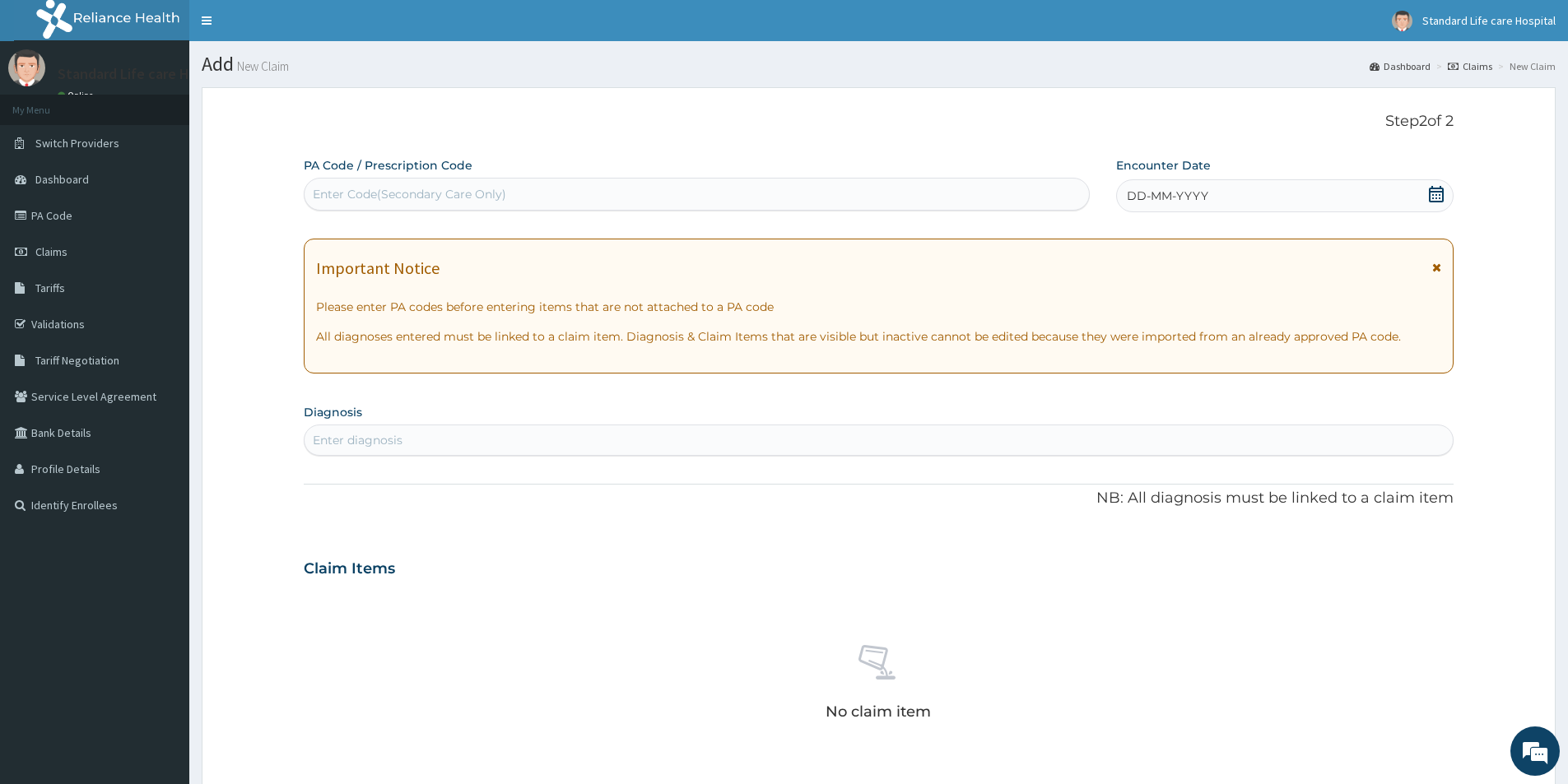
click at [1438, 187] on icon at bounding box center [1436, 194] width 17 height 17
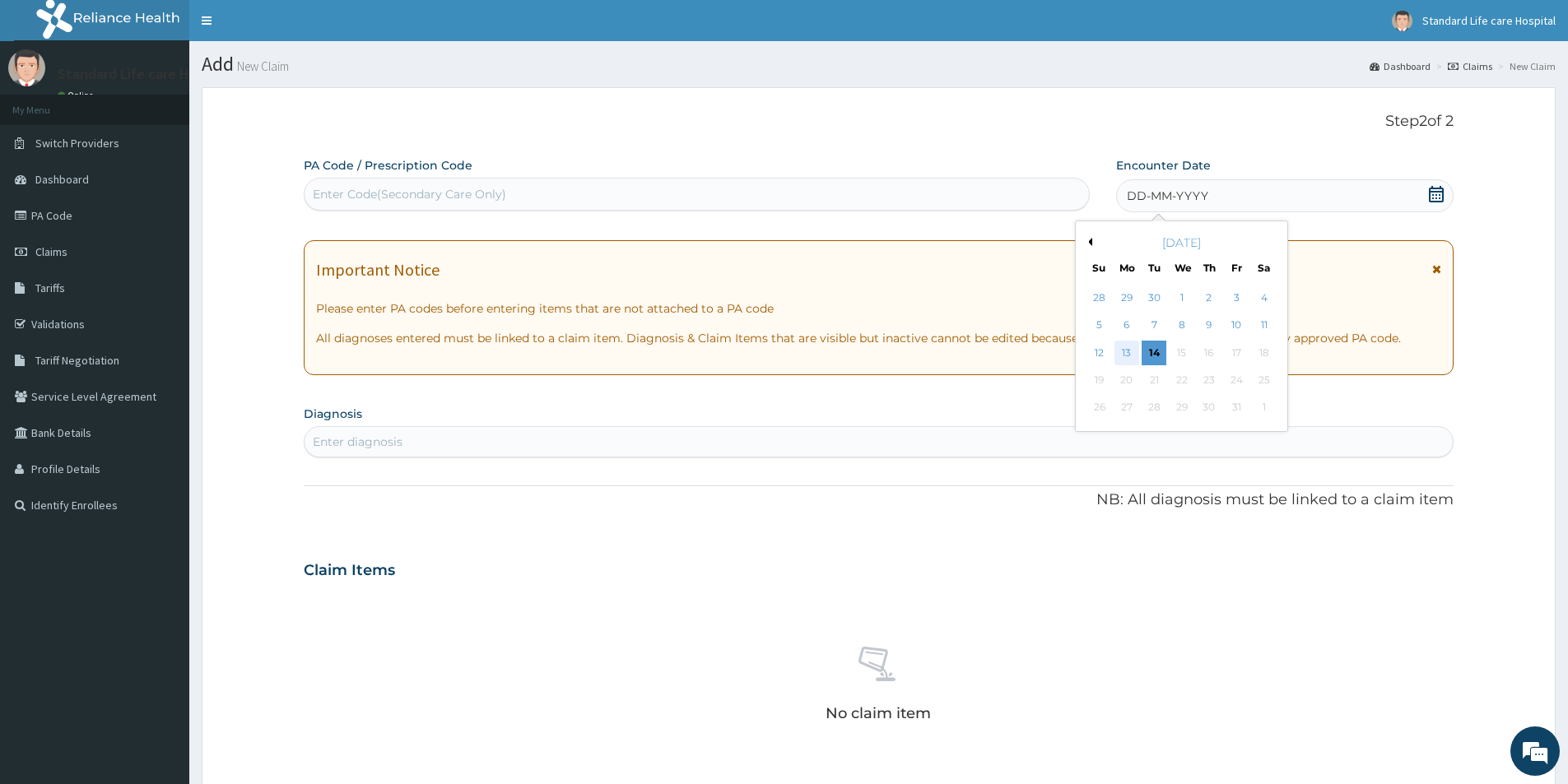
click at [1124, 351] on div "13" at bounding box center [1127, 353] width 25 height 25
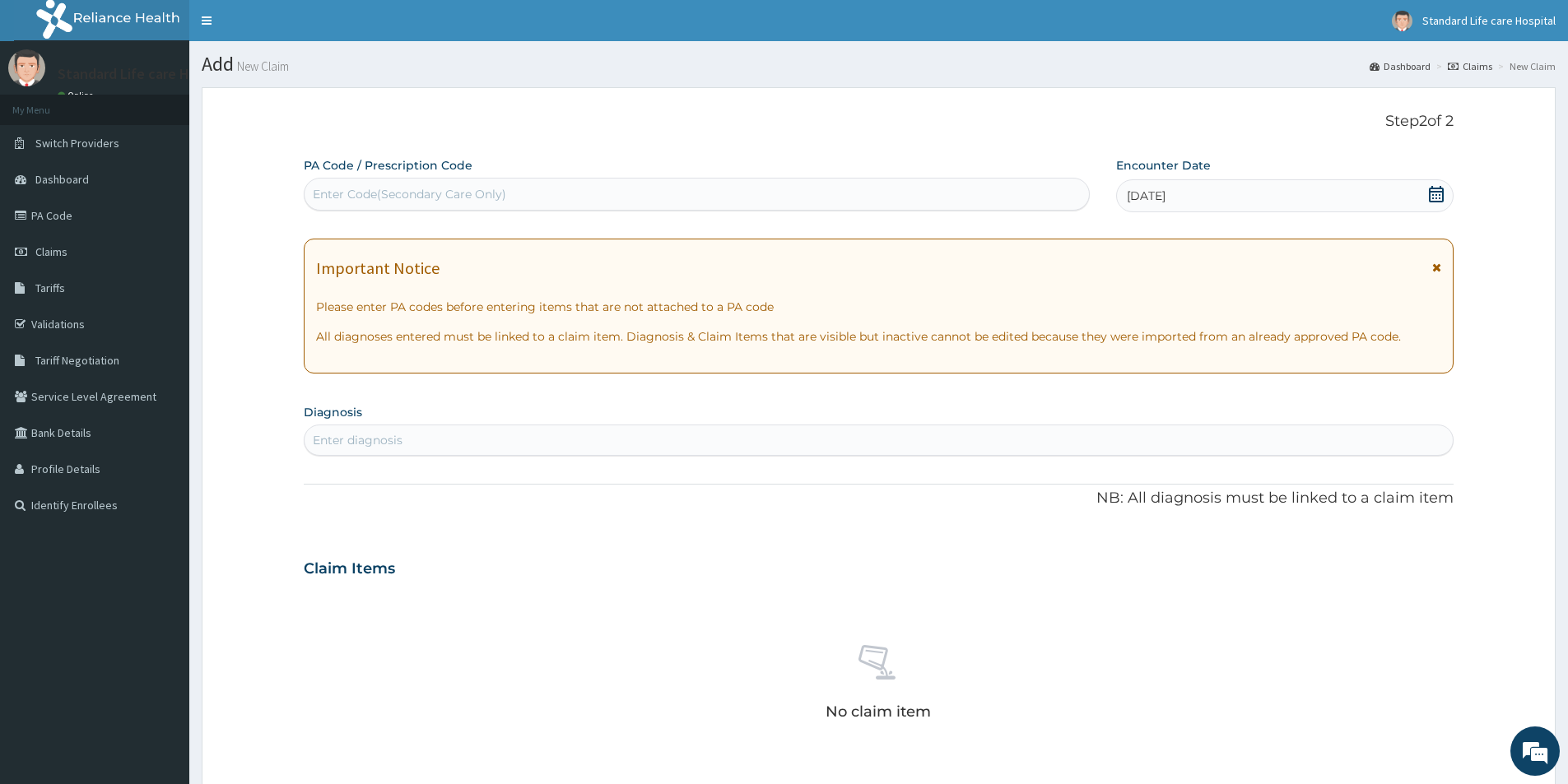
click at [771, 434] on div "Enter diagnosis" at bounding box center [878, 440] width 1148 height 26
type input "s"
type input "lumba"
click at [408, 436] on div "Enter diagnosis" at bounding box center [878, 440] width 1148 height 26
type input "spondy"
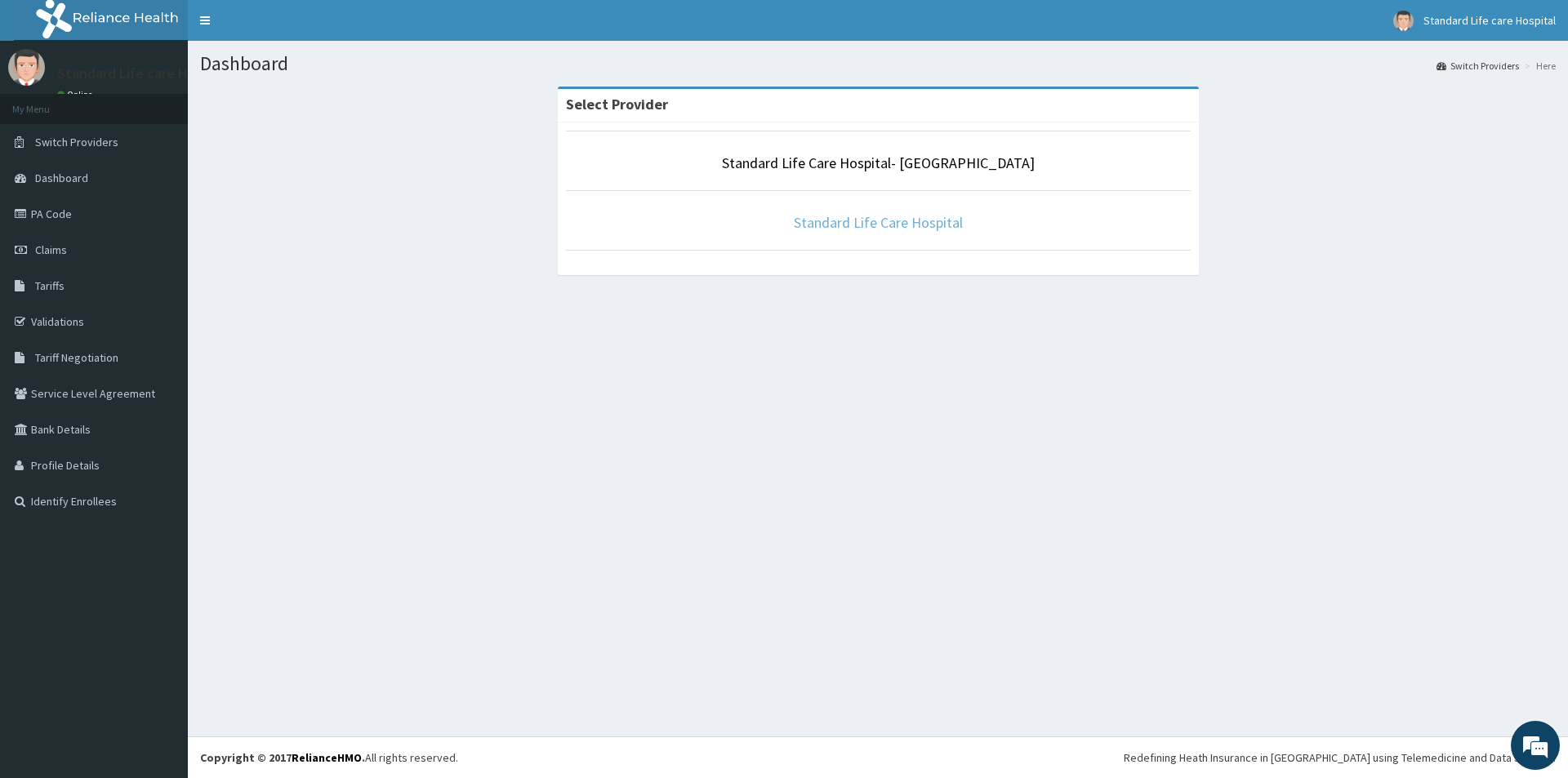
click at [868, 225] on link "Standard Life Care Hospital" at bounding box center [878, 223] width 169 height 19
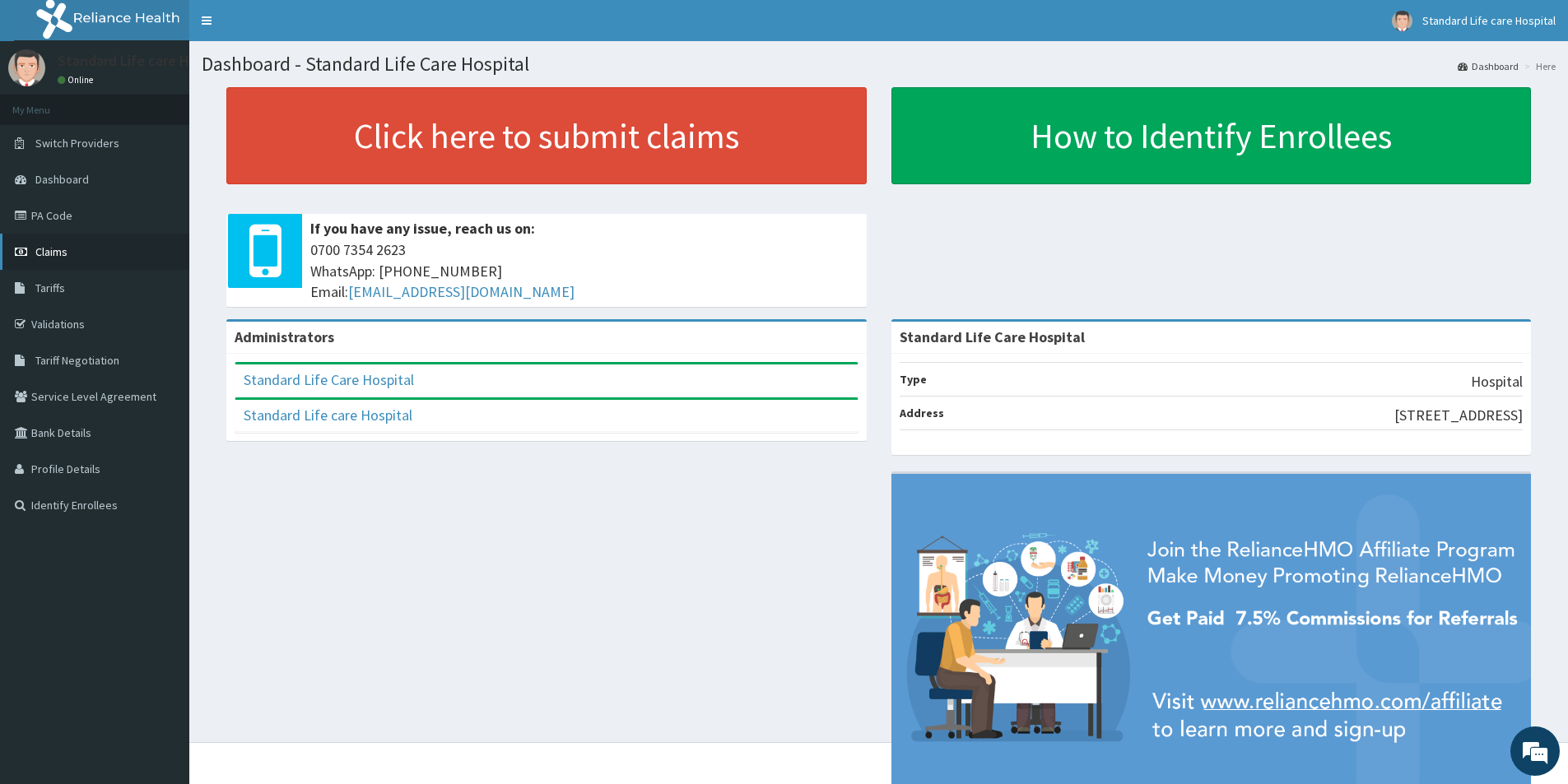
click at [57, 253] on span "Claims" at bounding box center [51, 252] width 32 height 15
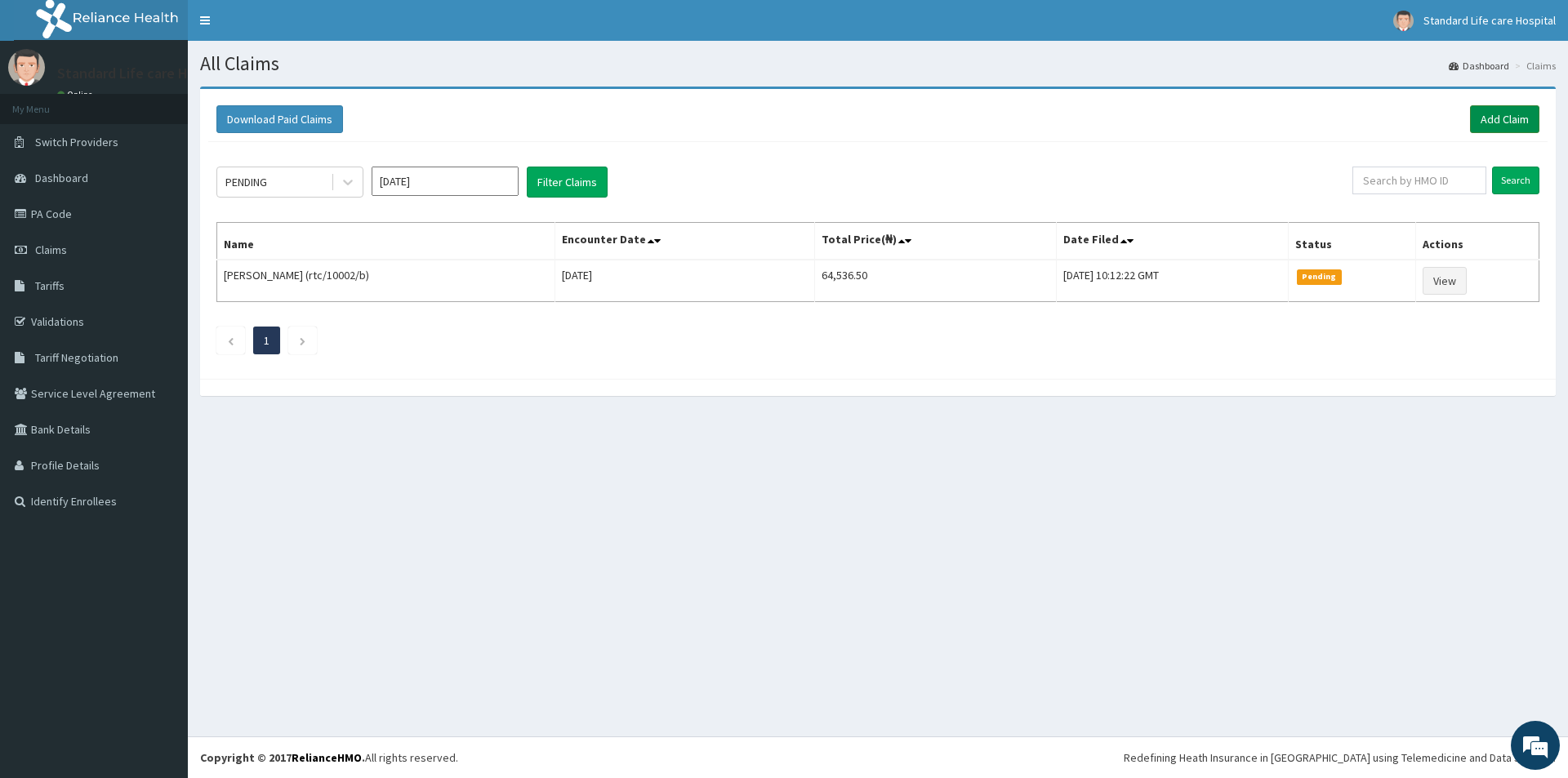
click at [1491, 121] on link "Add Claim" at bounding box center [1504, 119] width 70 height 28
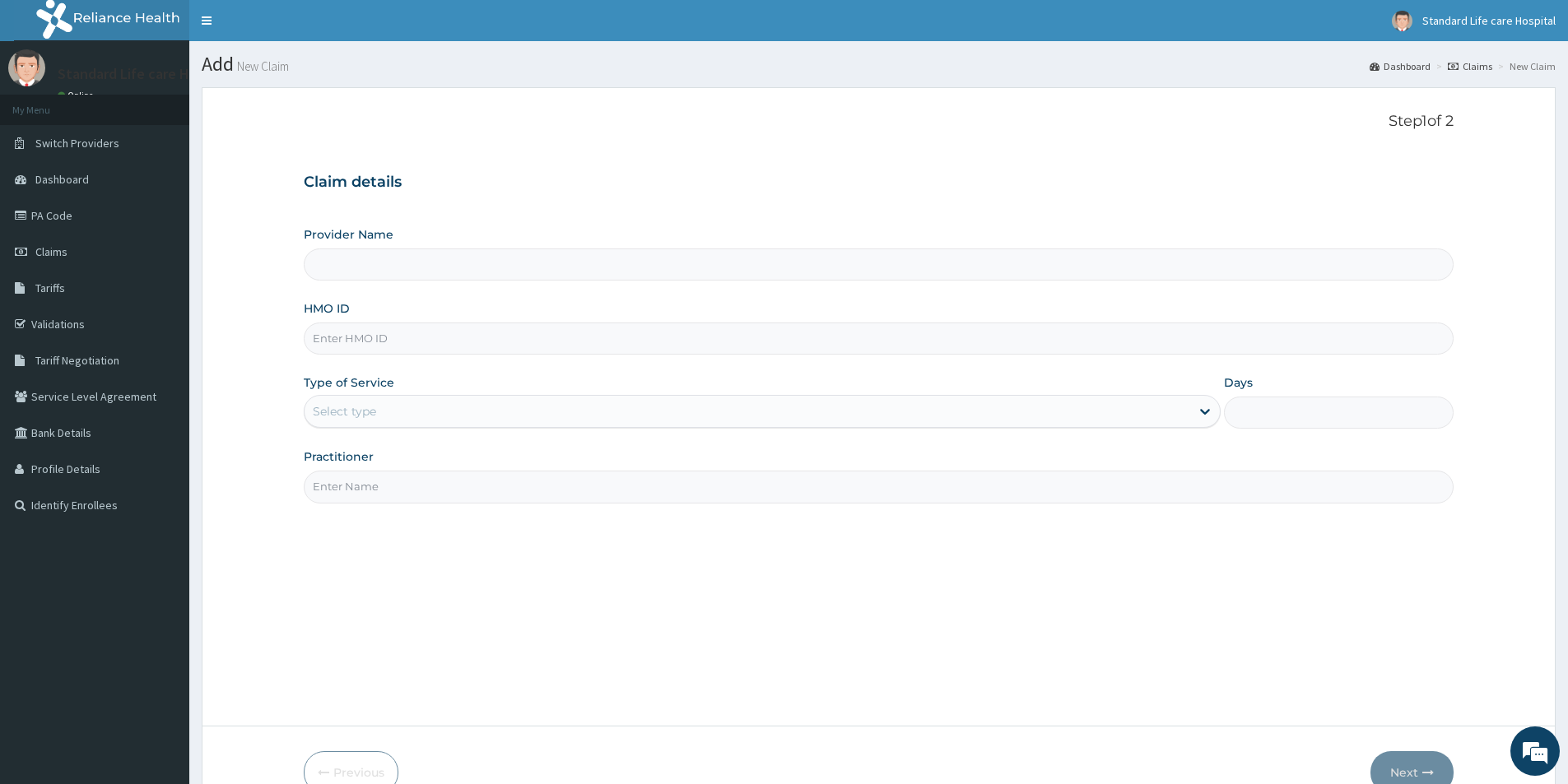
type input "Standard Life Care Hospital"
click at [417, 341] on input "HMO ID" at bounding box center [878, 339] width 1150 height 32
type input "MEY/10063/B"
click at [405, 396] on div "Select type" at bounding box center [762, 412] width 917 height 33
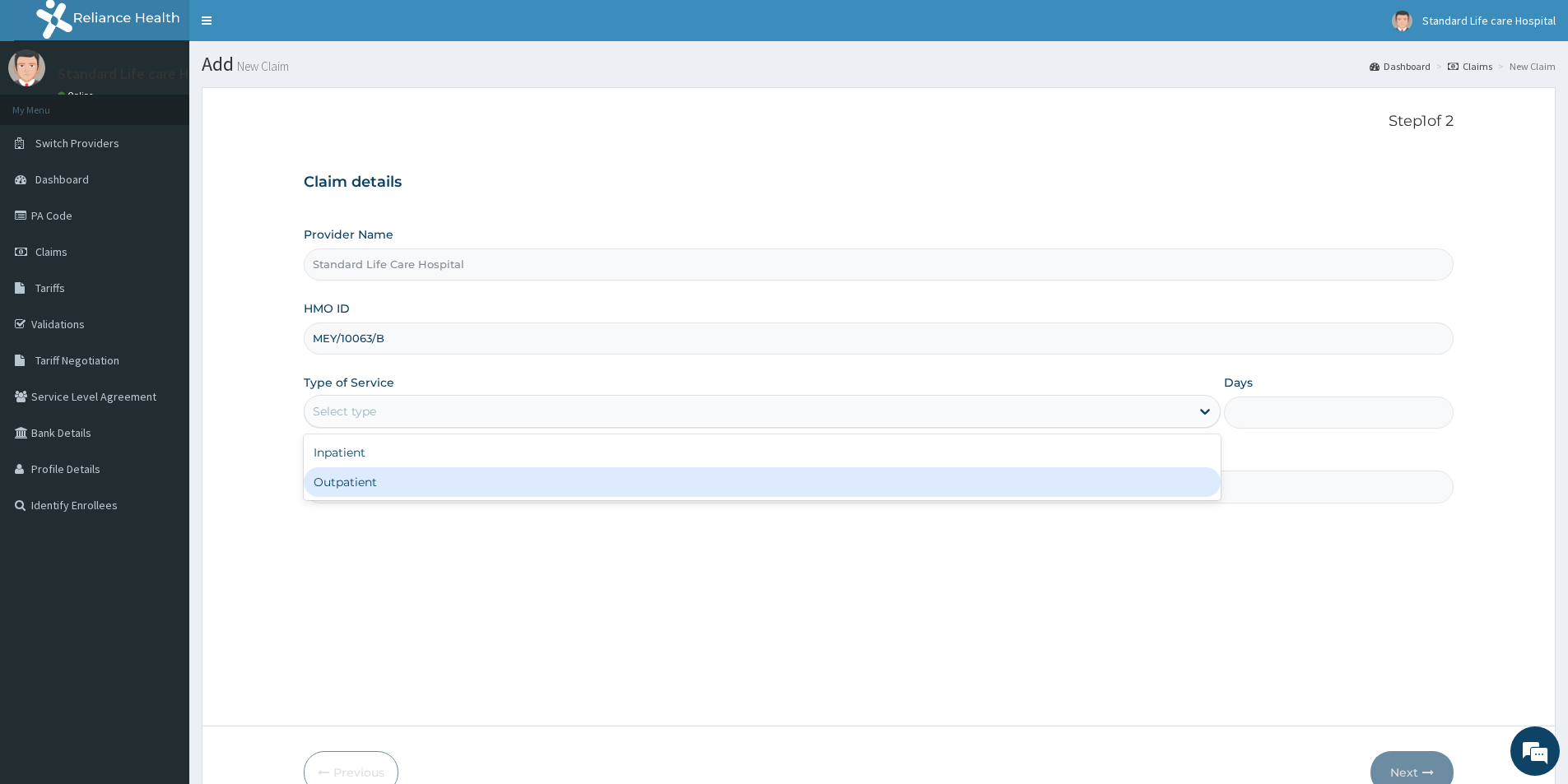
click at [396, 488] on div "Outpatient" at bounding box center [762, 482] width 917 height 30
type input "1"
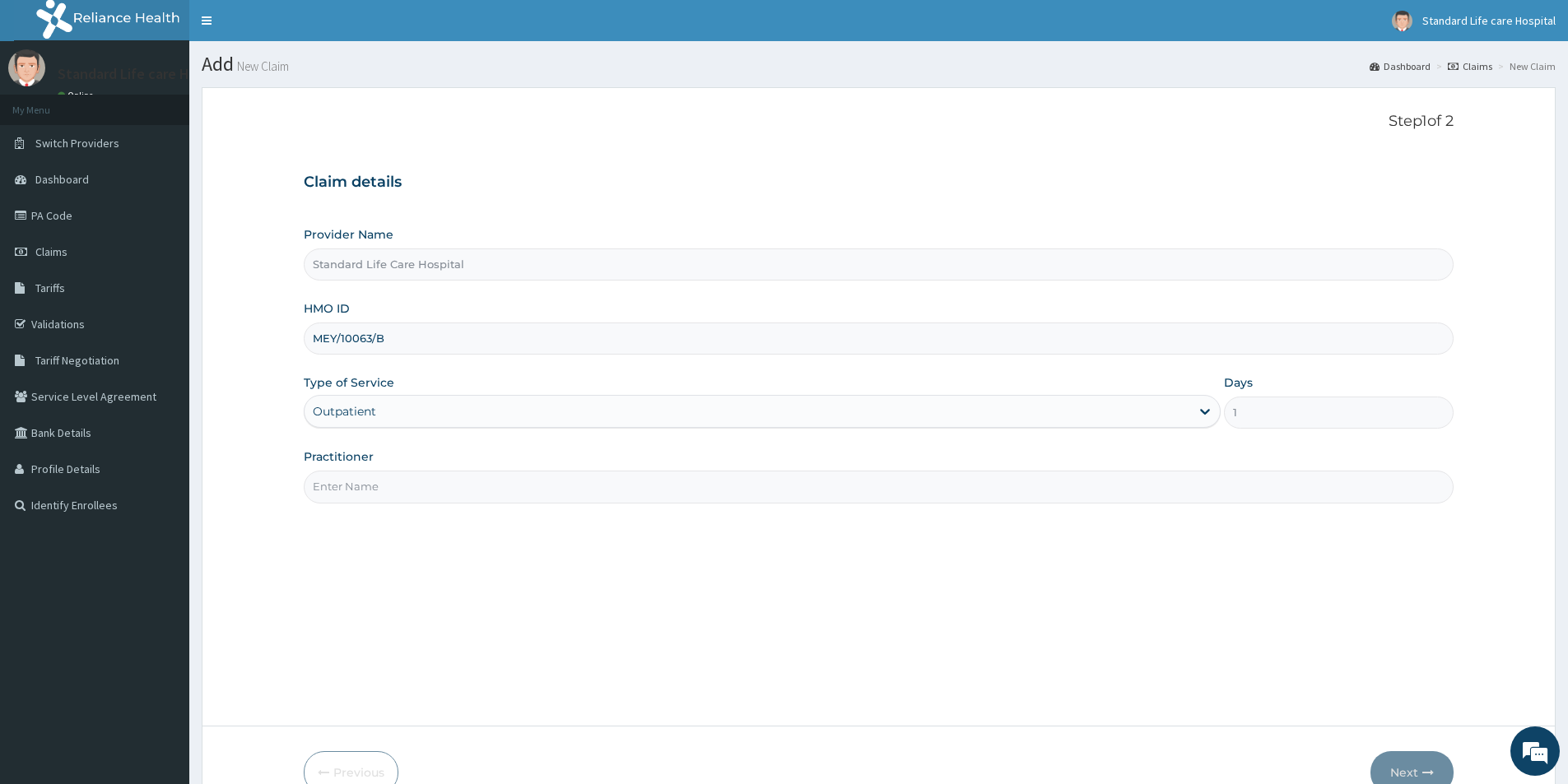
click at [396, 488] on input "Practitioner" at bounding box center [878, 487] width 1150 height 32
type input "dr korede"
click at [1392, 765] on button "Next" at bounding box center [1412, 773] width 83 height 43
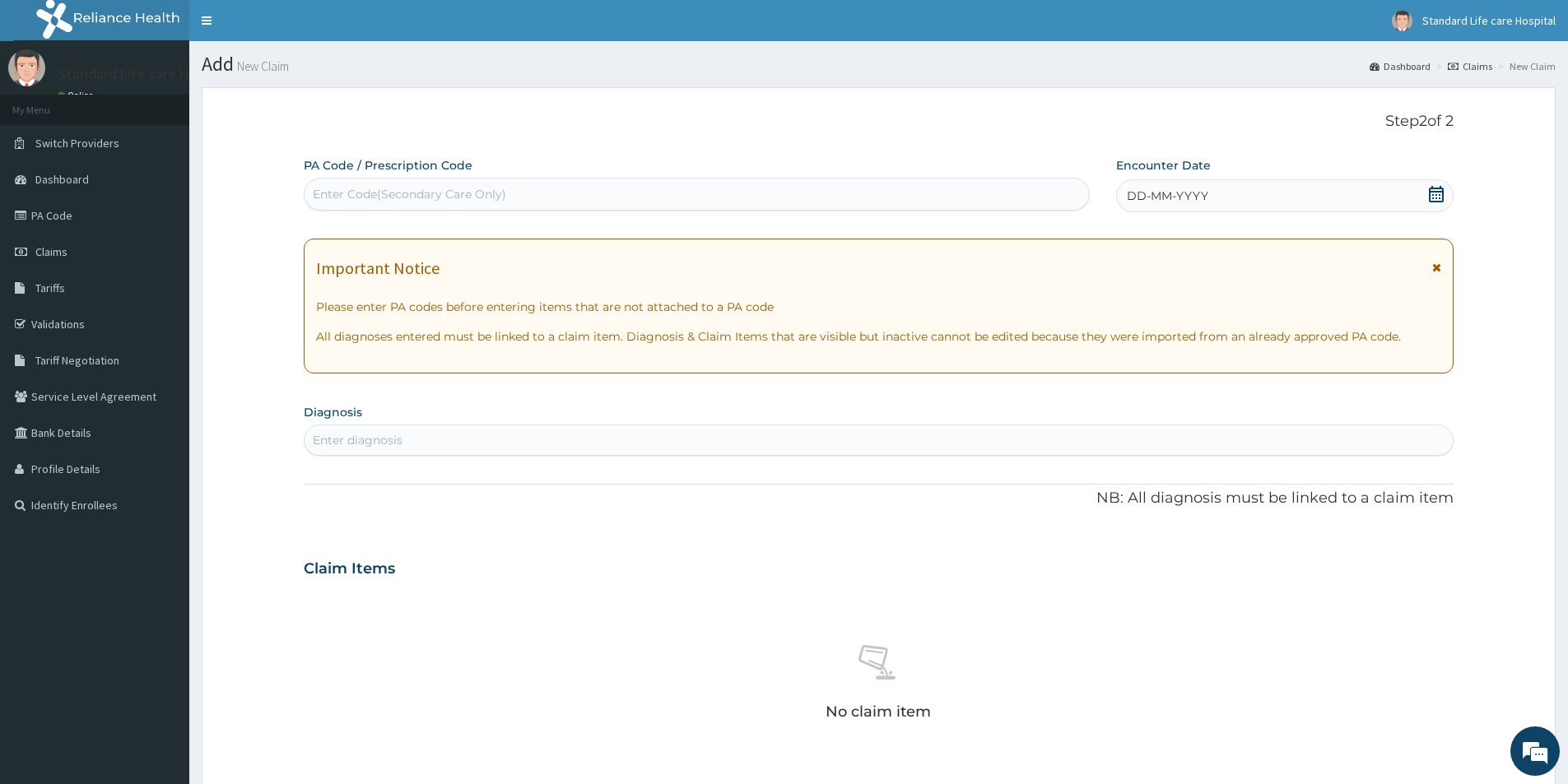
click at [1436, 194] on icon at bounding box center [1436, 194] width 17 height 17
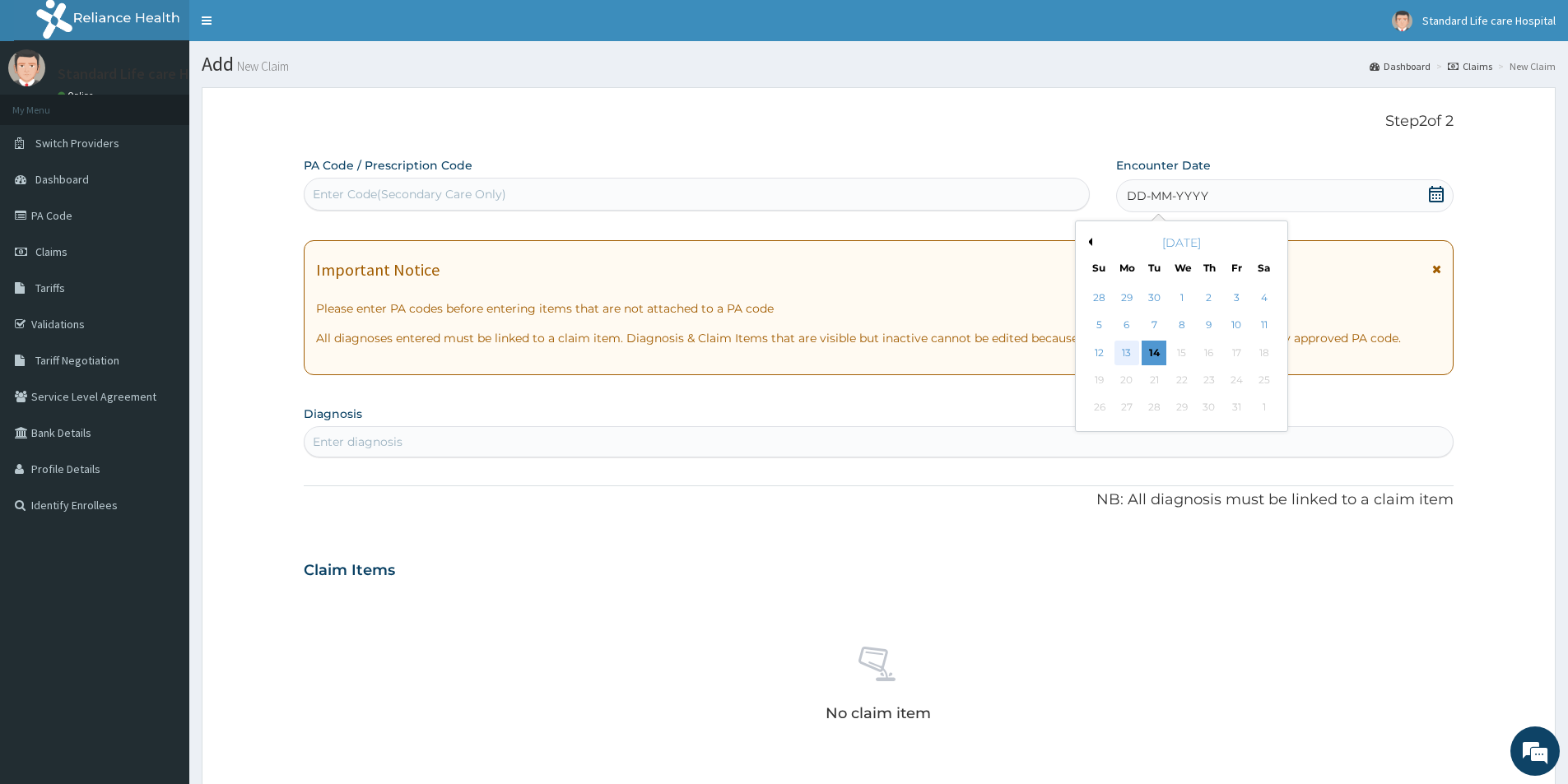
click at [1122, 347] on div "13" at bounding box center [1127, 353] width 25 height 25
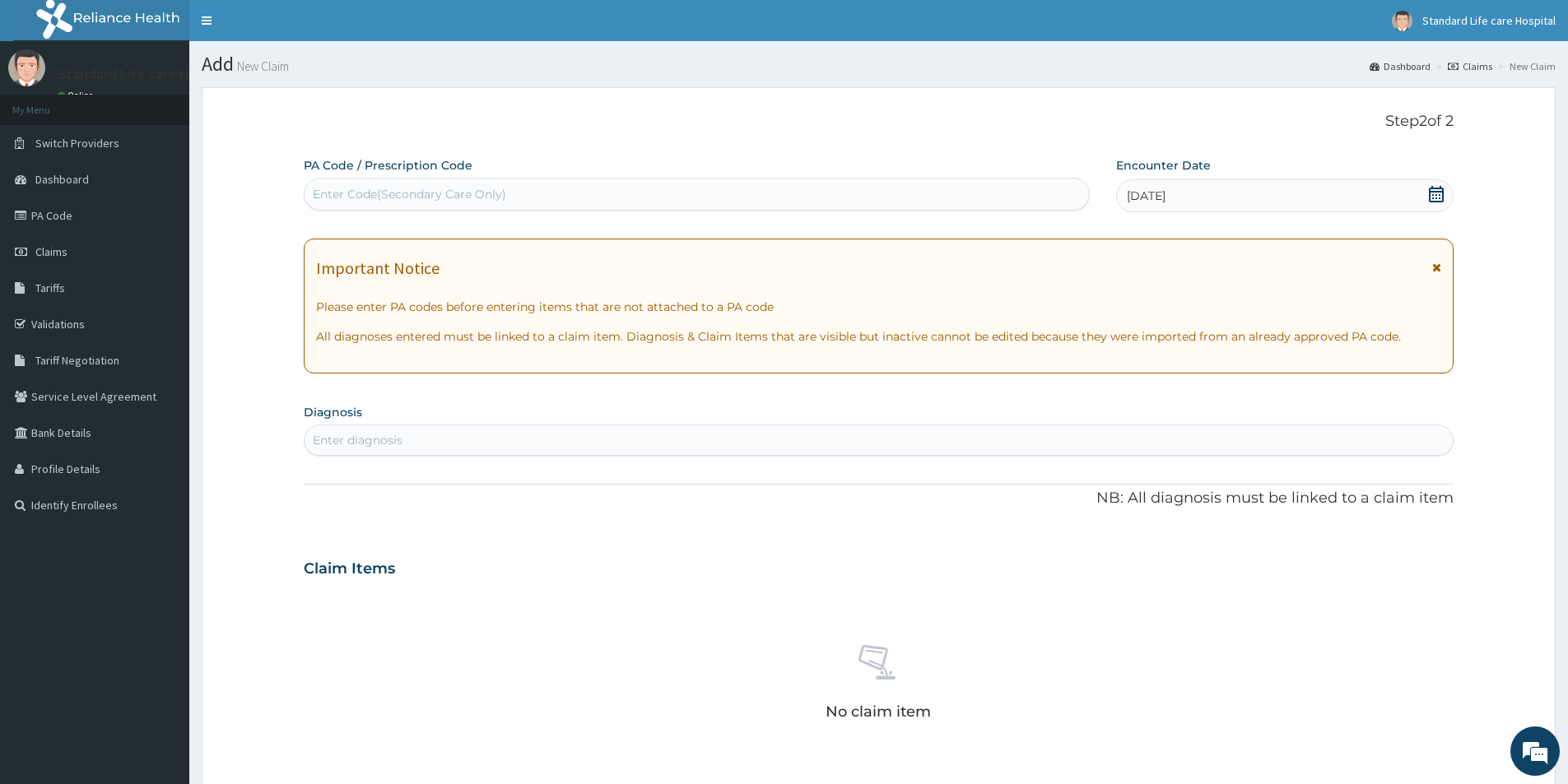
click at [434, 438] on div "Enter diagnosis" at bounding box center [878, 440] width 1148 height 26
type input "s"
type input "lumber s"
click at [396, 440] on div "Enter diagnosis" at bounding box center [878, 440] width 1148 height 26
type input "l"
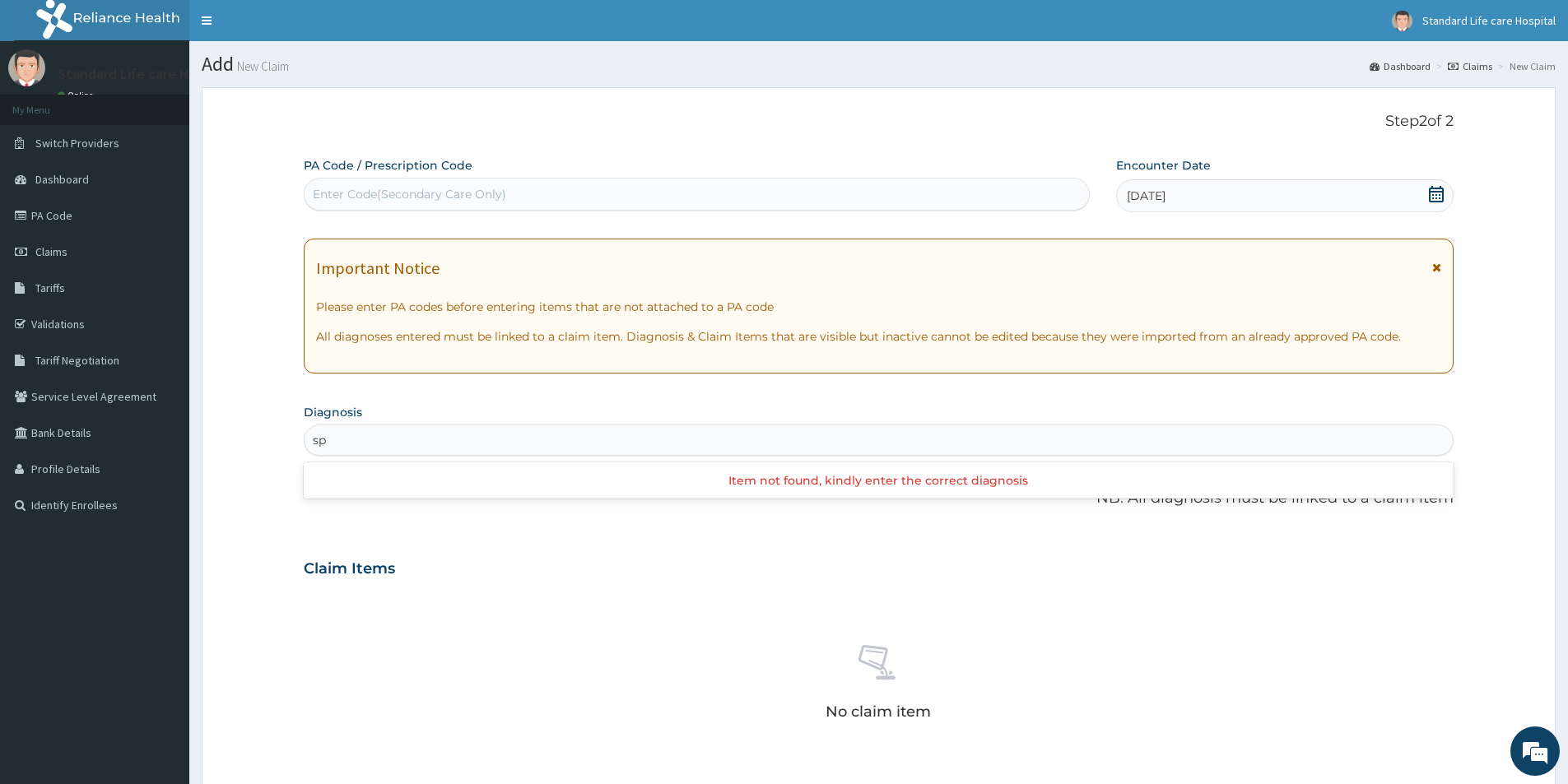
type input "s"
type input "lumbar"
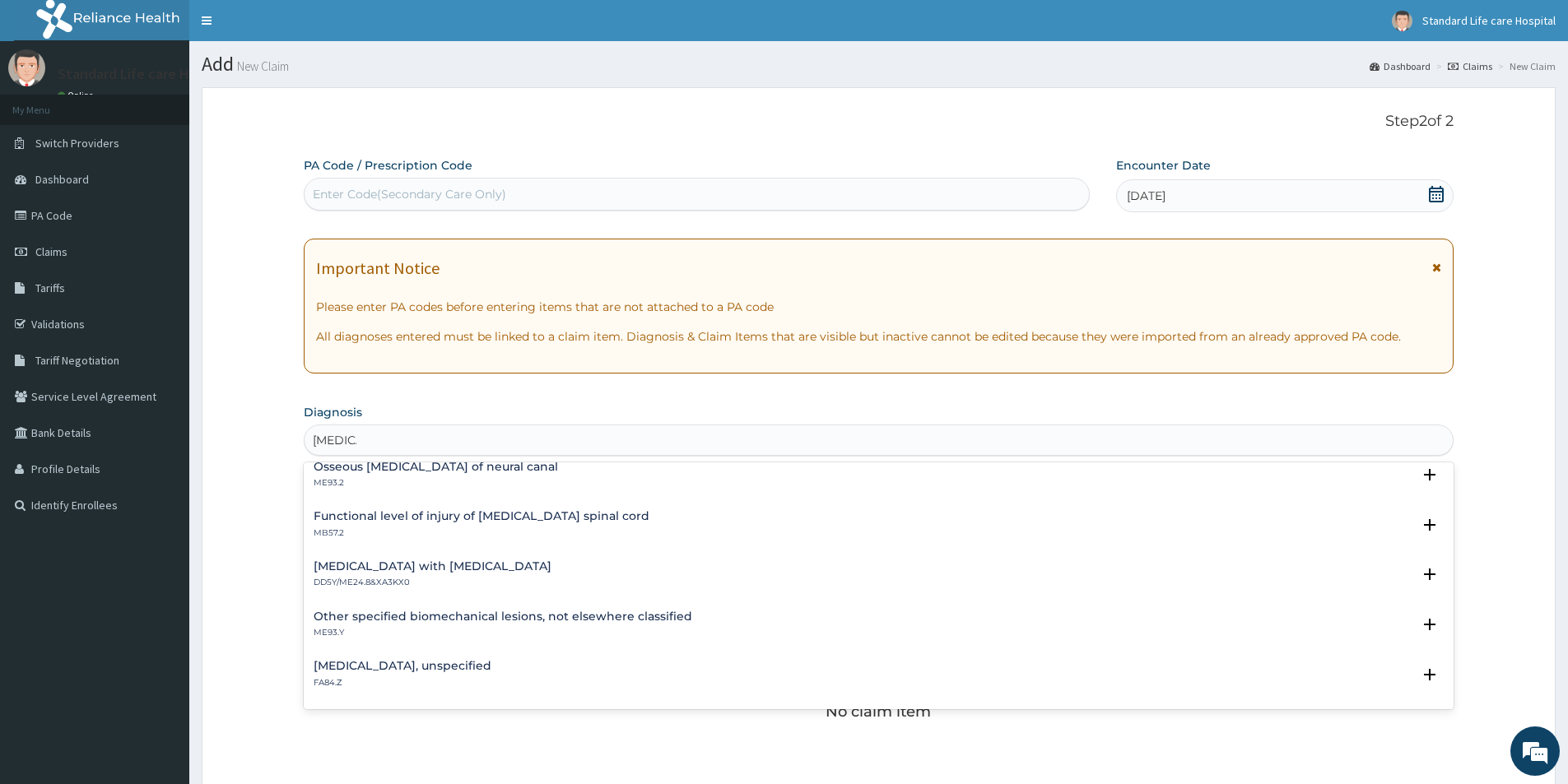
scroll to position [1811, 0]
click at [407, 668] on h4 "Spondylolisthesis, unspecified" at bounding box center [403, 666] width 178 height 12
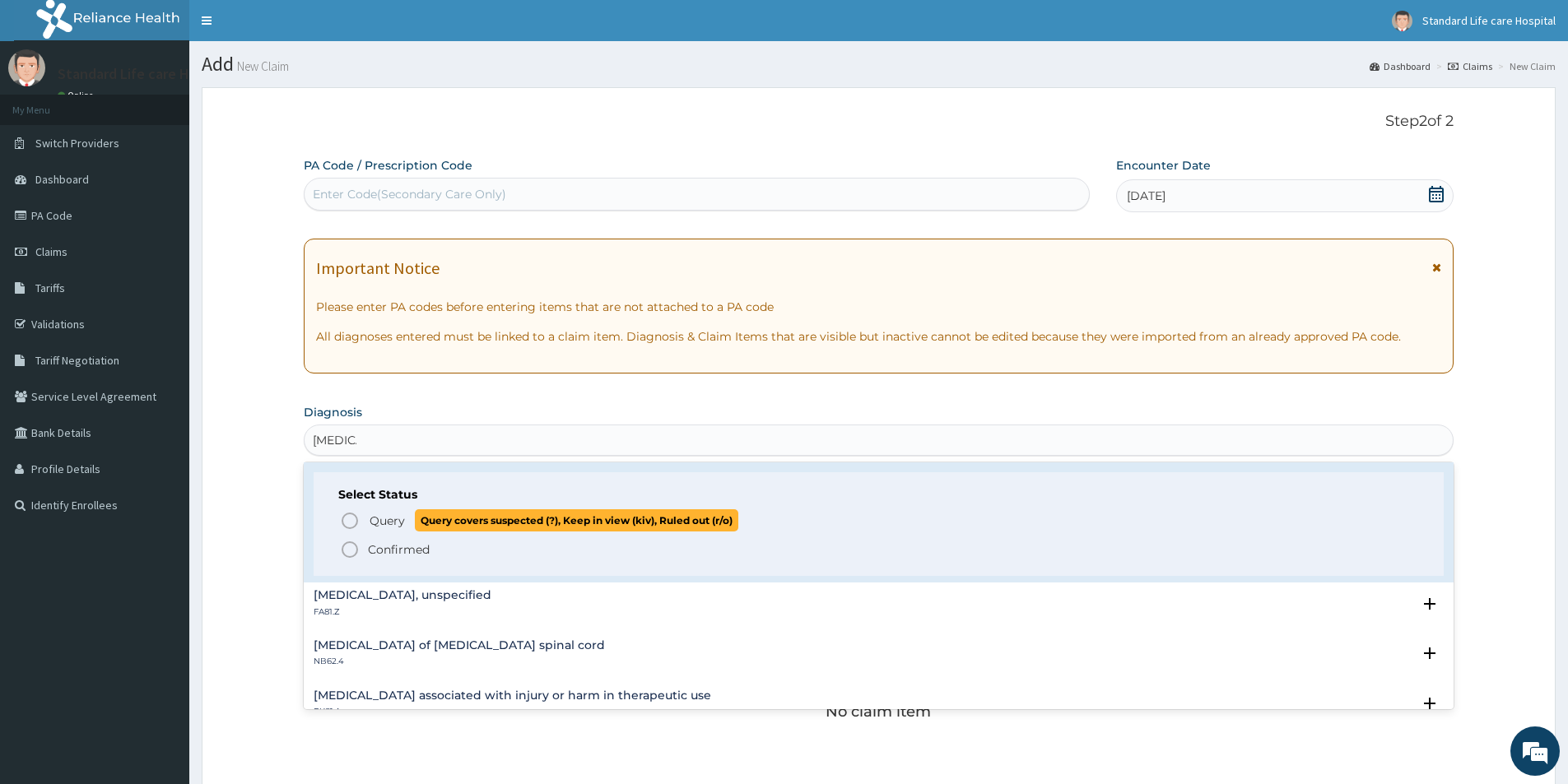
scroll to position [2057, 0]
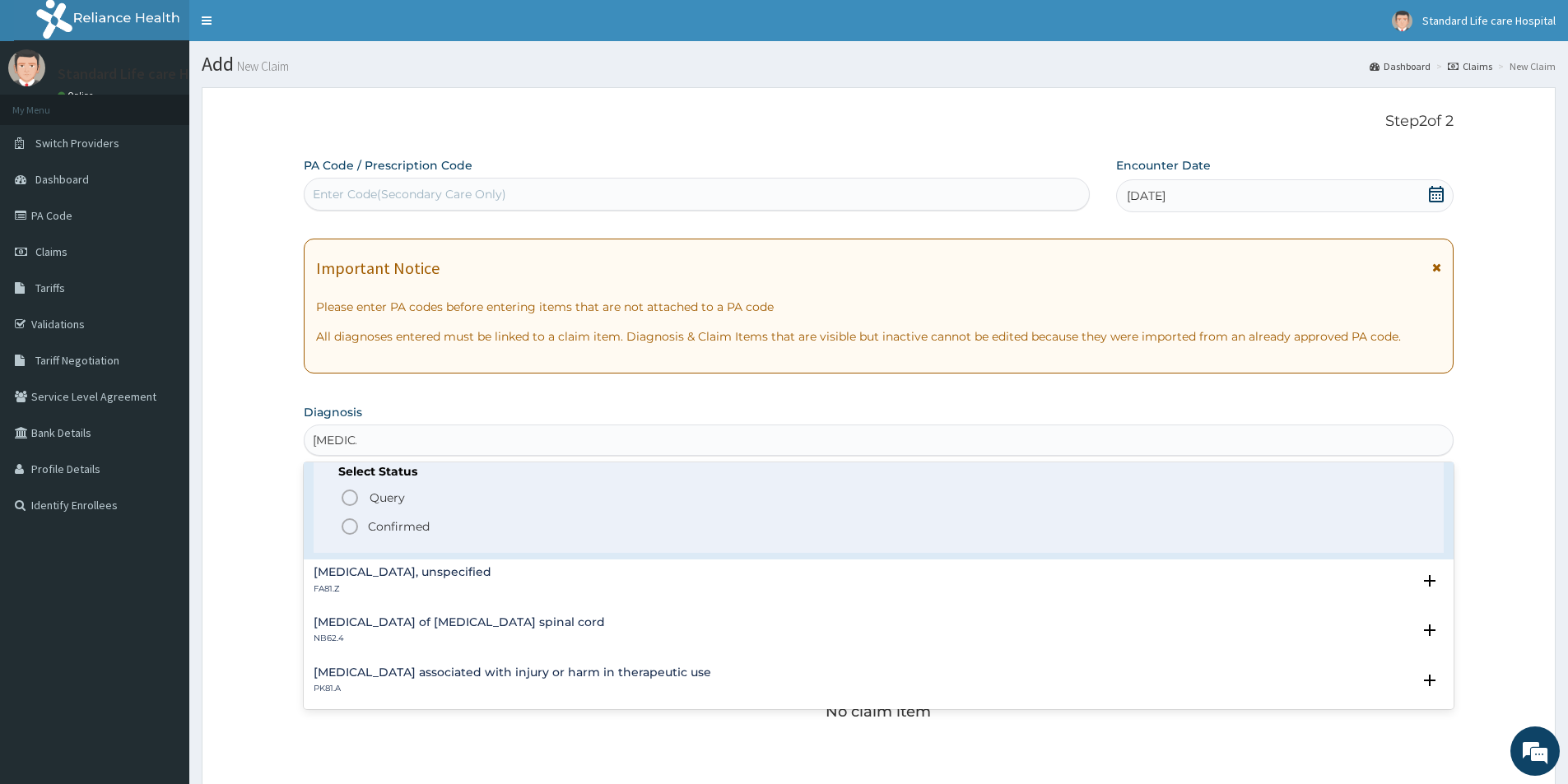
click at [425, 576] on h4 "Spondylolysis, unspecified" at bounding box center [403, 573] width 178 height 12
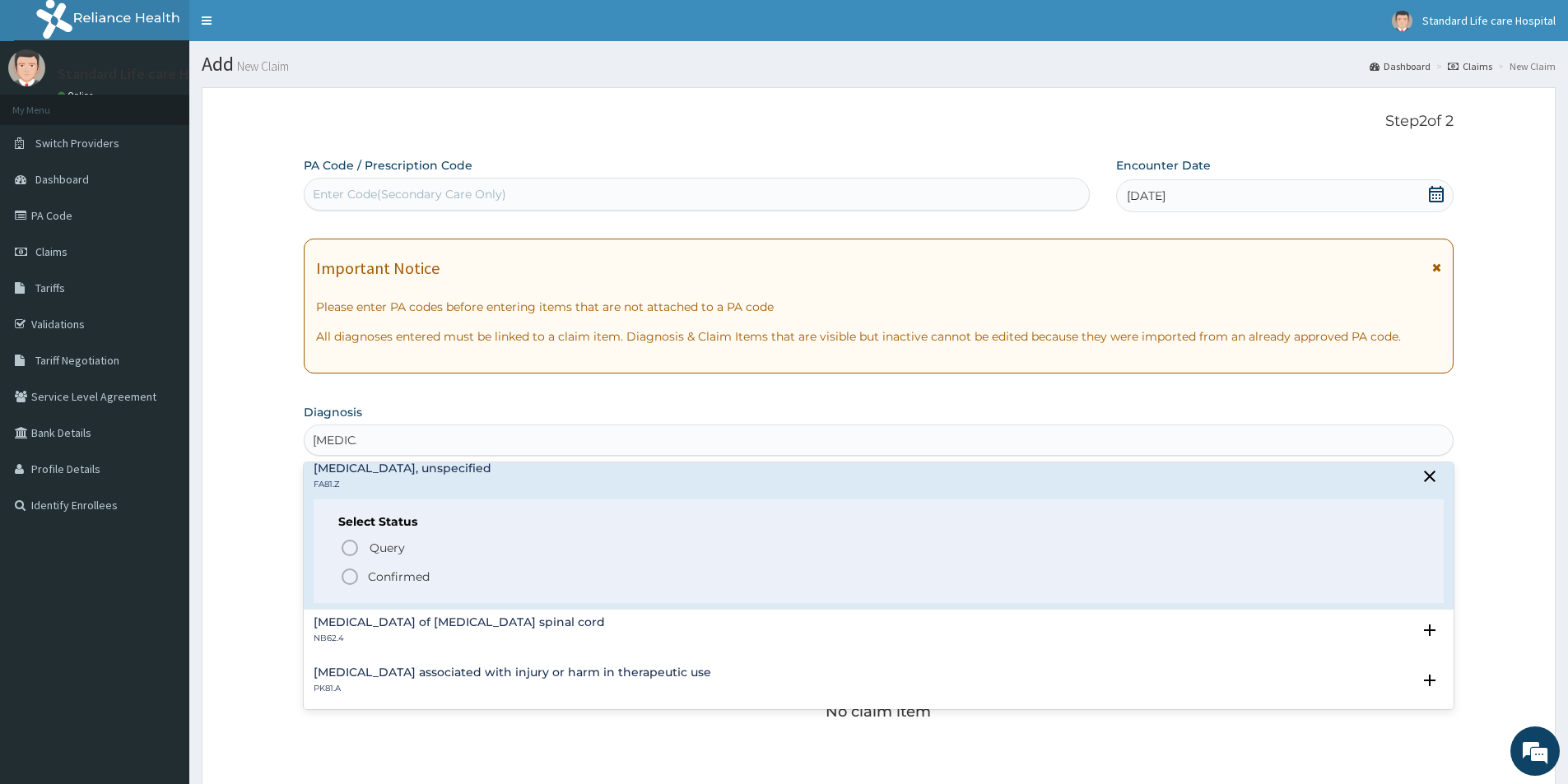
click at [347, 574] on icon "status option filled" at bounding box center [350, 577] width 20 height 20
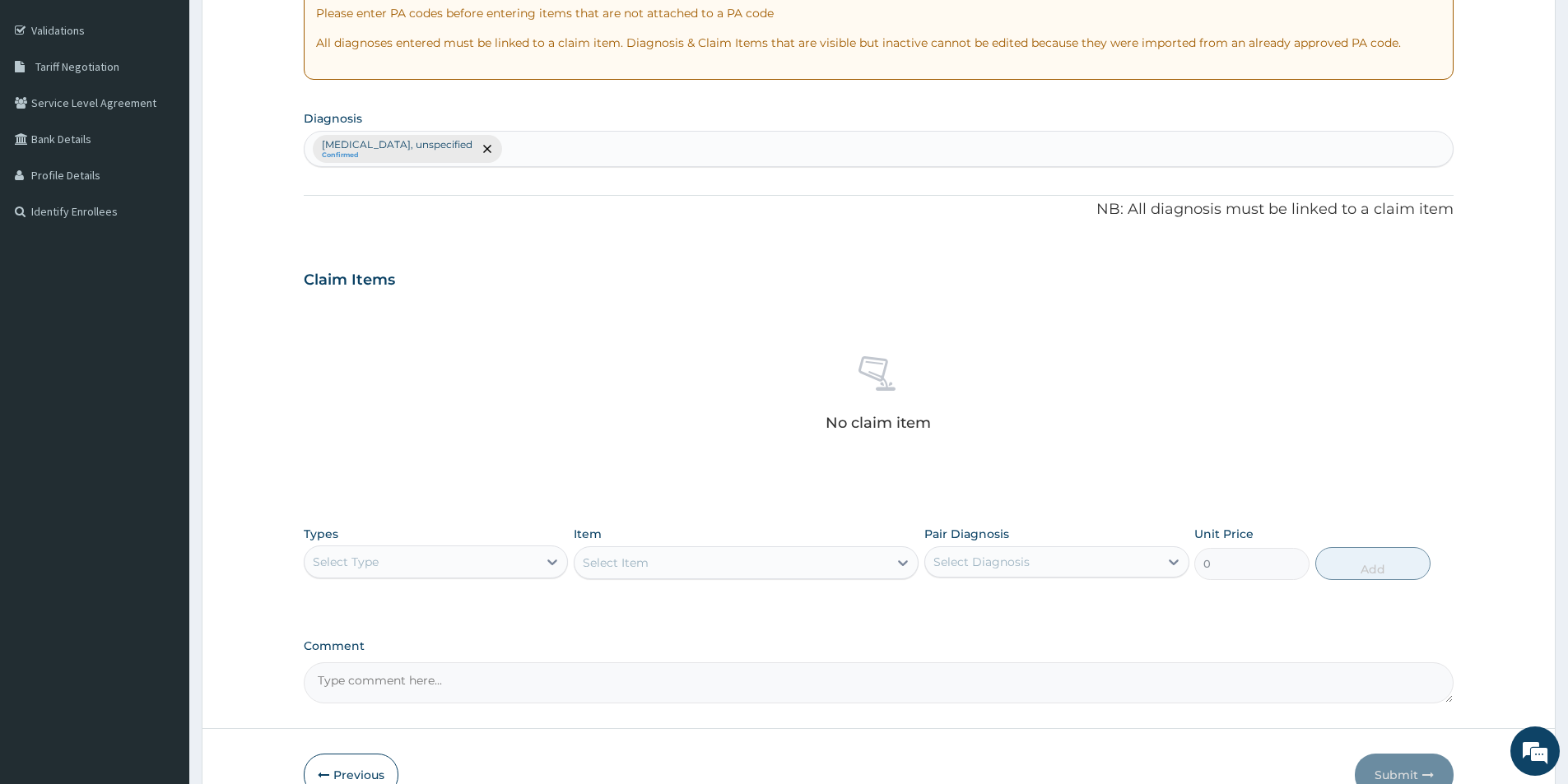
scroll to position [329, 0]
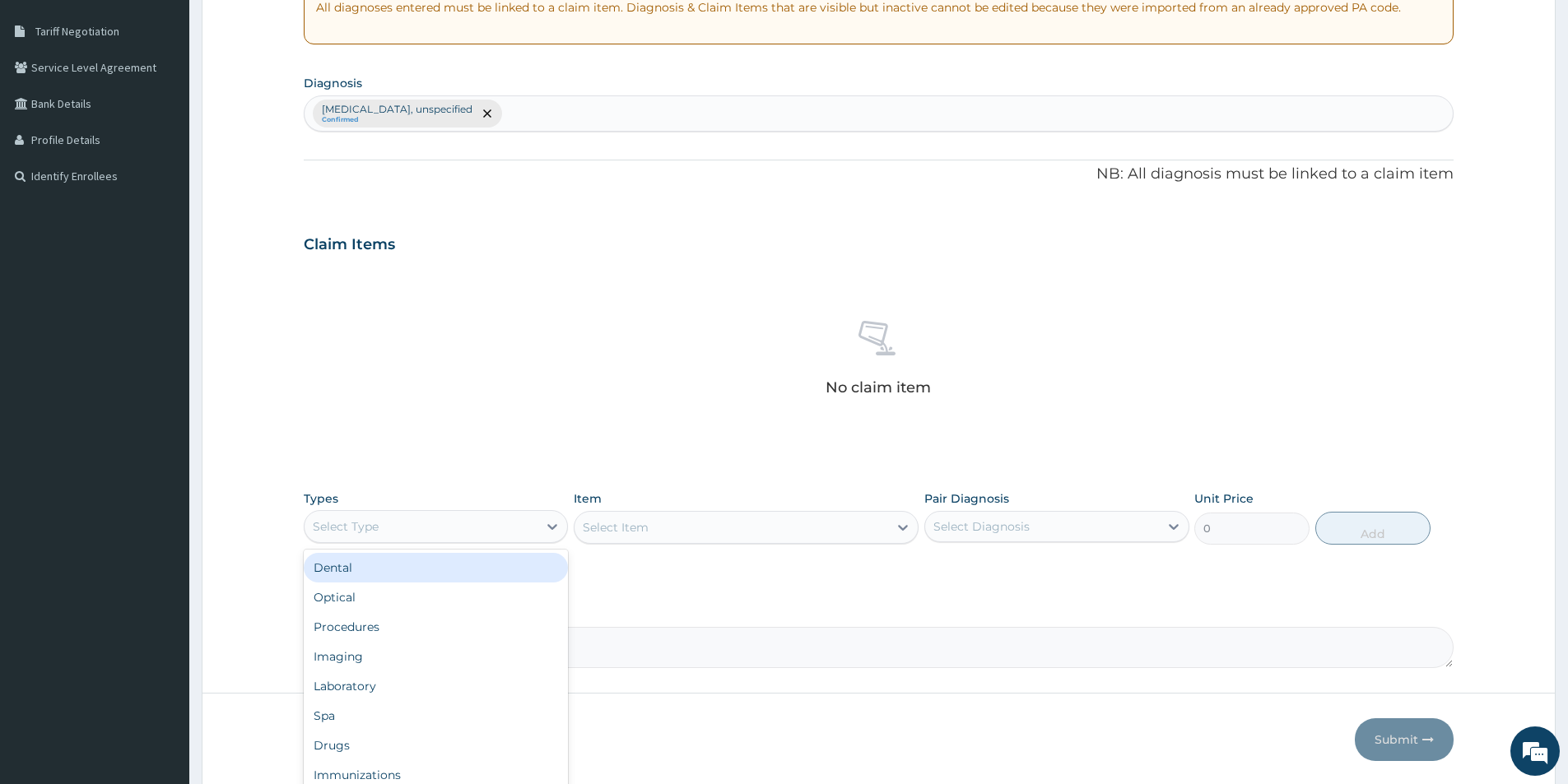
click at [453, 524] on div "Select Type" at bounding box center [421, 527] width 233 height 26
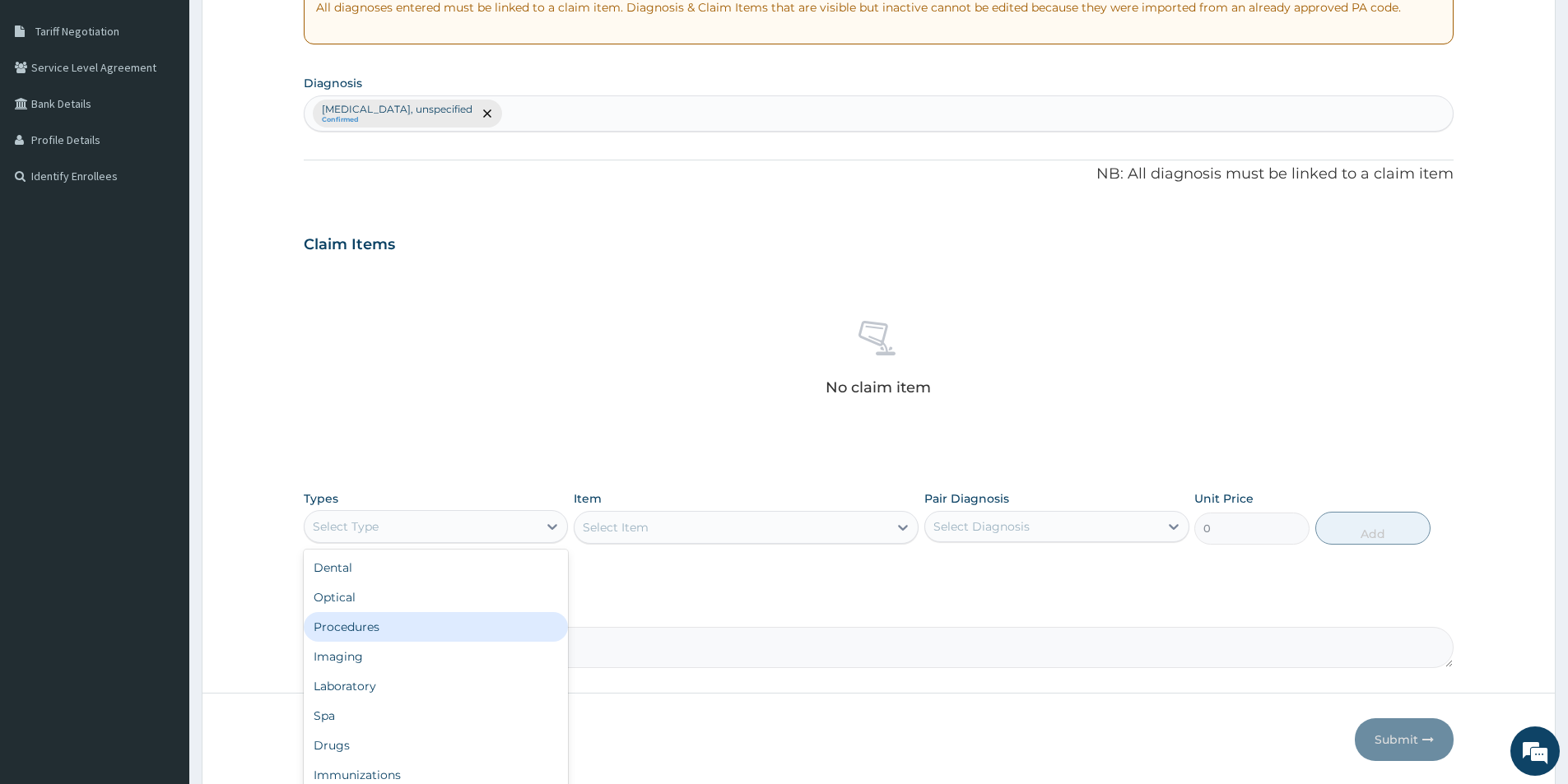
click at [378, 631] on div "Procedures" at bounding box center [435, 627] width 264 height 30
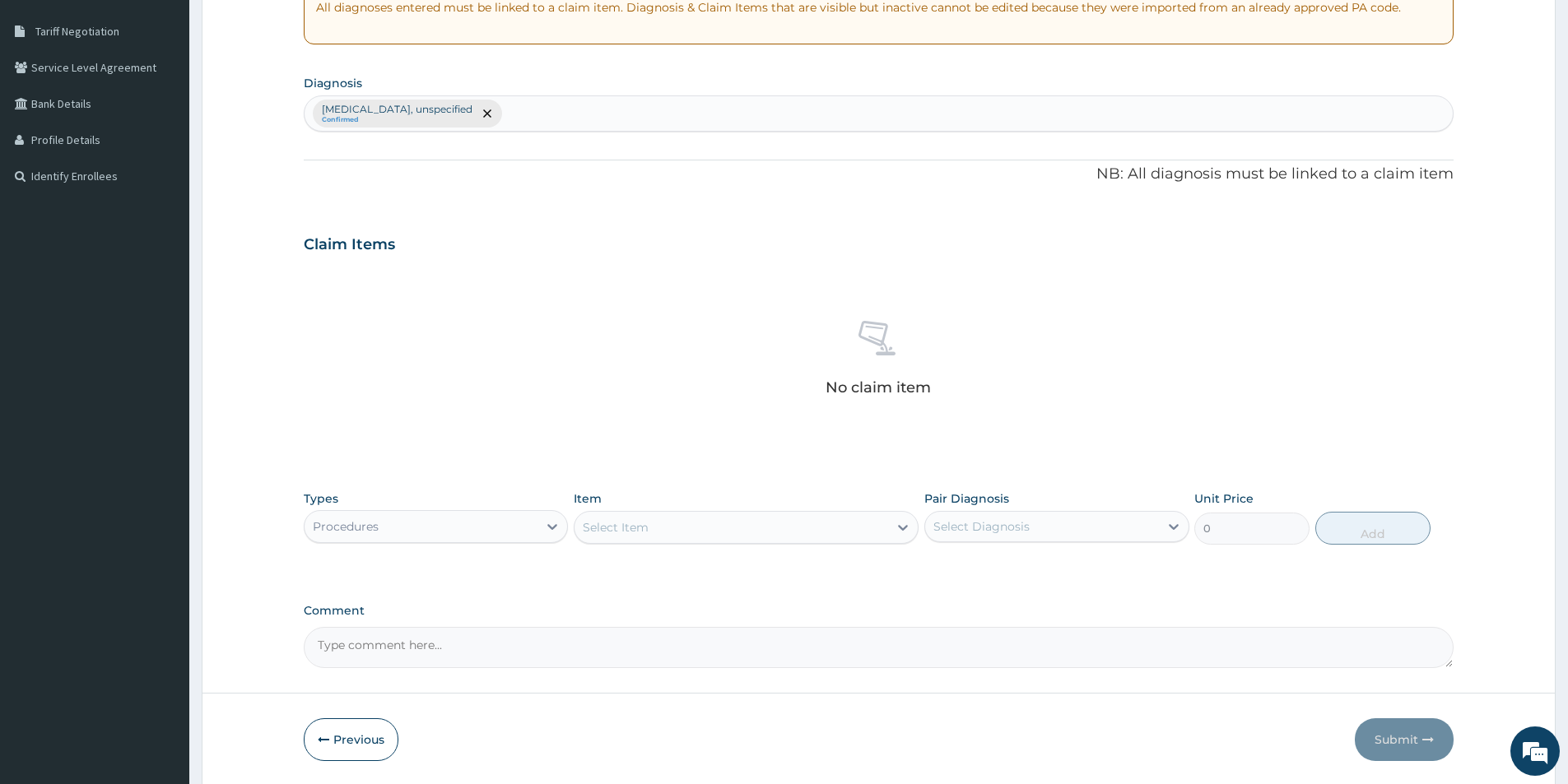
click at [658, 530] on div "Select Item" at bounding box center [731, 528] width 314 height 26
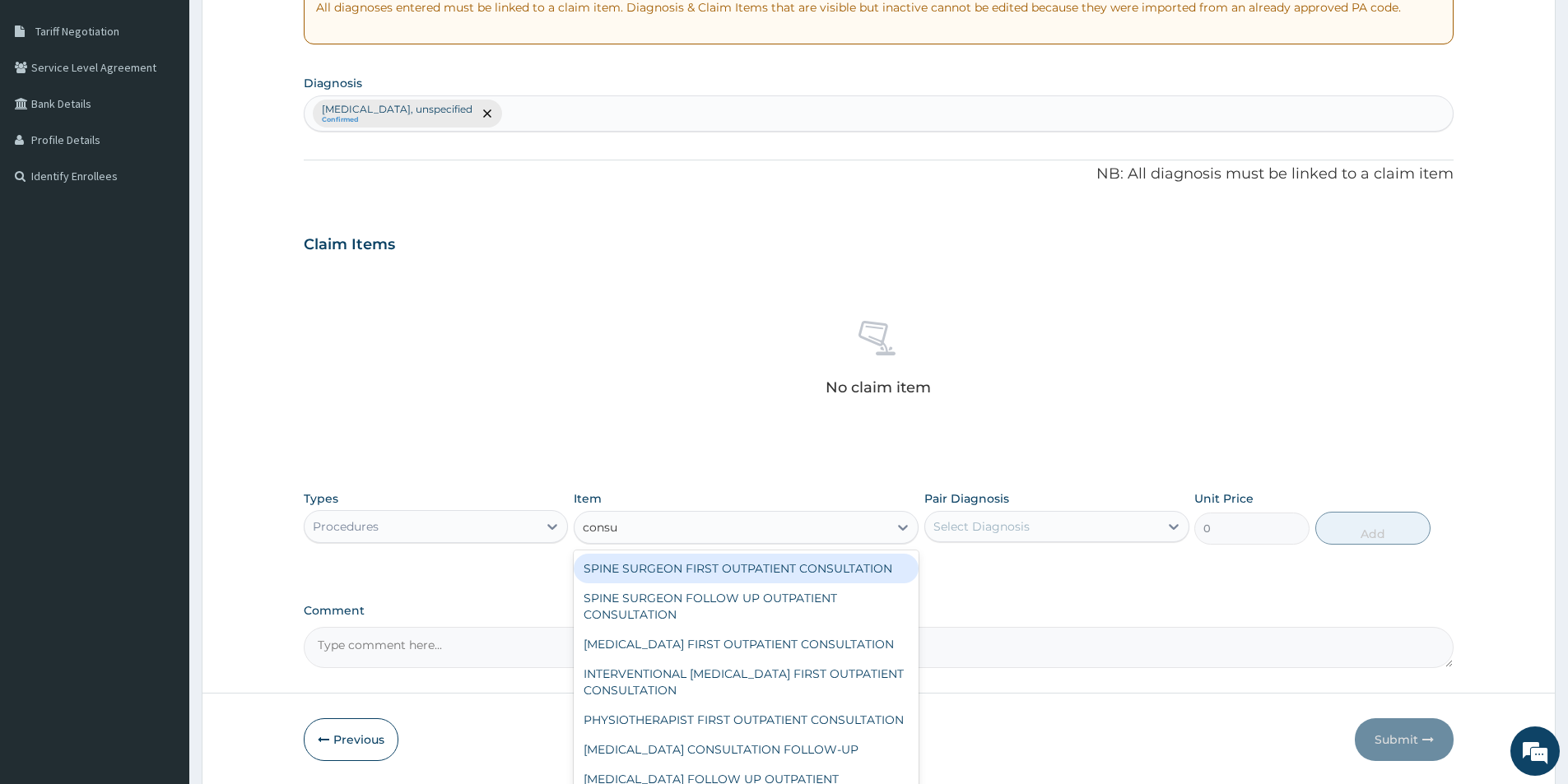
type input "consul"
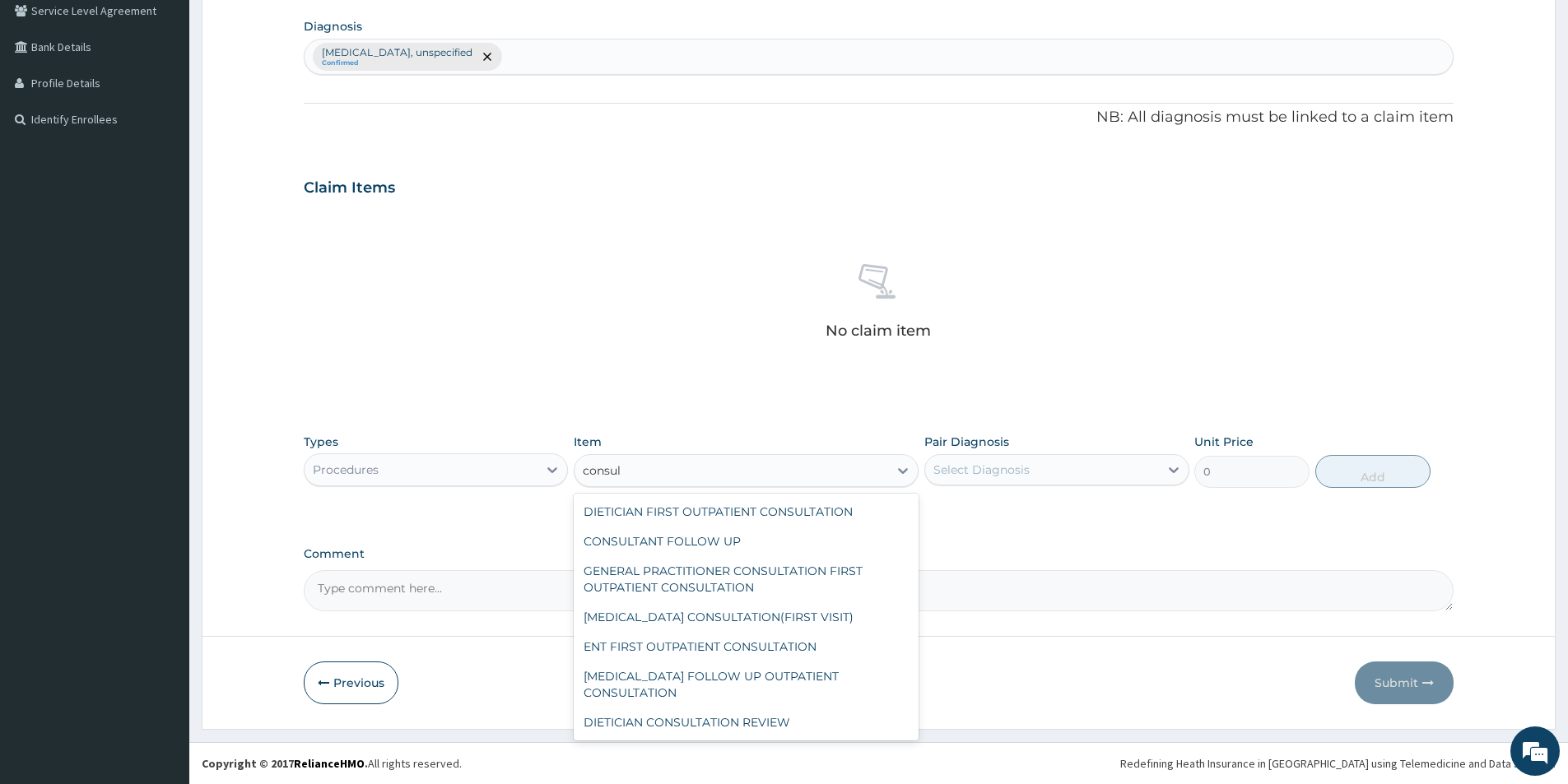
scroll to position [2940, 0]
click at [690, 602] on div "GENERAL PRACTITIONER CONSULTATION FIRST OUTPATIENT CONSULTATION" at bounding box center [745, 579] width 345 height 46
type input "3000"
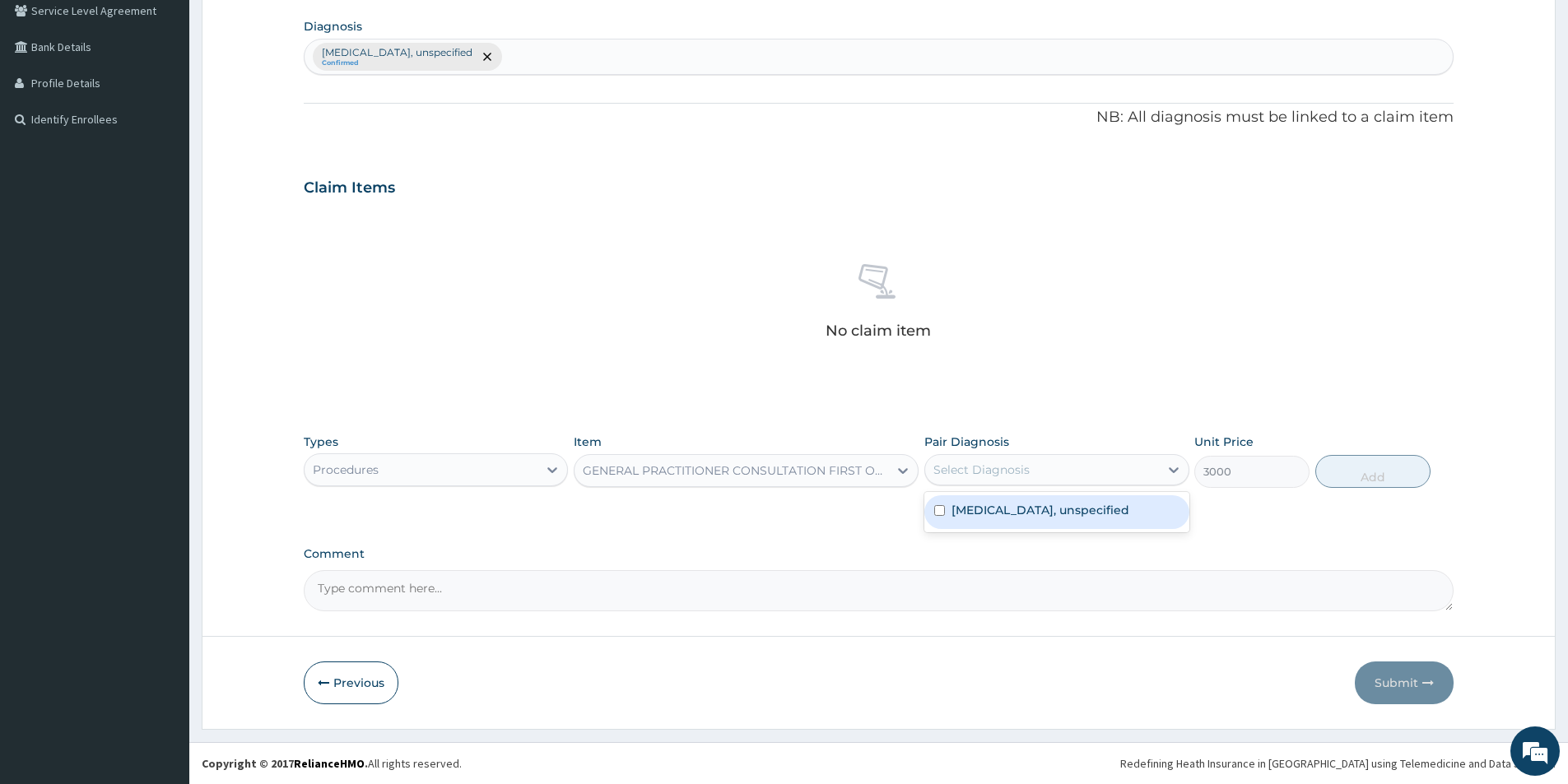
click at [990, 464] on div "Select Diagnosis" at bounding box center [981, 470] width 96 height 17
click at [962, 505] on label "Spondylolysis, unspecified" at bounding box center [1040, 510] width 178 height 17
checkbox input "true"
click at [1367, 481] on button "Add" at bounding box center [1372, 472] width 115 height 33
type input "0"
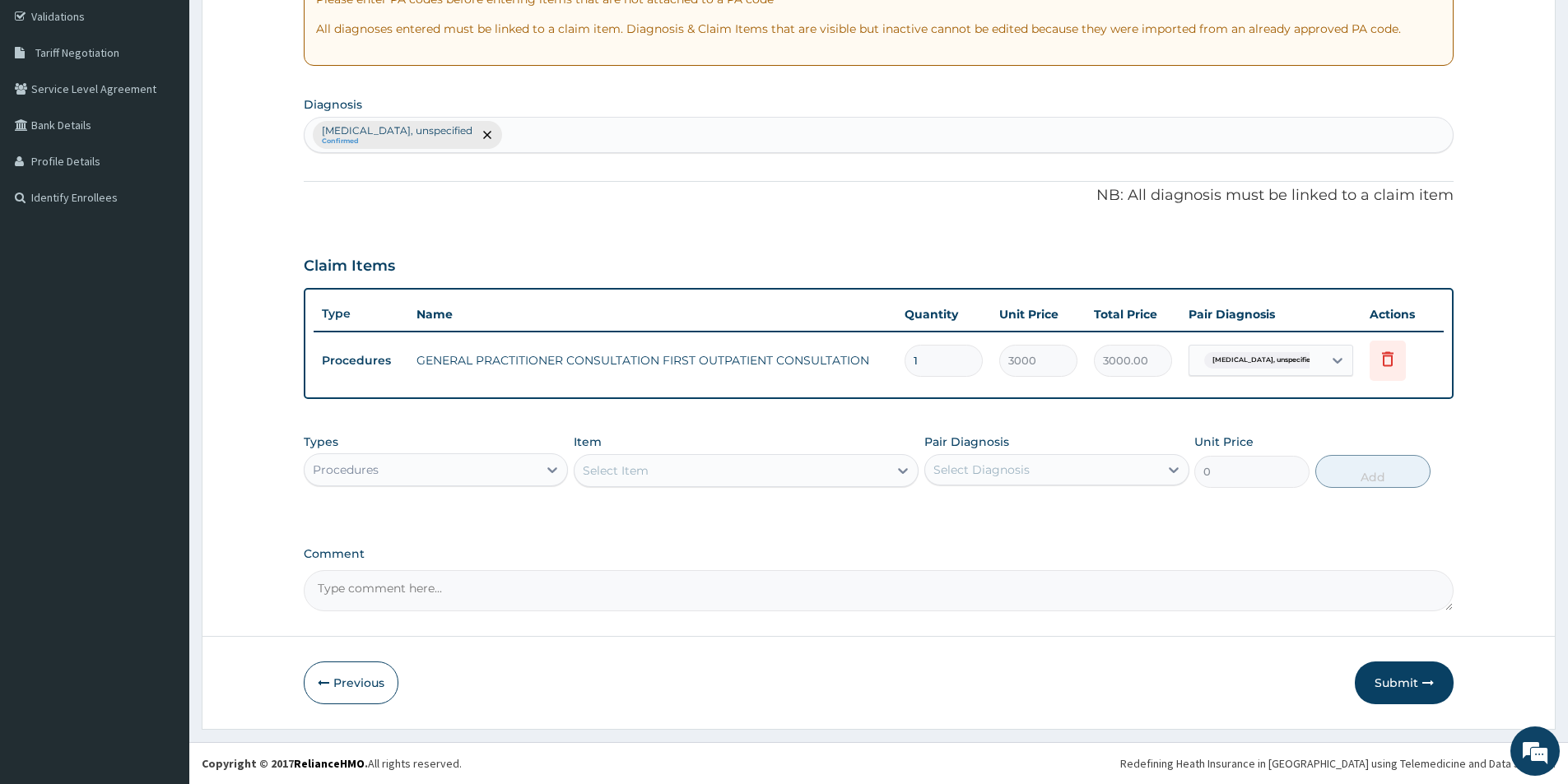
scroll to position [225, 0]
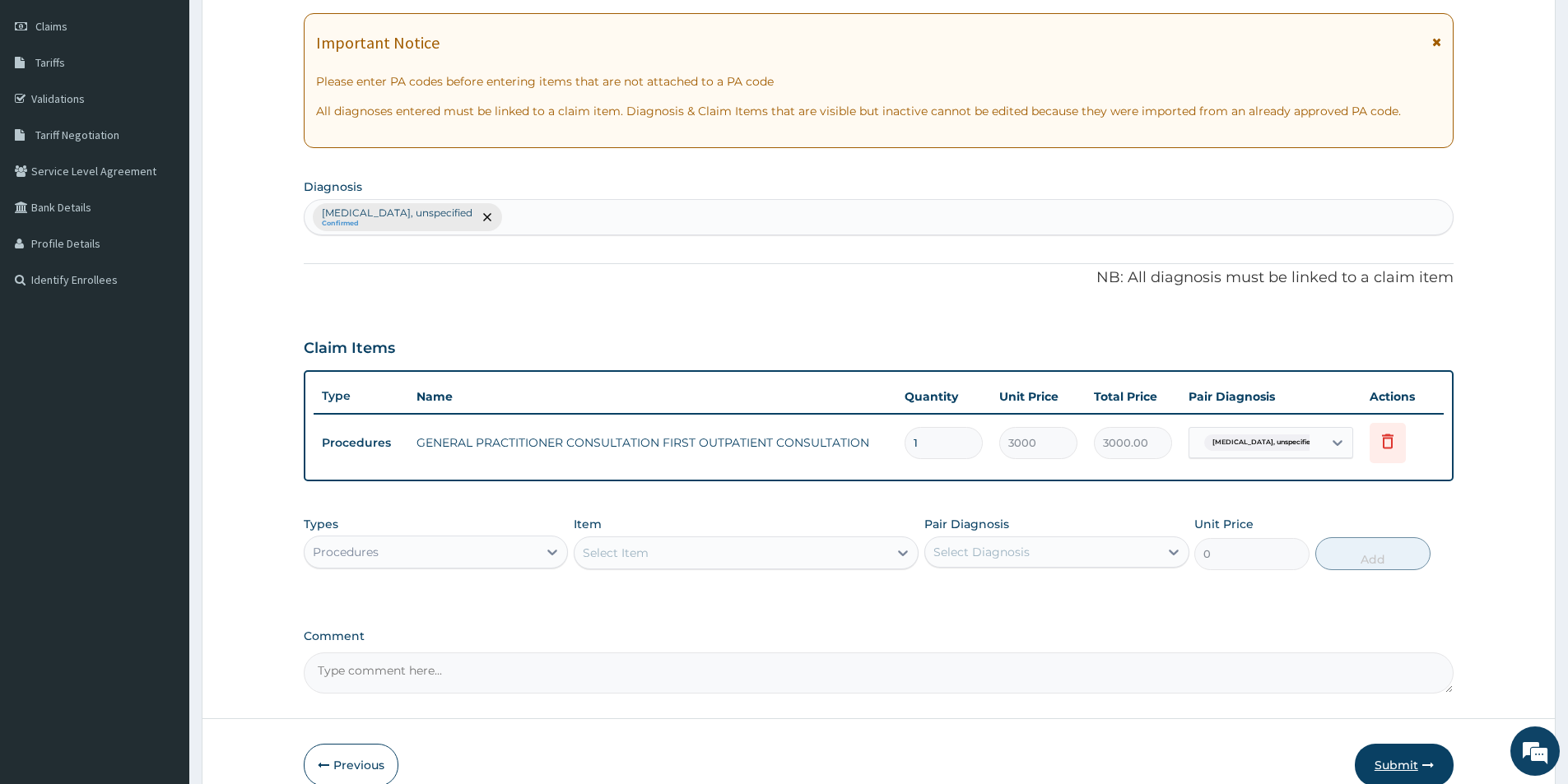
click at [1395, 765] on button "Submit" at bounding box center [1404, 765] width 99 height 43
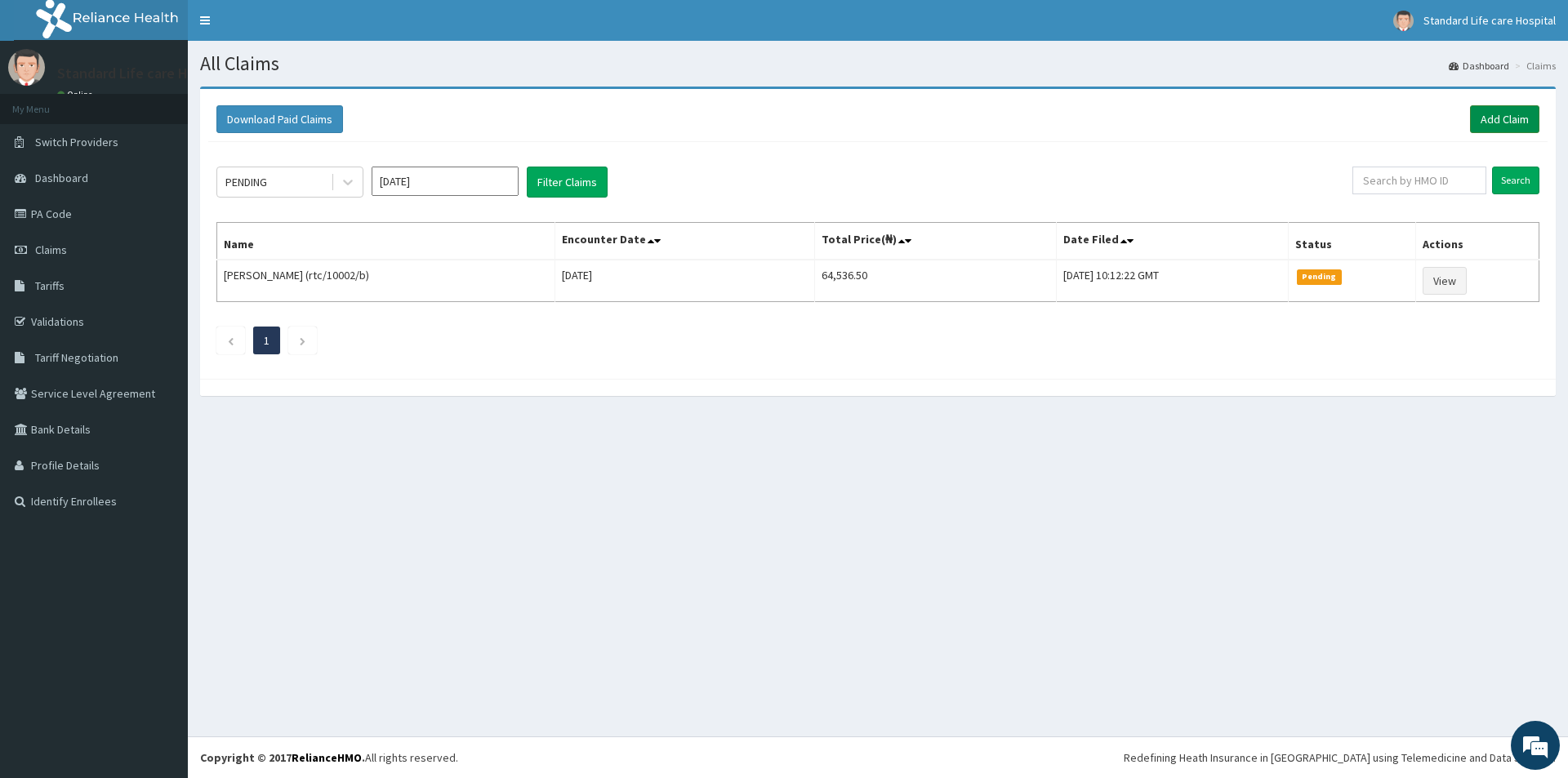
click at [1491, 116] on link "Add Claim" at bounding box center [1504, 119] width 70 height 28
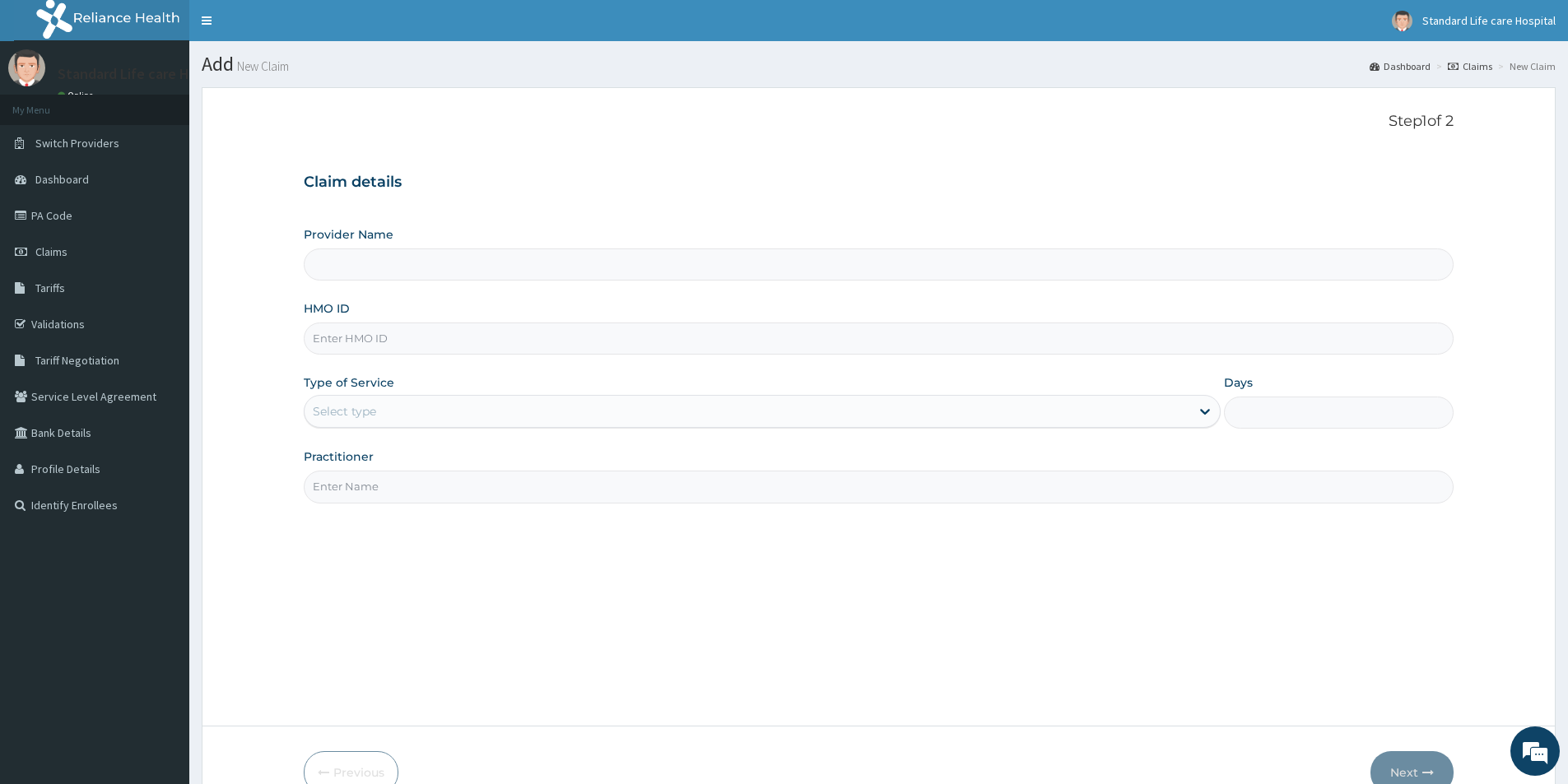
type input "Standard Life Care Hospital"
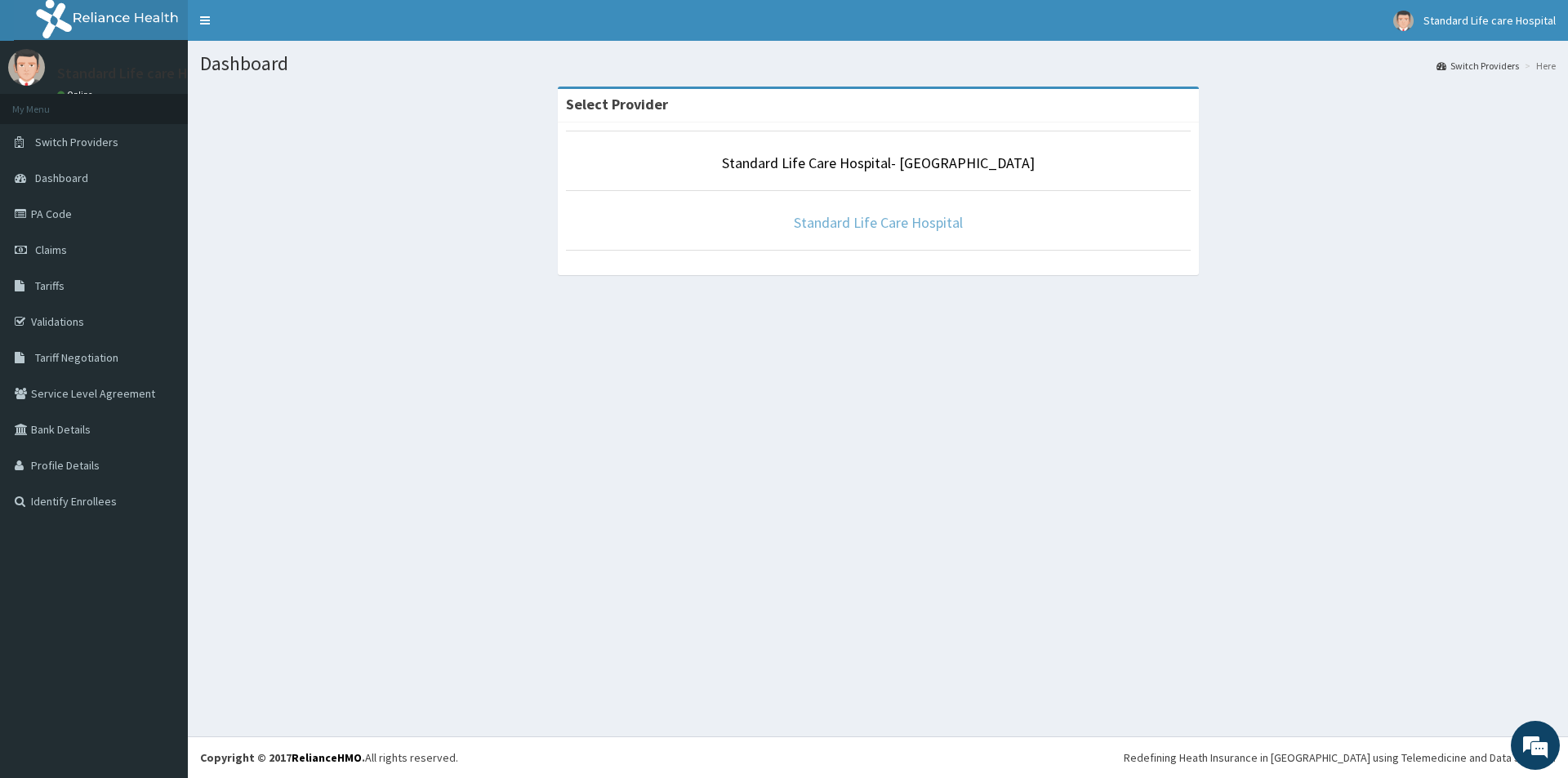
click at [915, 219] on link "Standard Life Care Hospital" at bounding box center [878, 223] width 169 height 19
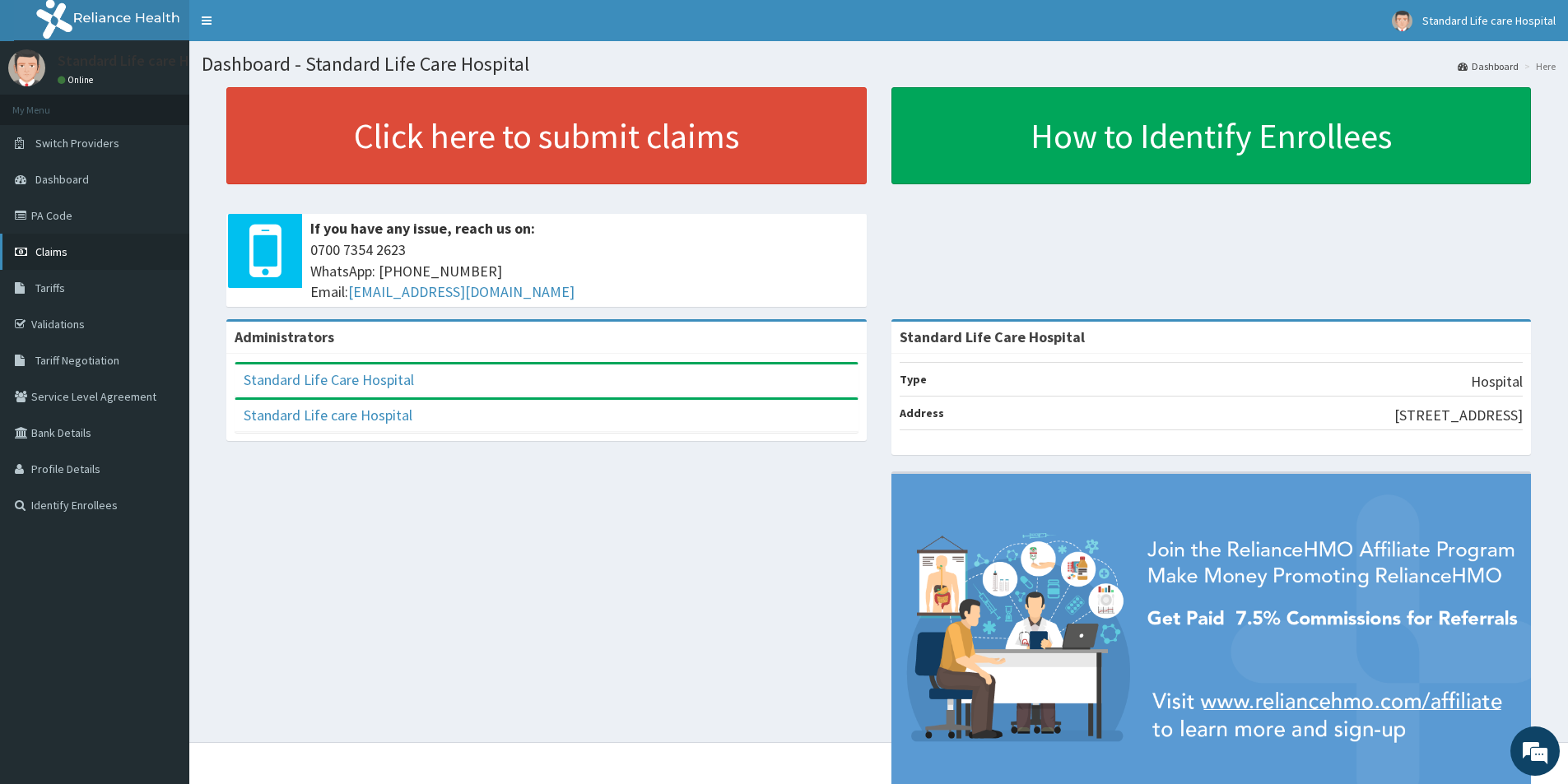
click at [65, 247] on span "Claims" at bounding box center [51, 252] width 32 height 15
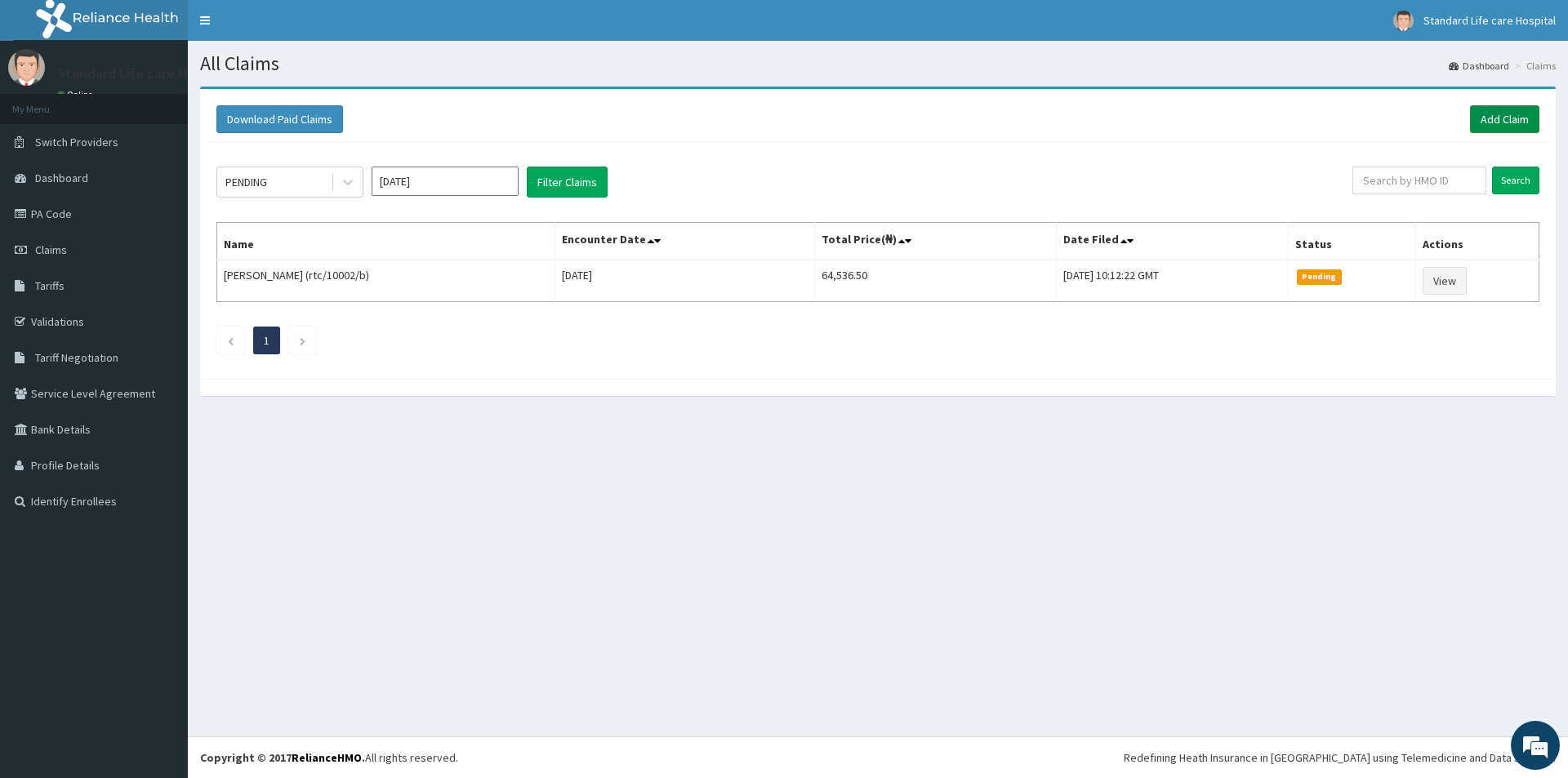
click at [1504, 114] on link "Add Claim" at bounding box center [1504, 119] width 70 height 28
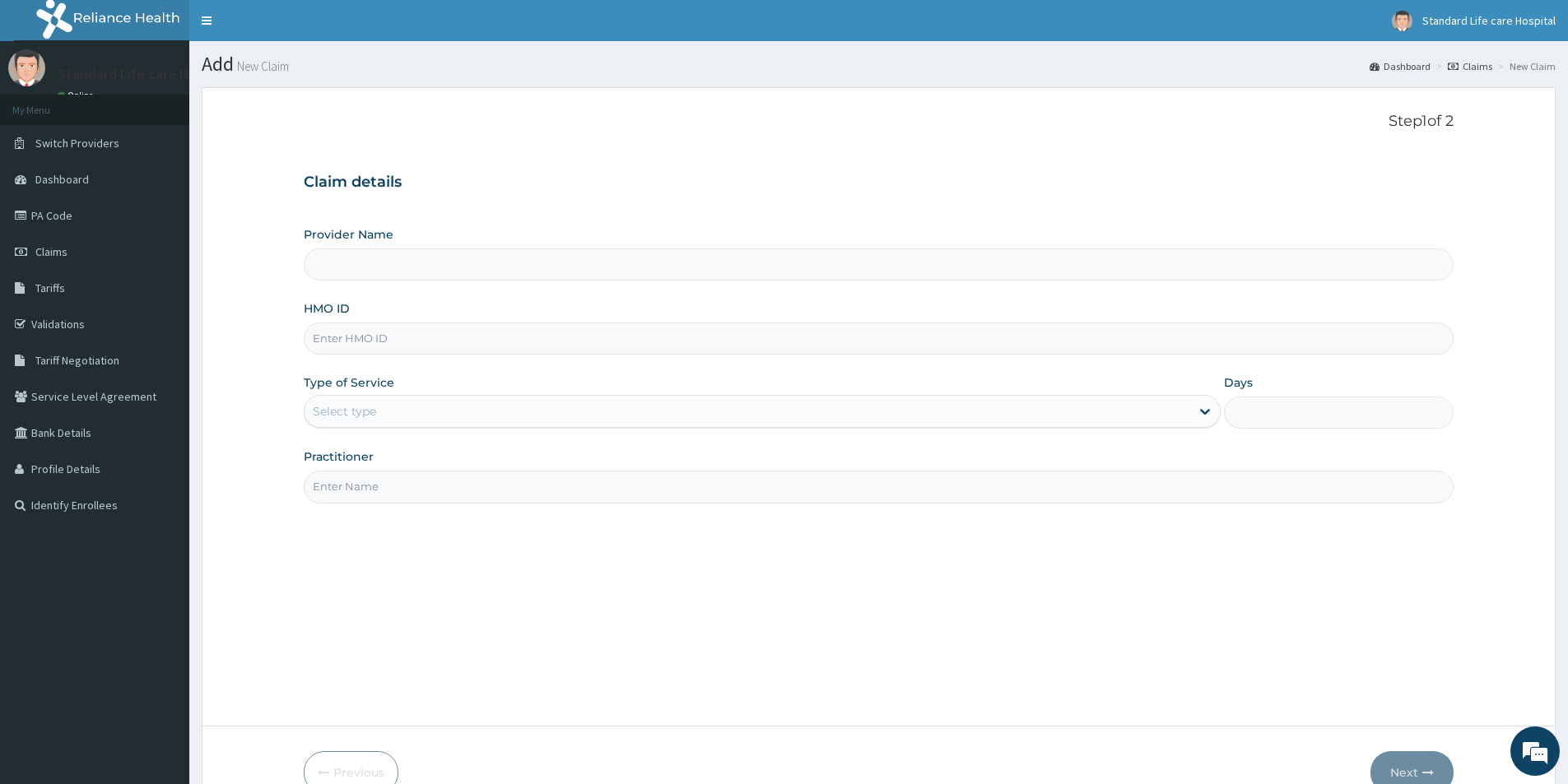
type input "Standard Life Care Hospital"
click at [448, 338] on input "HMO ID" at bounding box center [878, 339] width 1150 height 32
type input "okb/10114/a"
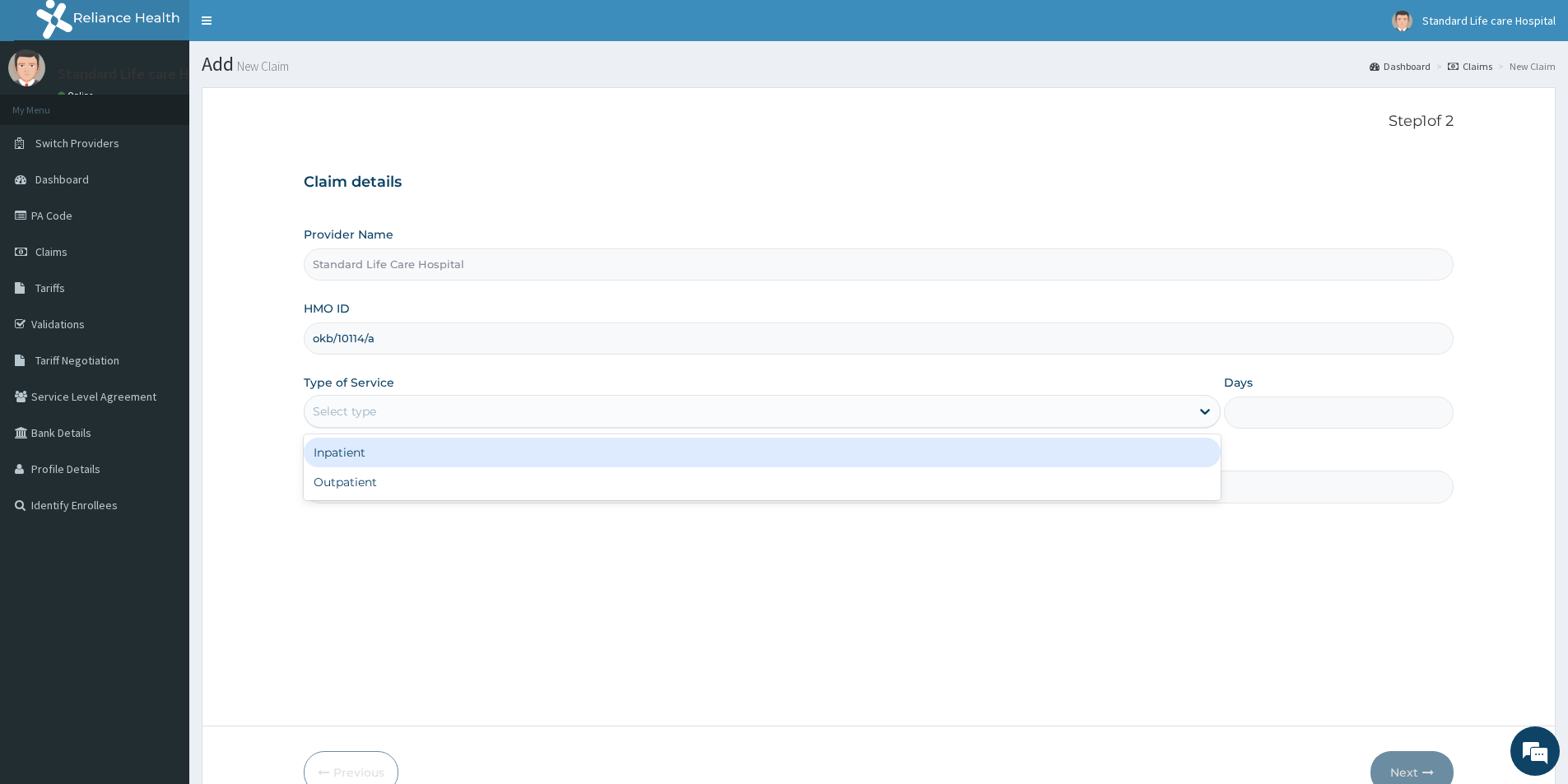
click at [459, 415] on div "Select type" at bounding box center [747, 411] width 886 height 26
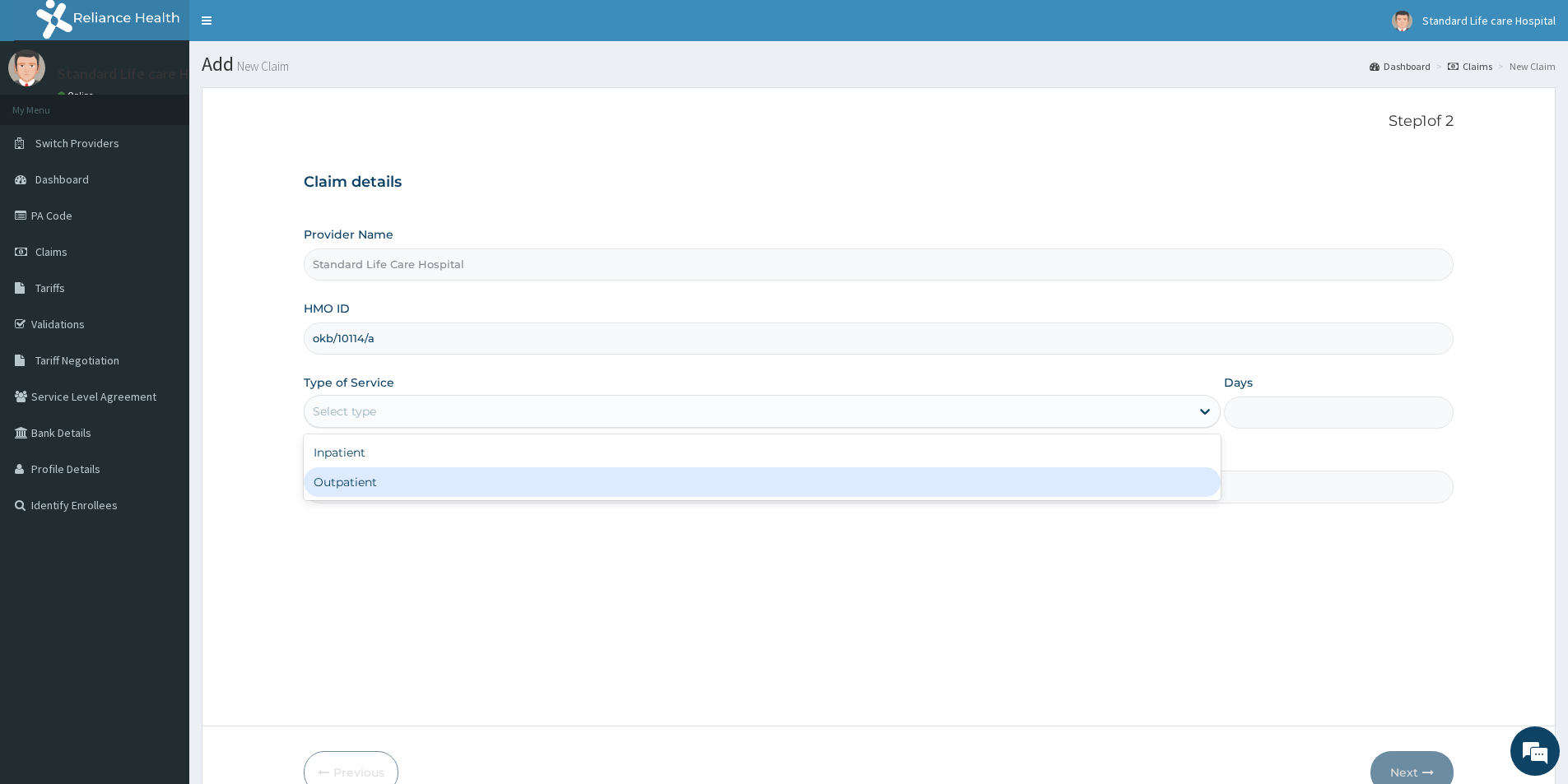
click at [450, 482] on div "Outpatient" at bounding box center [762, 482] width 917 height 30
type input "1"
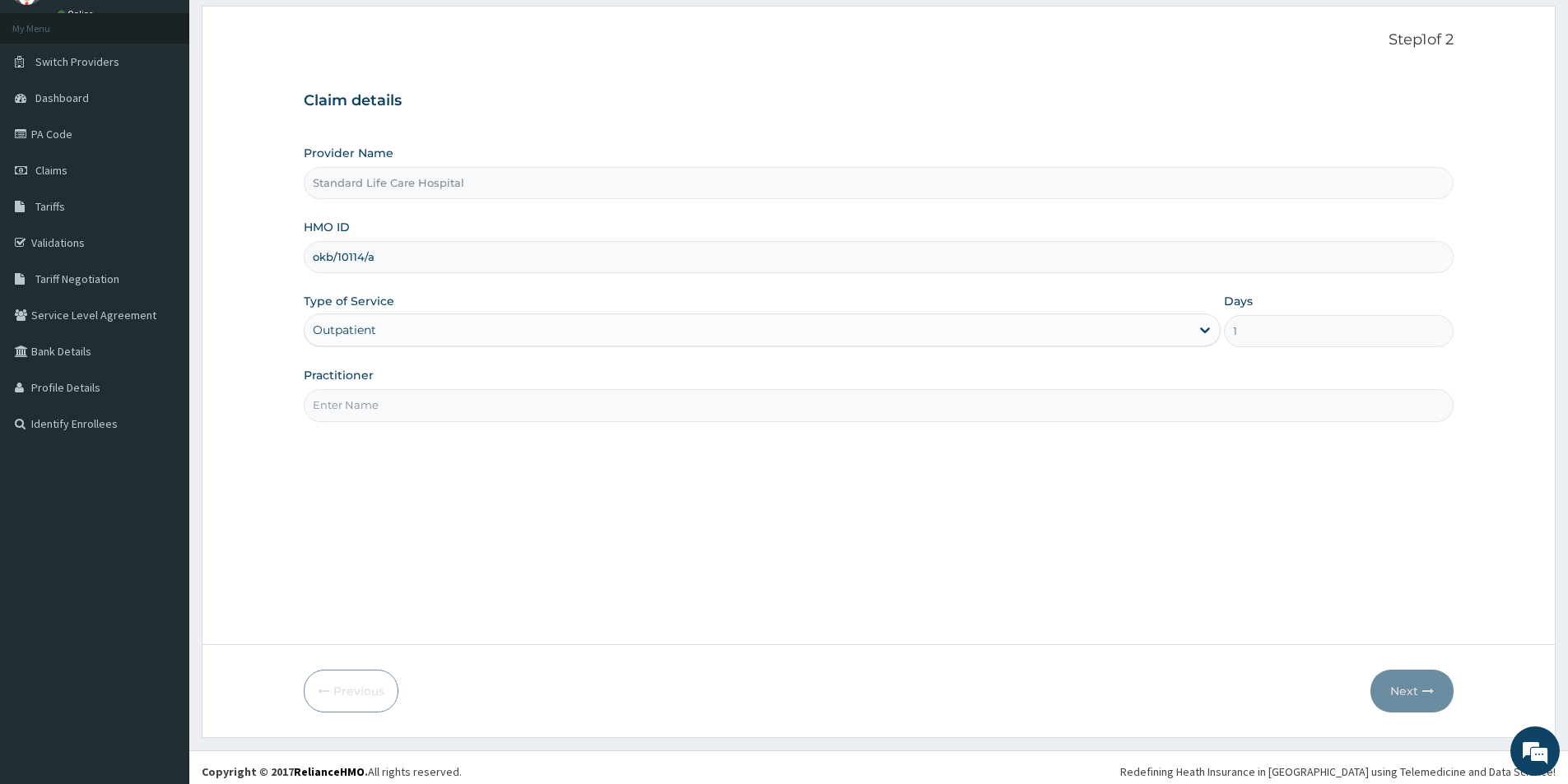
scroll to position [89, 0]
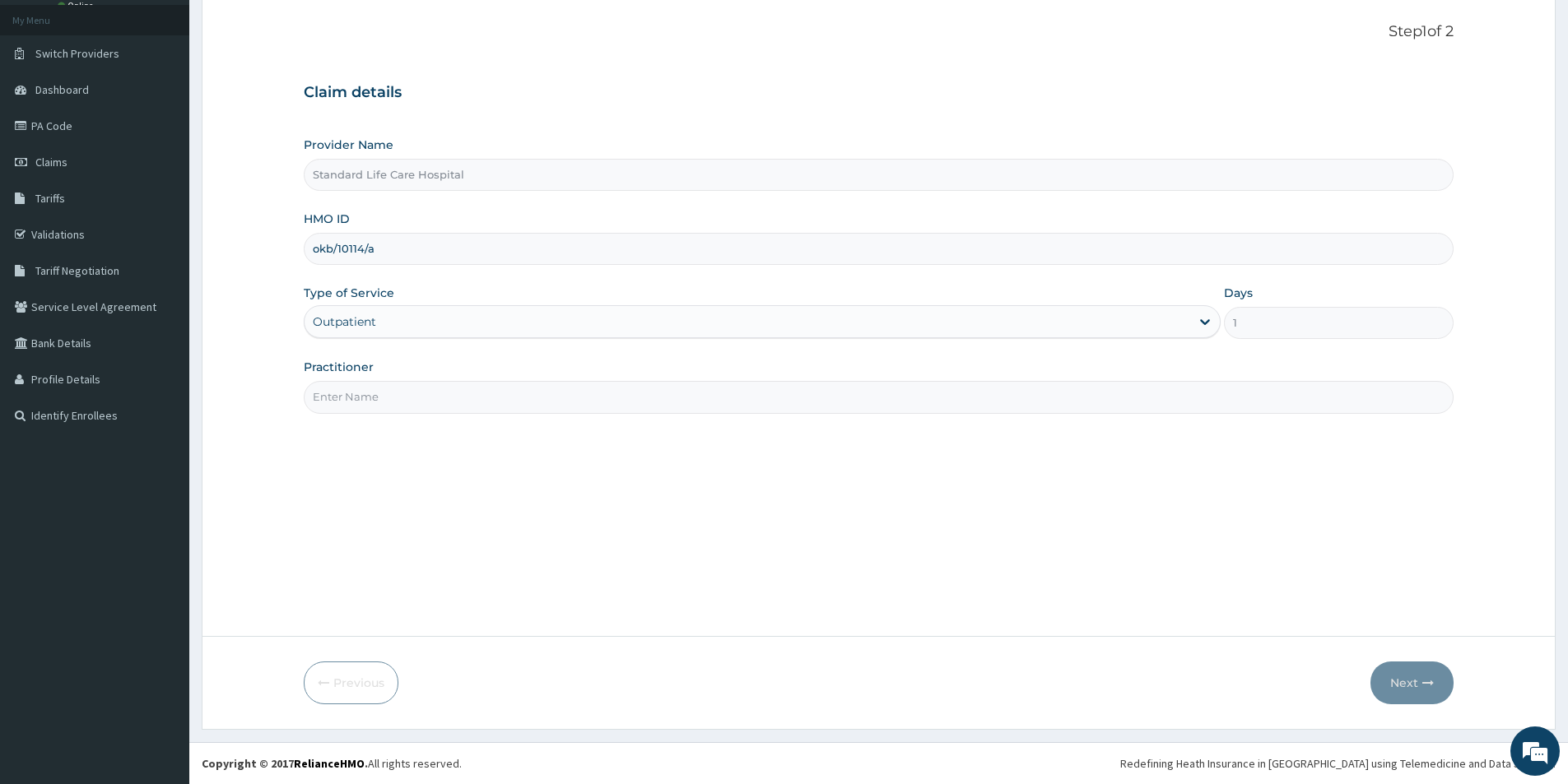
click at [482, 396] on input "Practitioner" at bounding box center [878, 397] width 1150 height 32
type input "[PERSON_NAME]"
click at [1405, 683] on button "Next" at bounding box center [1412, 683] width 83 height 43
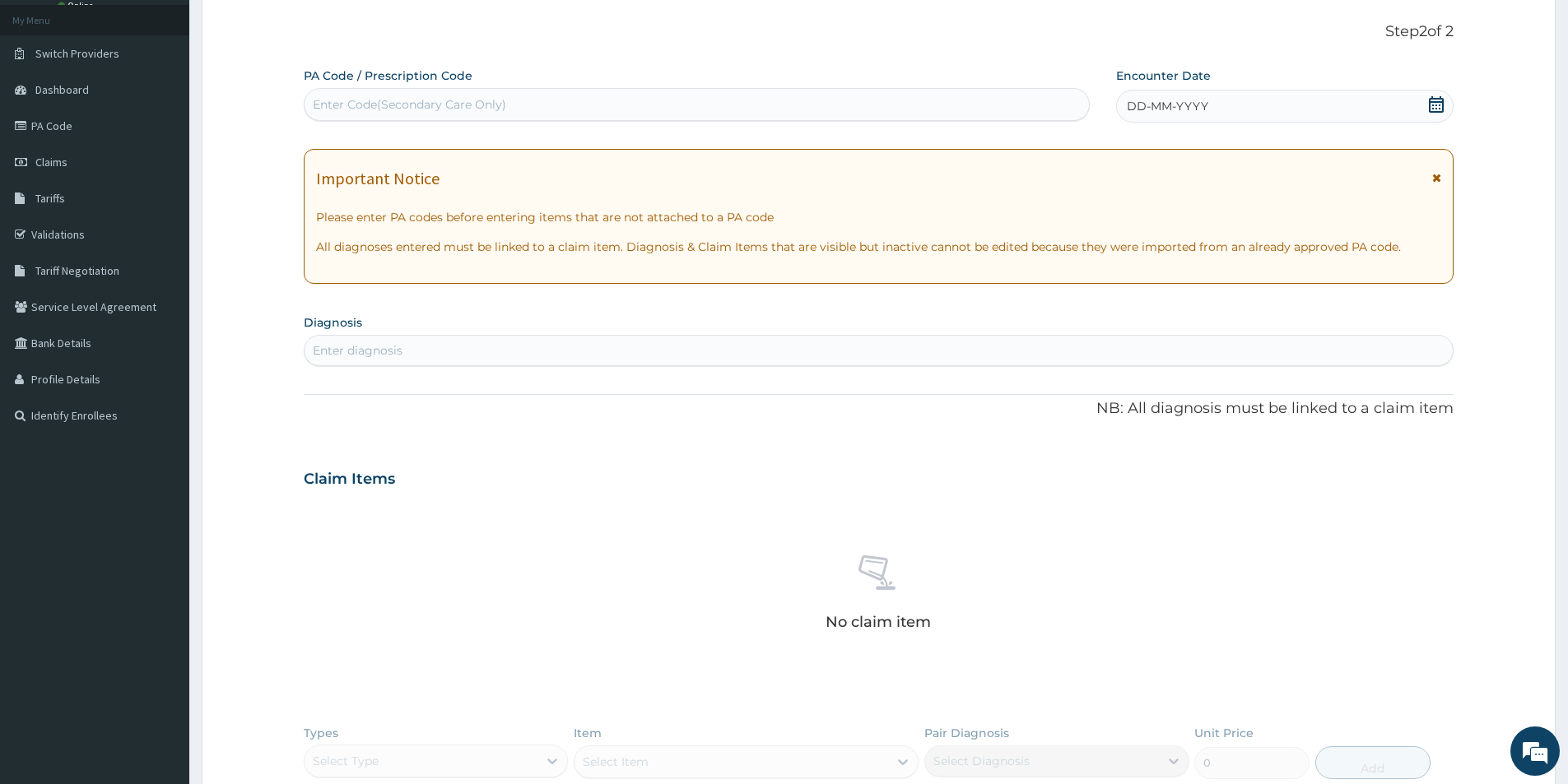
click at [1435, 105] on icon at bounding box center [1436, 104] width 17 height 17
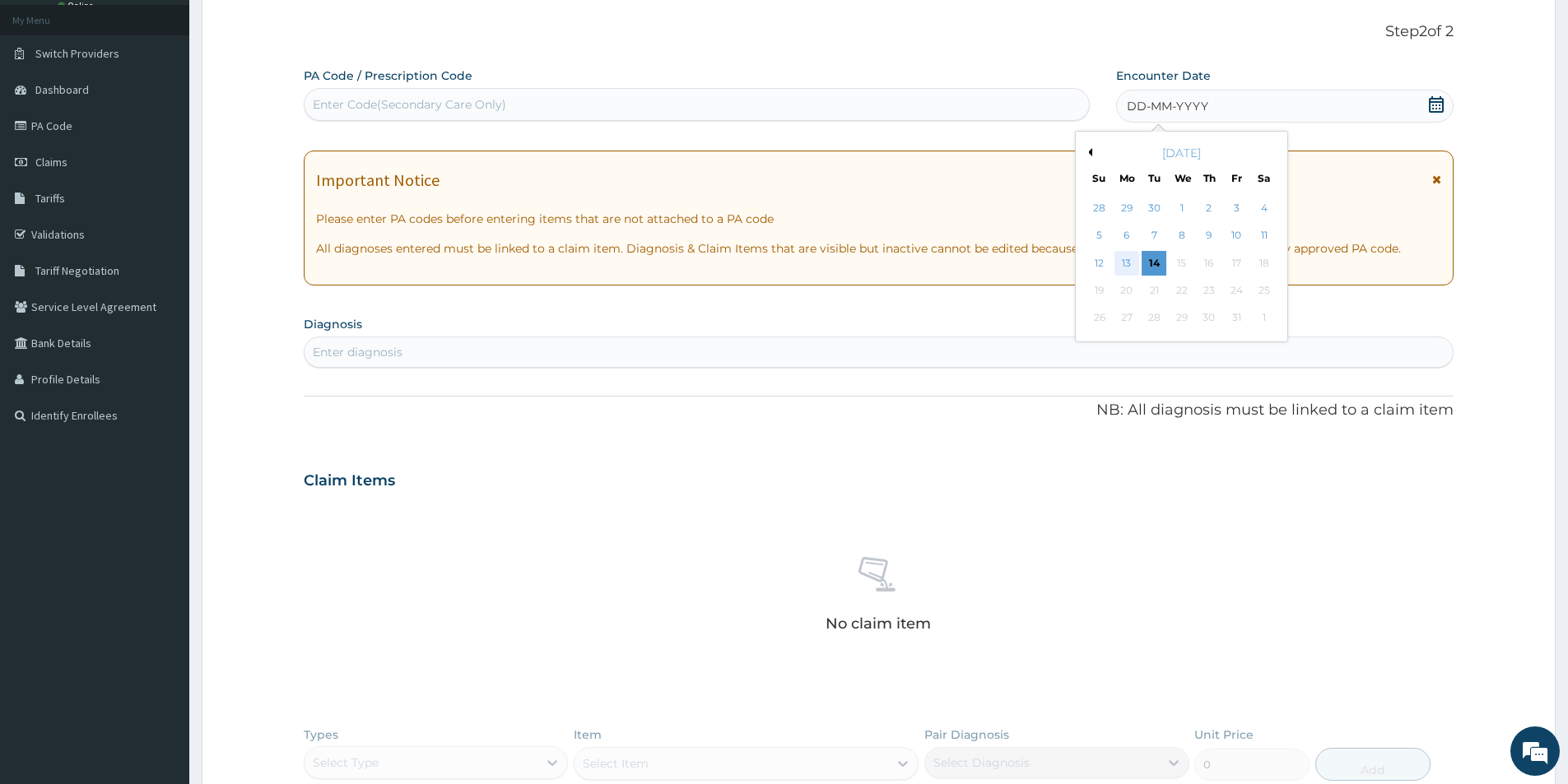
click at [1126, 263] on div "13" at bounding box center [1127, 263] width 25 height 25
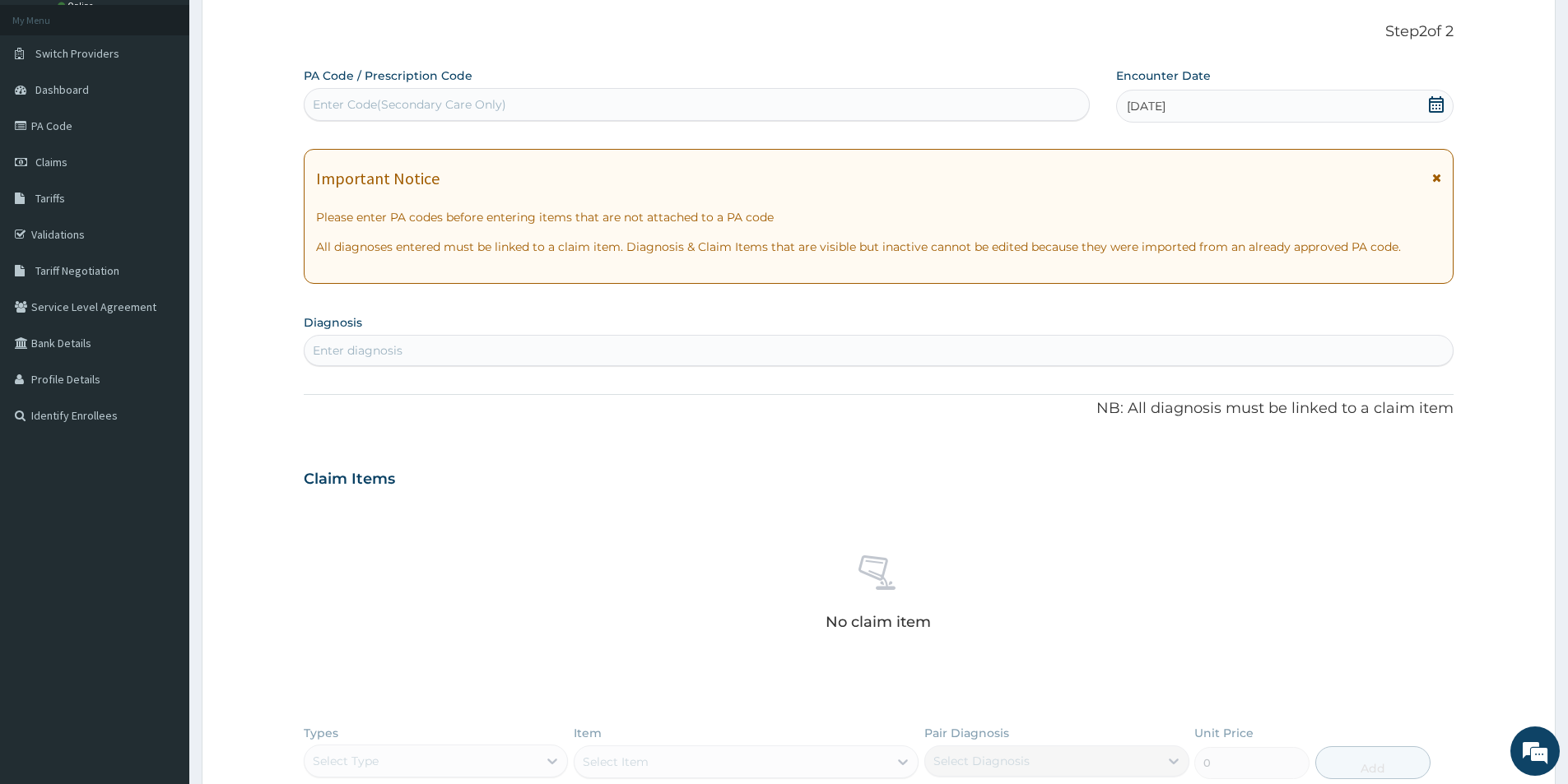
click at [409, 347] on div "Enter diagnosis" at bounding box center [878, 351] width 1148 height 26
